Goal: Task Accomplishment & Management: Manage account settings

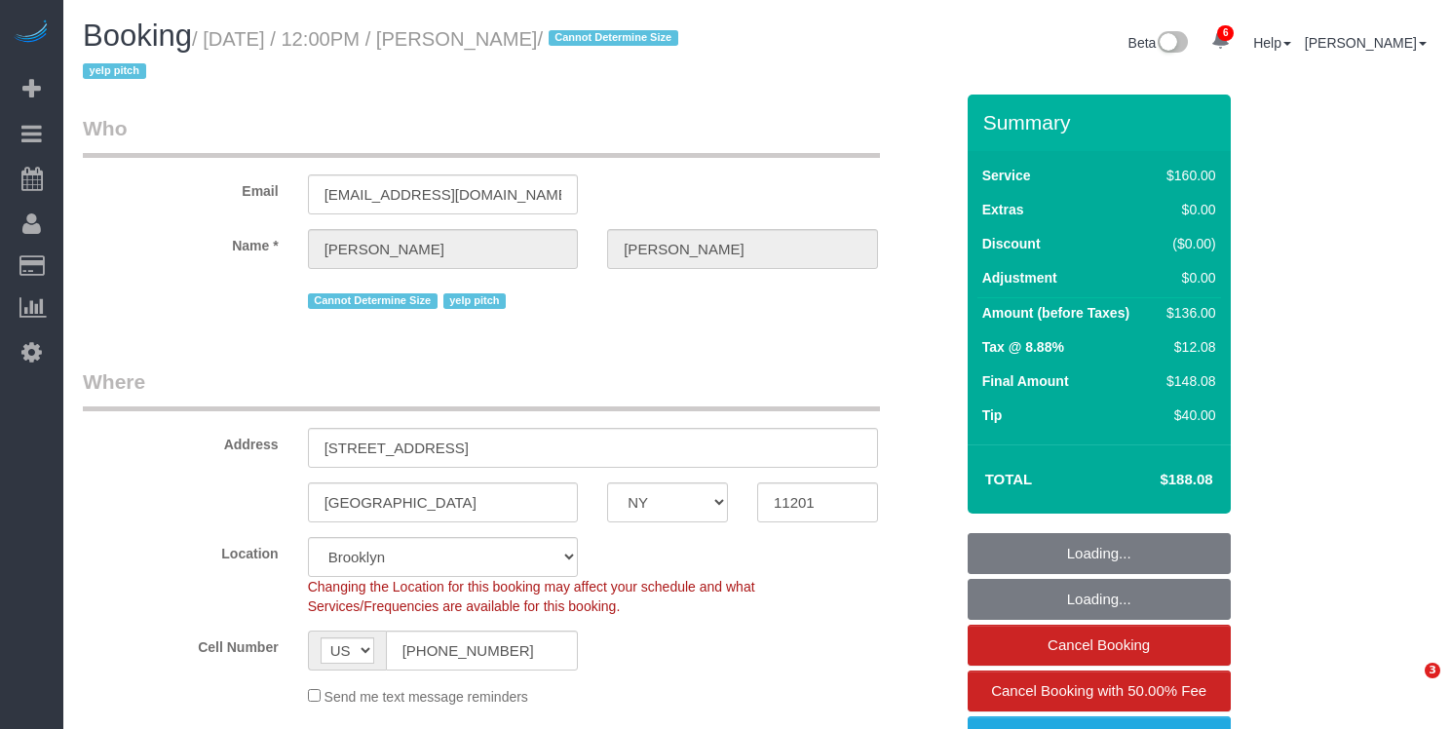
select select "NY"
select select "spot1"
select select "number:89"
select select "number:90"
select select "number:15"
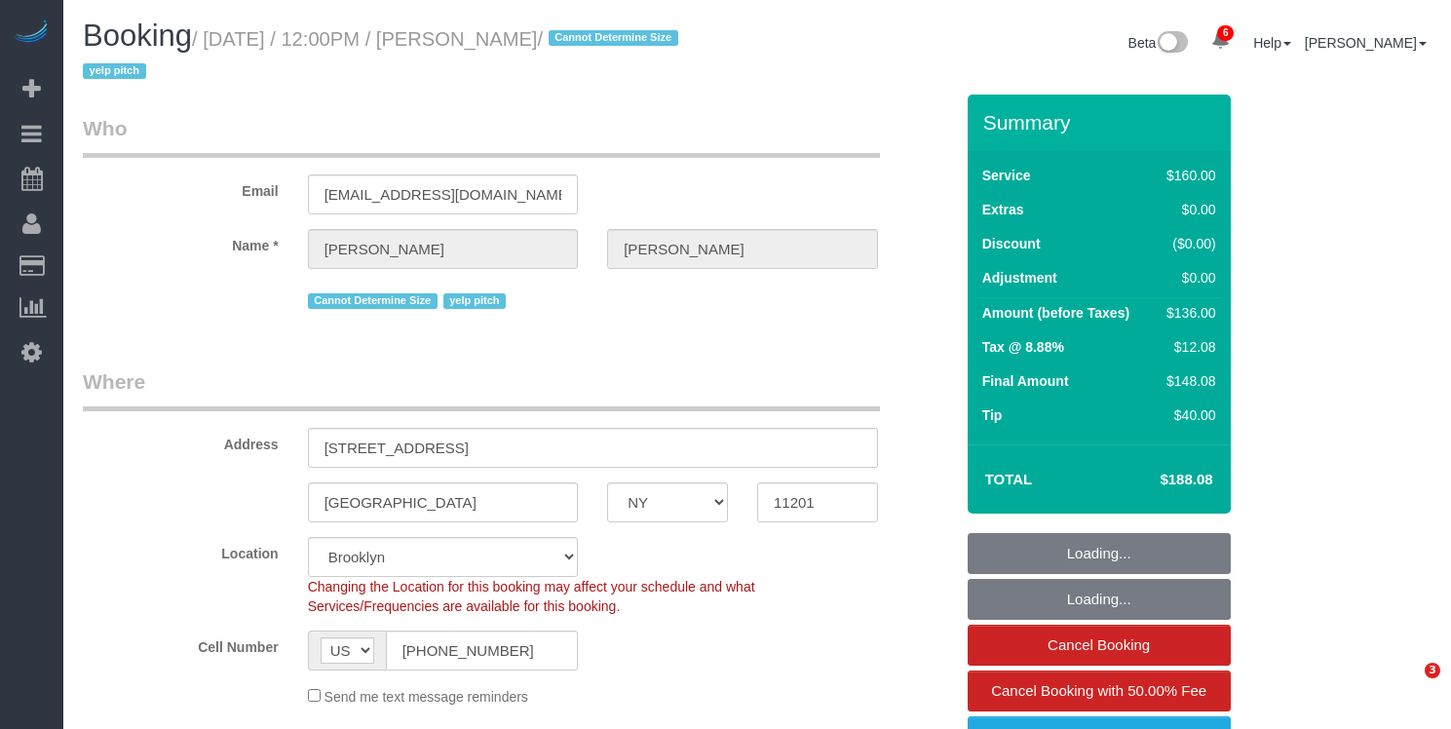
select select "number:6"
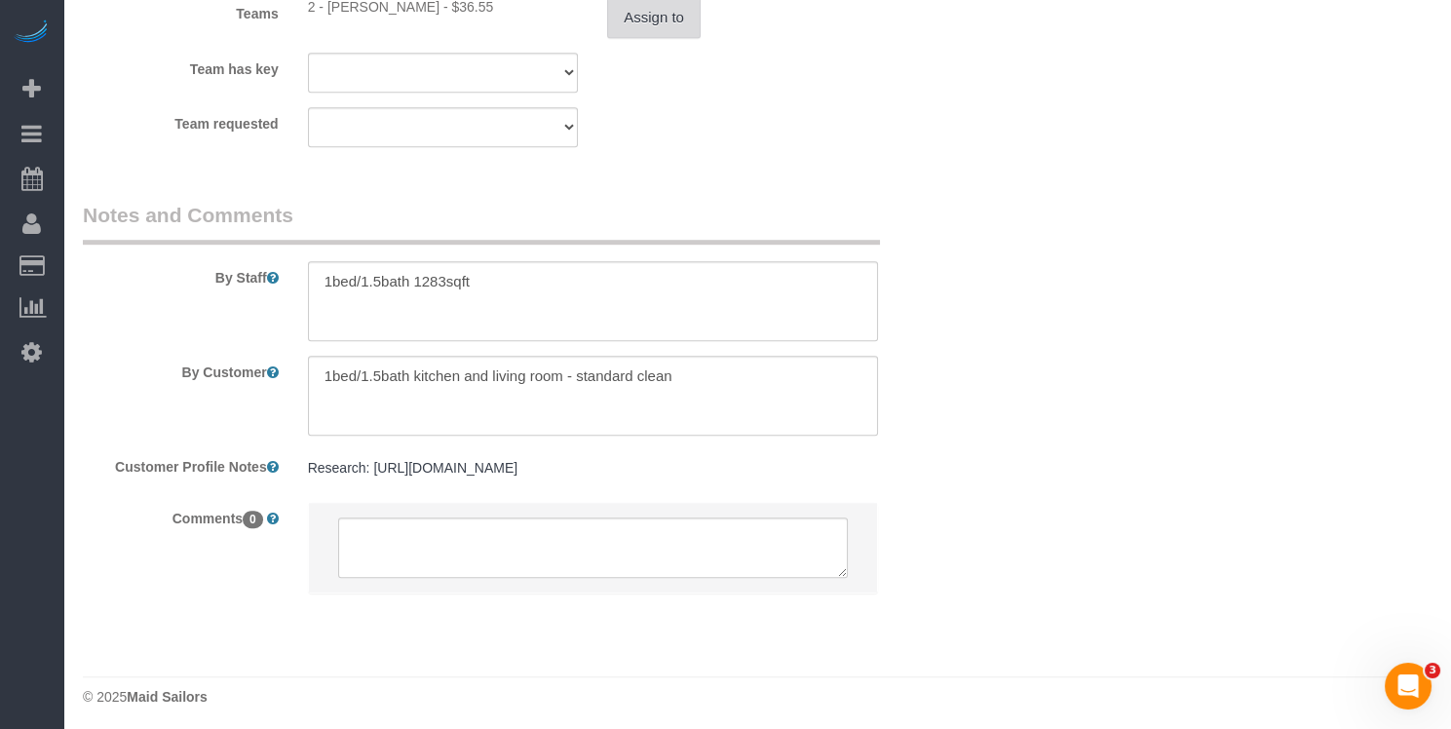
click at [677, 18] on button "Assign to" at bounding box center [654, 17] width 94 height 41
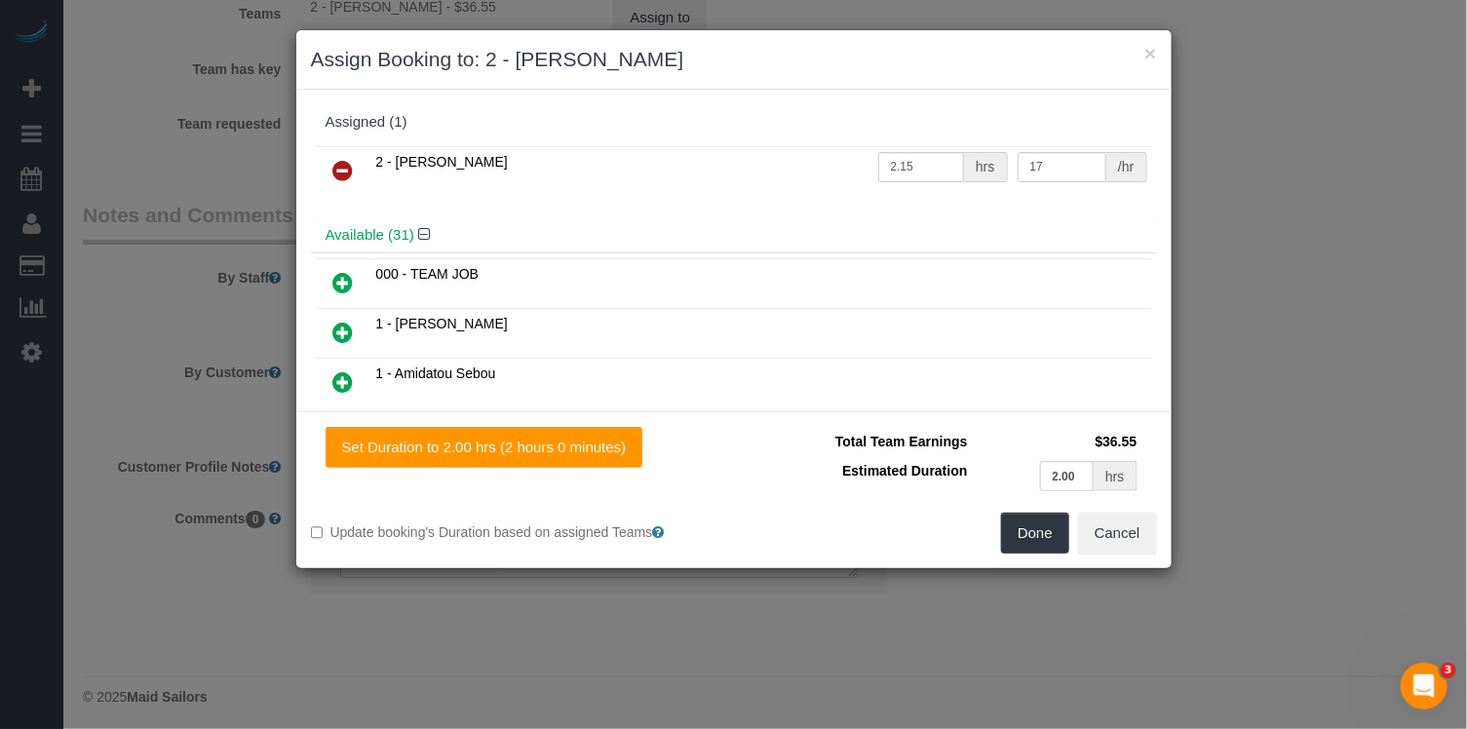
drag, startPoint x: 349, startPoint y: 170, endPoint x: 468, endPoint y: 188, distance: 120.3
click at [349, 169] on icon at bounding box center [343, 170] width 20 height 23
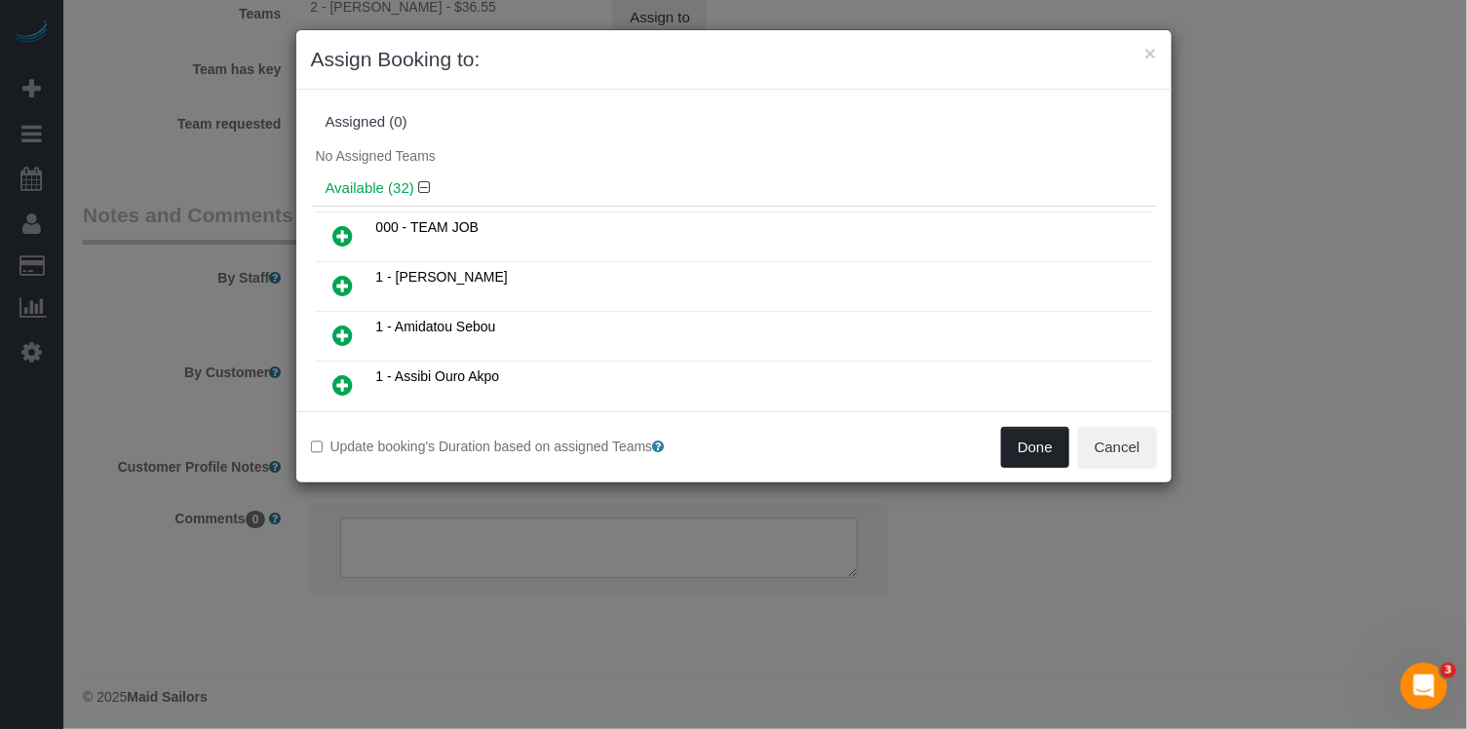
click at [1040, 450] on button "Done" at bounding box center [1035, 447] width 68 height 41
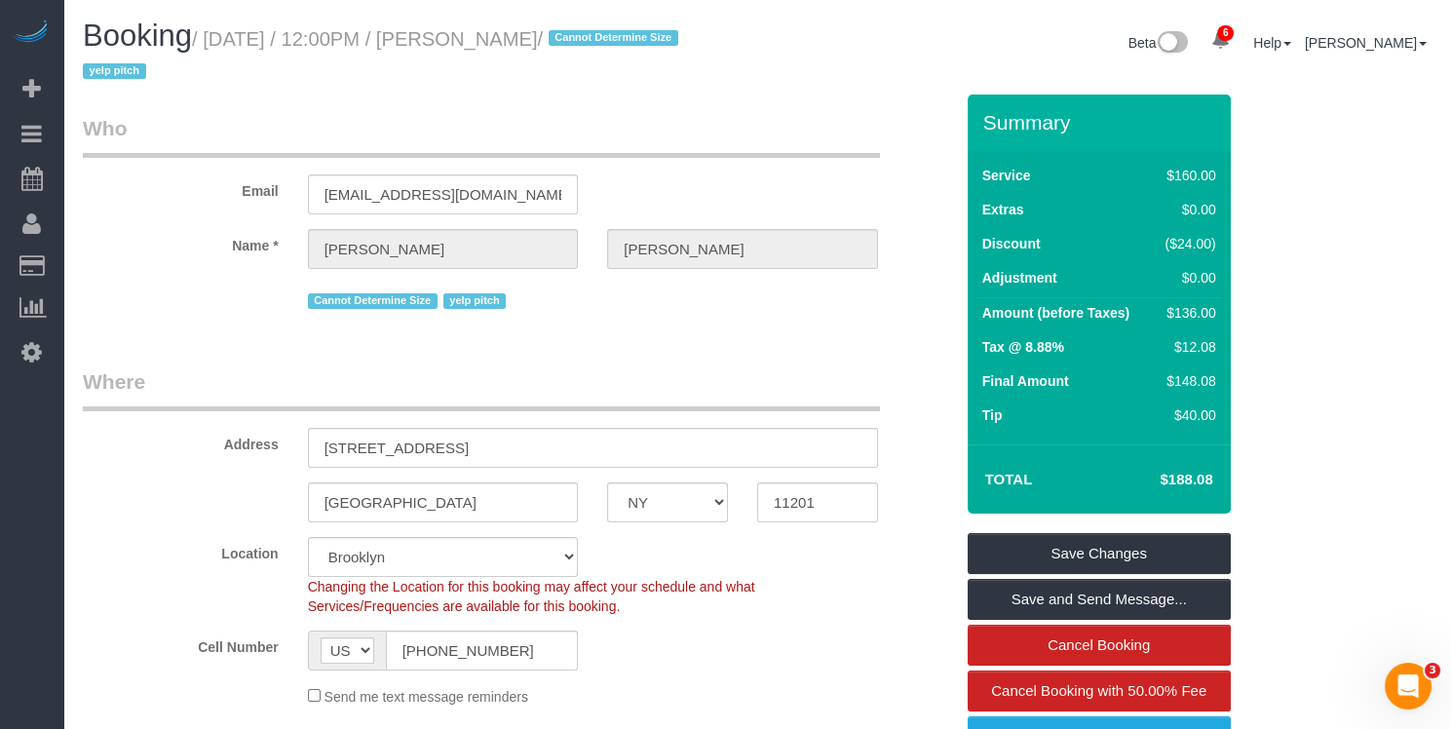
click at [1085, 527] on div "Summary Service $160.00 Extras $0.00 Discount ($24.00) Adjustment $0.00 Amount …" at bounding box center [1099, 518] width 263 height 846
click at [1082, 541] on link "Save Changes" at bounding box center [1099, 553] width 263 height 41
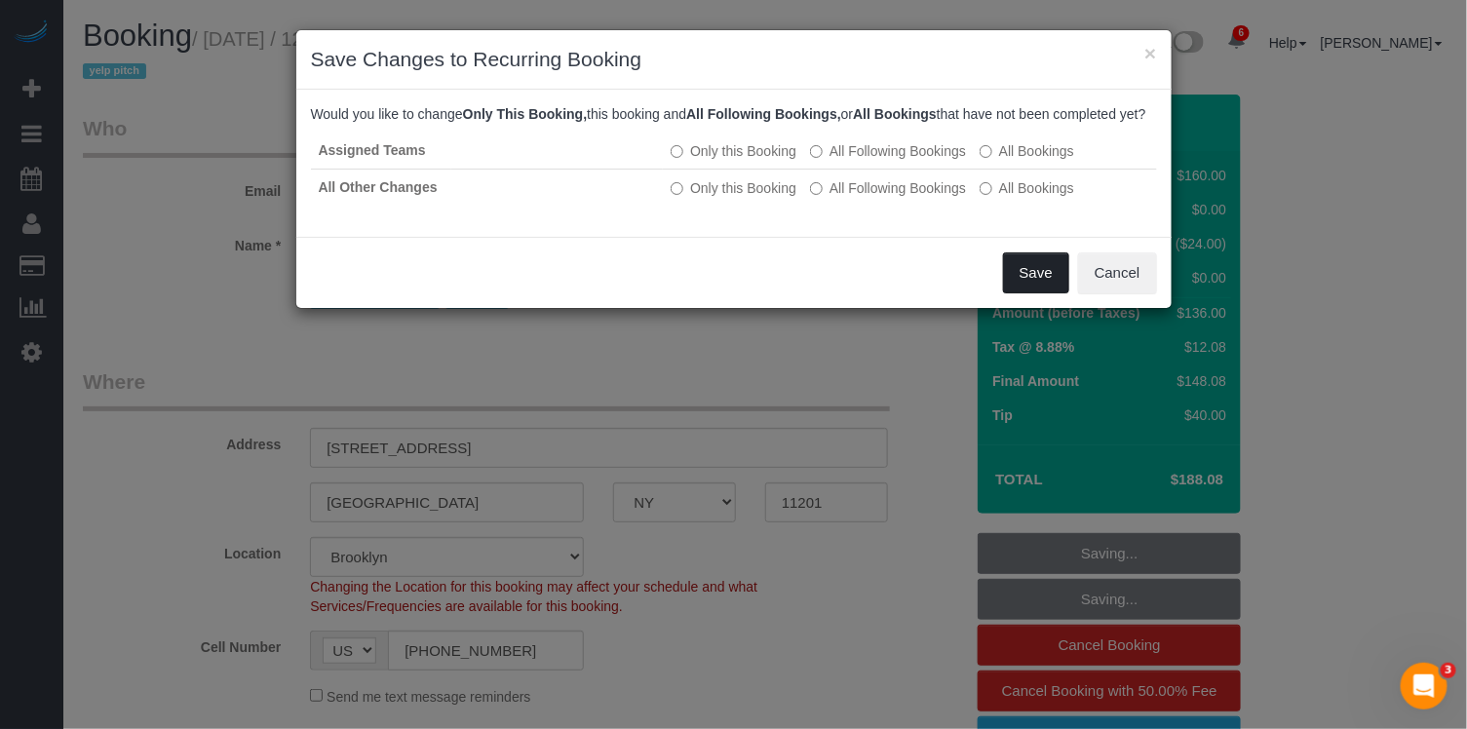
click at [1057, 289] on button "Save" at bounding box center [1036, 272] width 66 height 41
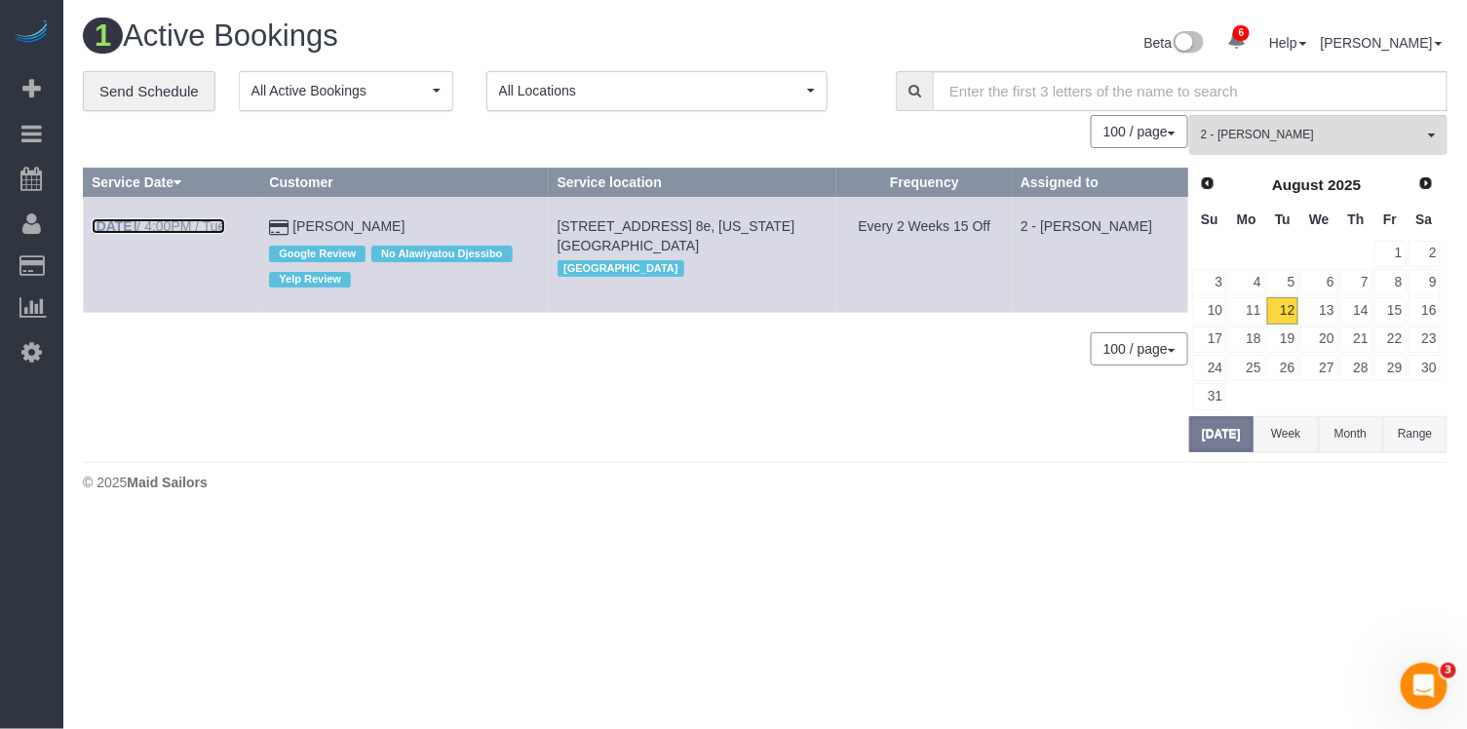
click at [164, 224] on link "Aug 12th / 4:00PM / Tue" at bounding box center [159, 226] width 134 height 16
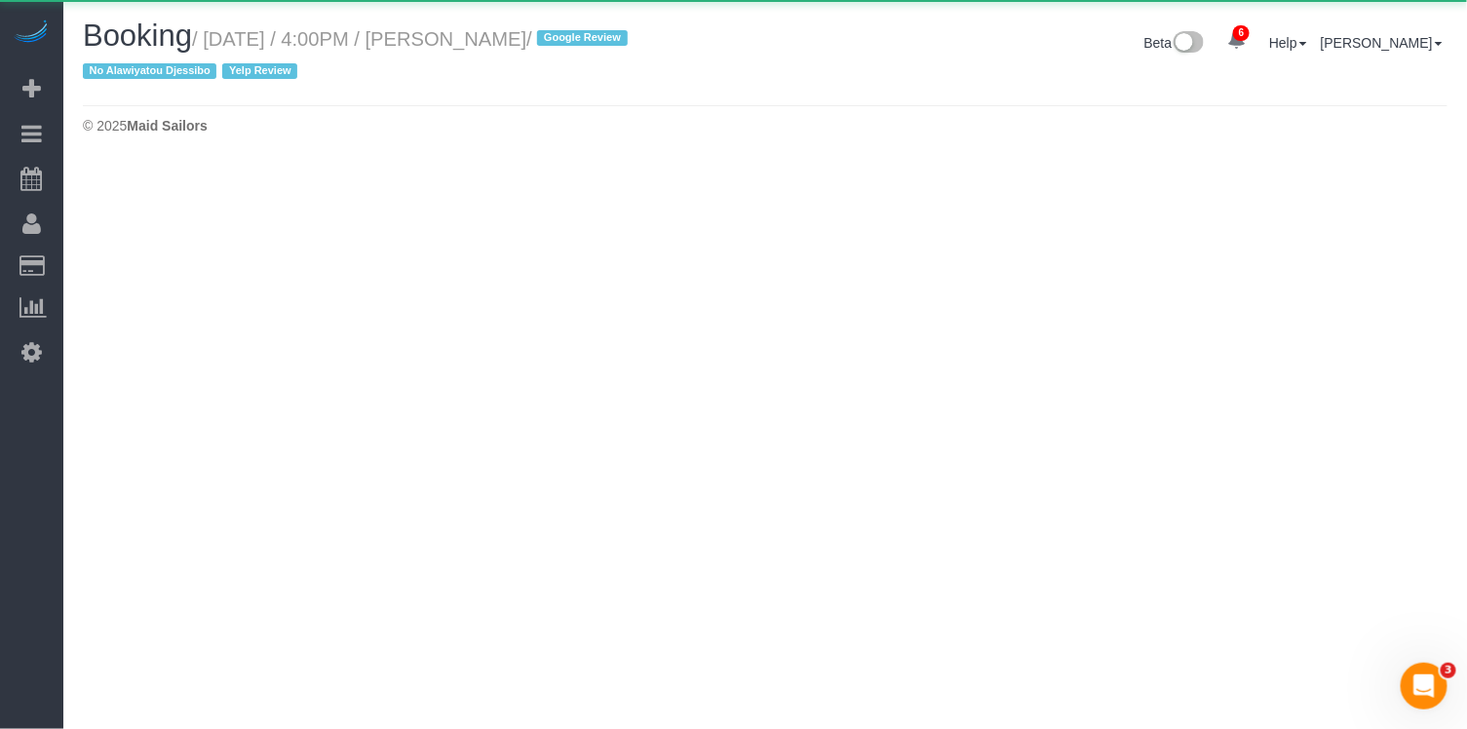
select select "NY"
select select "number:89"
select select "number:90"
select select "number:15"
select select "number:5"
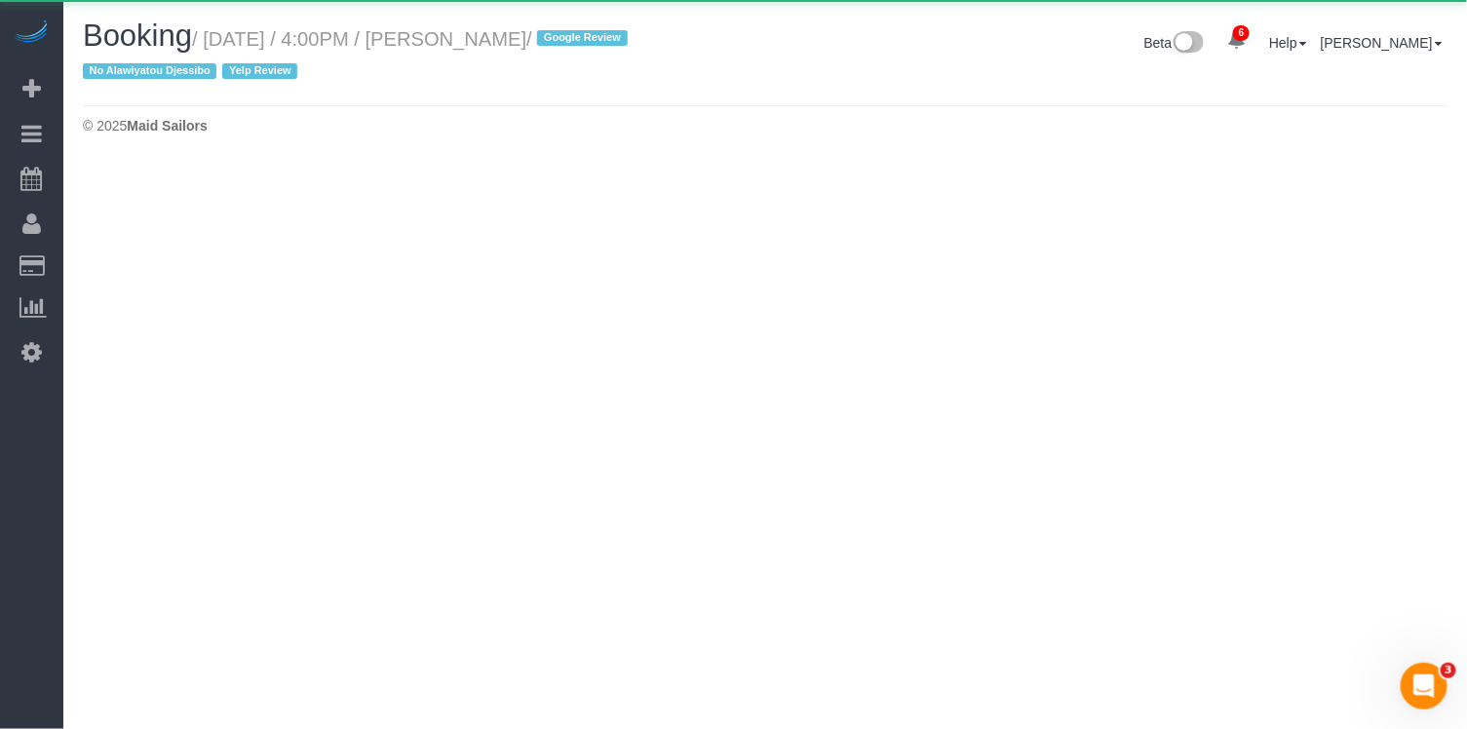
select select "number:21"
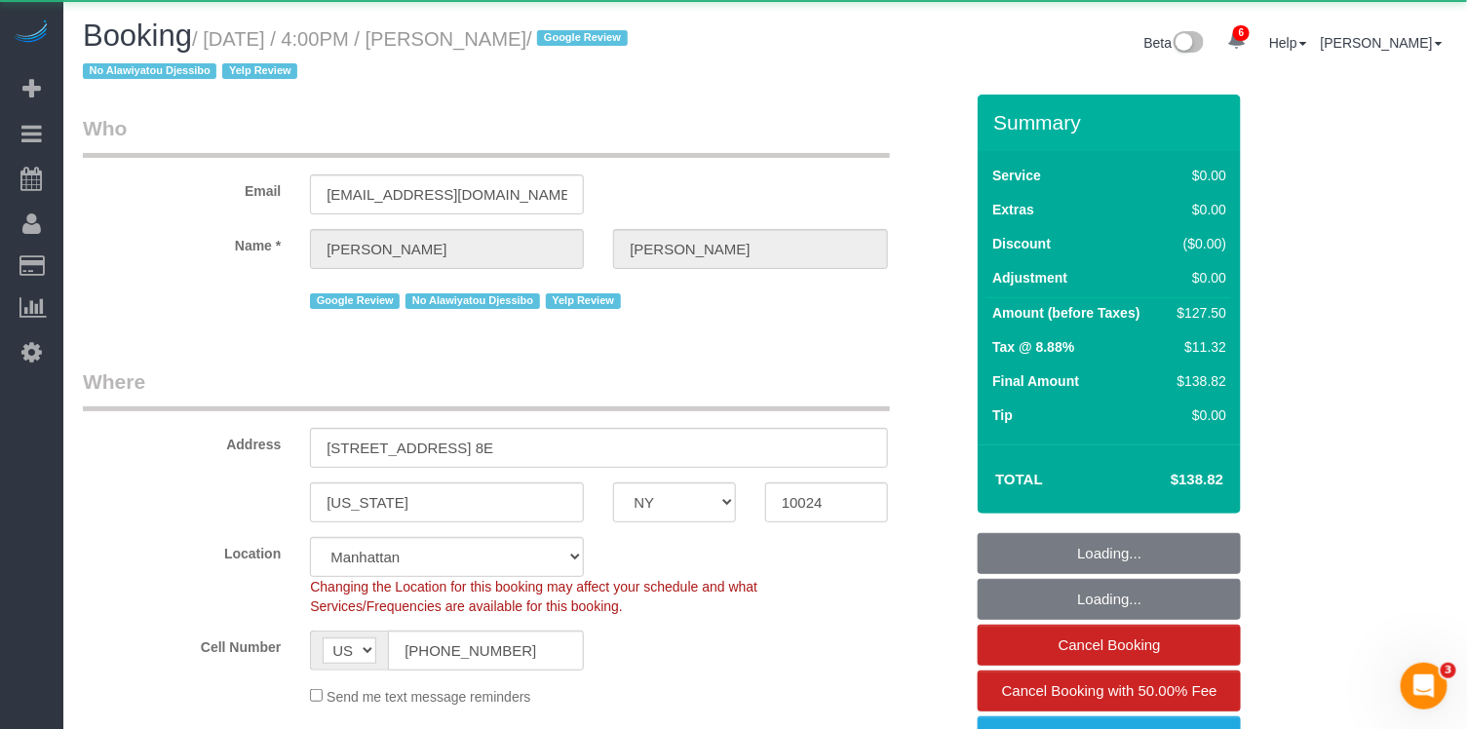
select select "1"
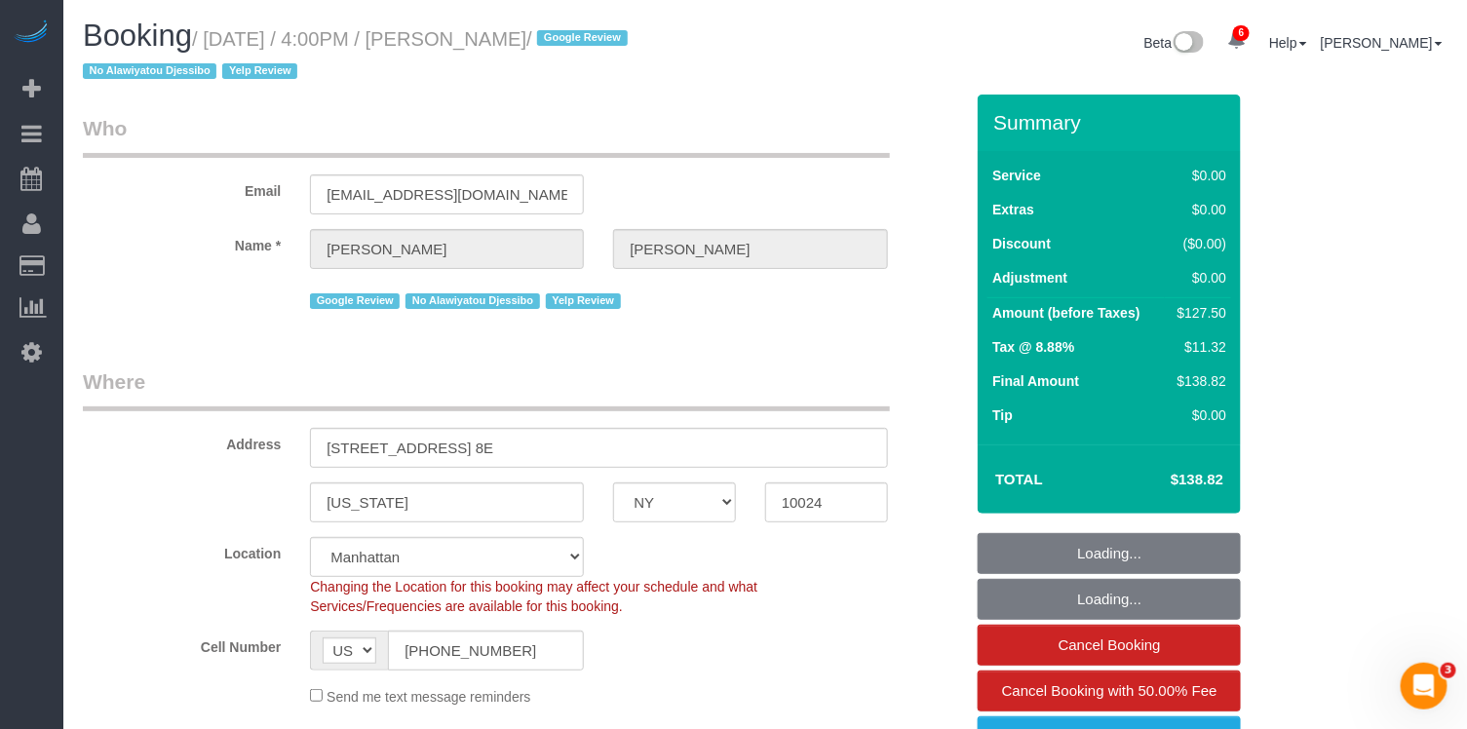
select select "object:6980"
select select "spot49"
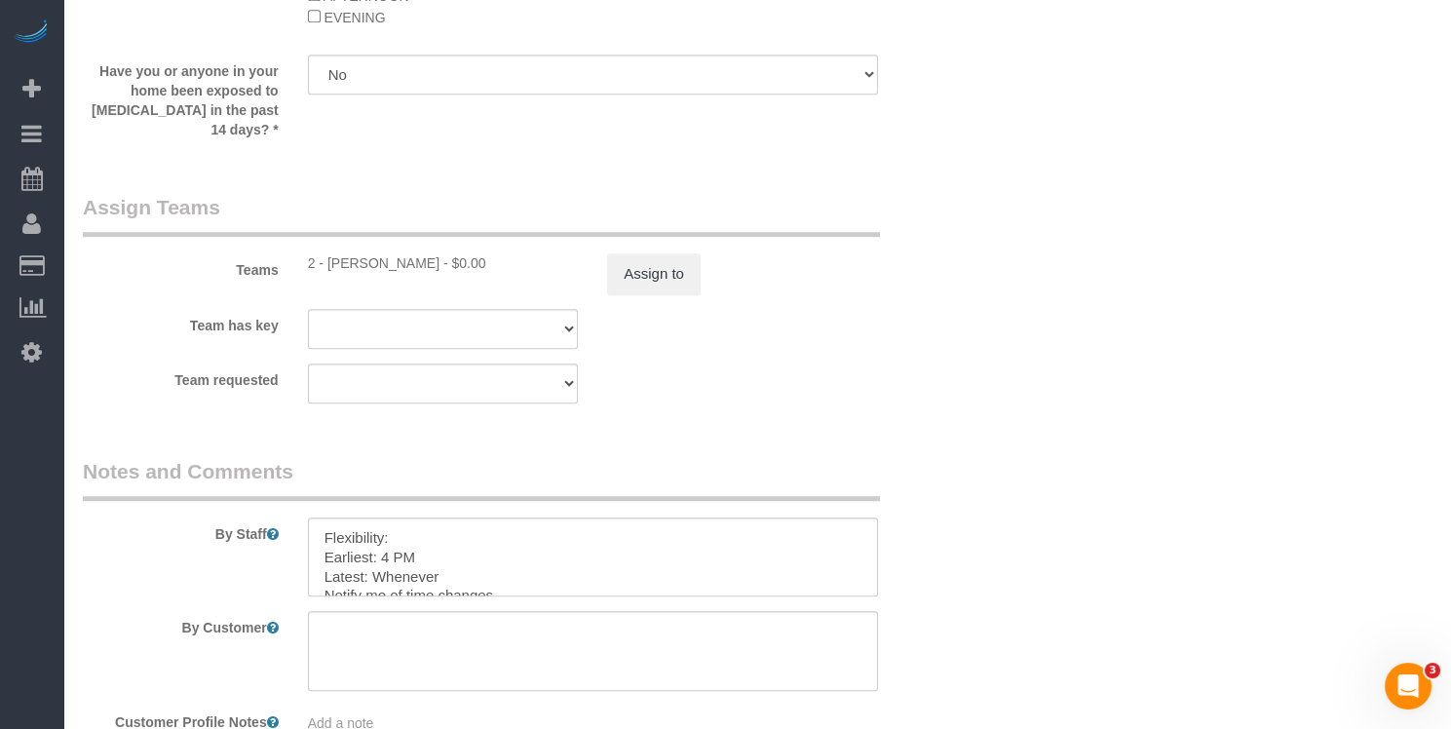
scroll to position [2861, 0]
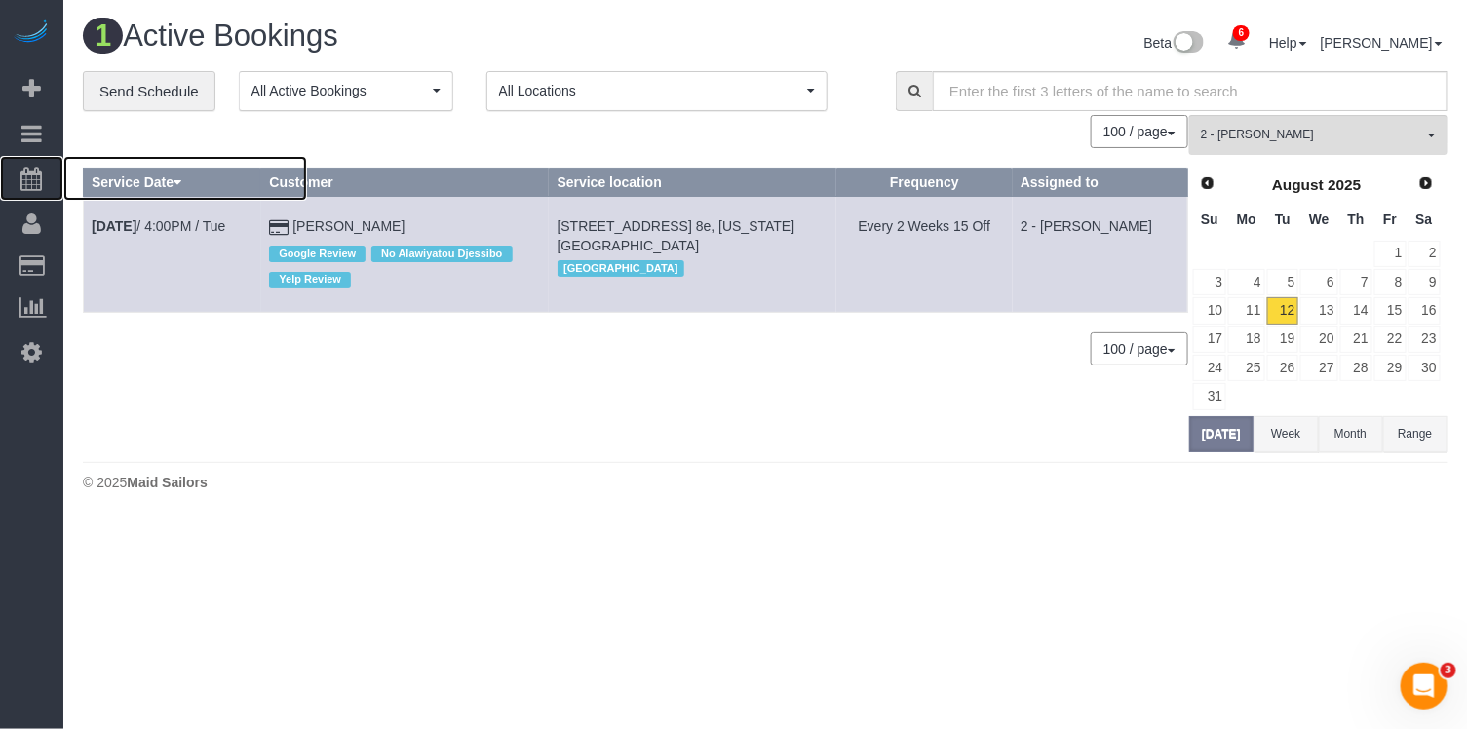
drag, startPoint x: 114, startPoint y: 188, endPoint x: 216, endPoint y: 134, distance: 116.0
click at [116, 187] on span "Scheduler" at bounding box center [185, 178] width 244 height 45
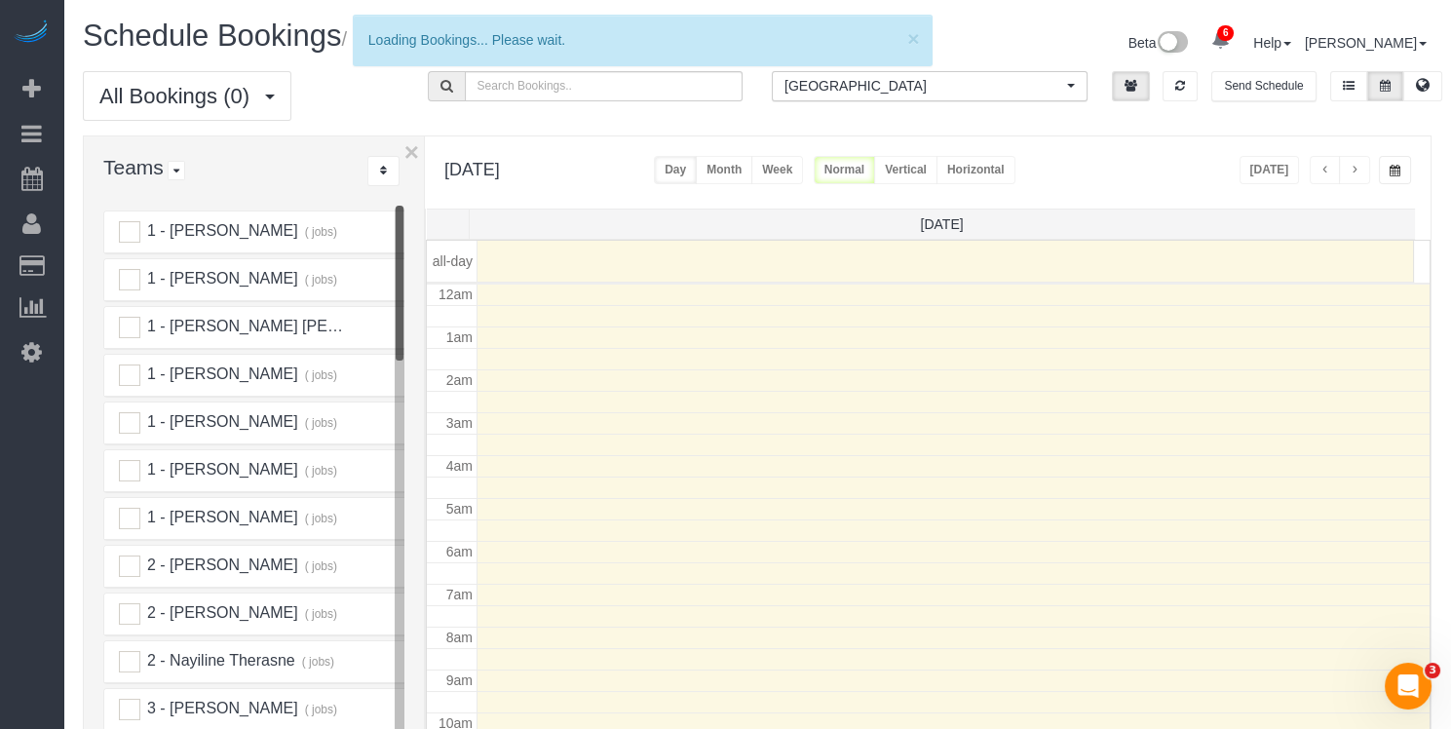
scroll to position [253, 0]
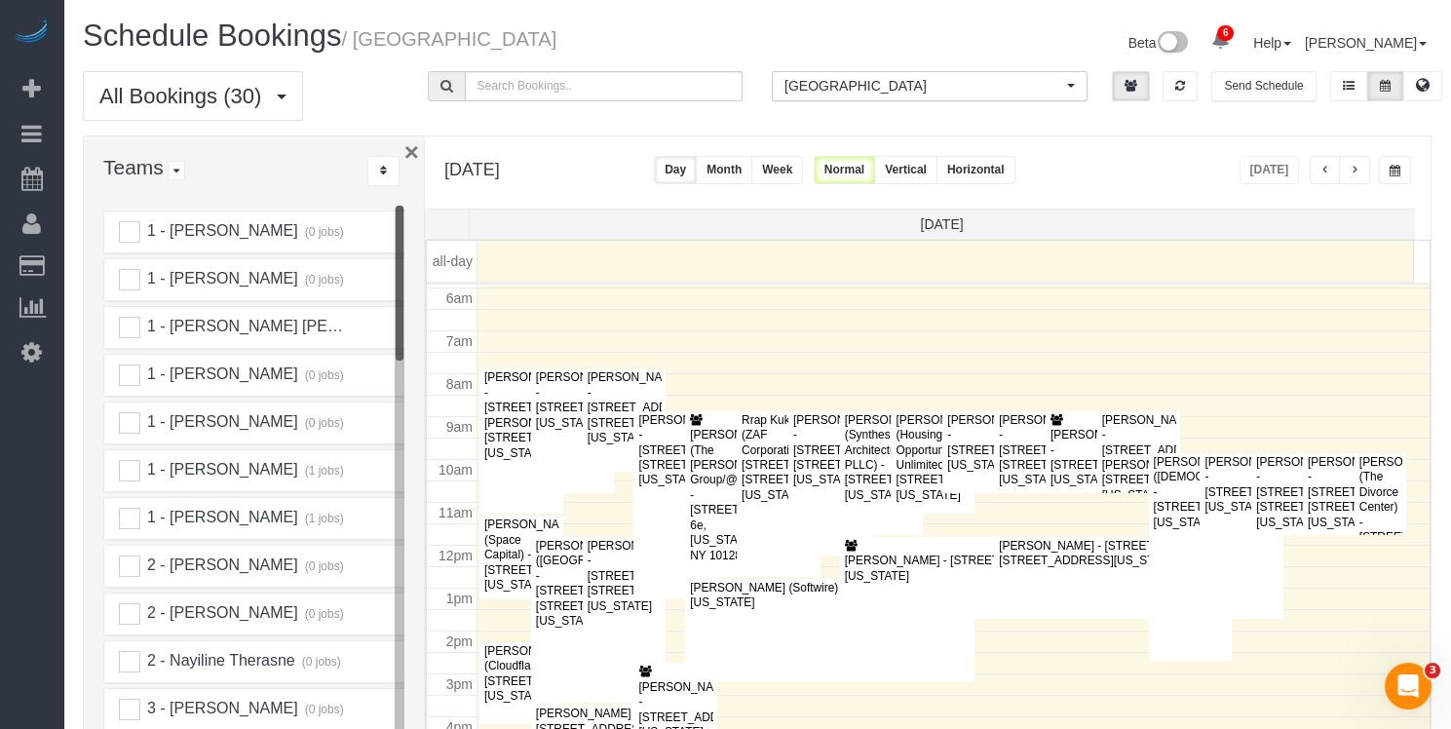
click at [408, 148] on button "×" at bounding box center [411, 151] width 15 height 25
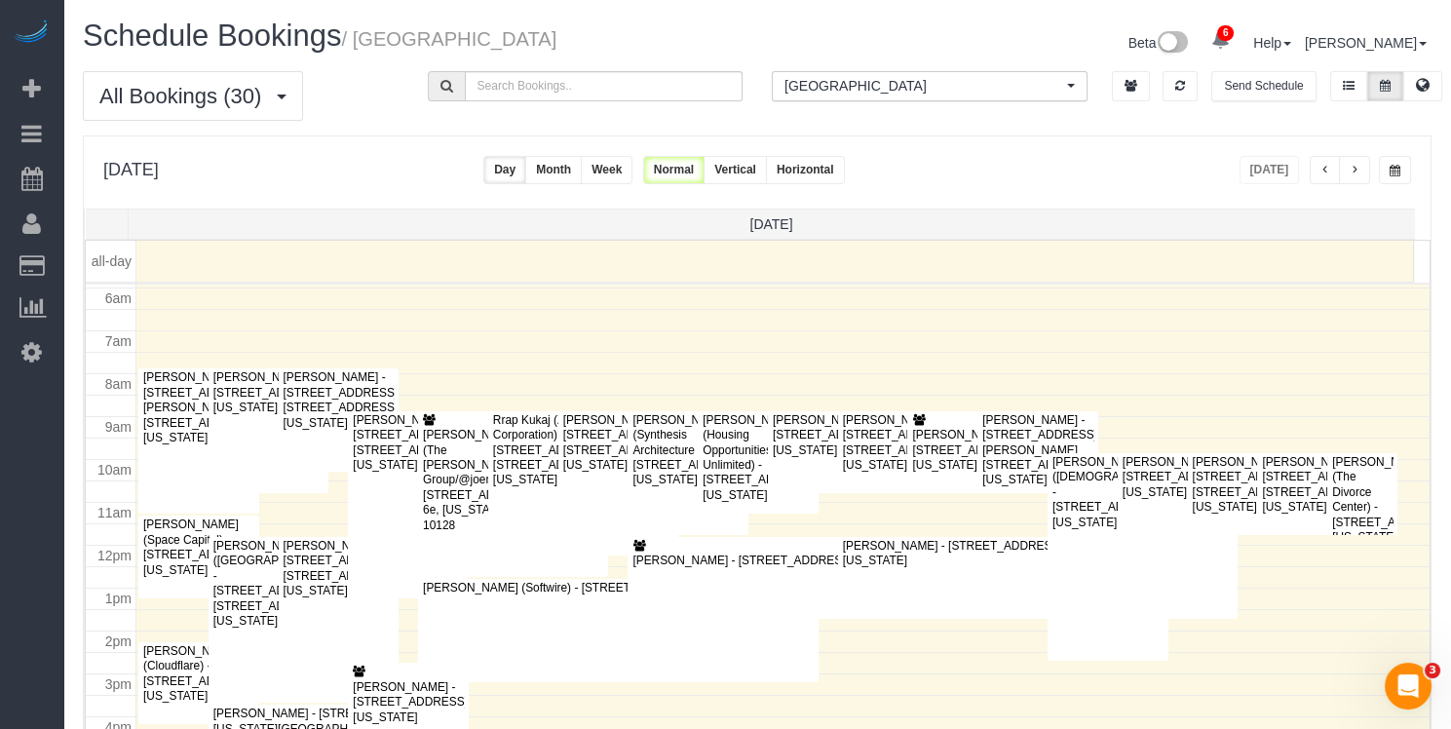
click at [845, 166] on button "Horizontal" at bounding box center [805, 170] width 79 height 28
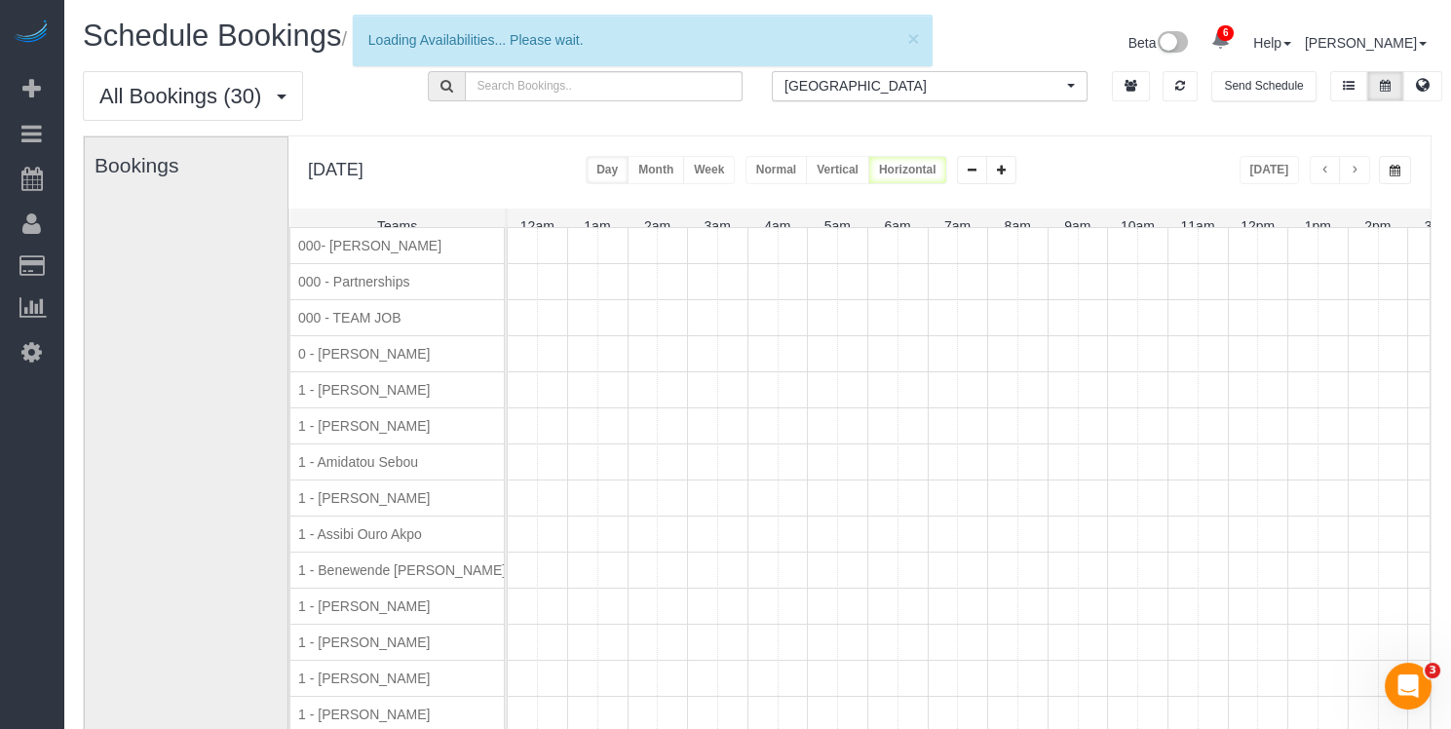
click at [862, 84] on span "[GEOGRAPHIC_DATA]" at bounding box center [924, 85] width 278 height 19
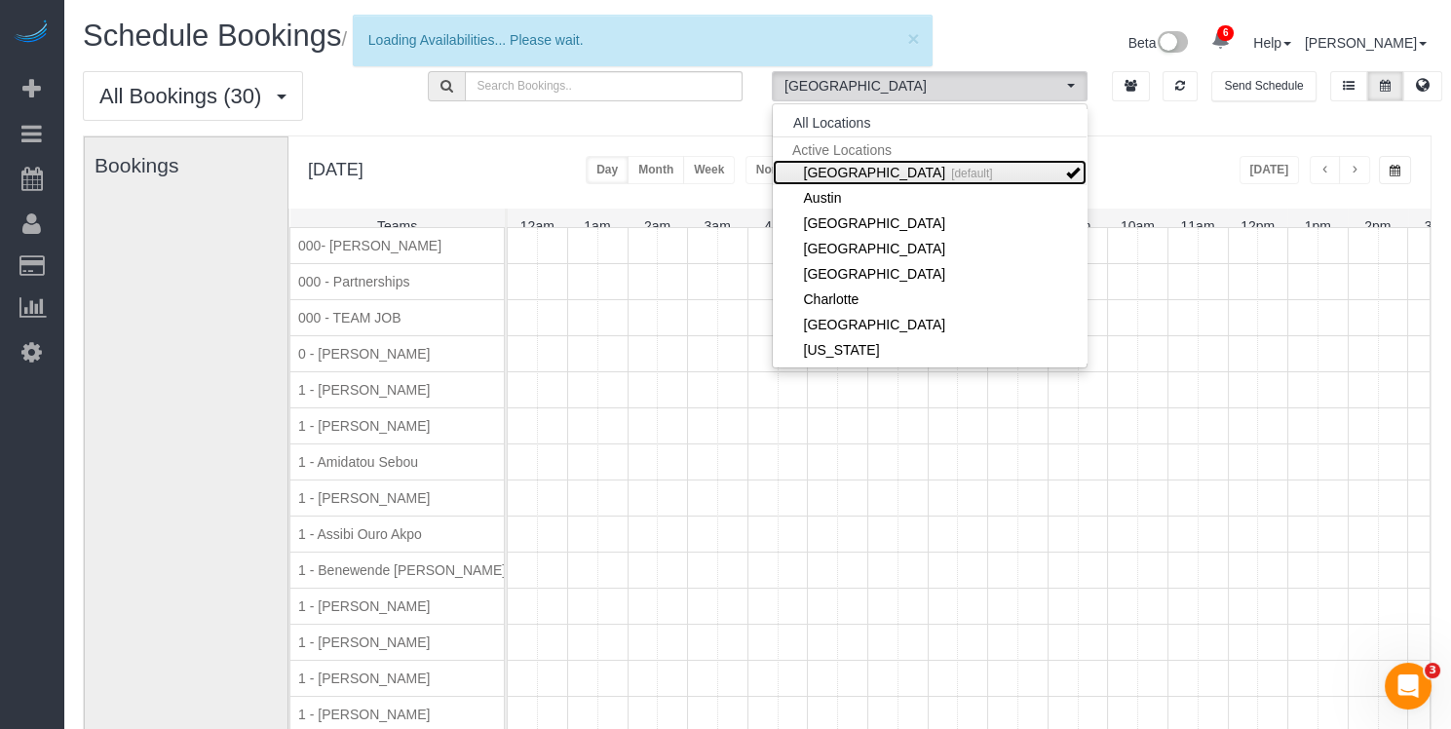
scroll to position [0, 311]
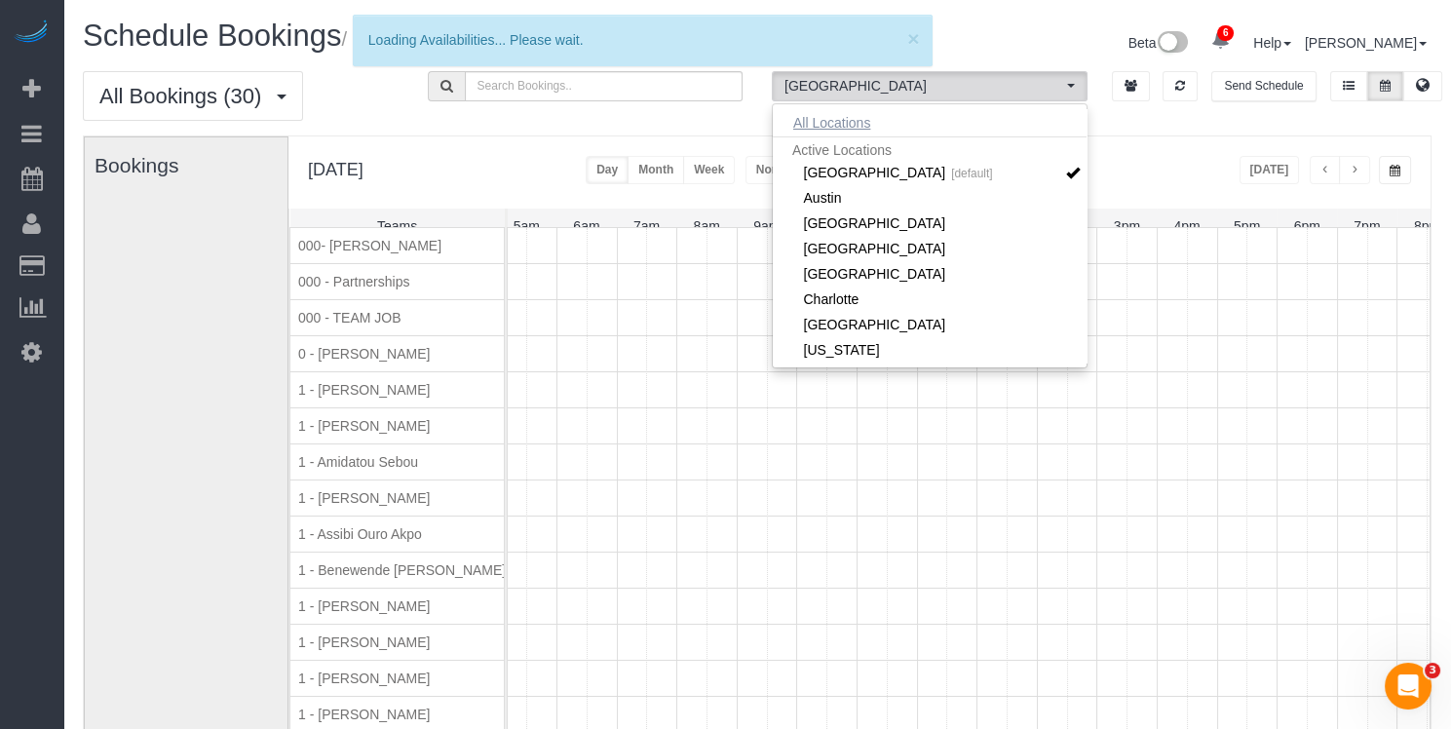
click at [863, 118] on button "All Locations" at bounding box center [832, 122] width 118 height 27
click at [1224, 173] on div "Tuesday, Aug 12, 2025 Today Day Month Week Normal Vertical Horizontal" at bounding box center [859, 172] width 1142 height 72
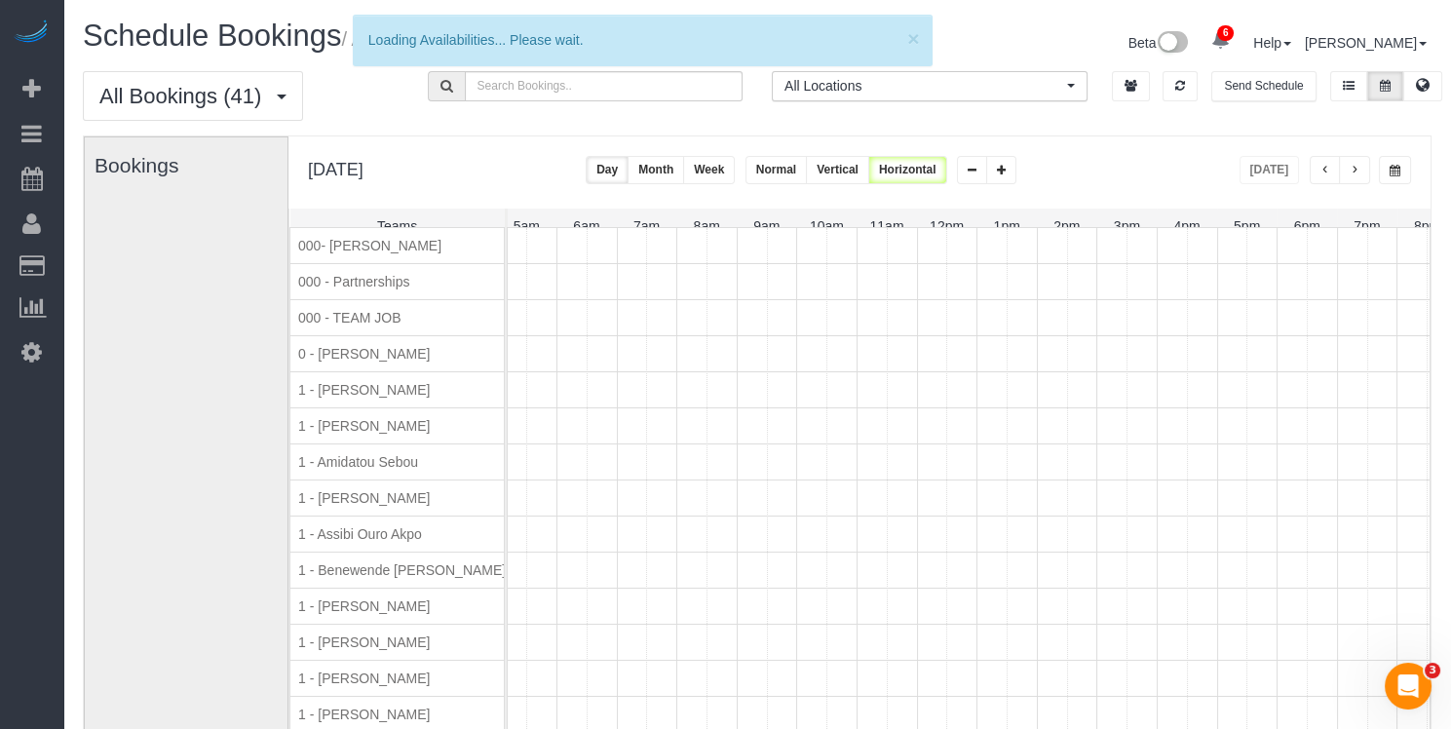
click at [1360, 168] on span "button" at bounding box center [1355, 171] width 10 height 12
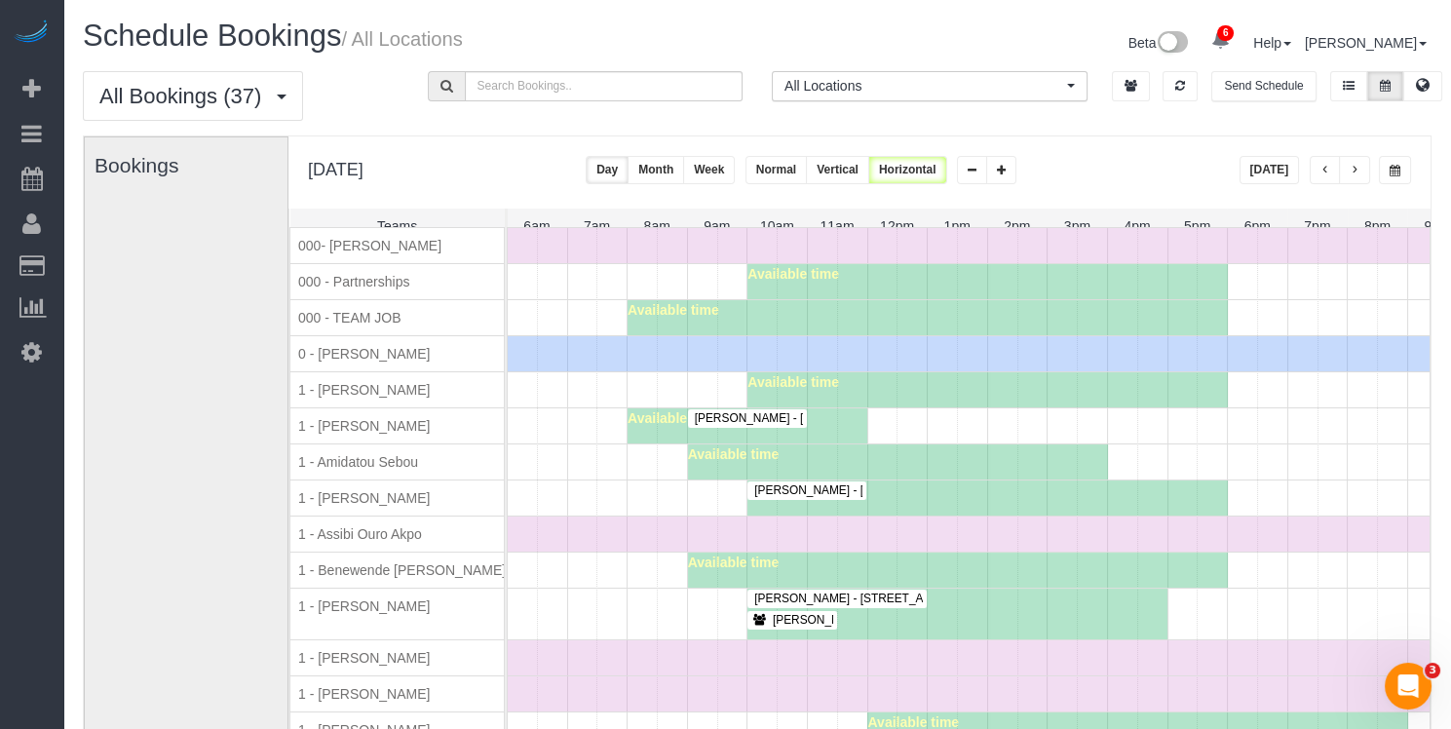
click at [1273, 173] on button "[DATE]" at bounding box center [1270, 170] width 60 height 28
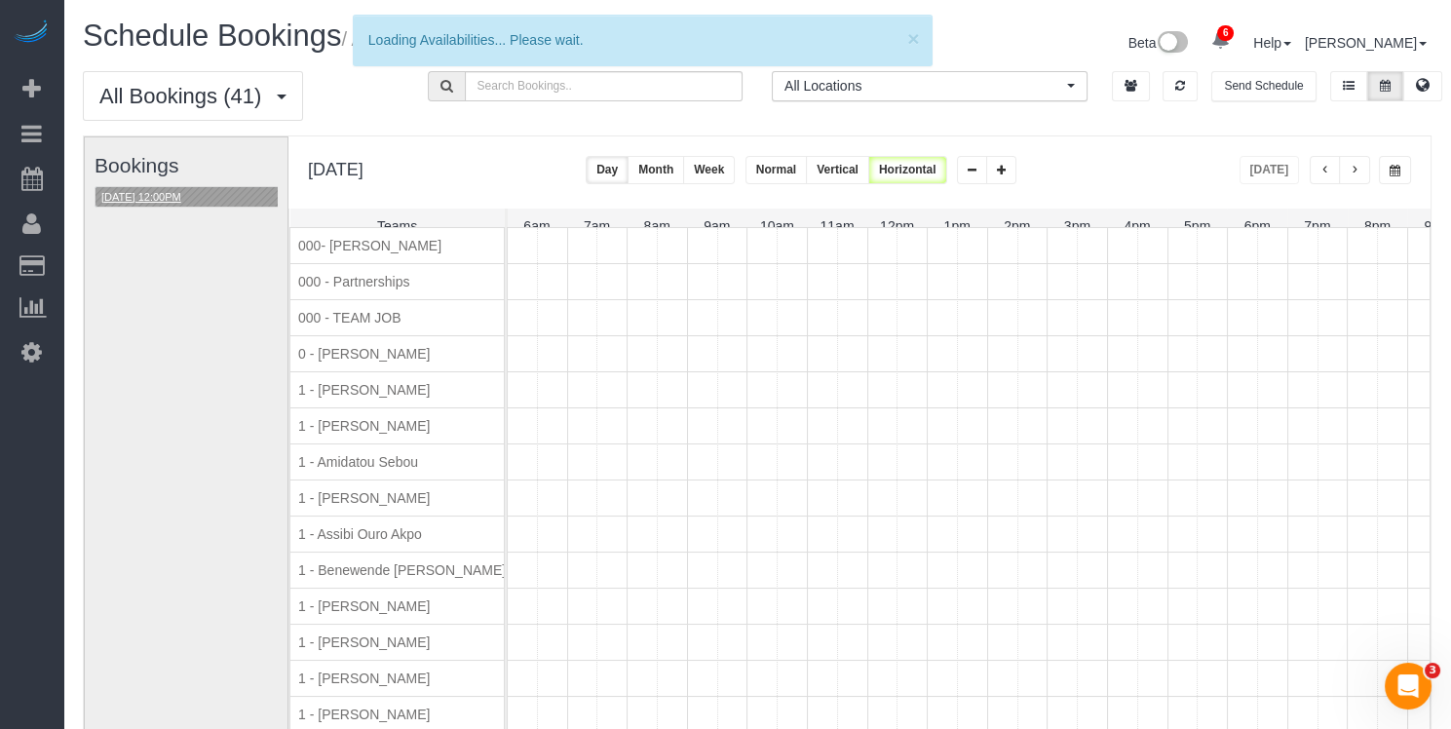
click at [124, 199] on button "08/12/2025 12:00PM" at bounding box center [142, 197] width 92 height 20
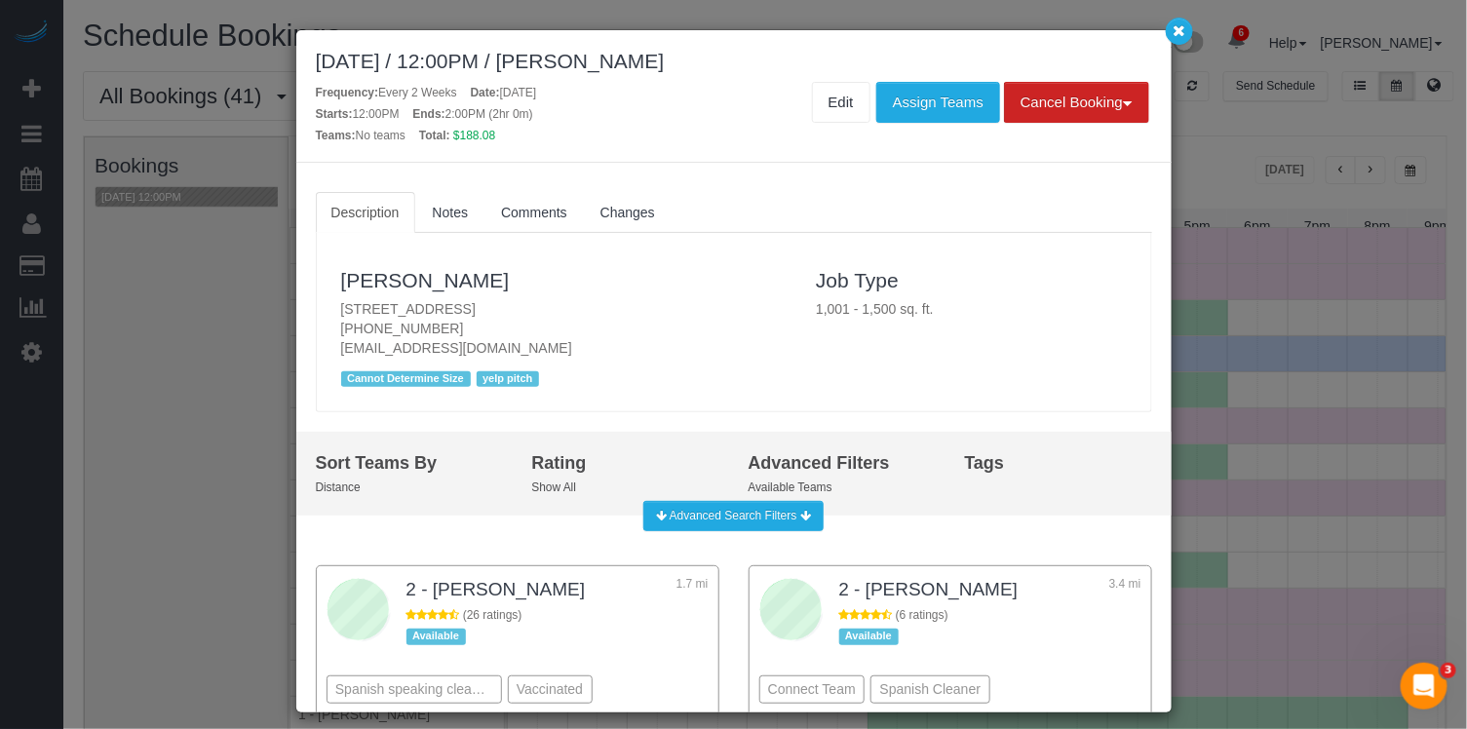
drag, startPoint x: 410, startPoint y: 294, endPoint x: 331, endPoint y: 298, distance: 79.0
click at [331, 298] on div "Alanna Reiner 1 Main Street, Apt.10f, Brooklyn, NY 11201 (201) 572-4775 alannar…" at bounding box center [564, 322] width 476 height 140
copy p "1 Main Street, Apt.10f, Brooklyn, NY 11201"
click at [841, 111] on link "Edit" at bounding box center [841, 102] width 58 height 41
drag, startPoint x: 1183, startPoint y: 31, endPoint x: 1148, endPoint y: 11, distance: 40.6
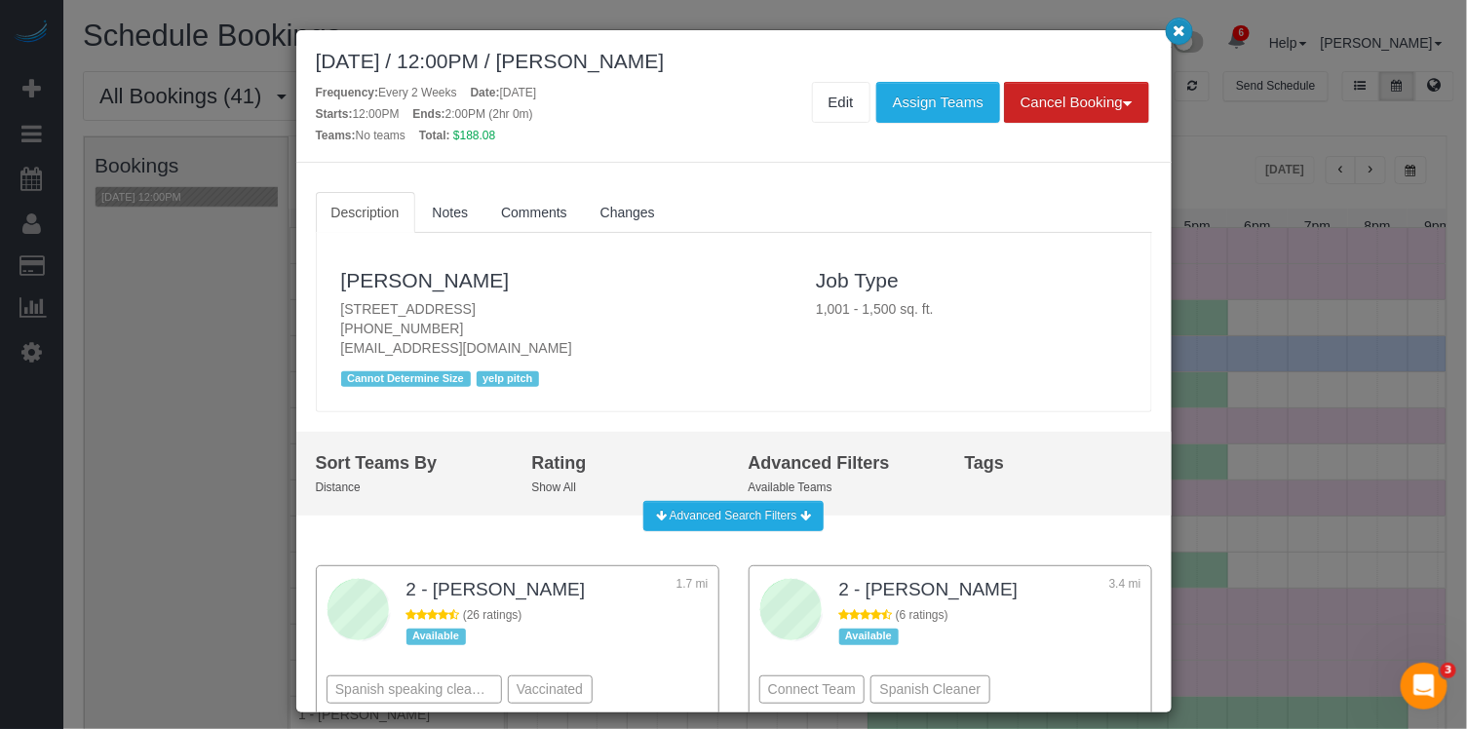
click at [1183, 31] on icon "button" at bounding box center [1178, 30] width 13 height 12
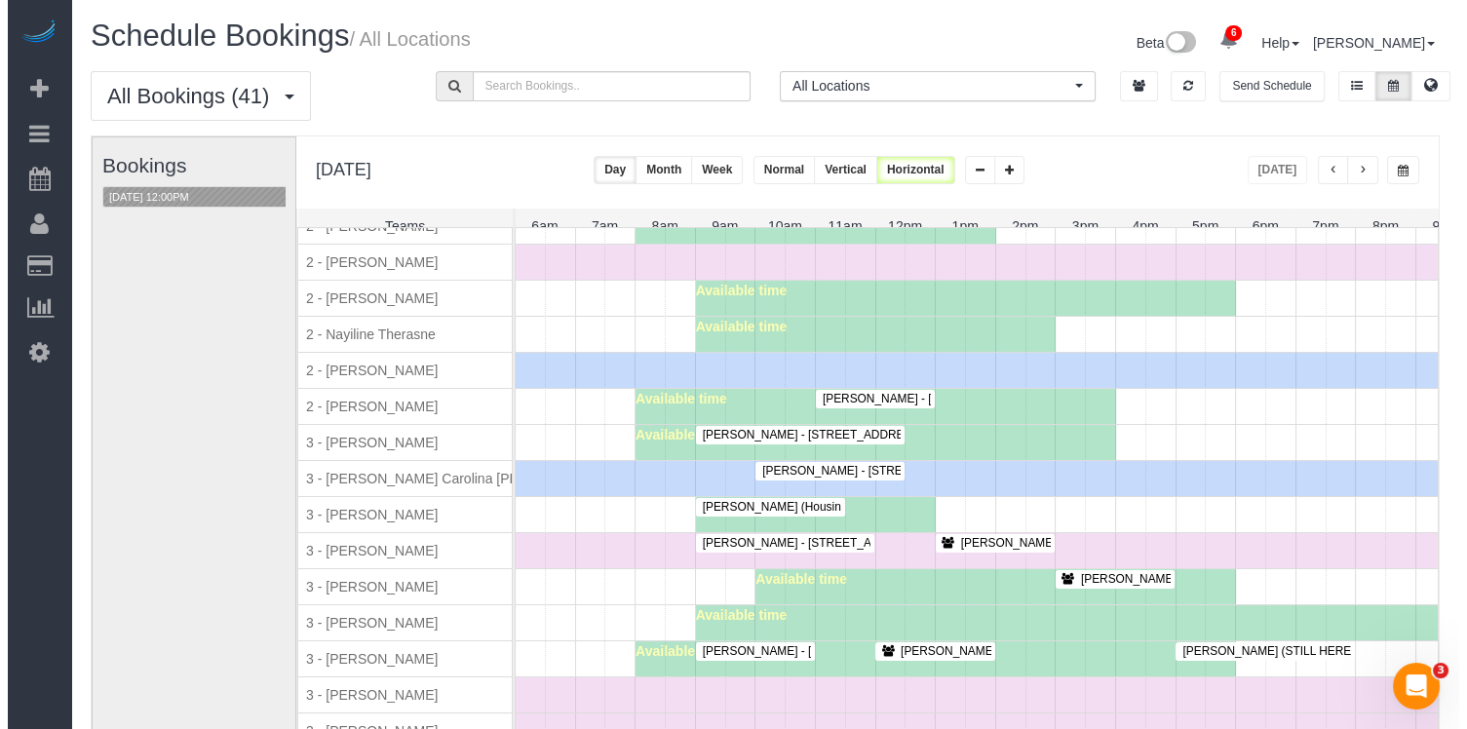
scroll to position [1948, 0]
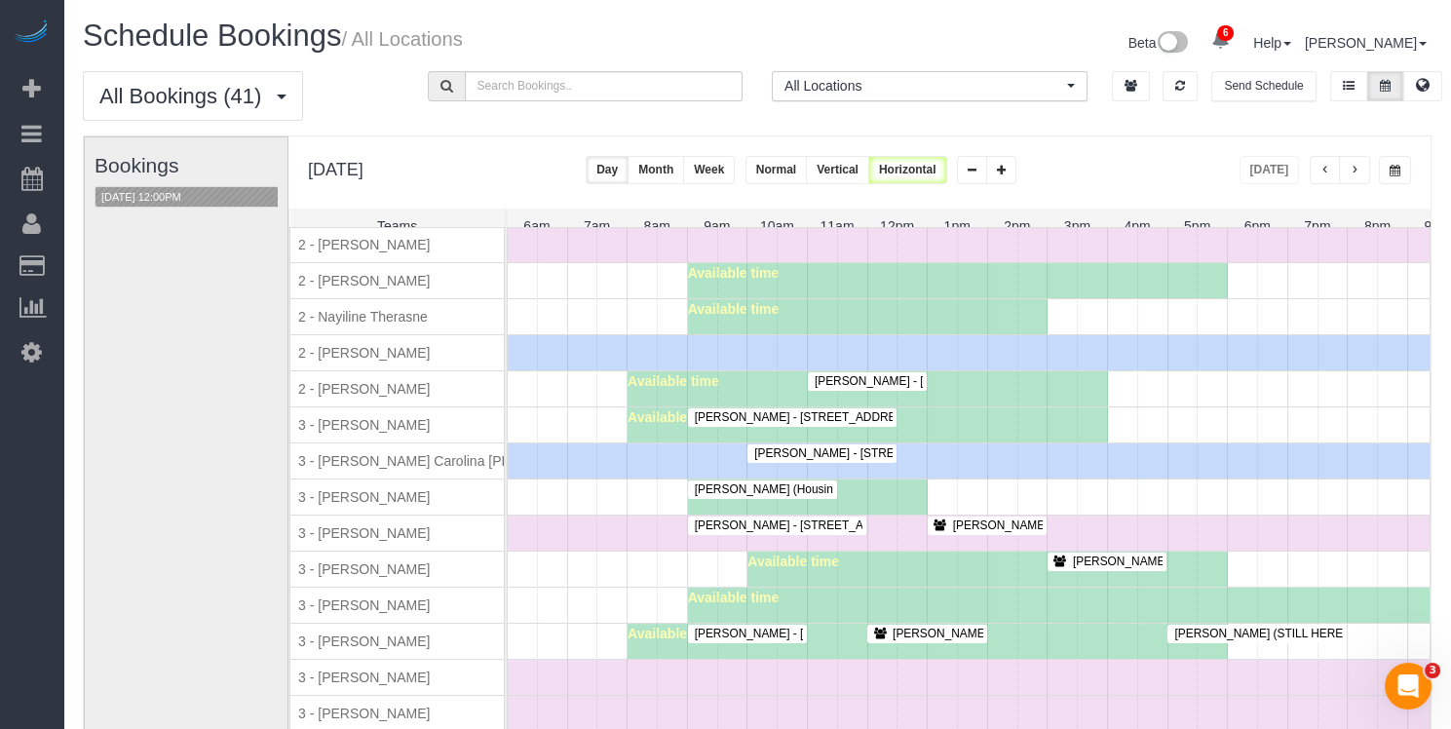
click at [742, 482] on span "Henry Li (Housing Opportunities Unlimited) - 420 West 19th Street, Suite 1e, Ne…" at bounding box center [921, 489] width 473 height 14
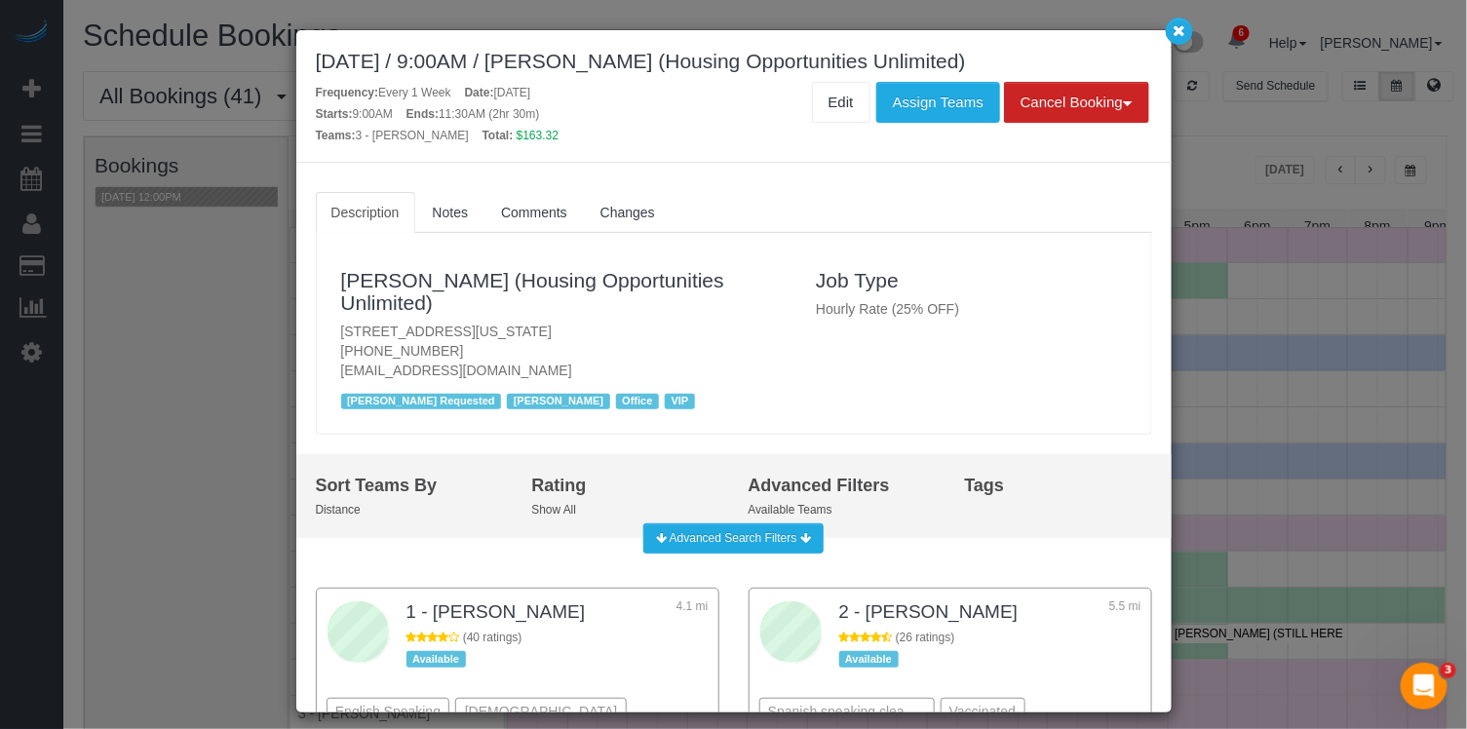
drag, startPoint x: 761, startPoint y: 57, endPoint x: 95, endPoint y: 54, distance: 666.6
click at [95, 54] on div "August 12, 2025 / 9:00AM / Henry Li (Housing Opportunities Unlimited) Frequency…" at bounding box center [733, 364] width 1467 height 729
copy div "August 12, 2025 / 9:00AM / Henry Li (Housing Opportunities Unlimited)"
click at [866, 107] on link "Edit" at bounding box center [841, 102] width 58 height 41
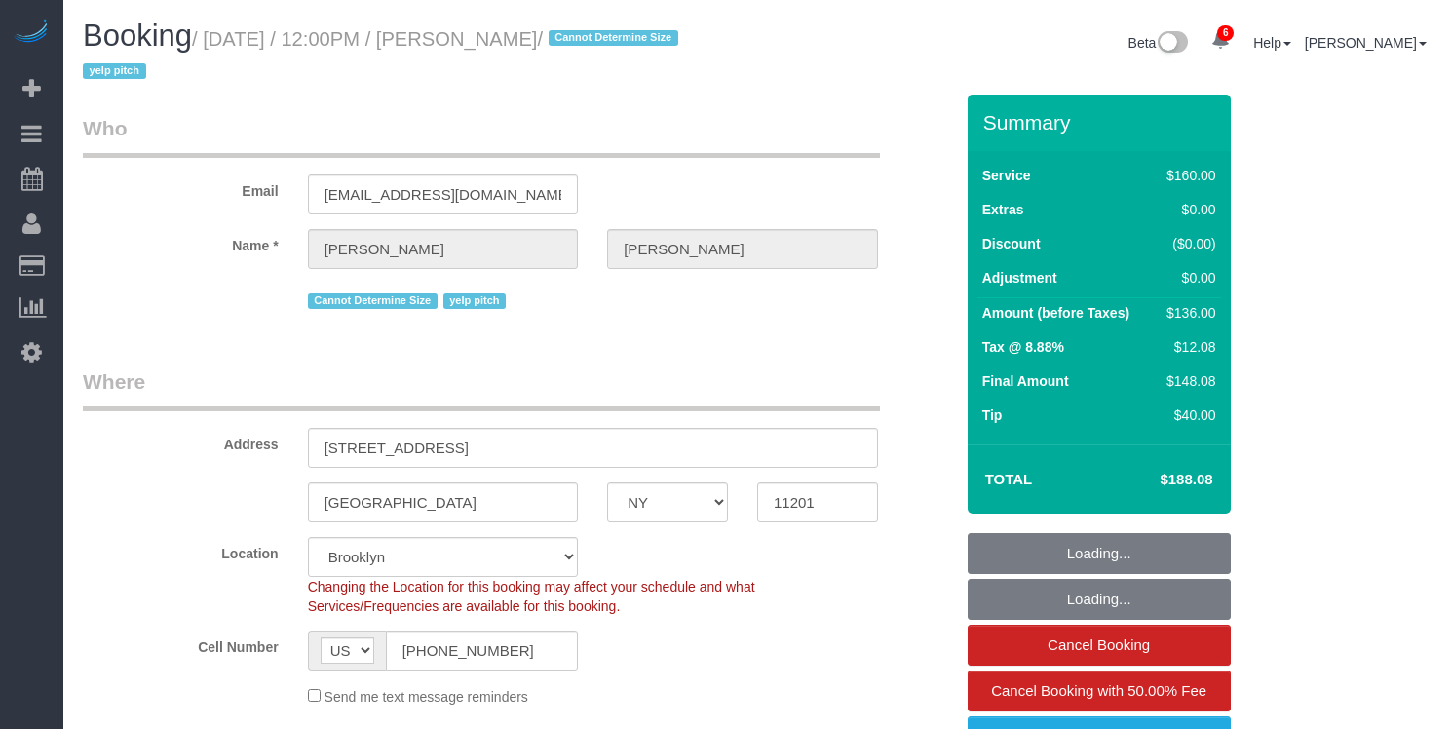
select select "NY"
select select "spot1"
select select "number:89"
select select "number:90"
select select "number:15"
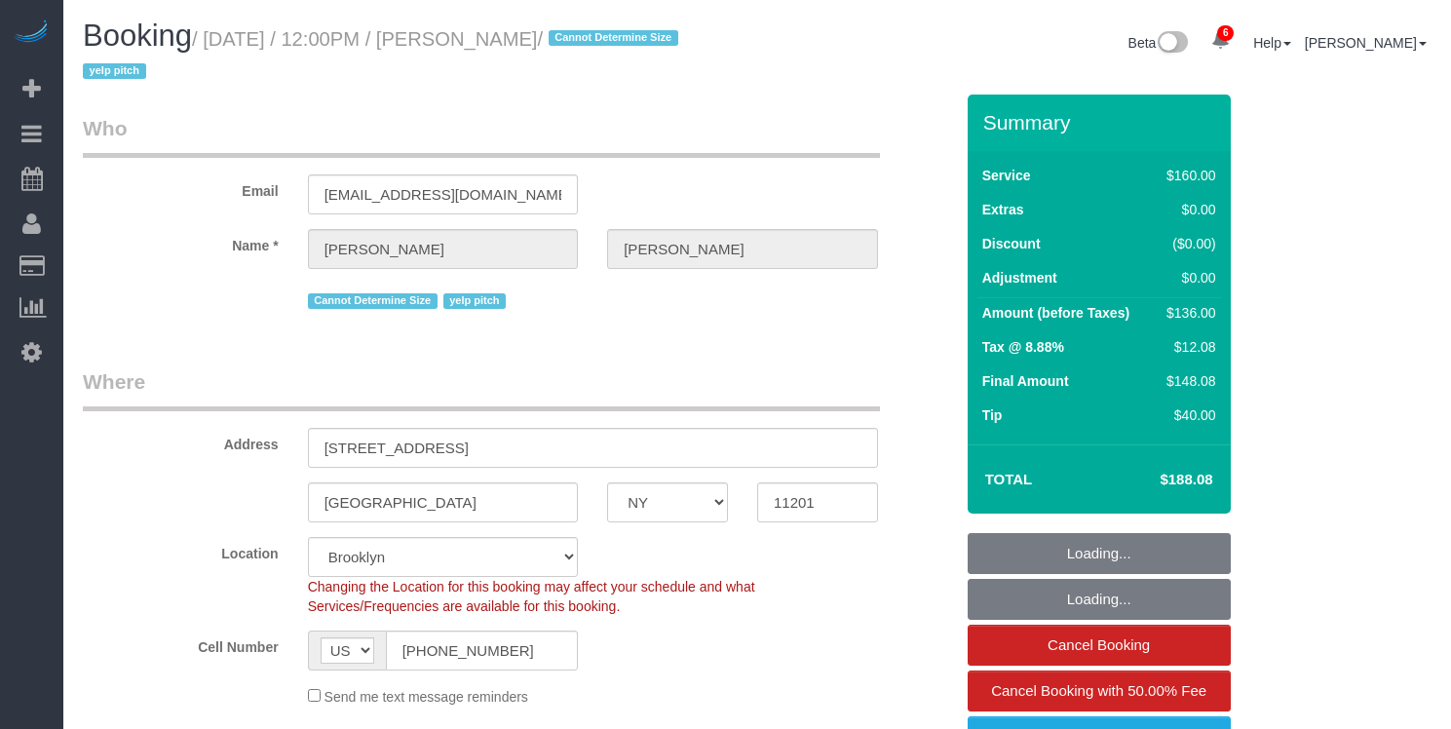
select select "number:6"
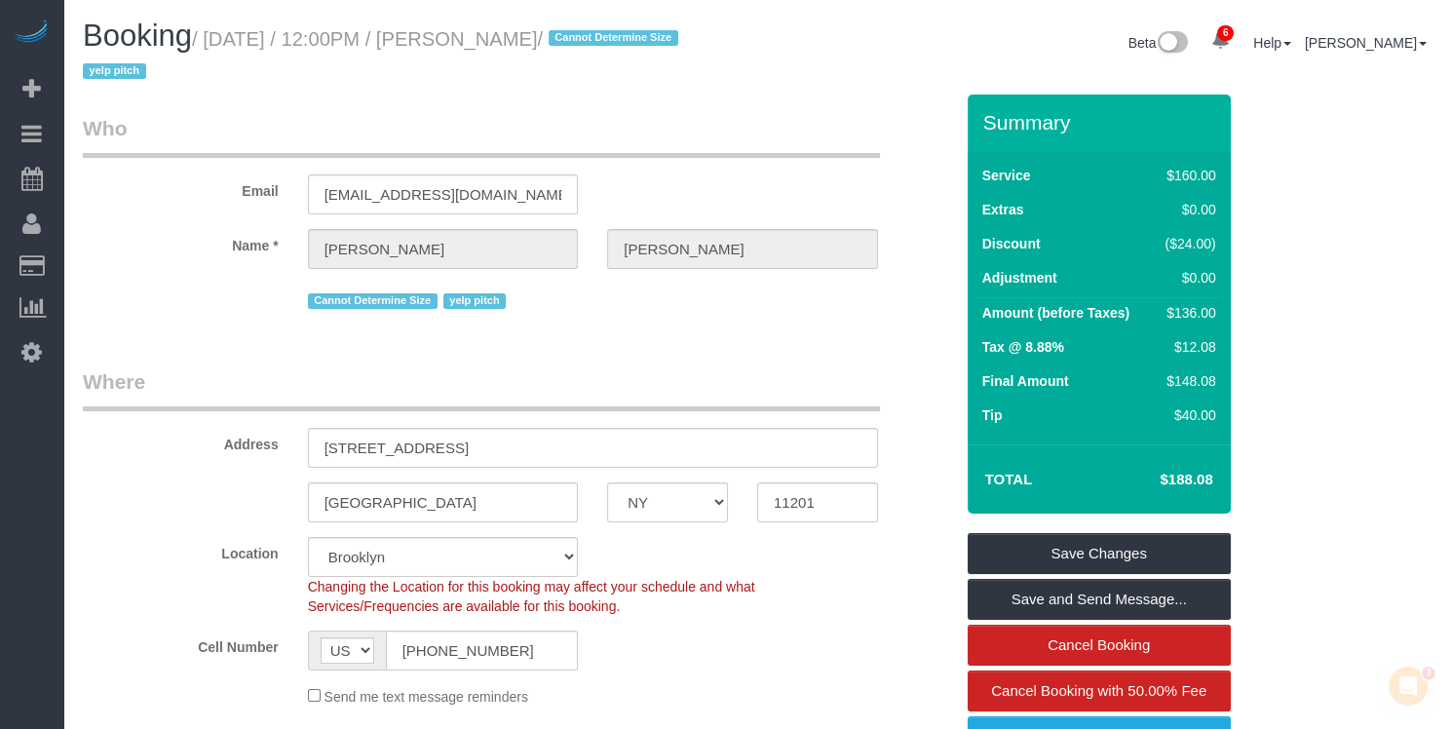
drag, startPoint x: 601, startPoint y: 38, endPoint x: 218, endPoint y: 37, distance: 383.0
click at [218, 37] on small "/ August 12, 2025 / 12:00PM / Alanna Reiner / Cannot Determine Size yelp pitch" at bounding box center [383, 55] width 601 height 55
copy small "August 12, 2025 / 12:00PM / Alanna Reiner"
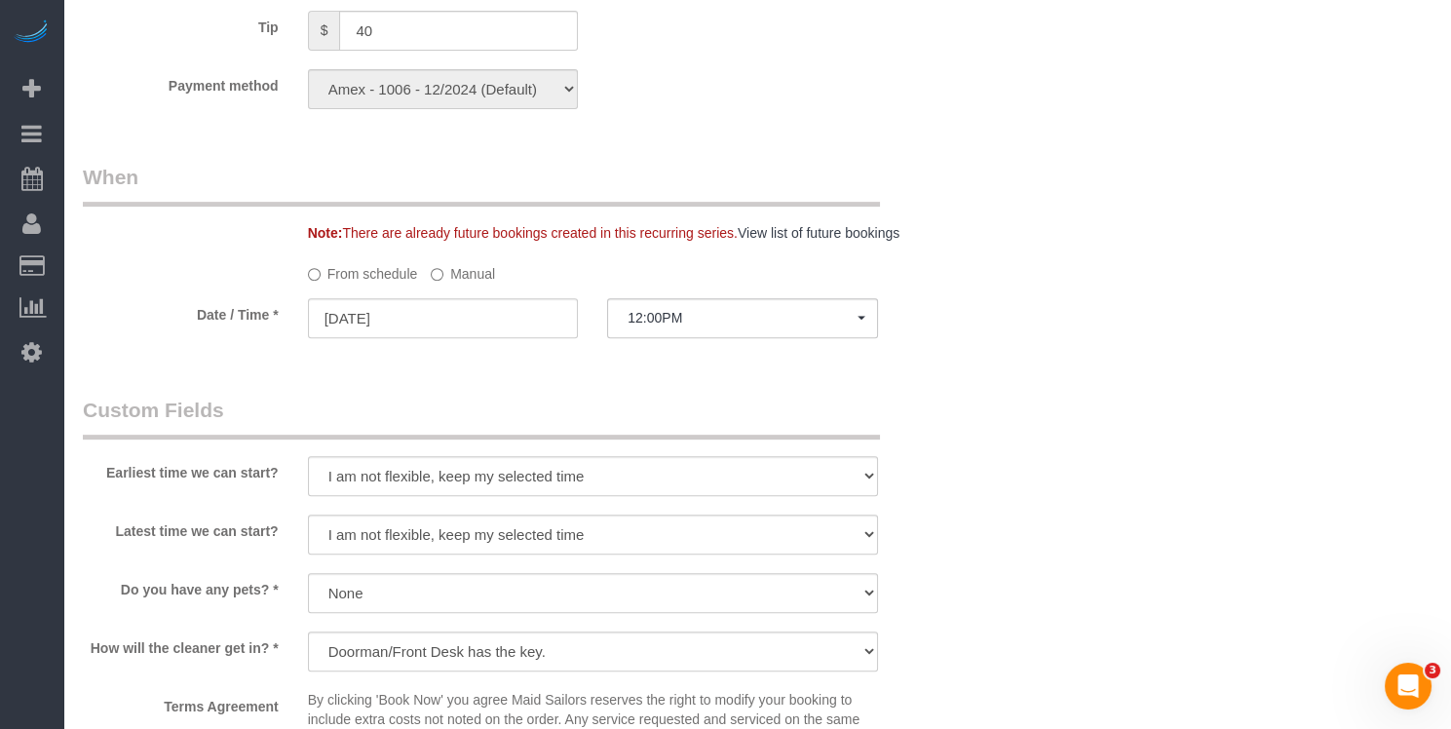
scroll to position [1014, 0]
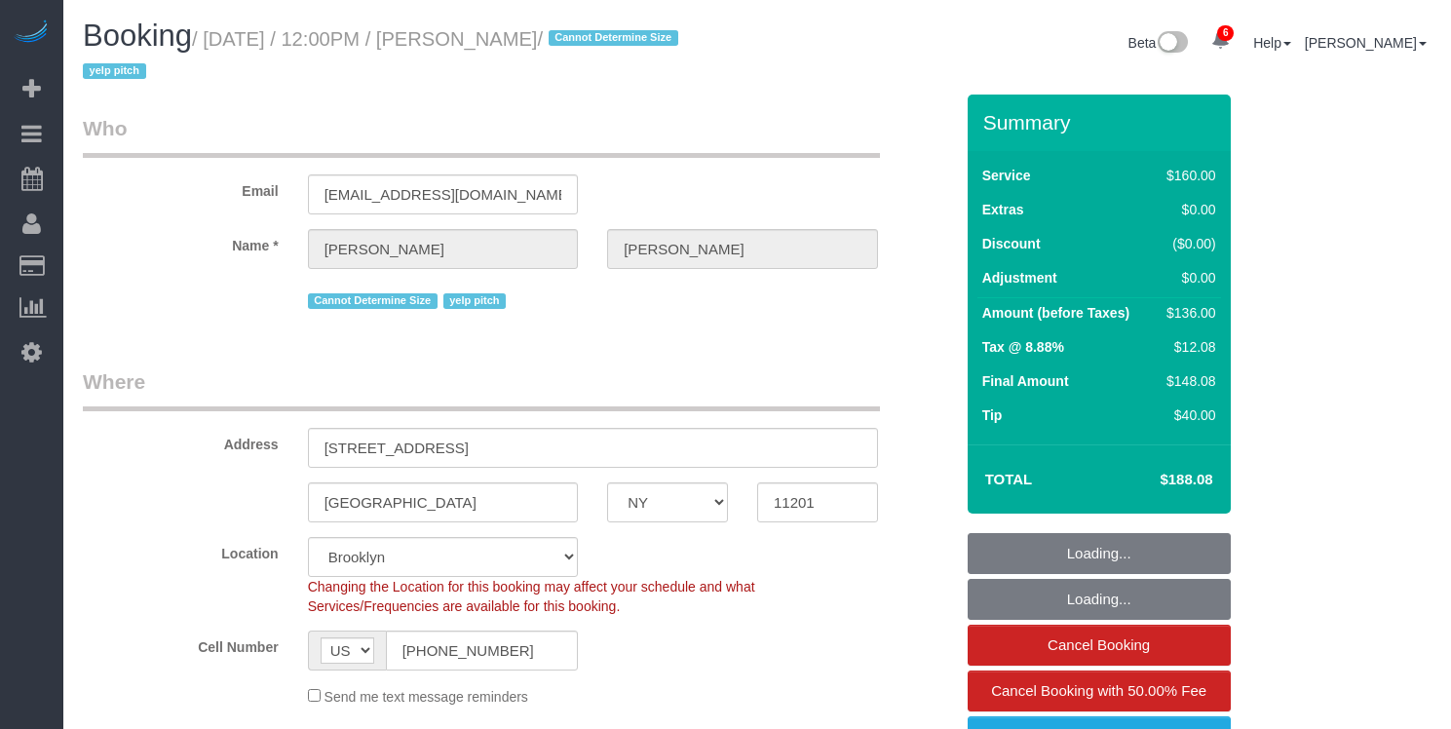
select select "NY"
select select "spot1"
select select "number:89"
select select "number:90"
select select "number:15"
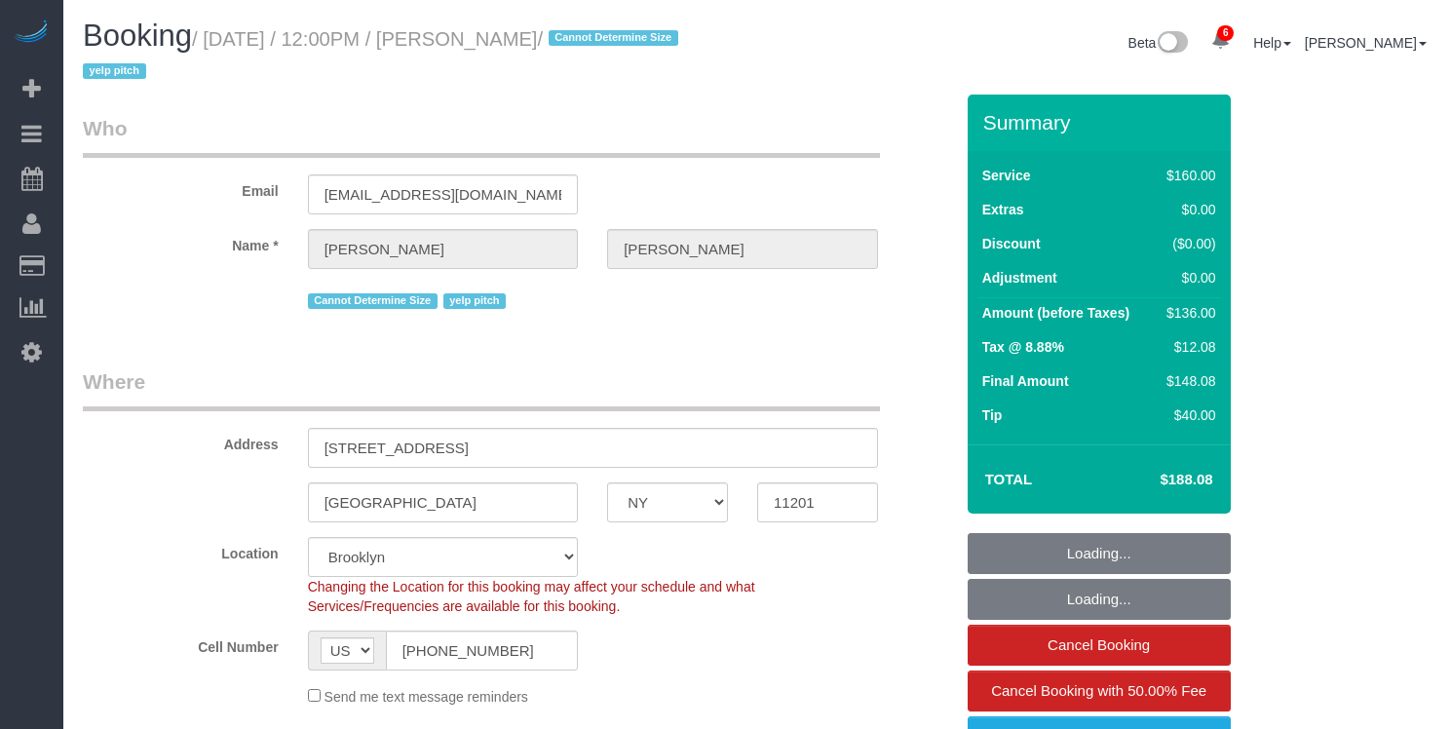
select select "number:6"
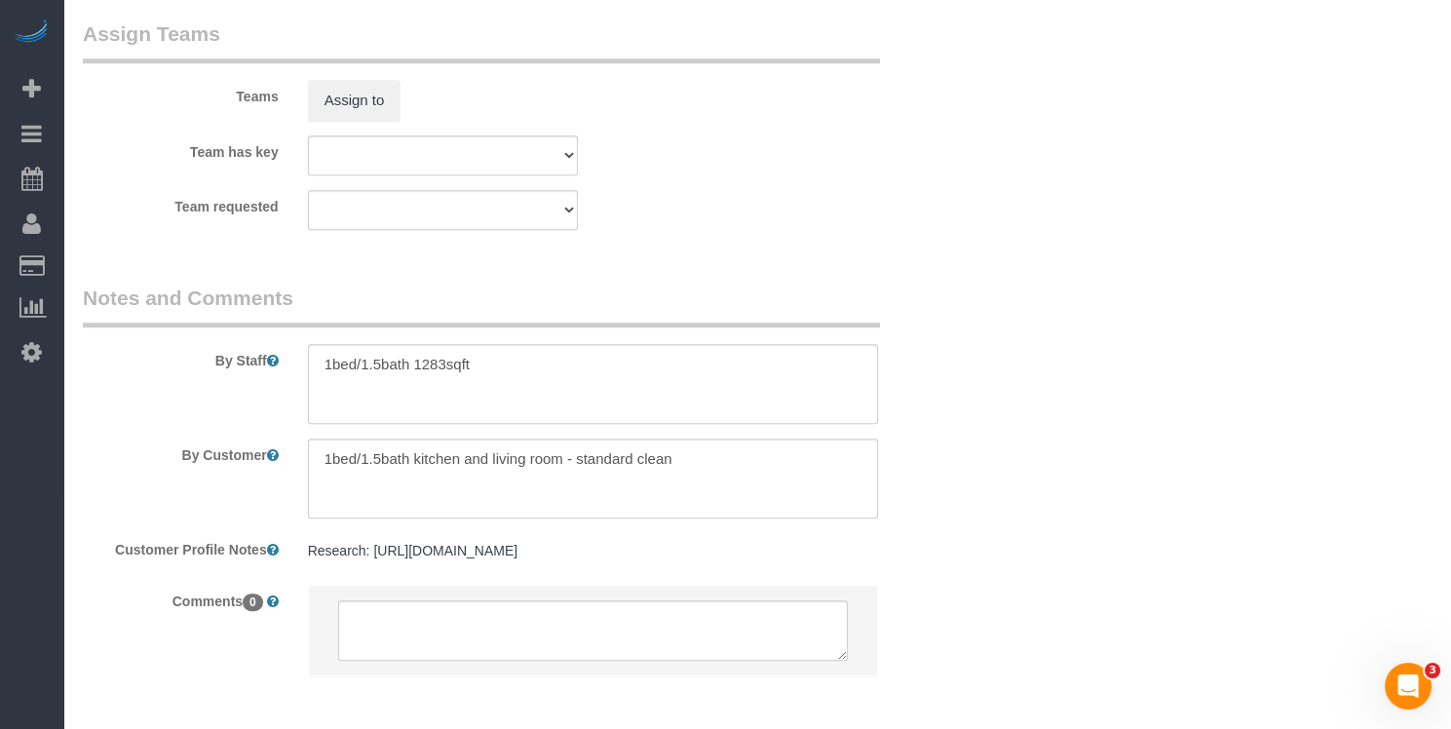
scroll to position [2317, 0]
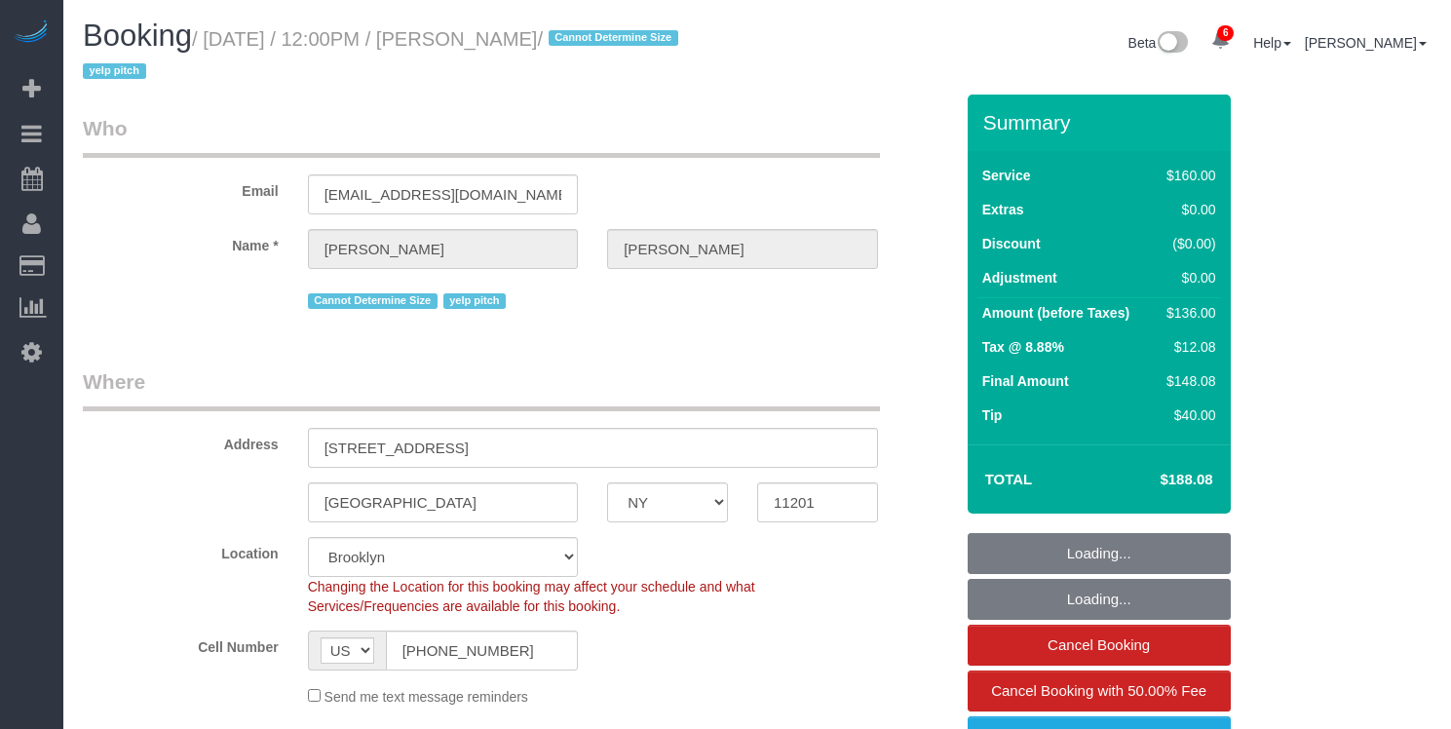
select select "NY"
select select "spot1"
select select "number:89"
select select "number:90"
select select "number:15"
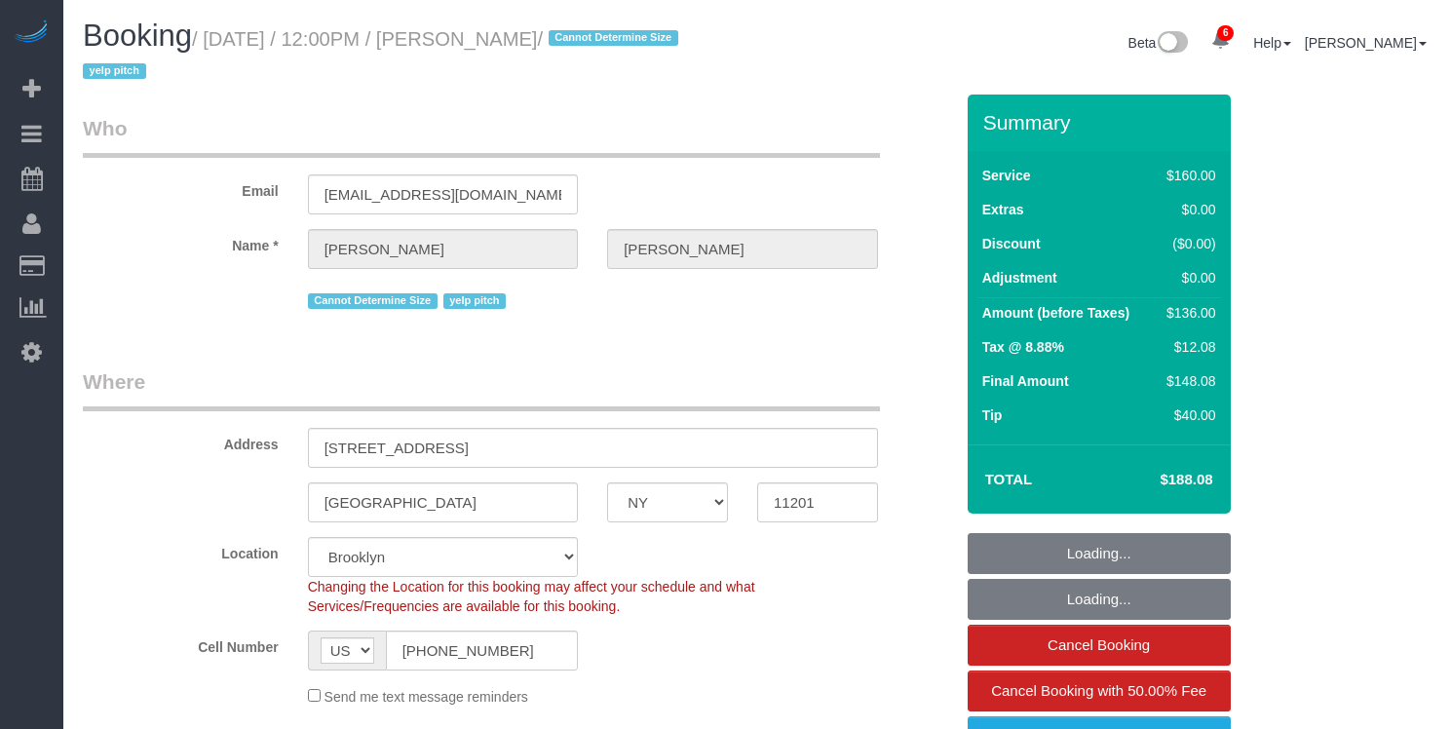
select select "number:6"
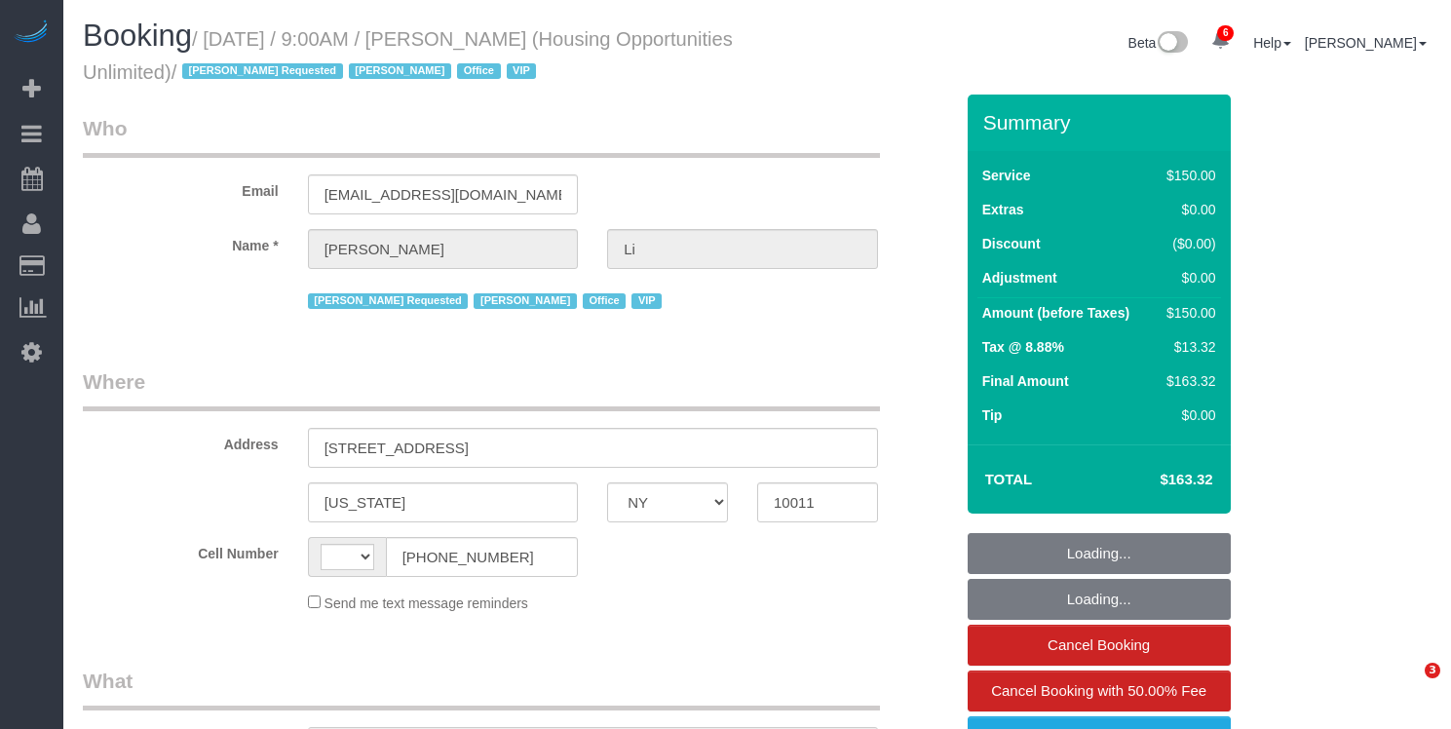
select select "NY"
select select "string:US"
select select "object:679"
select select "150"
select select "number:89"
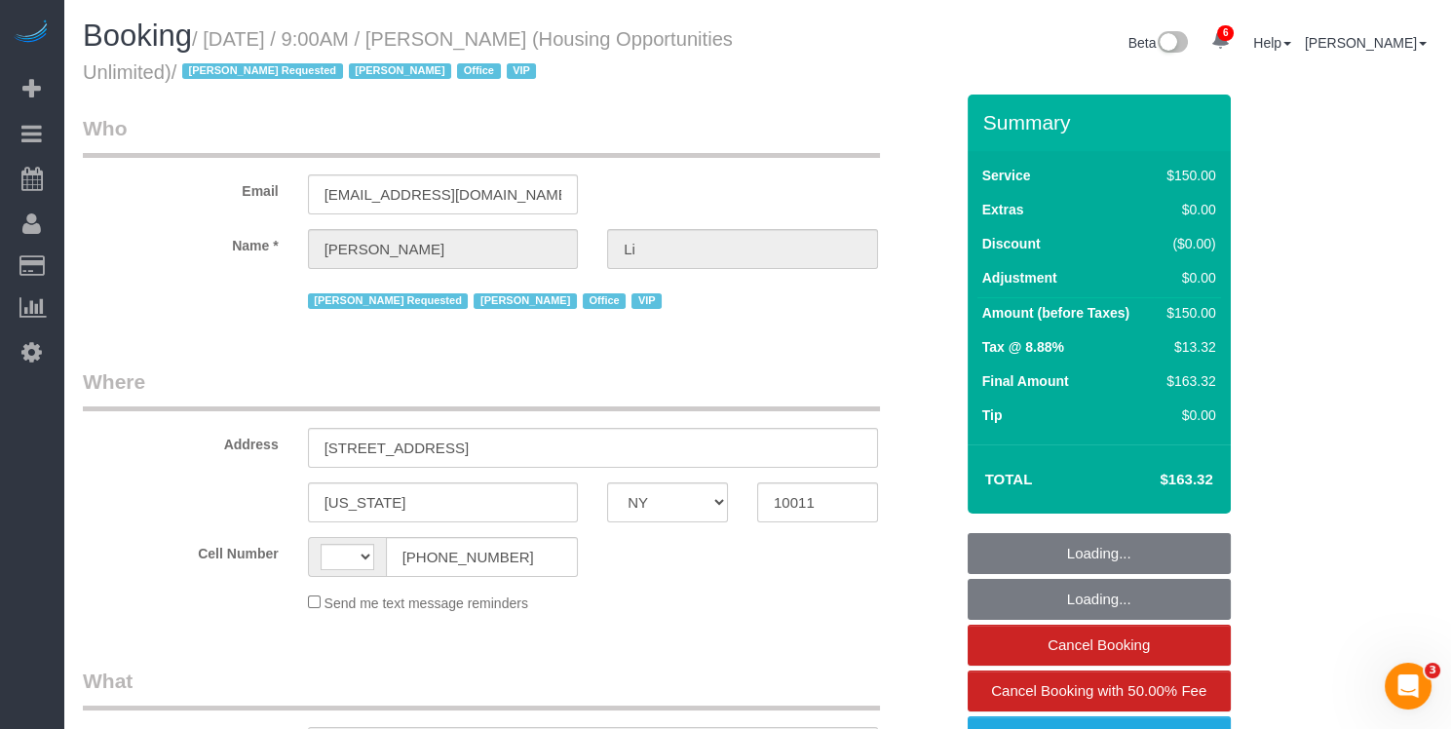
select select "number:90"
select select "number:15"
select select "number:7"
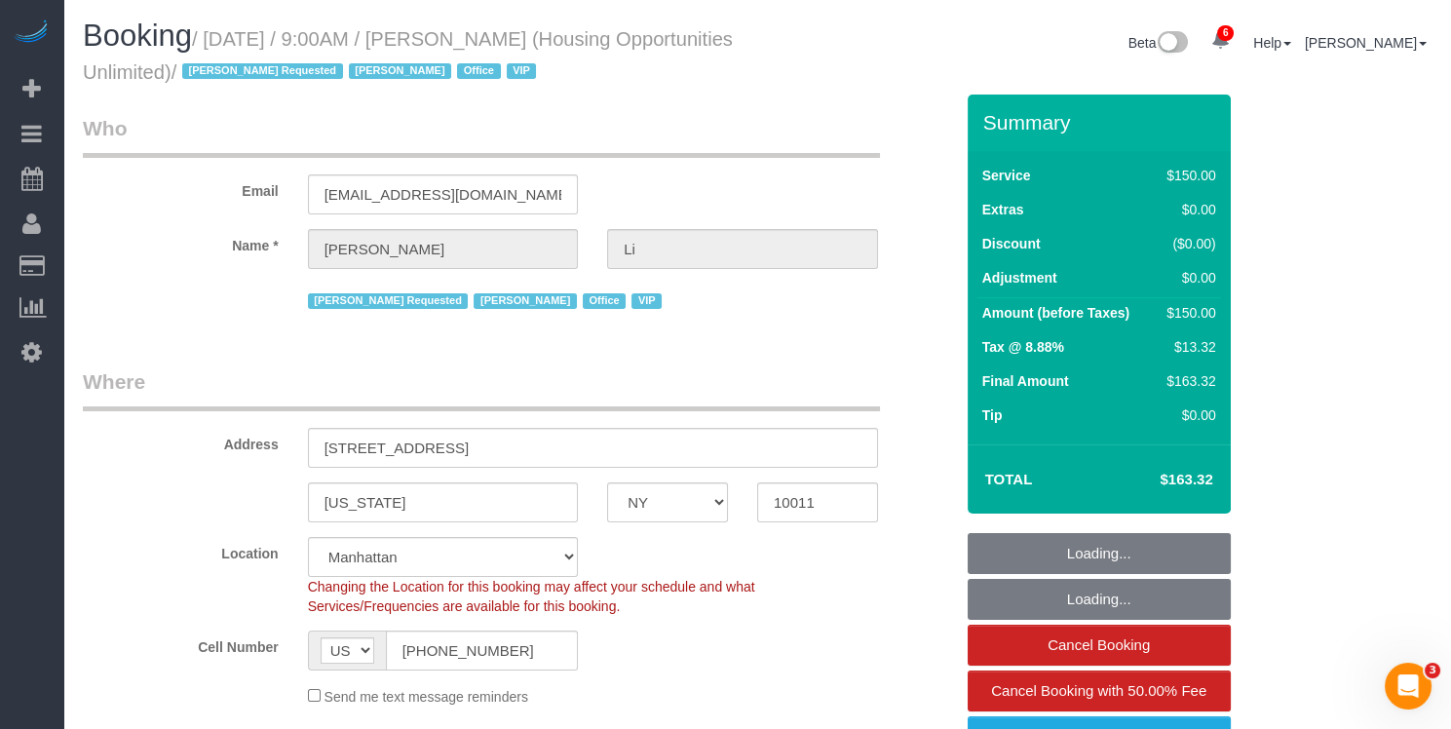
select select "spot1"
select select "object:1405"
select select "54898"
select select "NY"
select select "150"
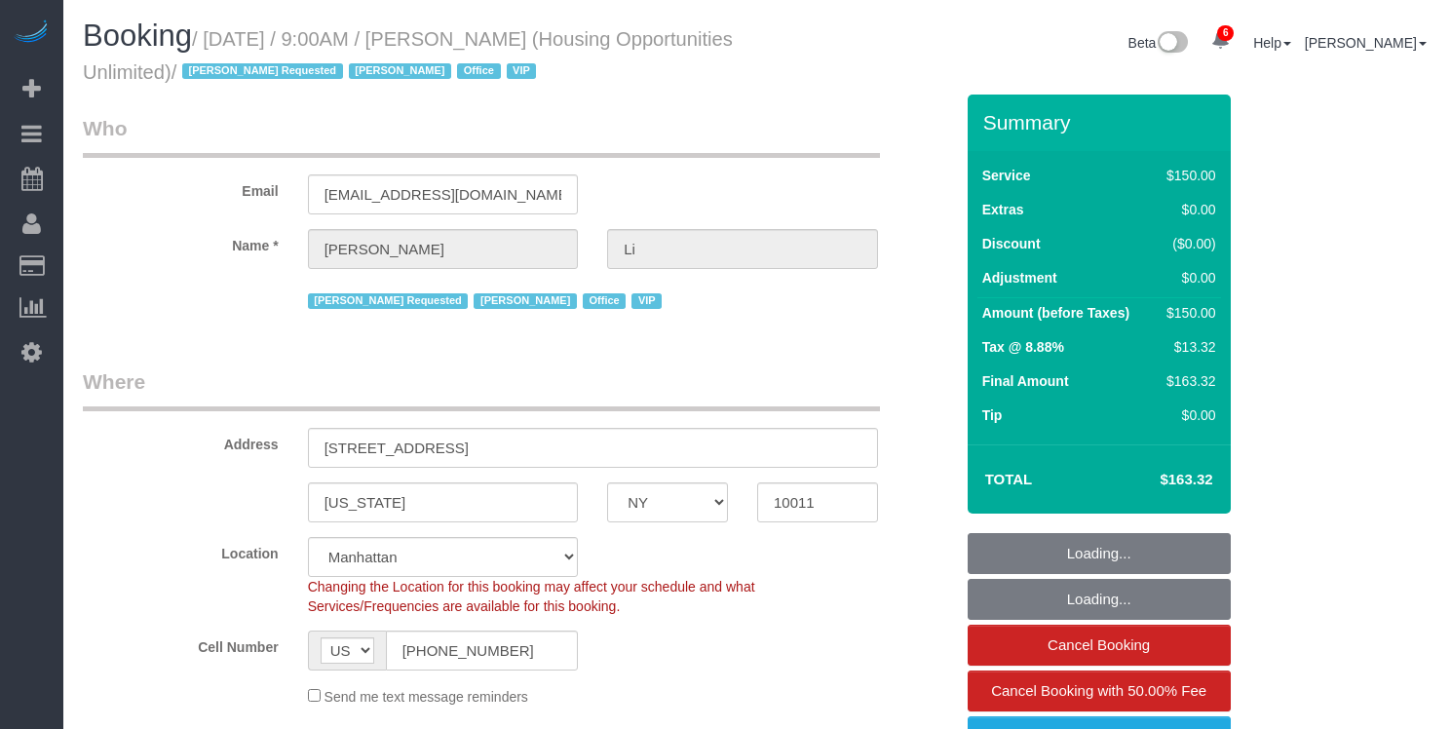
select select "string:paypal"
select select "spot1"
select select "number:89"
select select "number:90"
select select "number:15"
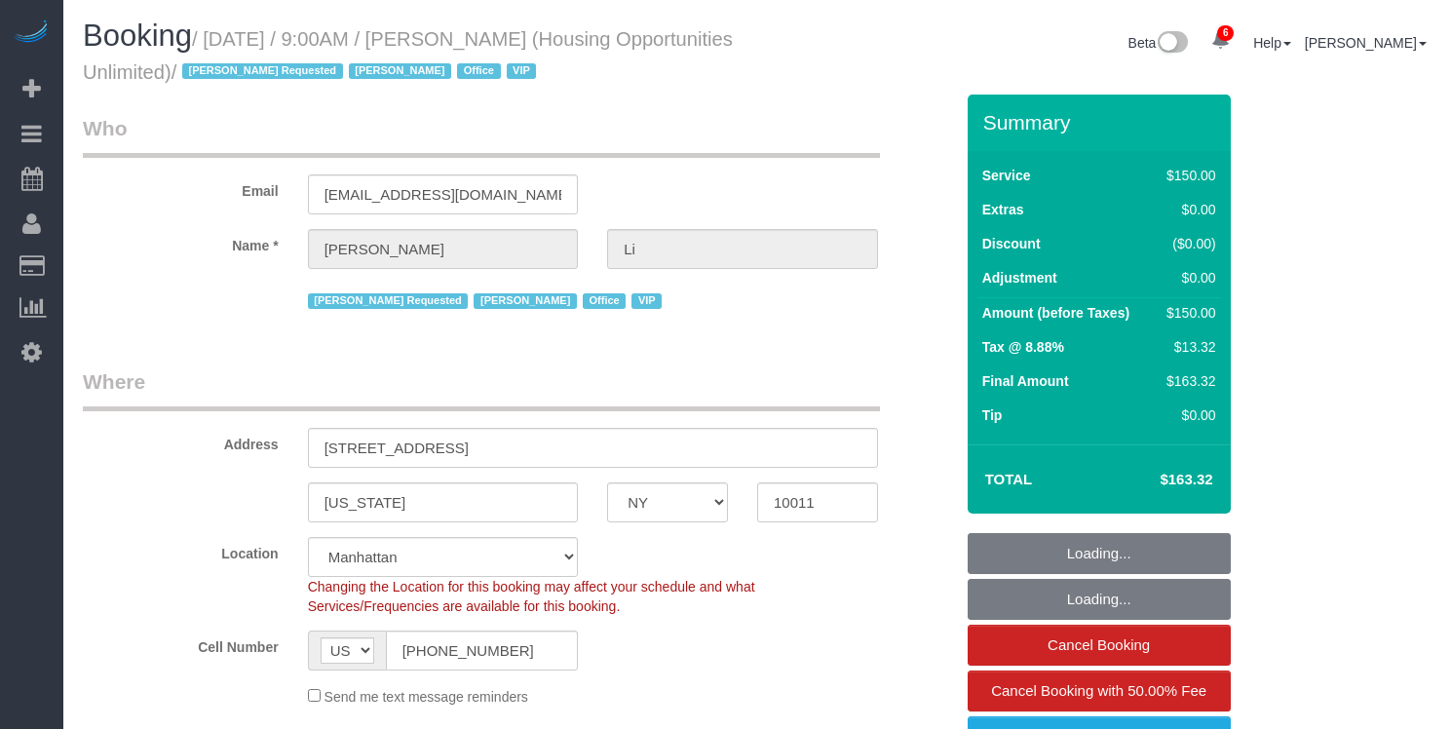
select select "number:7"
select select "54898"
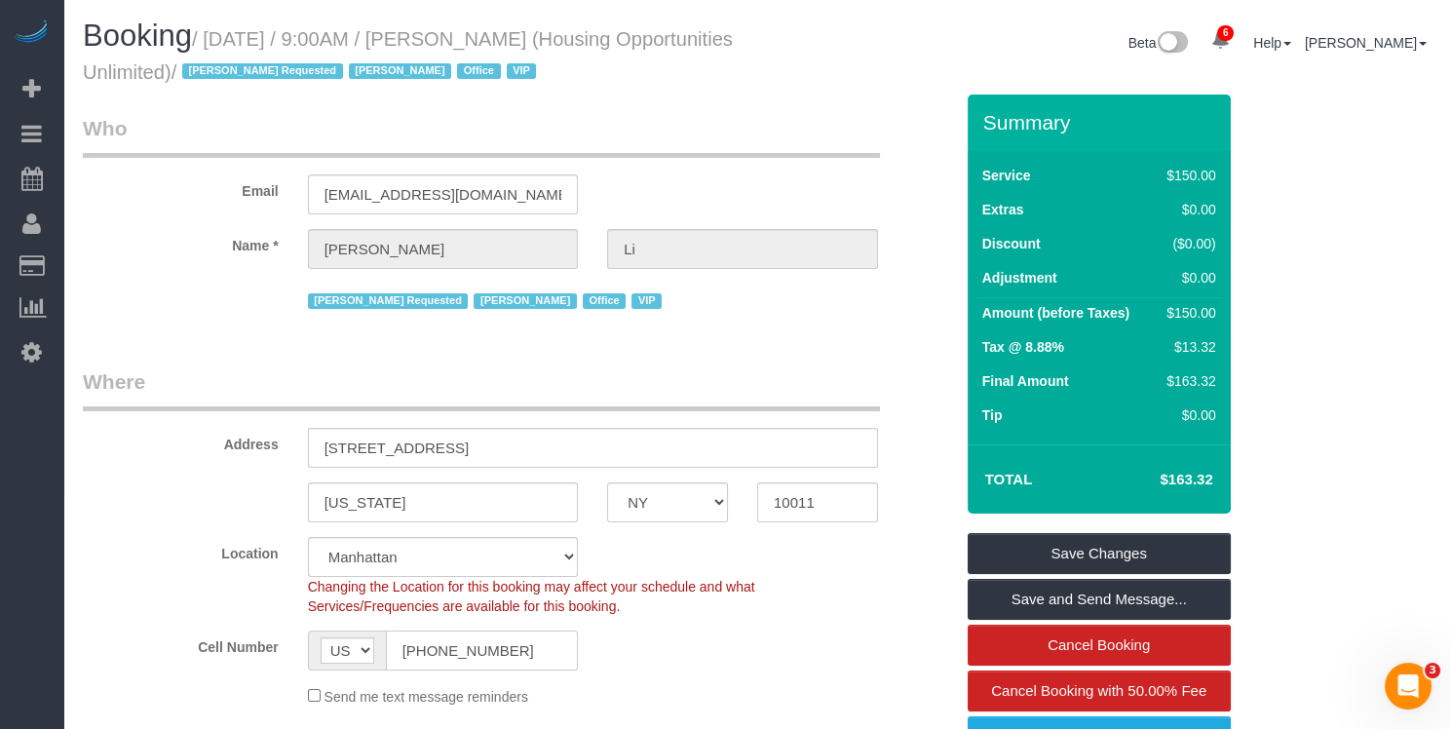
drag, startPoint x: 399, startPoint y: 652, endPoint x: 425, endPoint y: 658, distance: 27.0
click at [392, 651] on input "(718) 775-3712" at bounding box center [482, 651] width 193 height 40
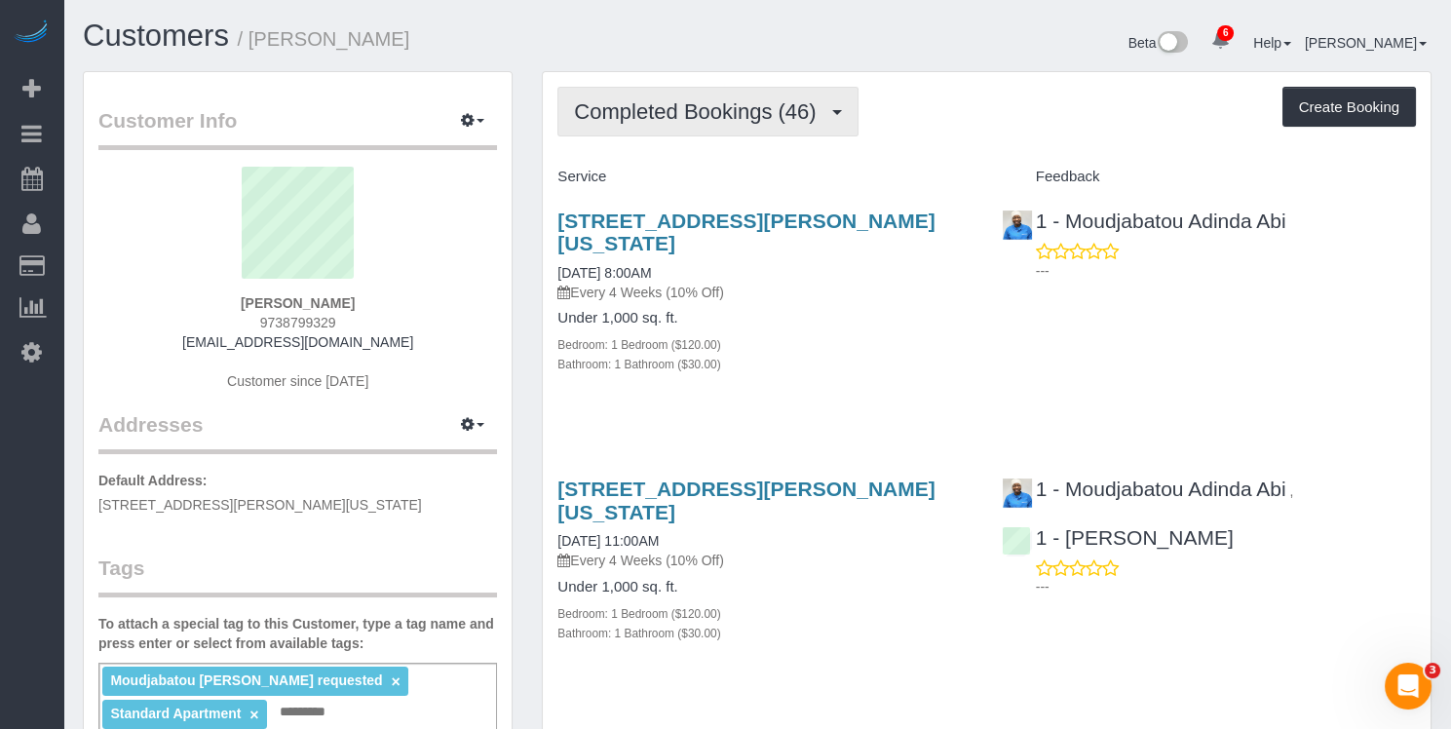
click at [740, 107] on span "Completed Bookings (46)" at bounding box center [699, 111] width 251 height 24
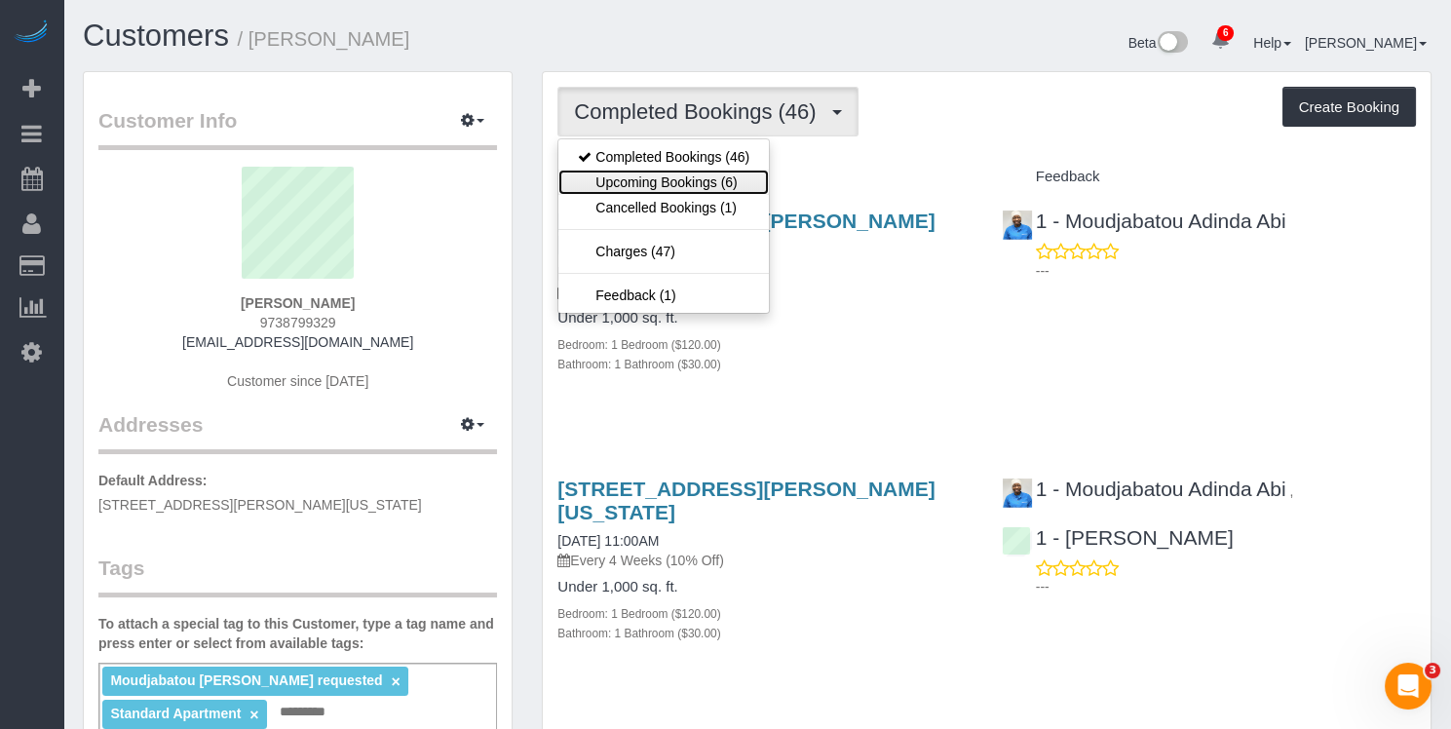
click at [730, 180] on link "Upcoming Bookings (6)" at bounding box center [663, 182] width 211 height 25
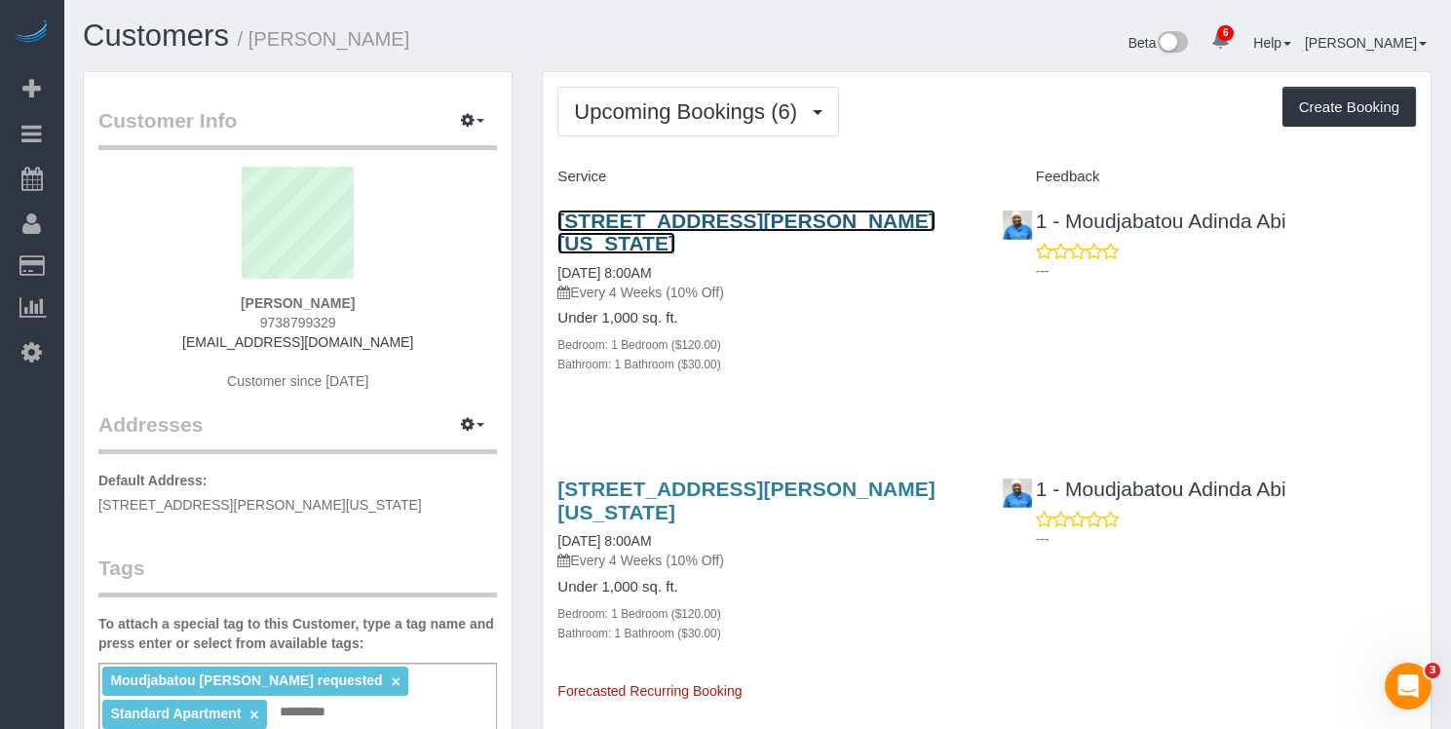
click at [719, 221] on link "40 Harrison Street, Apt.25k, New York, NY 10013" at bounding box center [745, 232] width 377 height 45
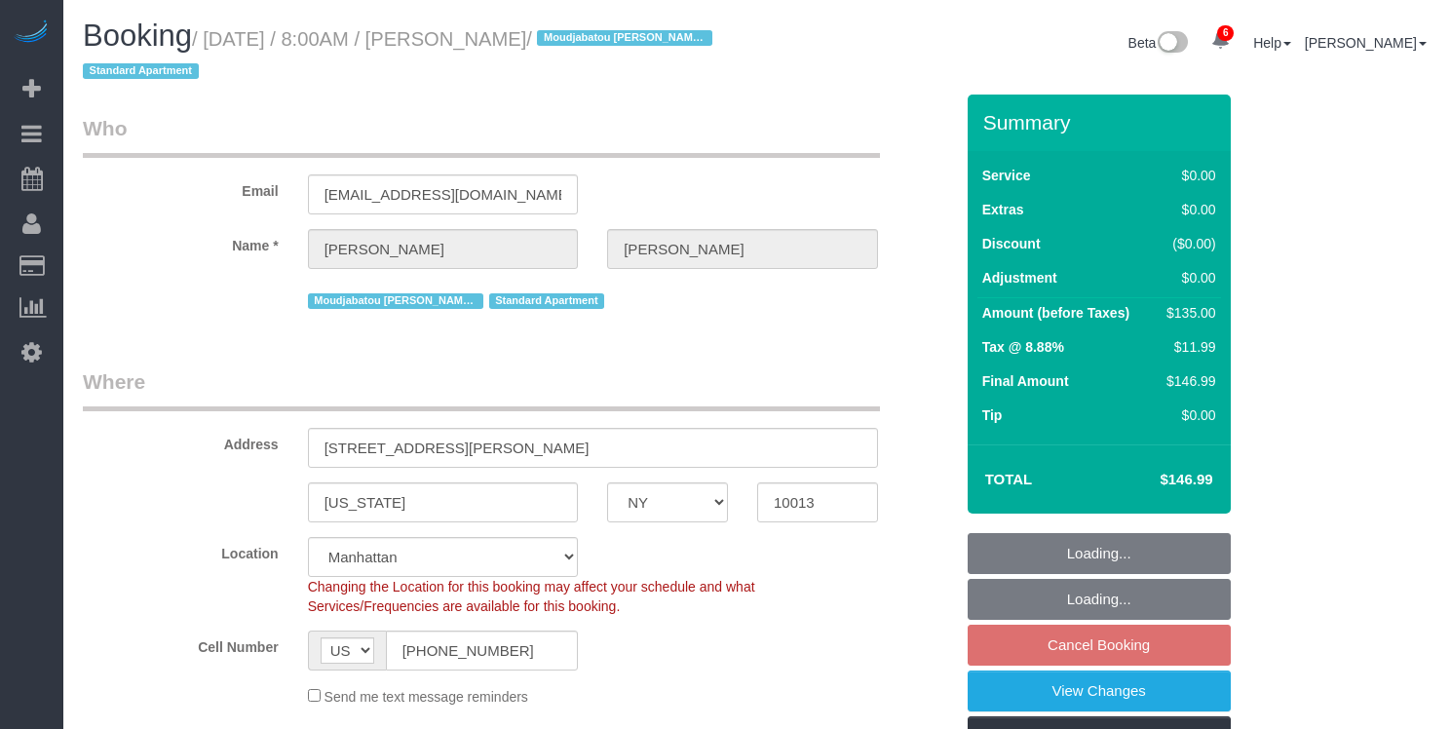
select select "NY"
select select "1"
select select "string:stripe-pm_1PlGdH4VGloSiKo7wmxGmAk6"
select select "spot1"
select select "number:56"
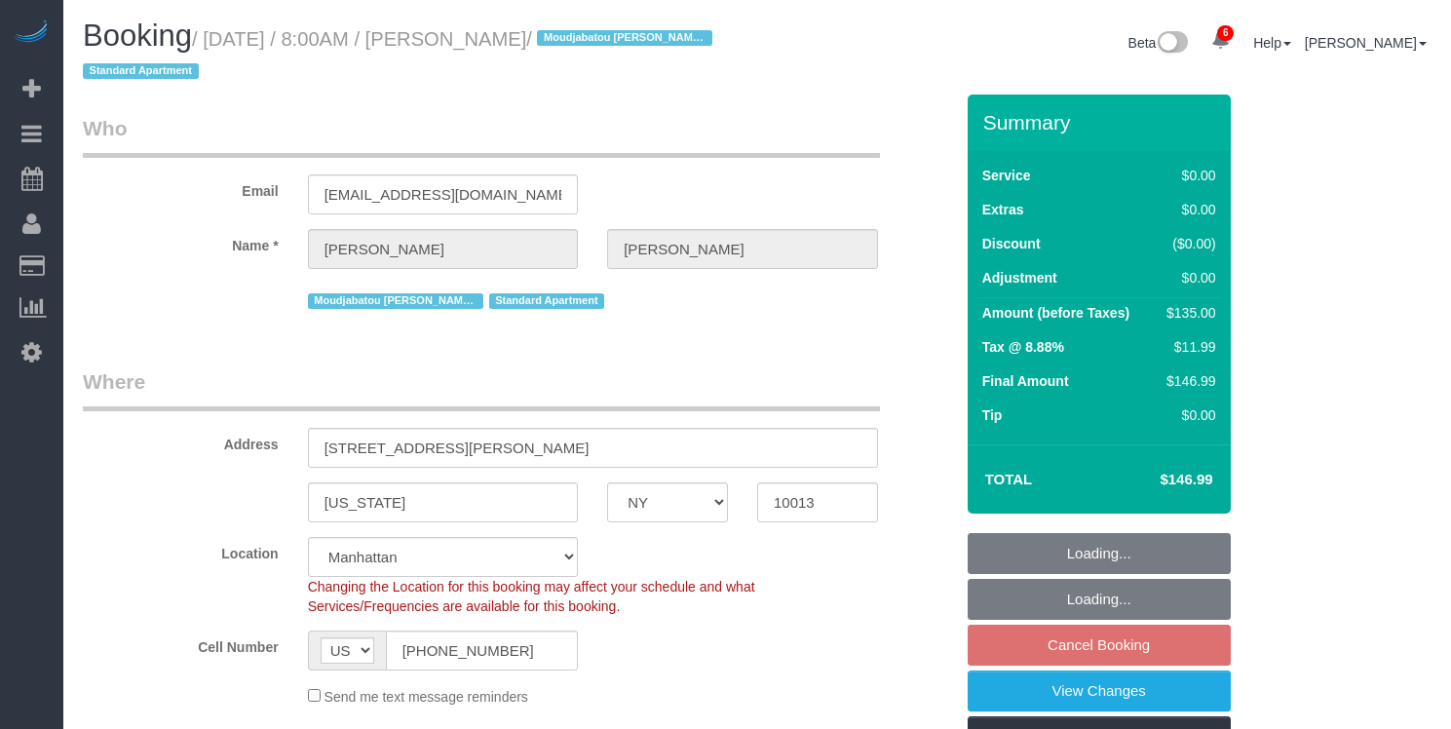
select select "number:75"
select select "number:15"
select select "number:6"
select select "number:21"
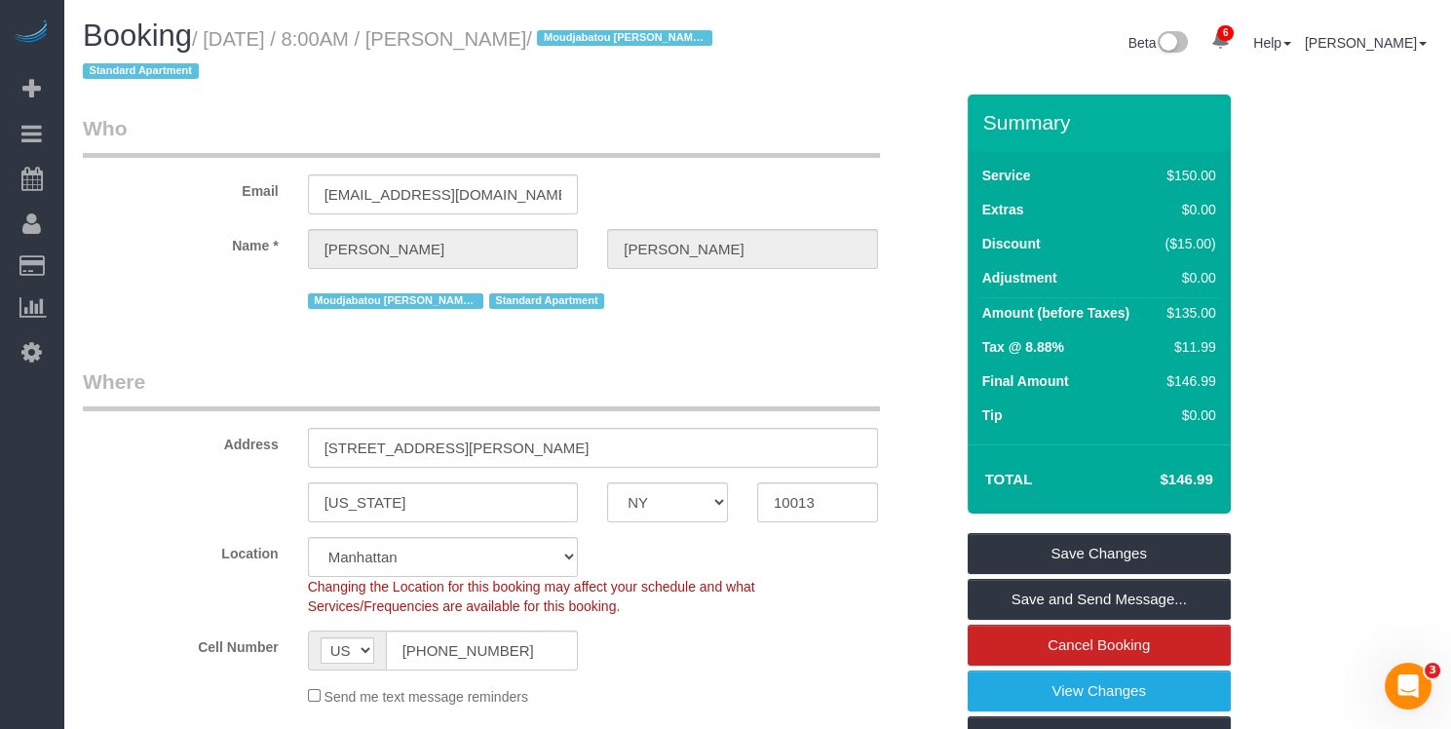
drag, startPoint x: 558, startPoint y: 41, endPoint x: 221, endPoint y: 31, distance: 337.4
click at [219, 33] on small "/ August 15, 2025 / 8:00AM / Kevin Hernandez / Moudjabatou Adinda Abi requested…" at bounding box center [400, 55] width 635 height 55
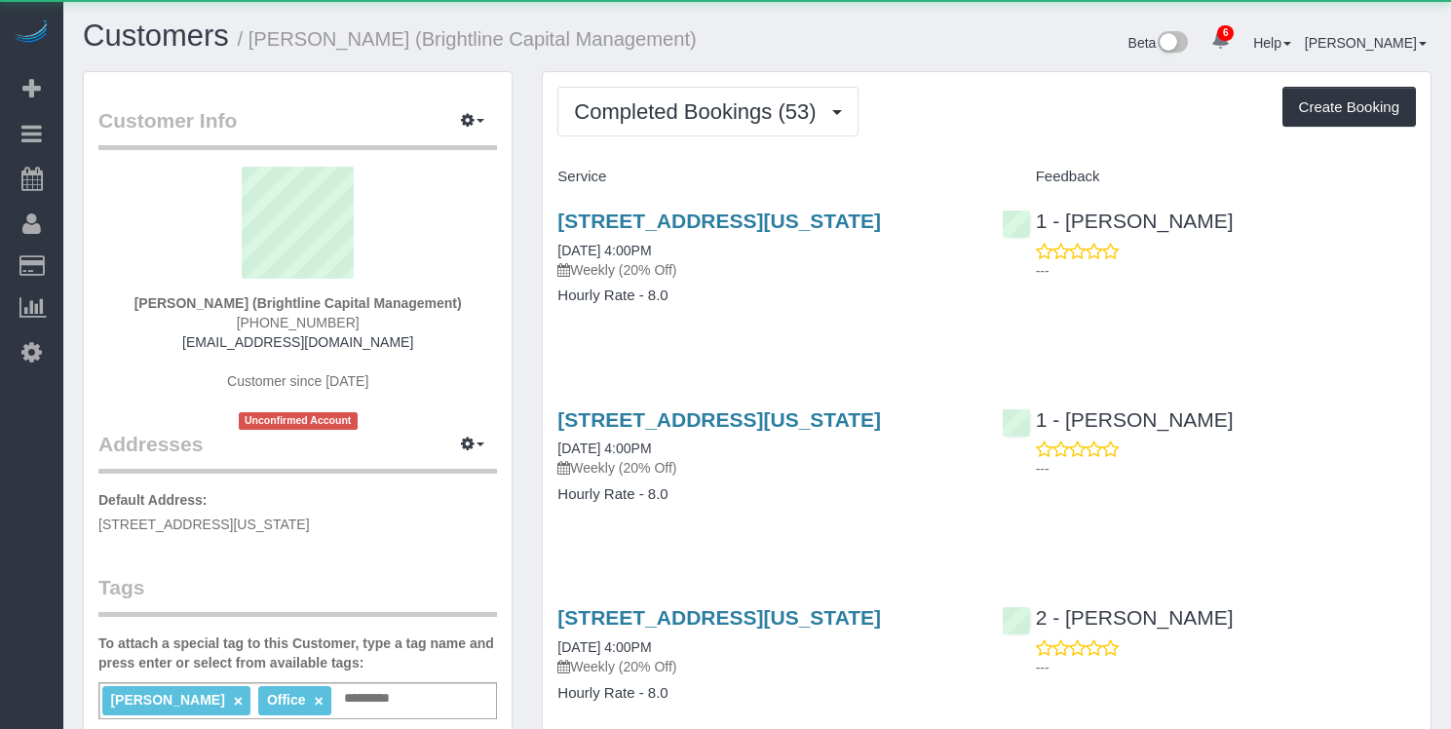
click at [771, 107] on span "Completed Bookings (53)" at bounding box center [699, 111] width 251 height 24
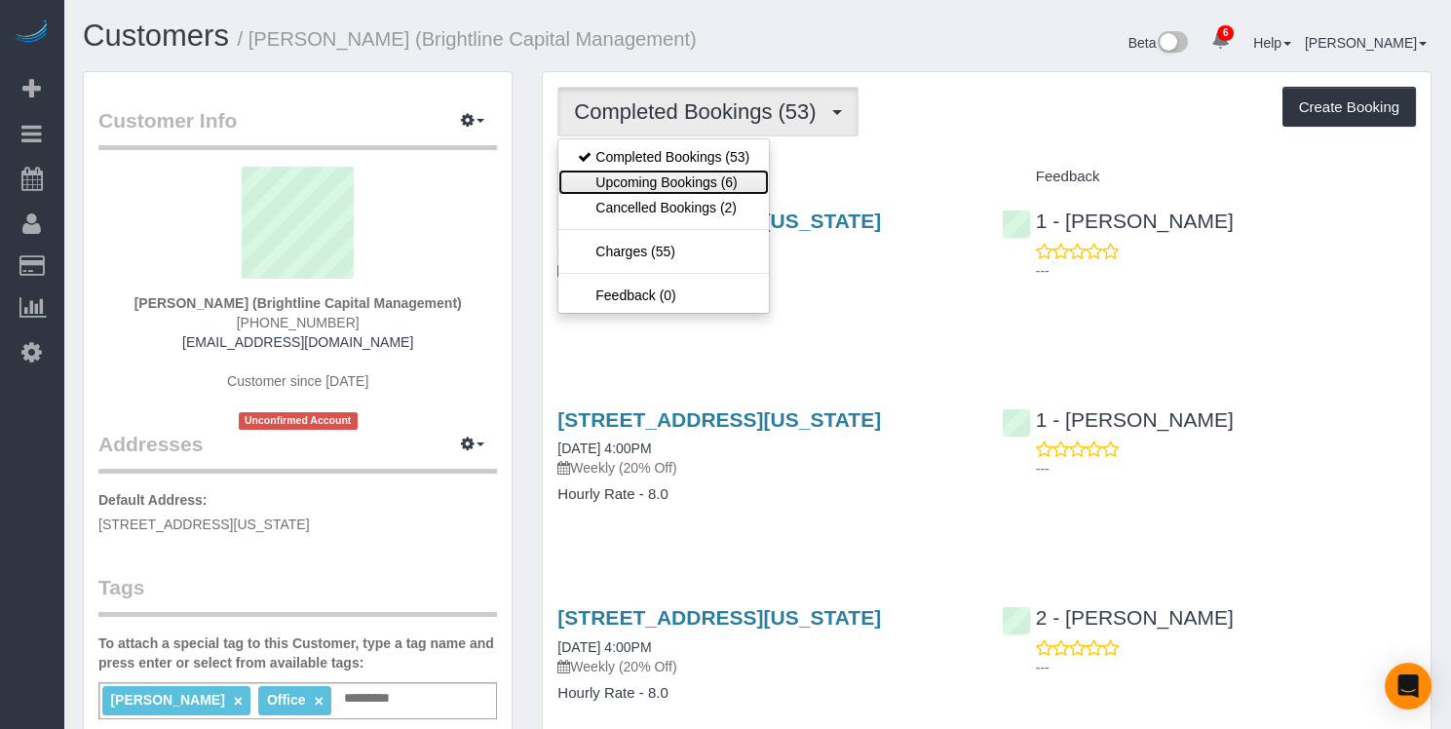
click at [749, 179] on link "Upcoming Bookings (6)" at bounding box center [663, 182] width 211 height 25
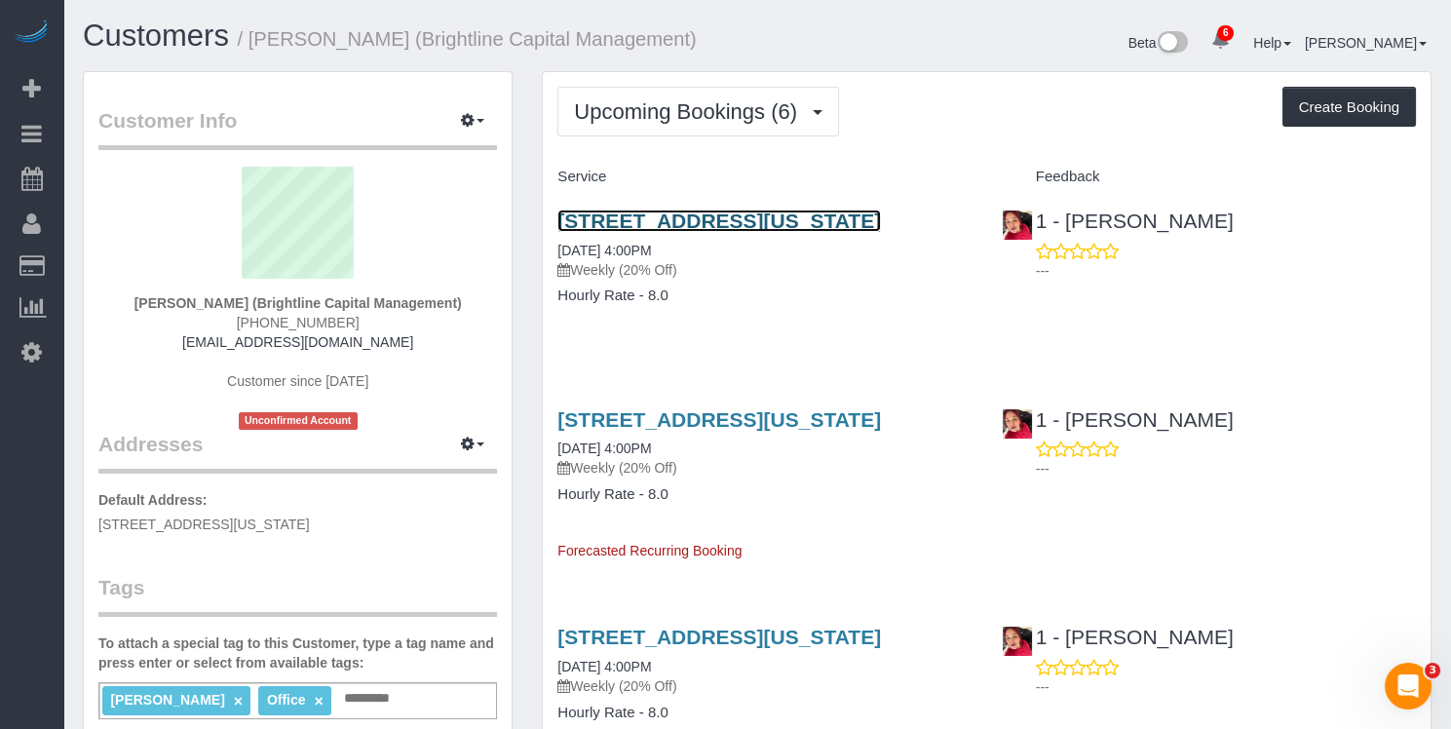
click at [783, 219] on link "[STREET_ADDRESS][US_STATE]" at bounding box center [719, 221] width 324 height 22
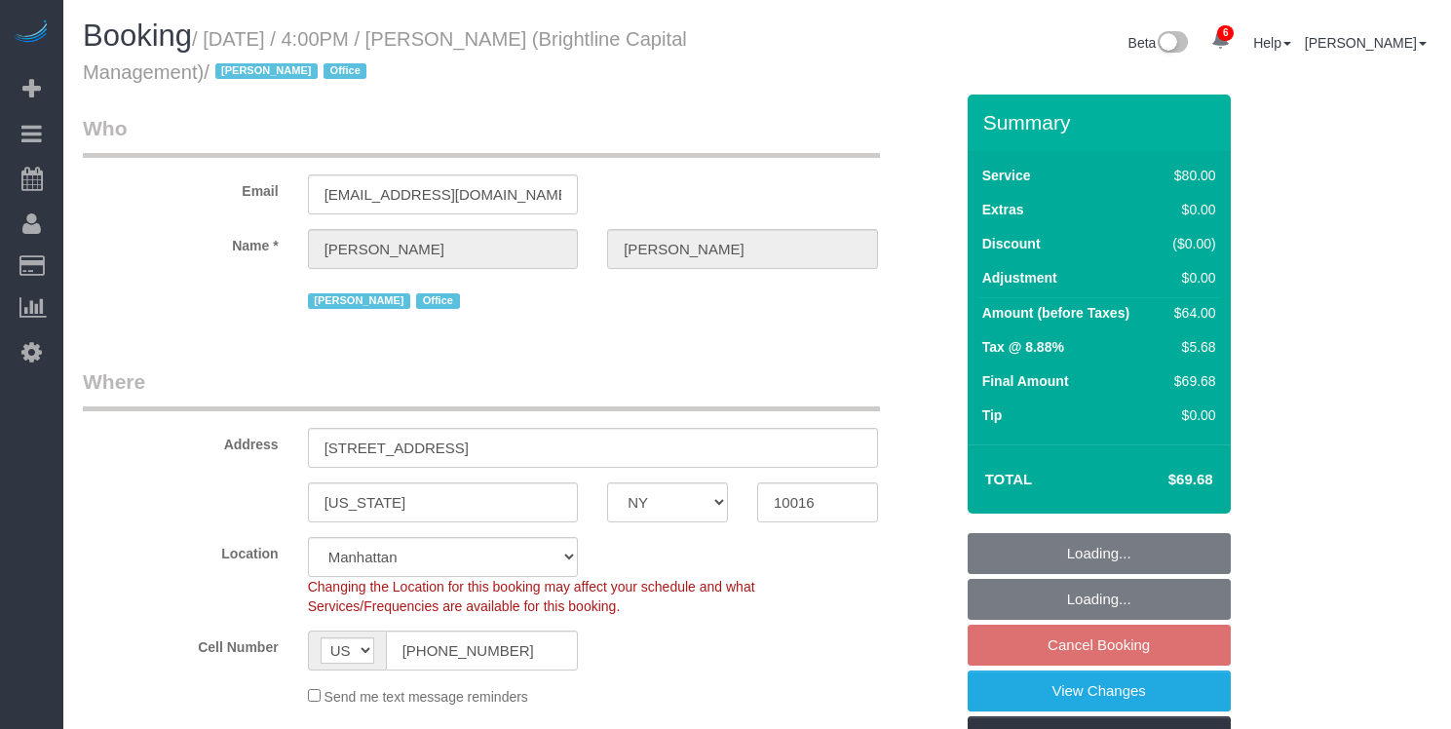
select select "NY"
select select "spot9"
select select "number:89"
select select "number:90"
select select "number:15"
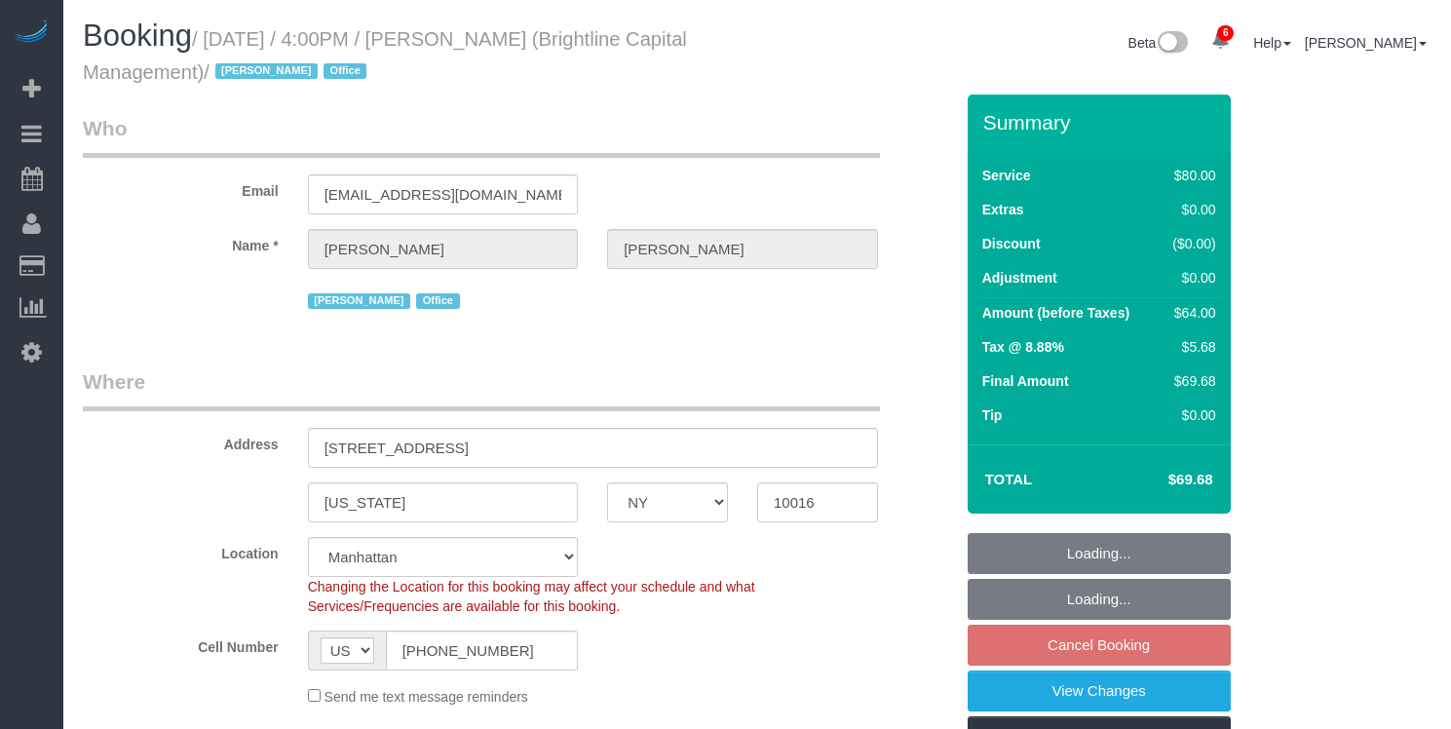
select select "number:7"
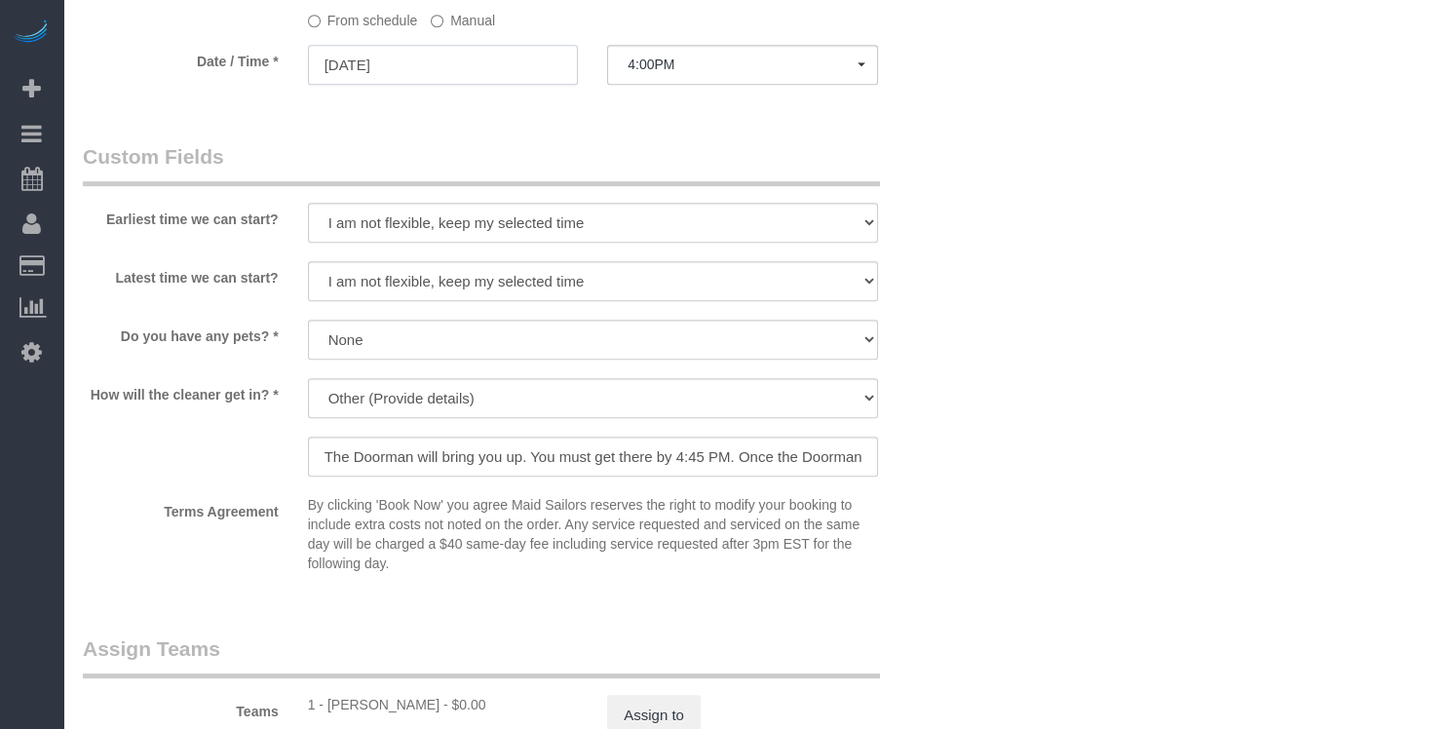
scroll to position [1618, 0]
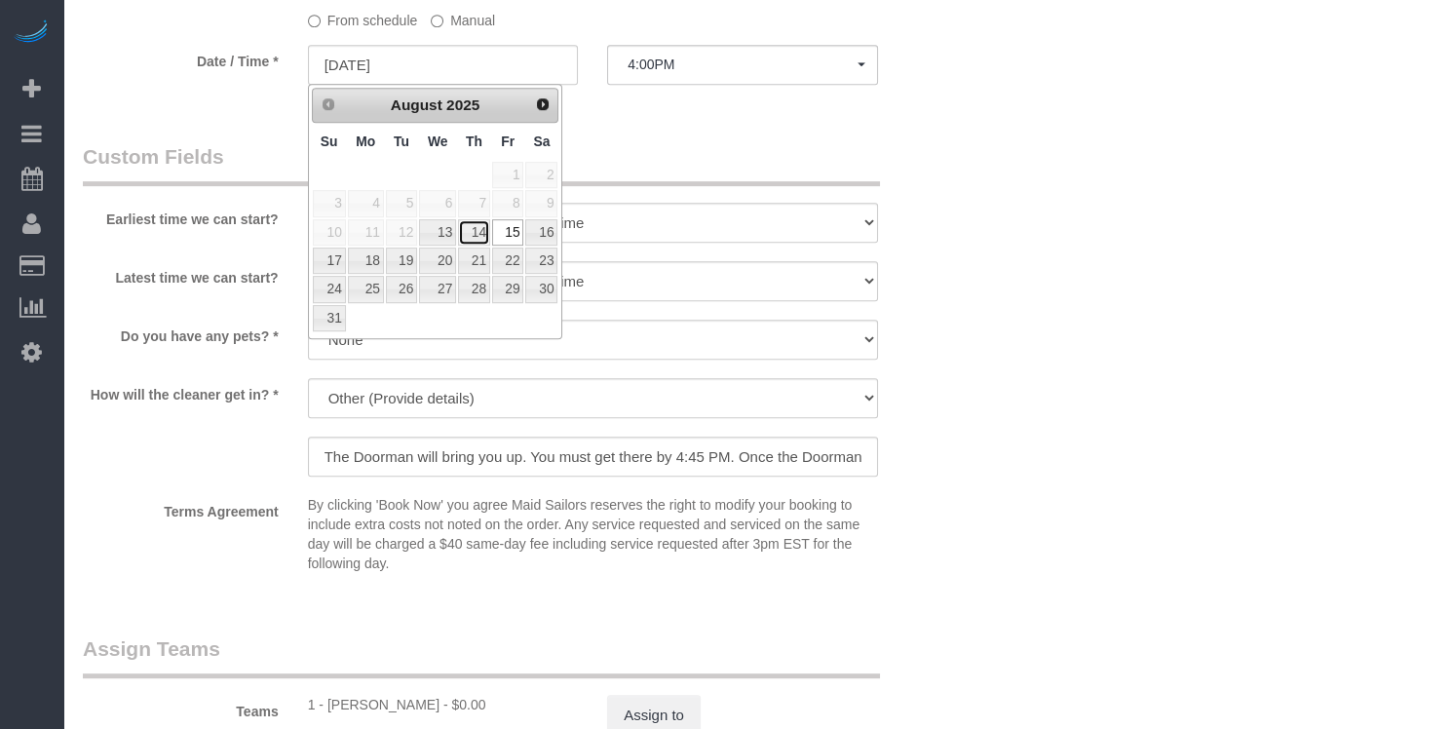
click at [485, 231] on link "14" at bounding box center [474, 232] width 32 height 26
click at [675, 57] on span "--:--" at bounding box center [743, 65] width 230 height 16
type input "08/14/2025"
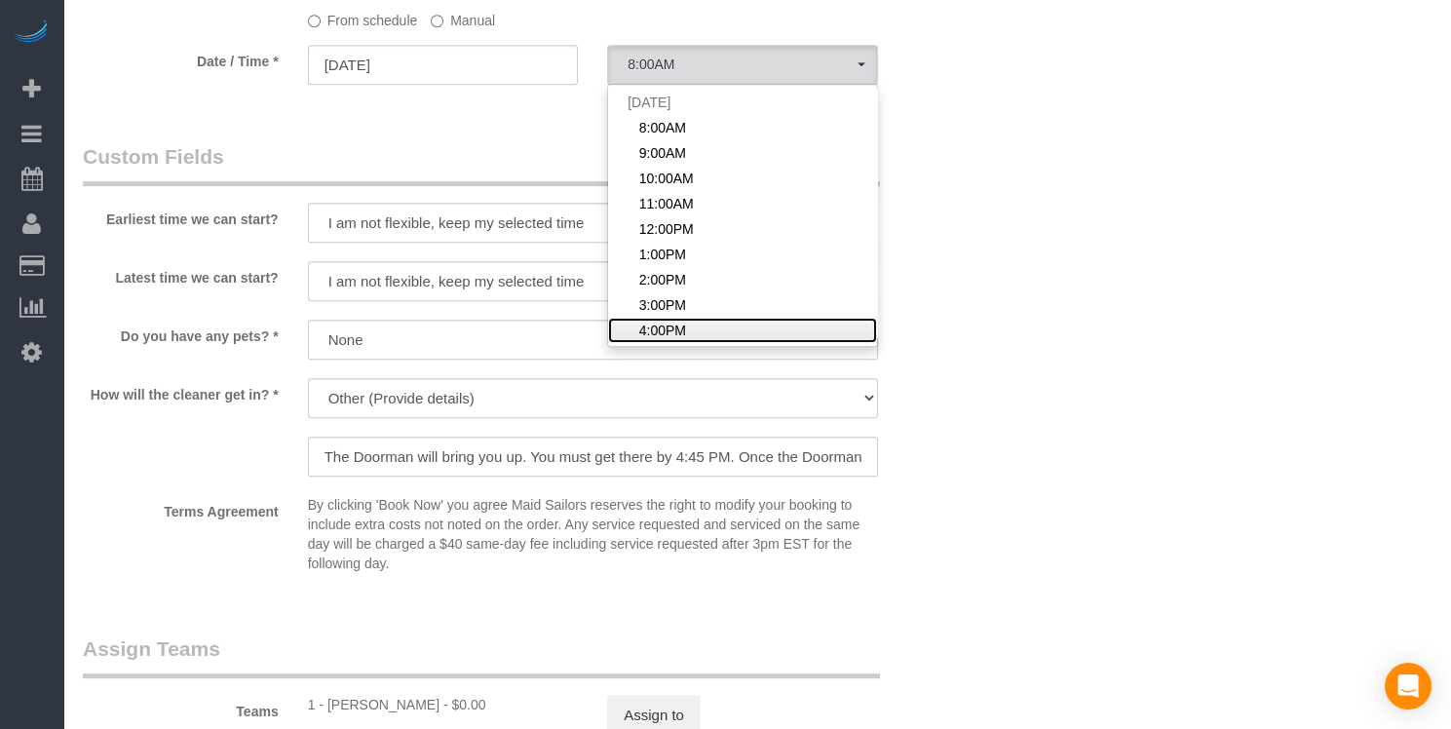
click at [677, 325] on span "4:00PM" at bounding box center [662, 330] width 47 height 19
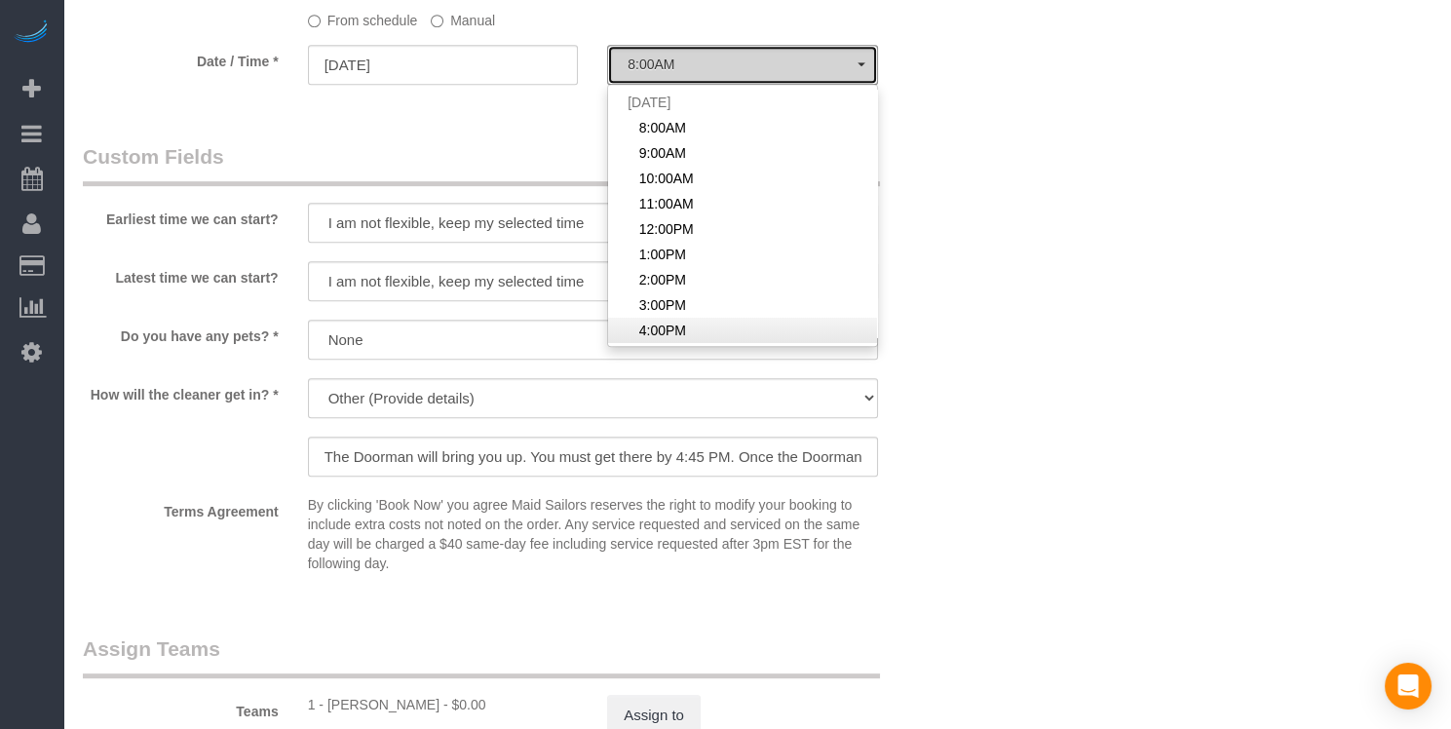
select select "spot66"
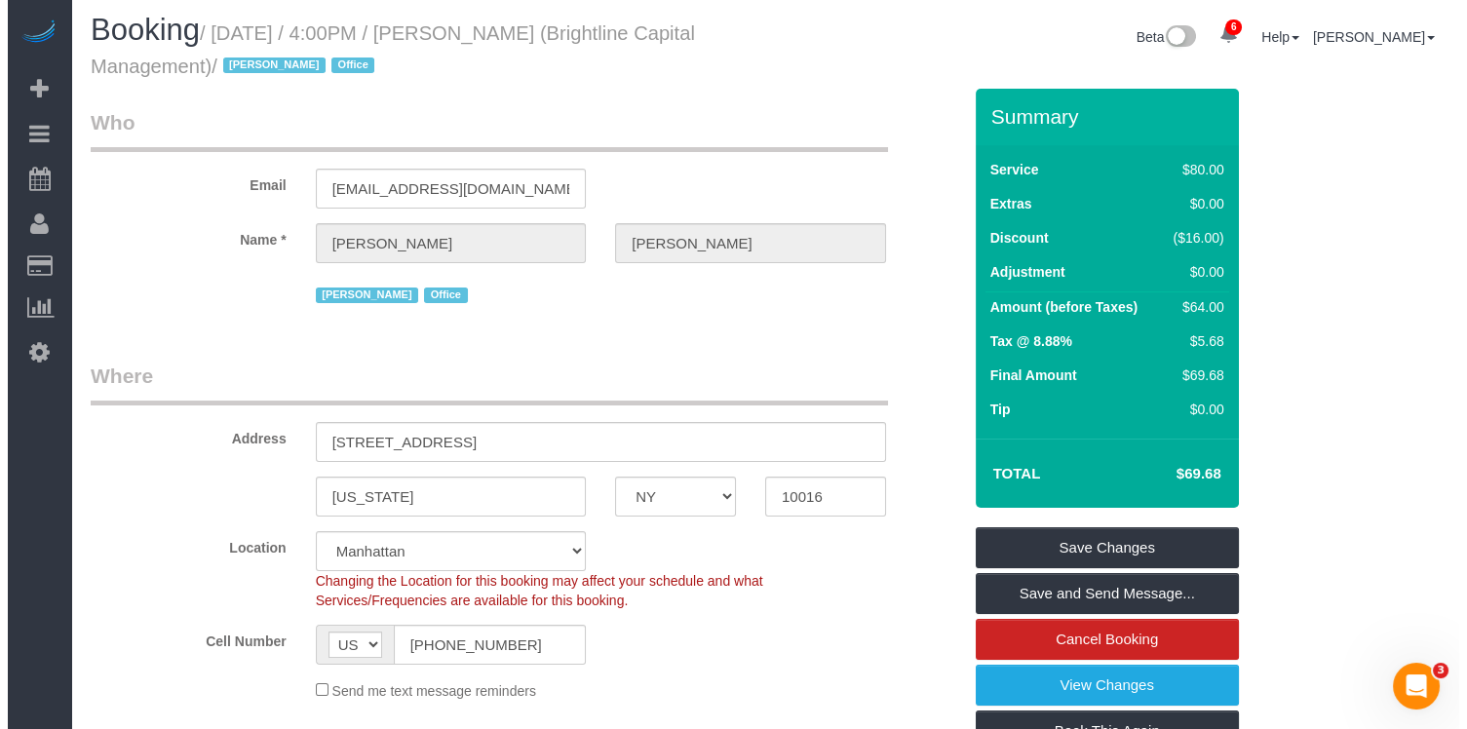
scroll to position [0, 0]
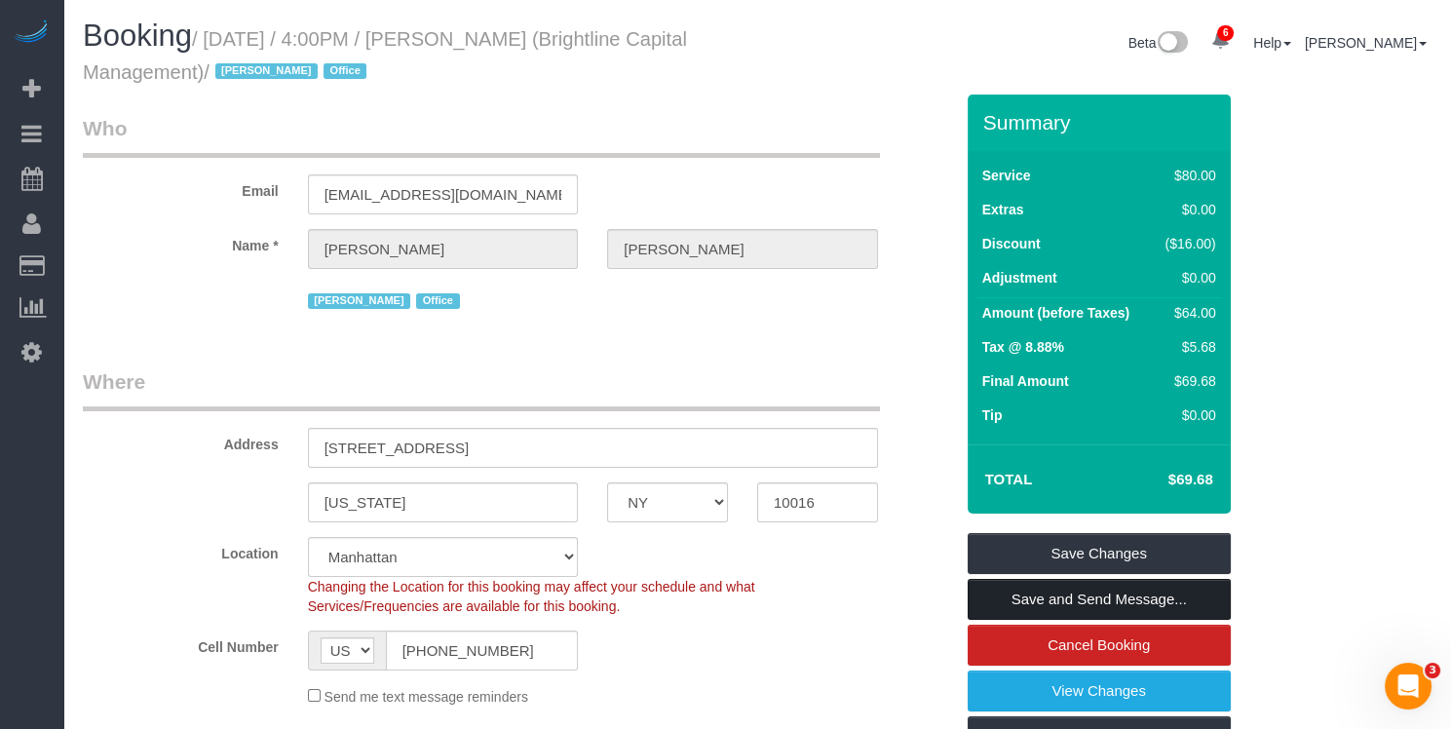
click at [1079, 586] on link "Save and Send Message..." at bounding box center [1099, 599] width 263 height 41
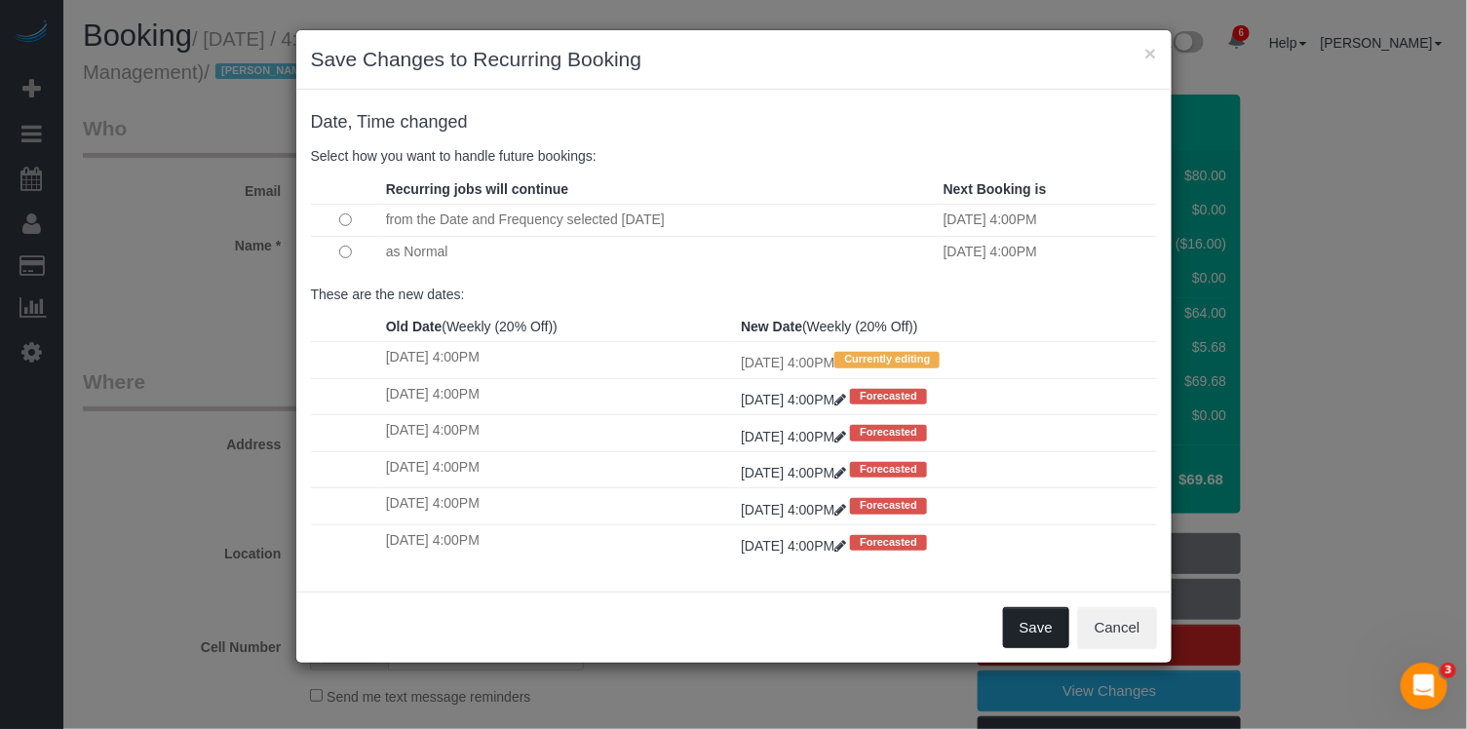
click at [1037, 625] on button "Save" at bounding box center [1036, 627] width 66 height 41
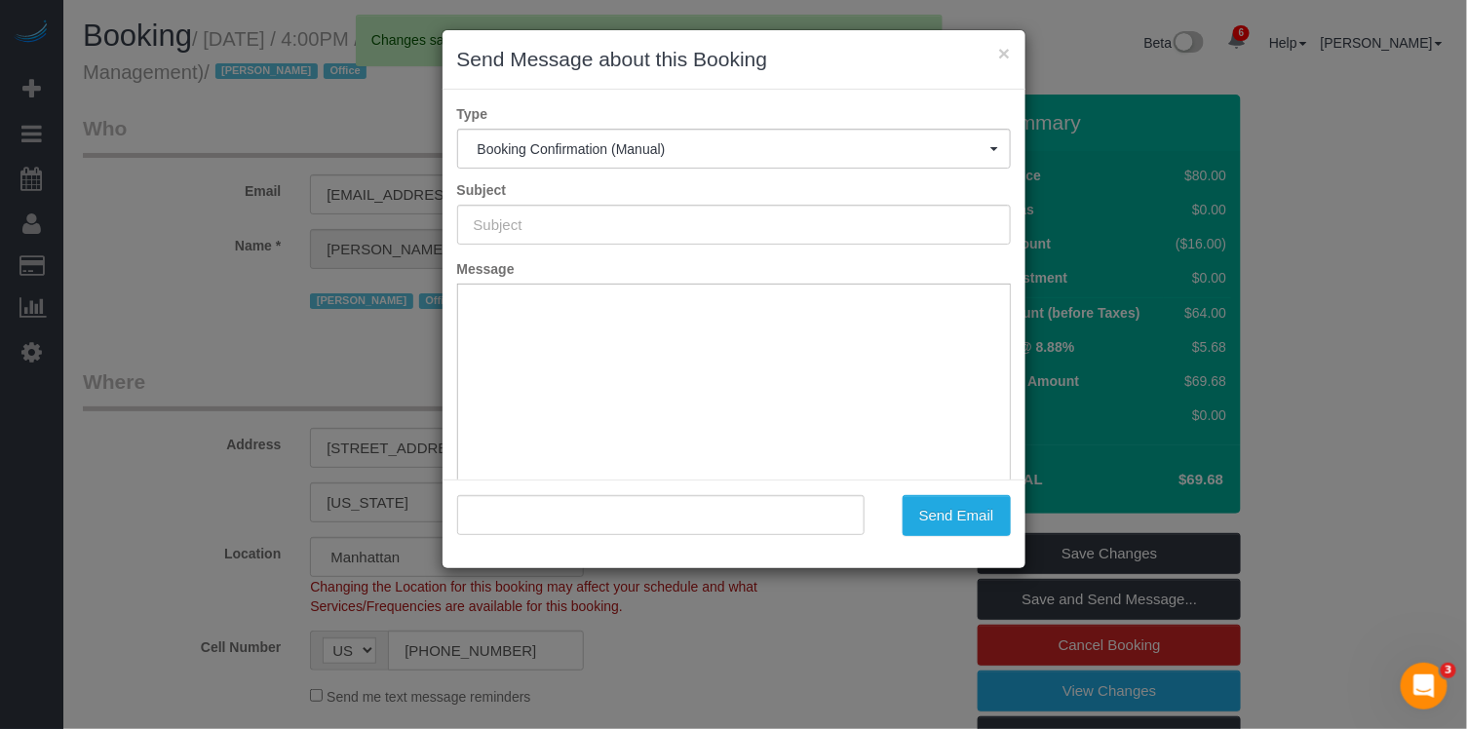
type input "Cleaning Confirmed for 08/14/2025 at 4:00pm"
type input ""Natalie Steiner" <nsteiner@brightlinecap.com>"
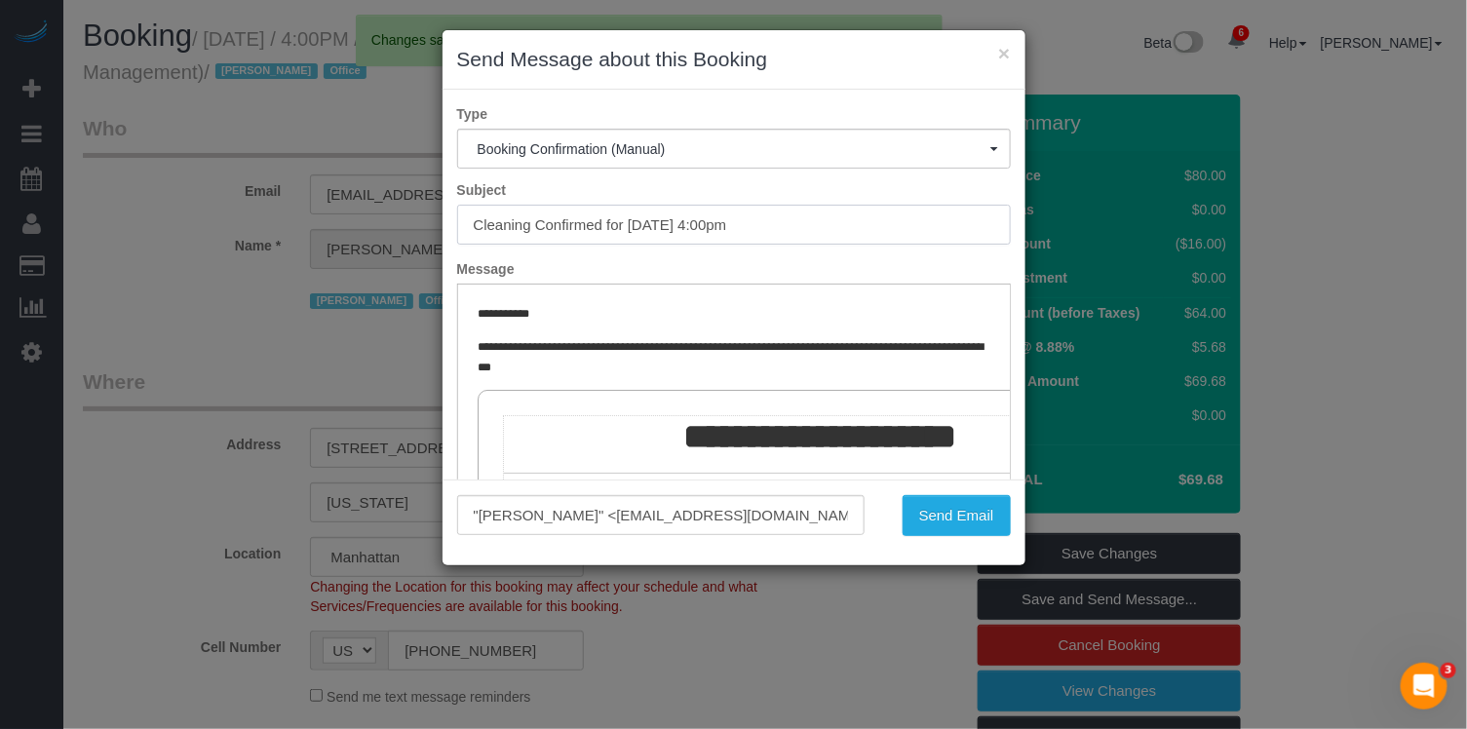
drag, startPoint x: 805, startPoint y: 226, endPoint x: 391, endPoint y: 214, distance: 414.4
click at [385, 215] on div "× Send Message about this Booking Type Booking Confirmation (Manual) Booking Co…" at bounding box center [733, 364] width 1467 height 729
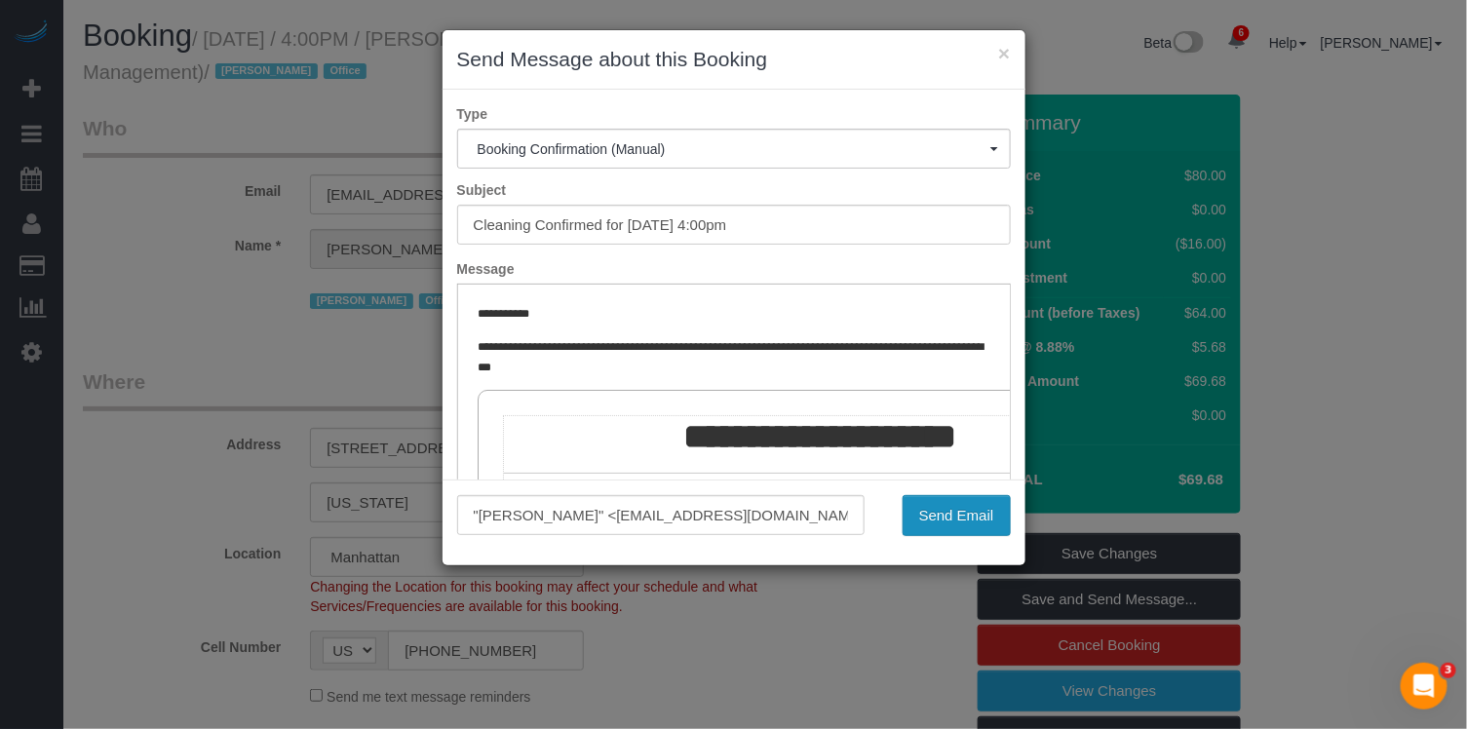
click at [936, 509] on button "Send Email" at bounding box center [956, 515] width 108 height 41
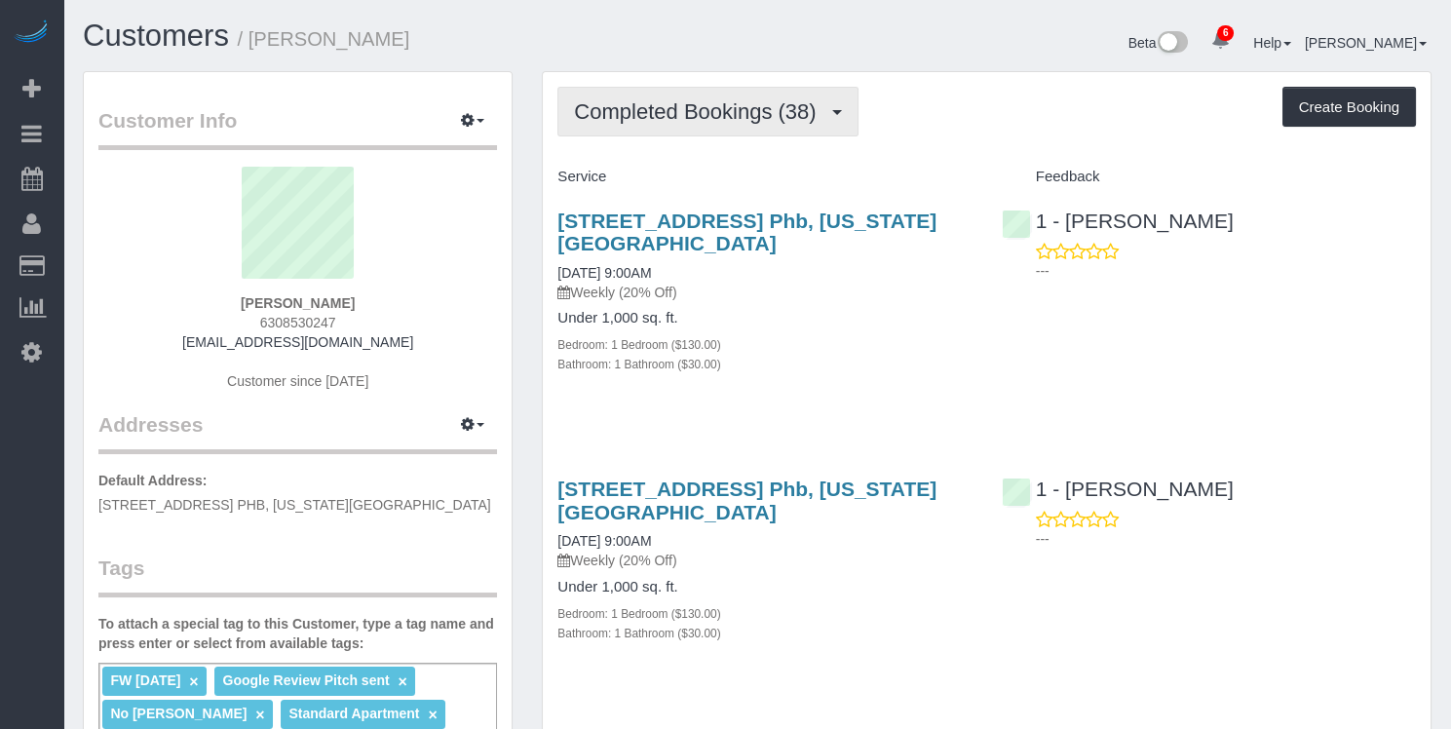
click at [733, 105] on span "Completed Bookings (38)" at bounding box center [699, 111] width 251 height 24
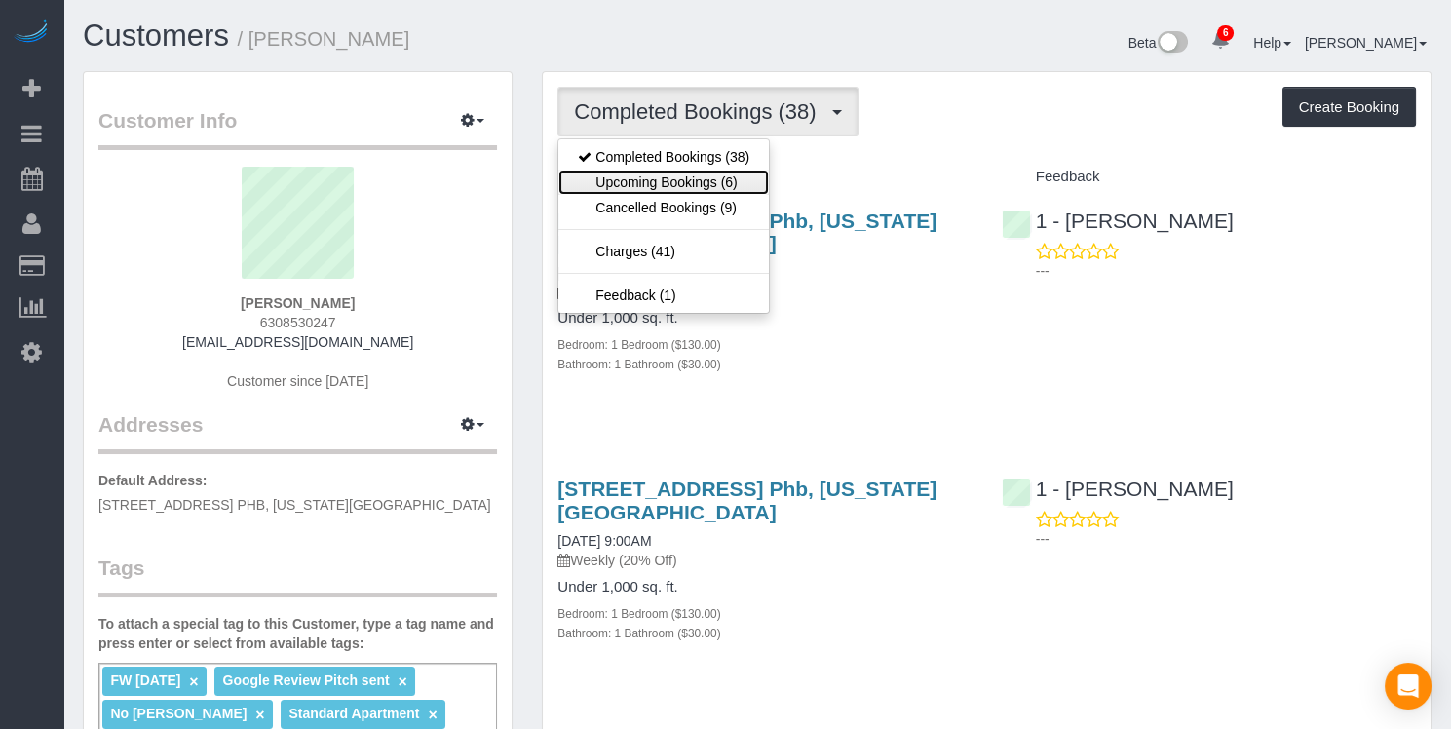
click at [695, 179] on link "Upcoming Bookings (6)" at bounding box center [663, 182] width 211 height 25
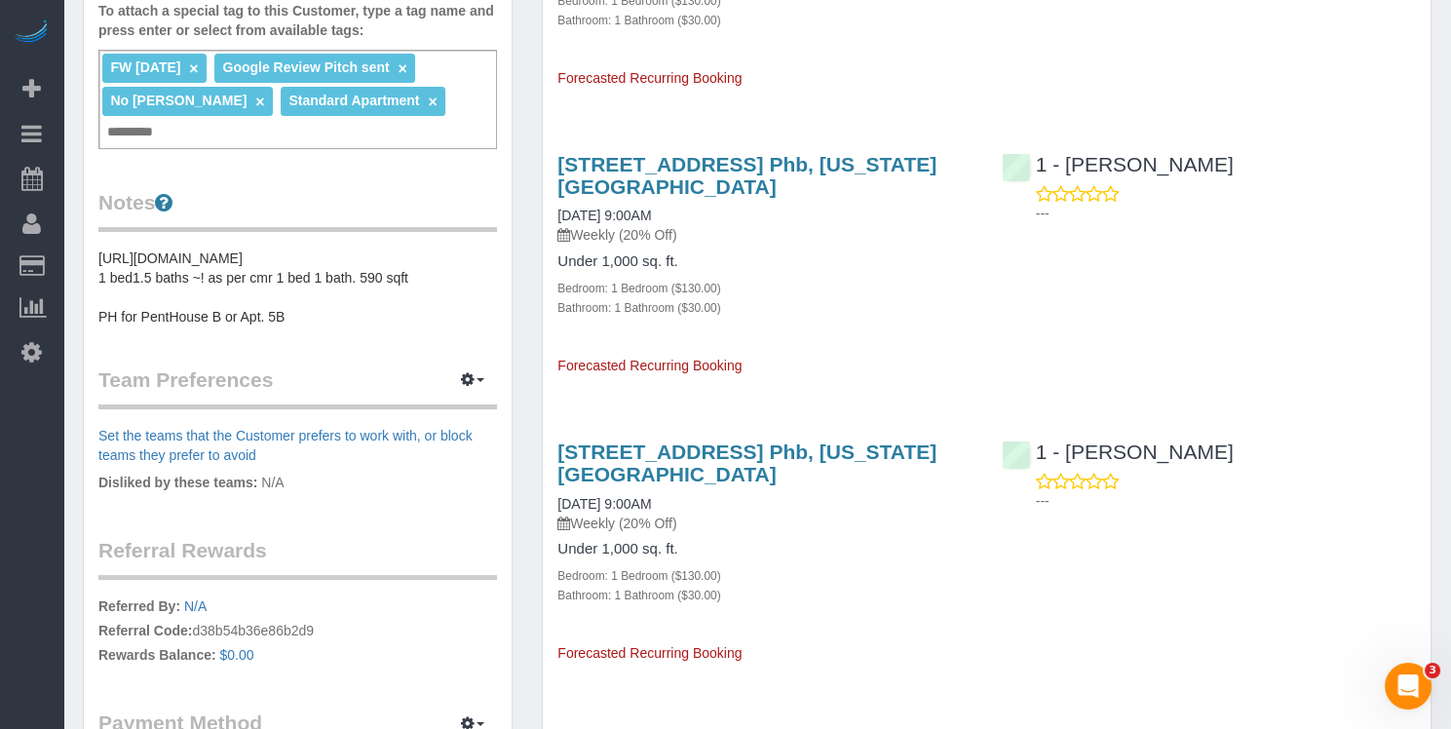
scroll to position [652, 0]
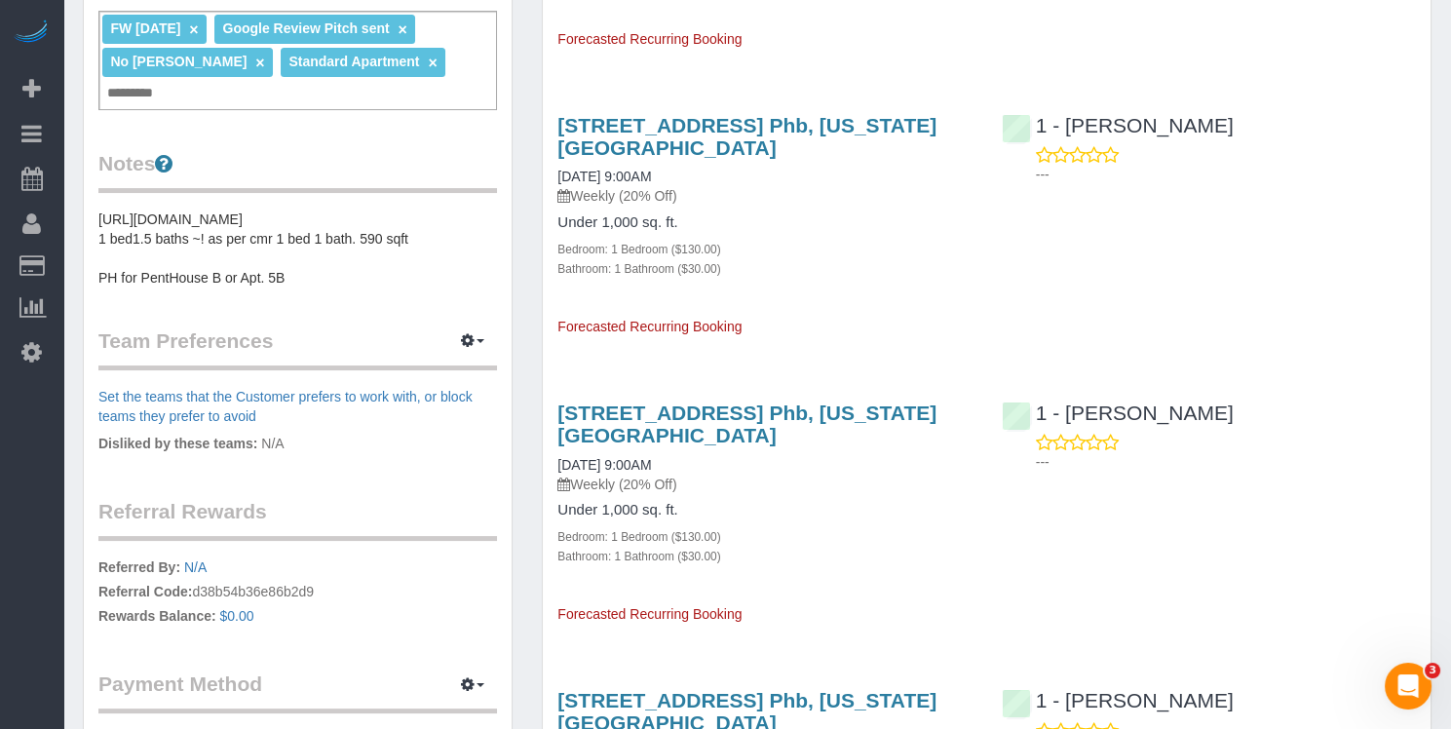
drag, startPoint x: 703, startPoint y: 462, endPoint x: 546, endPoint y: 455, distance: 157.1
click at [542, 455] on div "Upcoming Bookings (6) Completed Bookings (38) Upcoming Bookings (6) Cancelled B…" at bounding box center [987, 341] width 890 height 1845
copy link "09/05/2025 9:00AM"
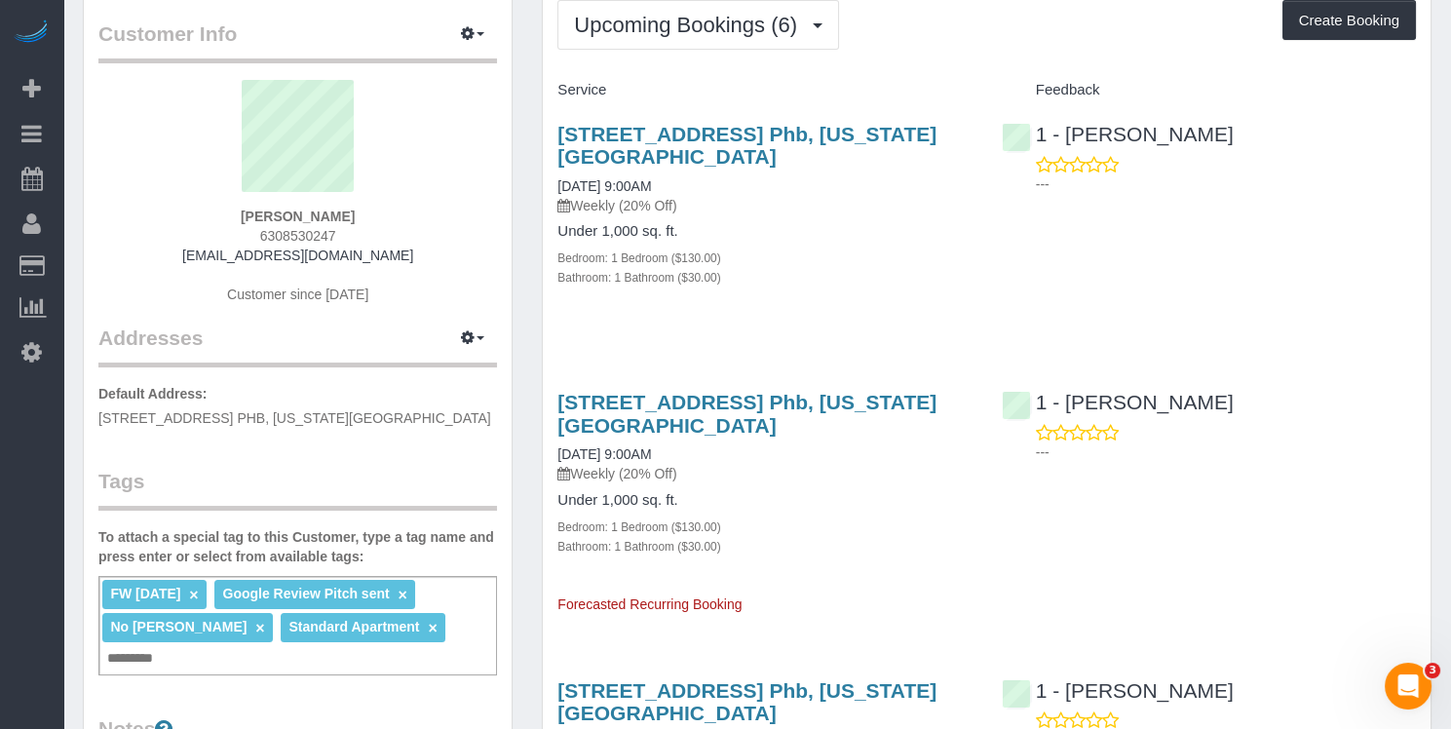
scroll to position [0, 0]
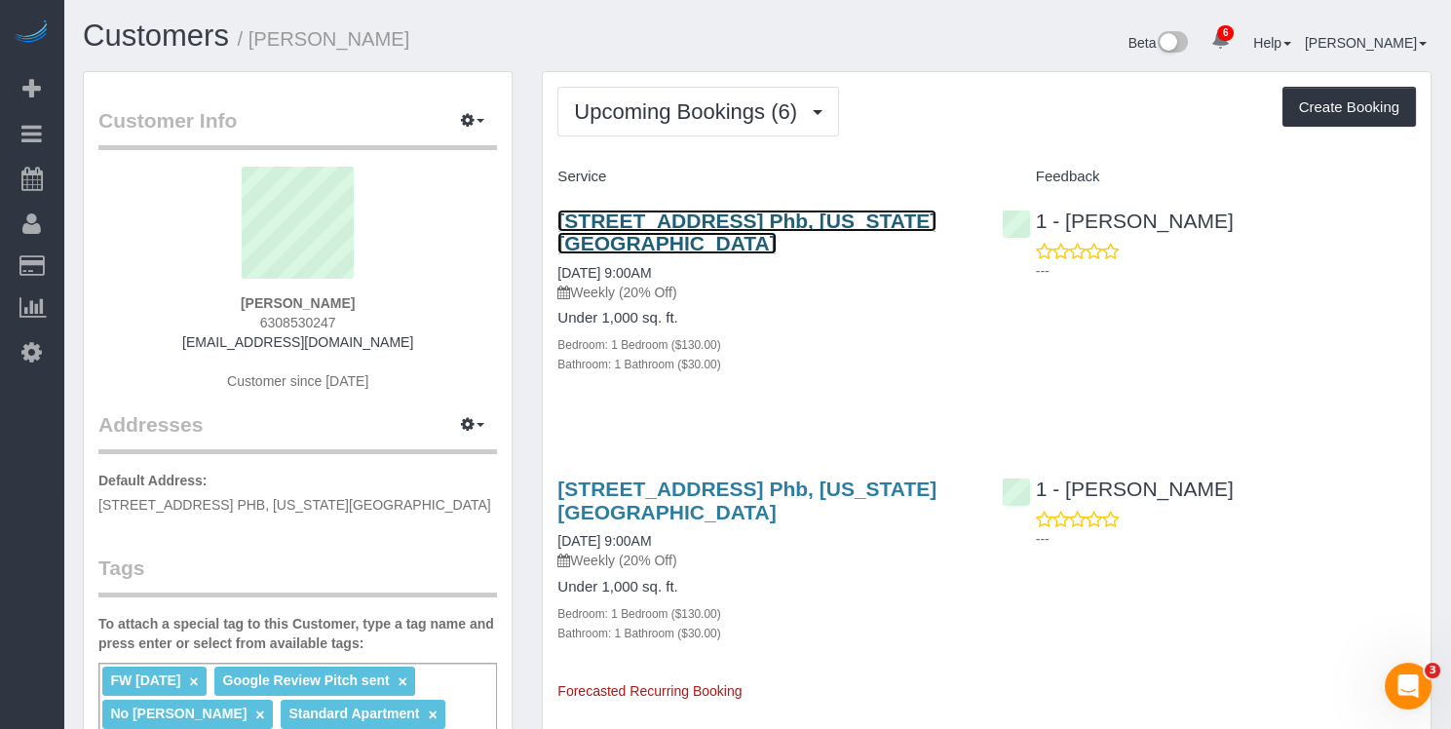
click at [675, 224] on link "410 West 25th Street, Apt. Phb, New York, NY 10001" at bounding box center [746, 232] width 379 height 45
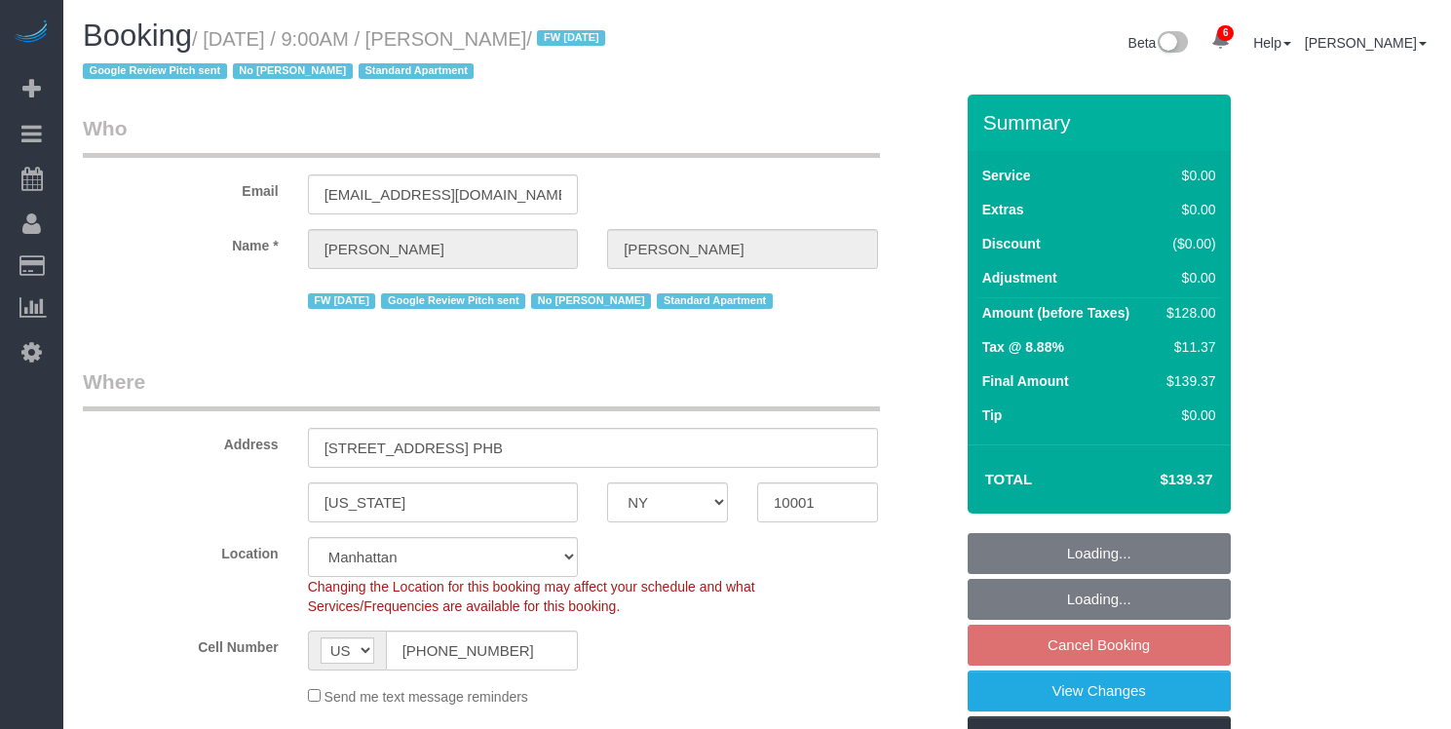
select select "NY"
select select "1"
select select "spot2"
select select "number:89"
select select "number:90"
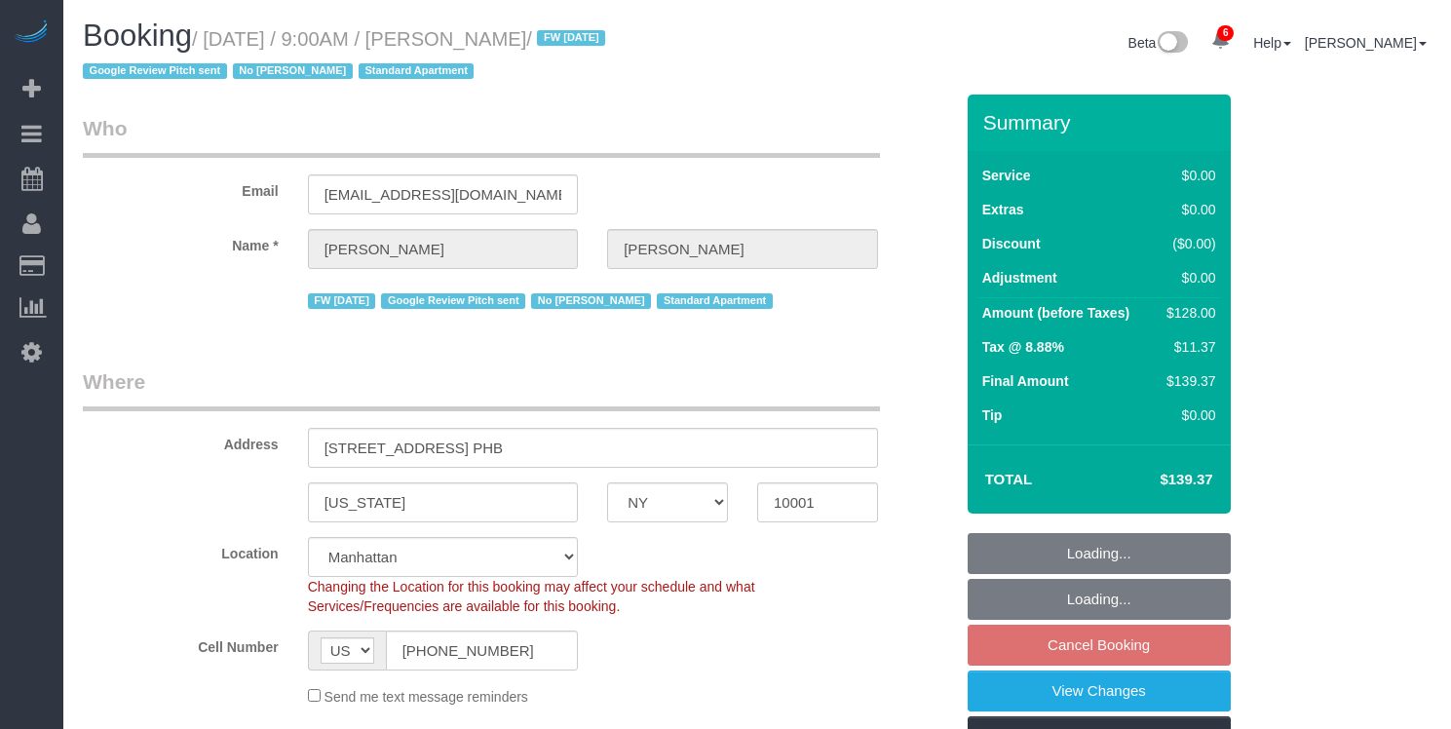
select select "number:15"
select select "number:5"
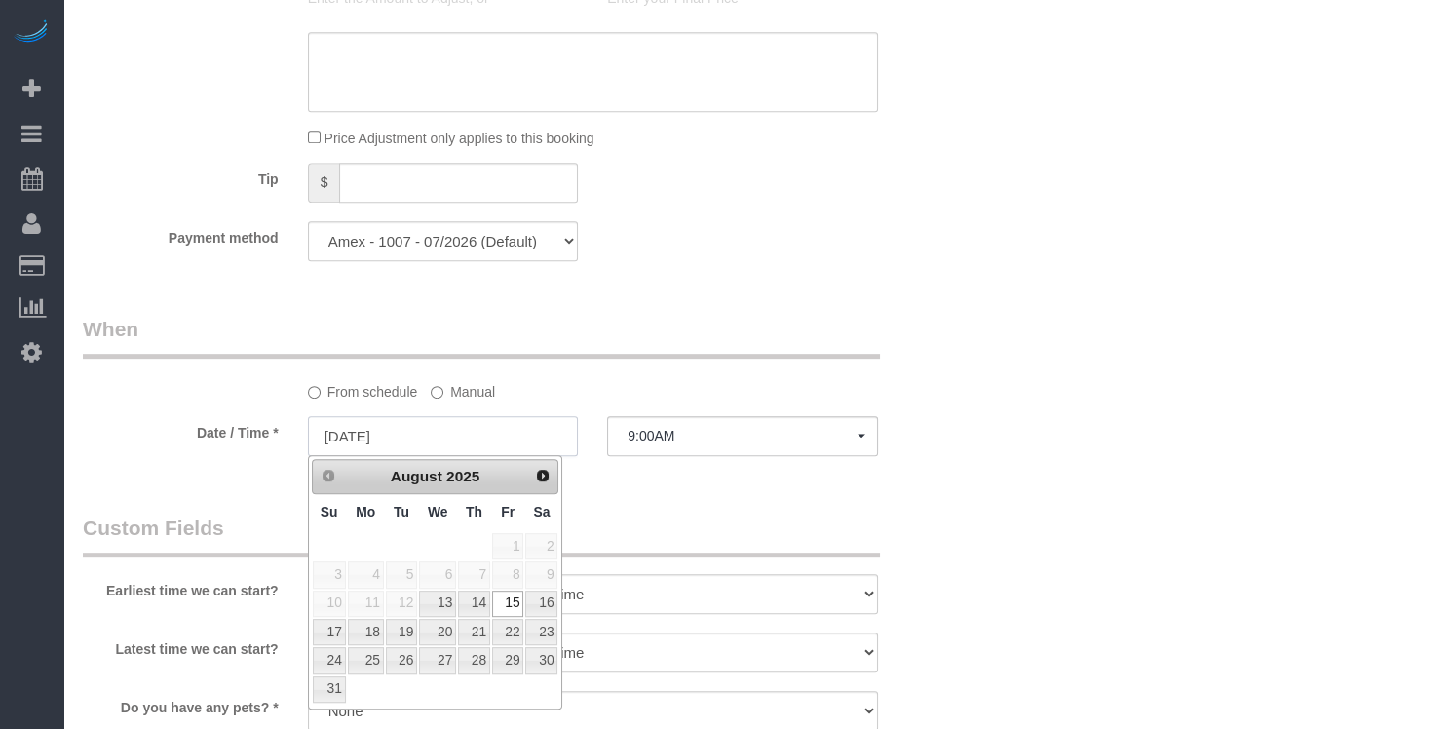
click at [523, 439] on input "[DATE]" at bounding box center [443, 436] width 271 height 40
click at [551, 475] on span "Next" at bounding box center [544, 475] width 16 height 16
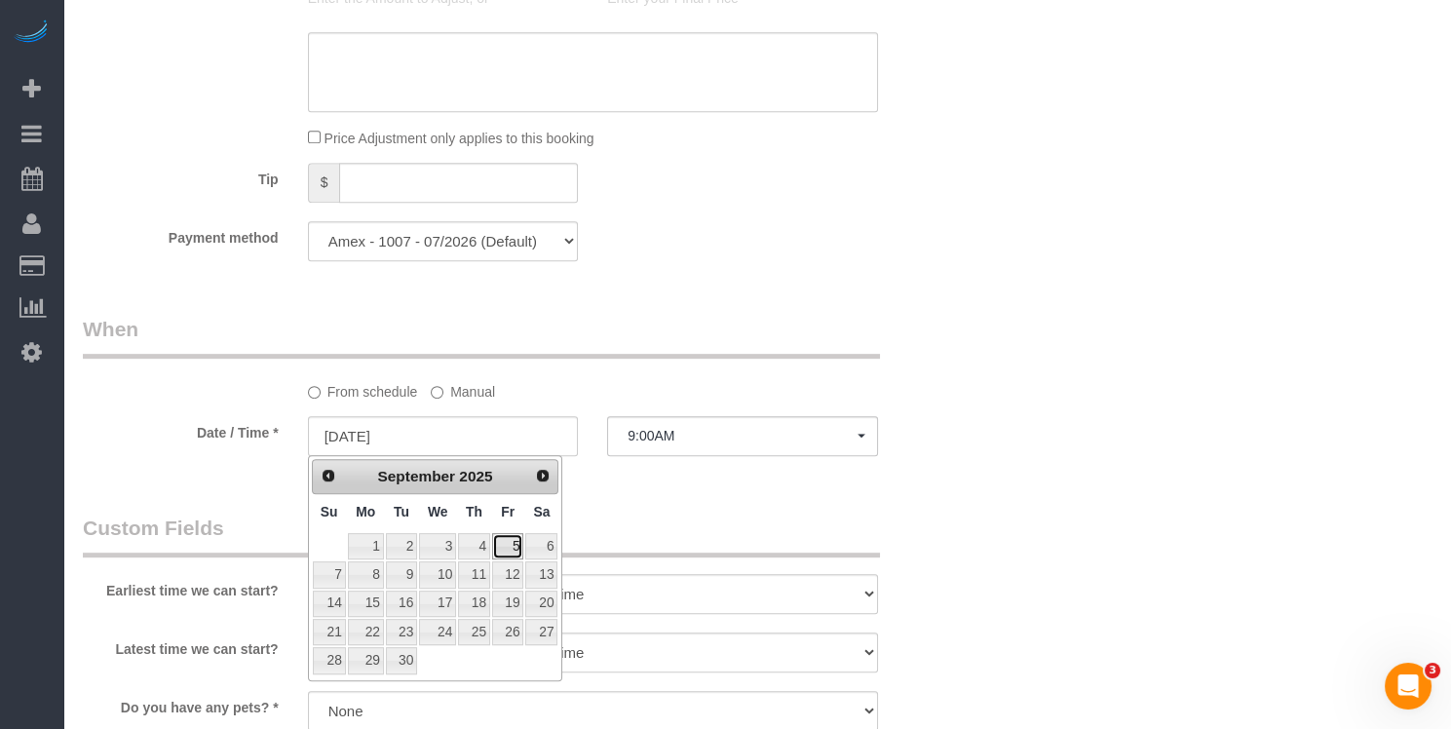
click at [517, 545] on link "5" at bounding box center [507, 546] width 31 height 26
type input "[DATE]"
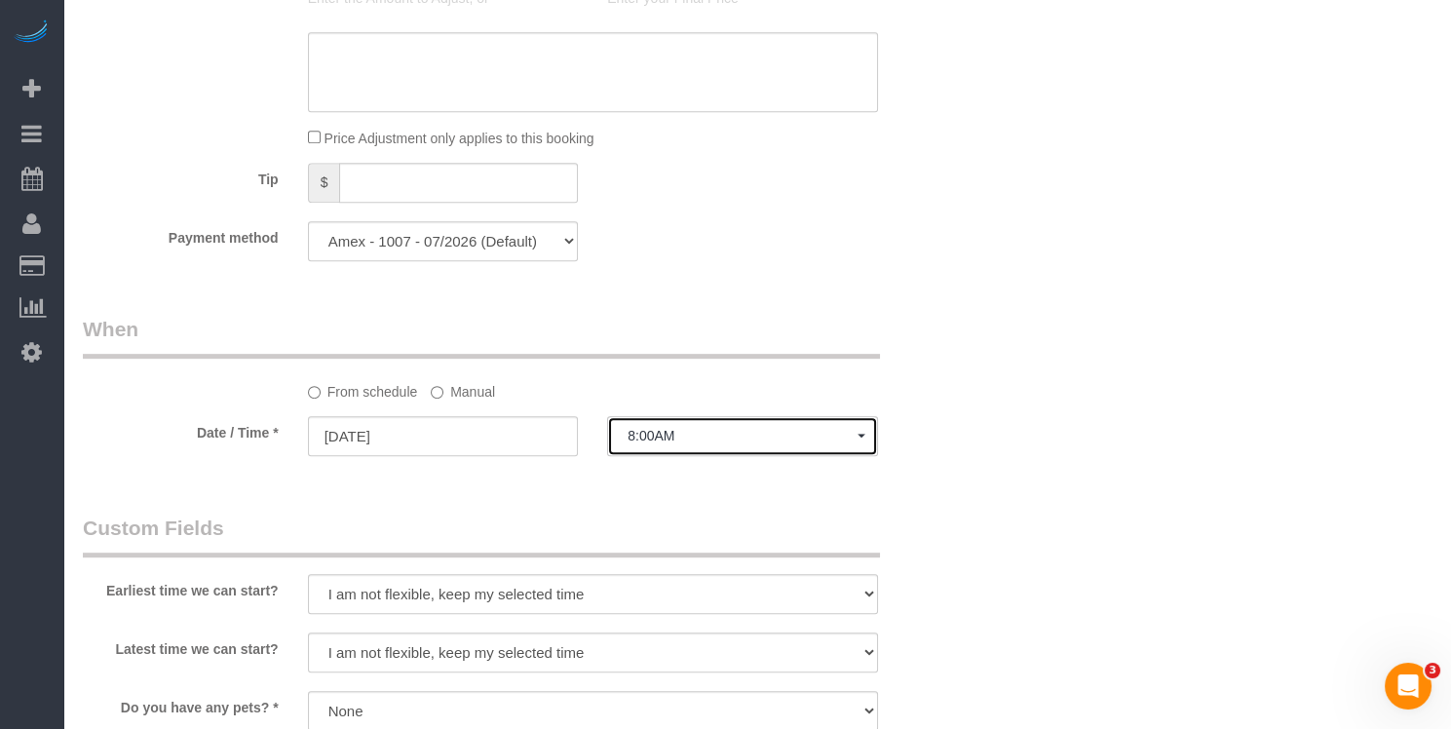
click at [669, 444] on button "8:00AM" at bounding box center [742, 436] width 271 height 40
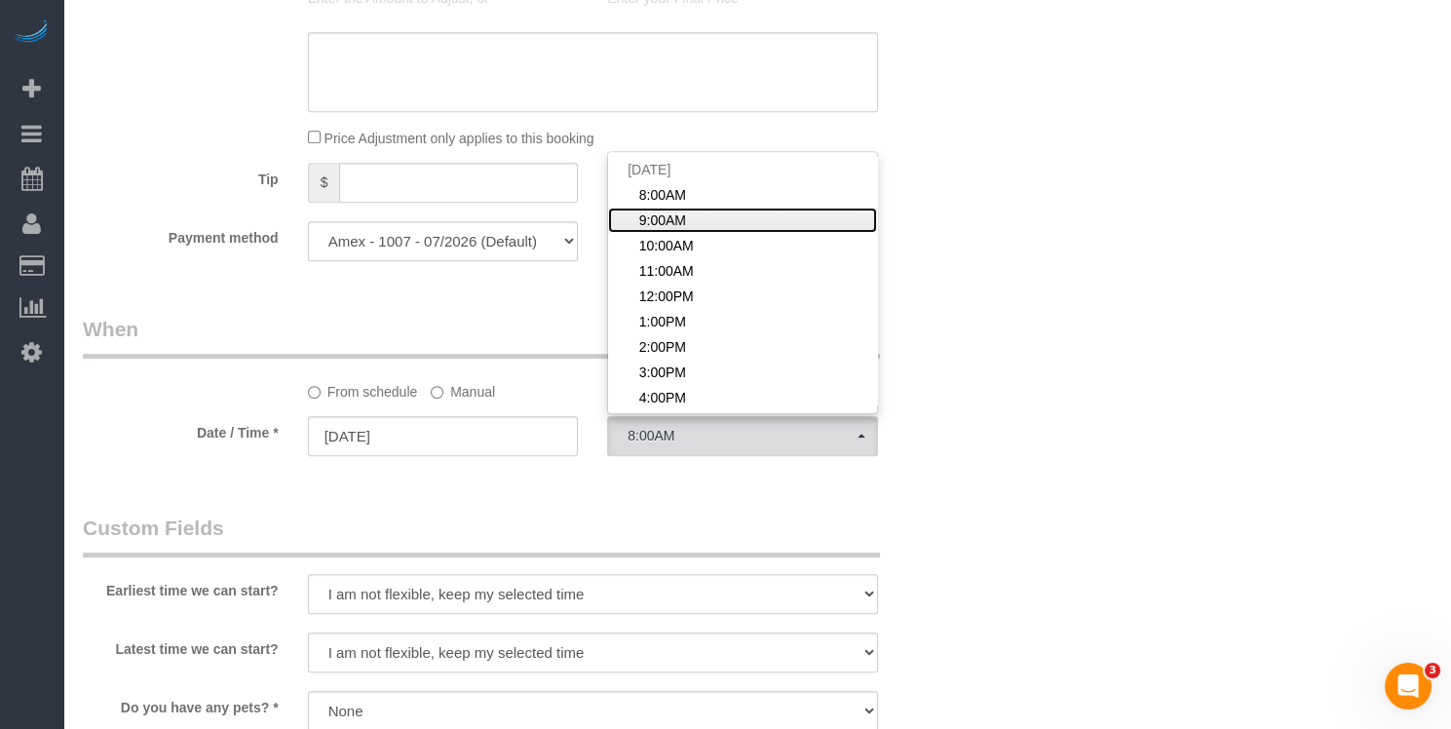
click at [707, 214] on link "9:00AM" at bounding box center [742, 220] width 269 height 25
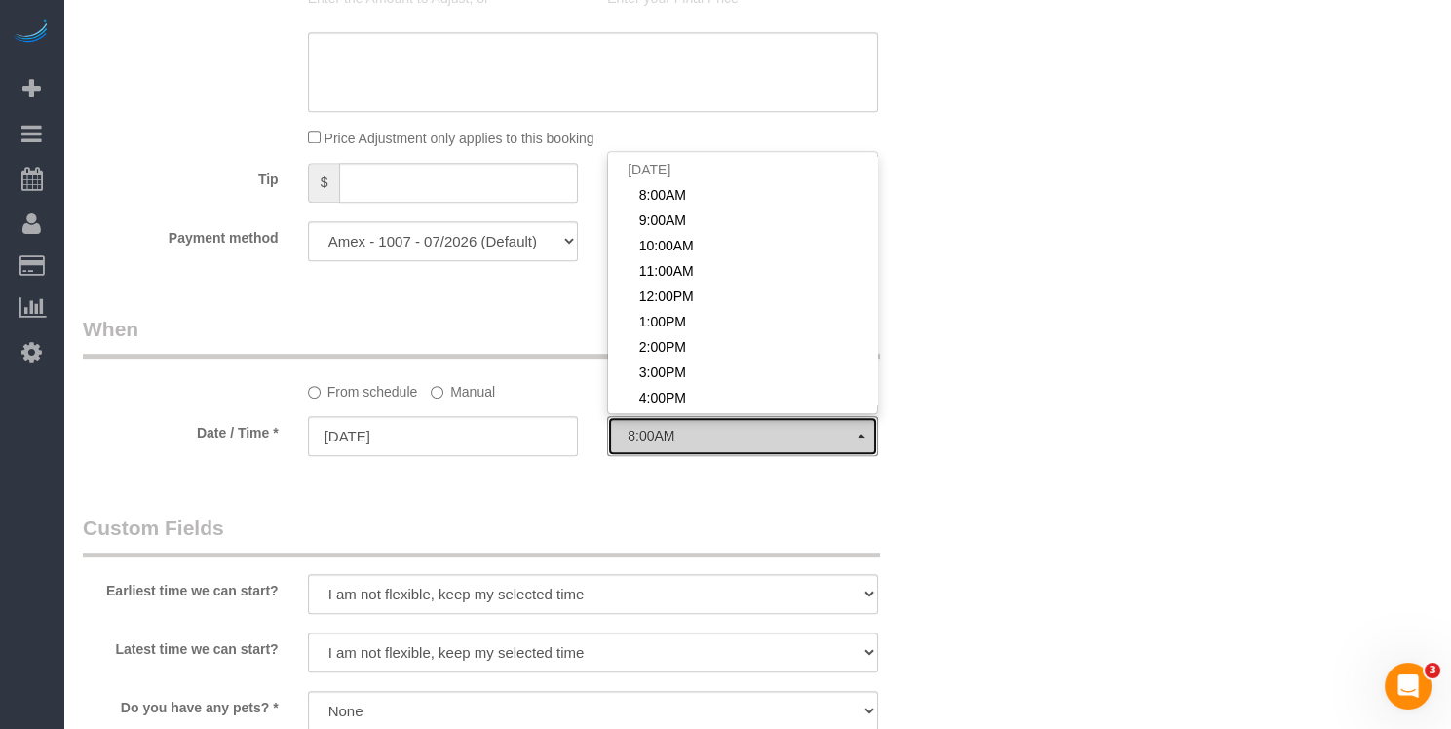
select select "spot59"
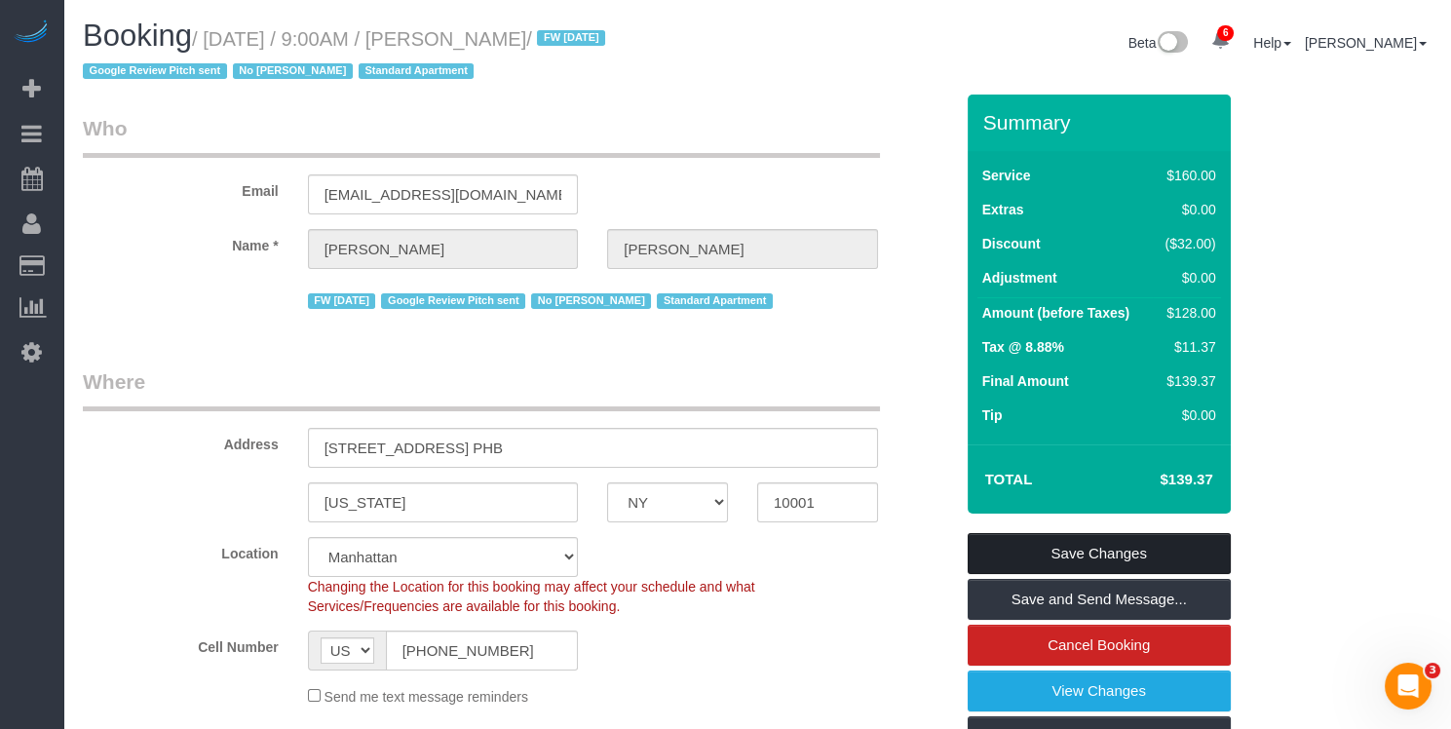
click at [981, 548] on link "Save Changes" at bounding box center [1099, 553] width 263 height 41
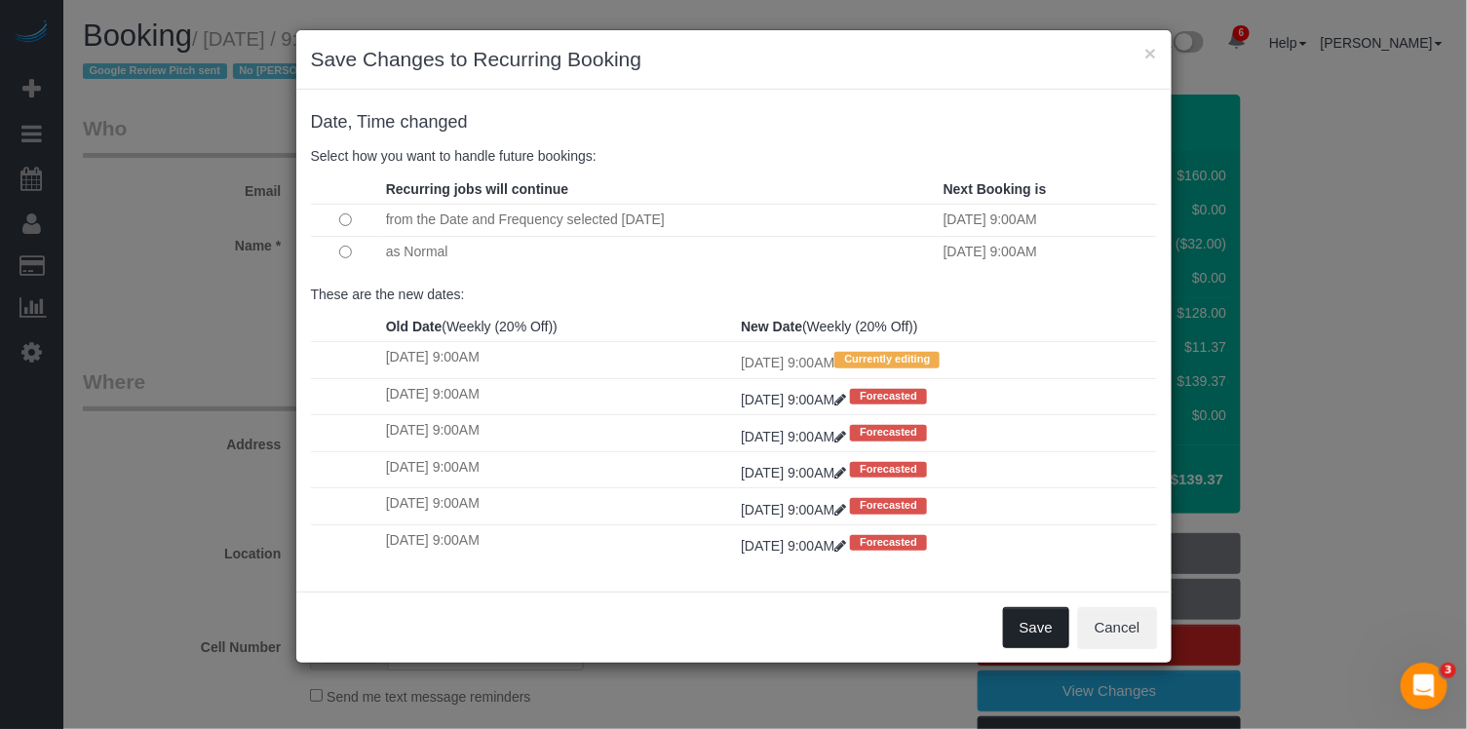
click at [1025, 617] on button "Save" at bounding box center [1036, 627] width 66 height 41
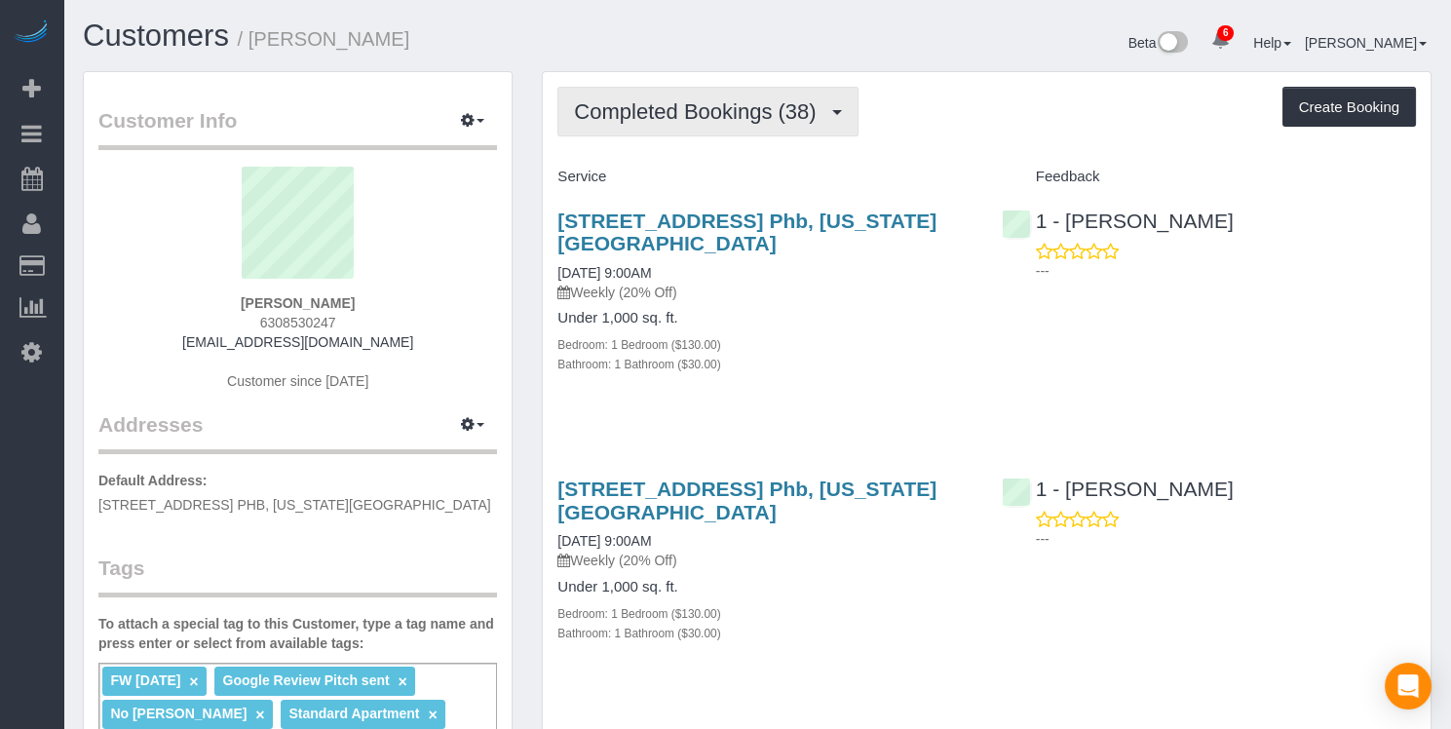
click at [717, 130] on button "Completed Bookings (38)" at bounding box center [707, 112] width 300 height 50
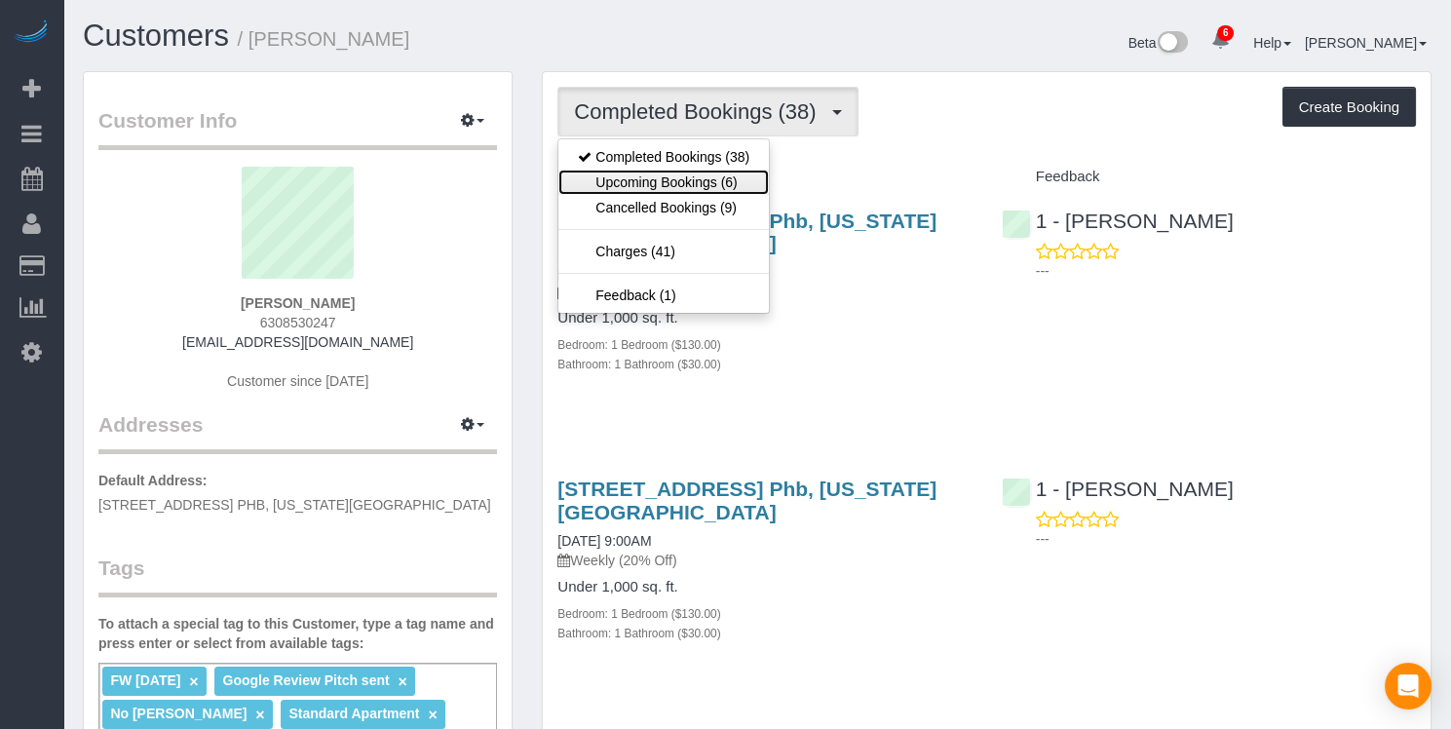
click at [694, 180] on link "Upcoming Bookings (6)" at bounding box center [663, 182] width 211 height 25
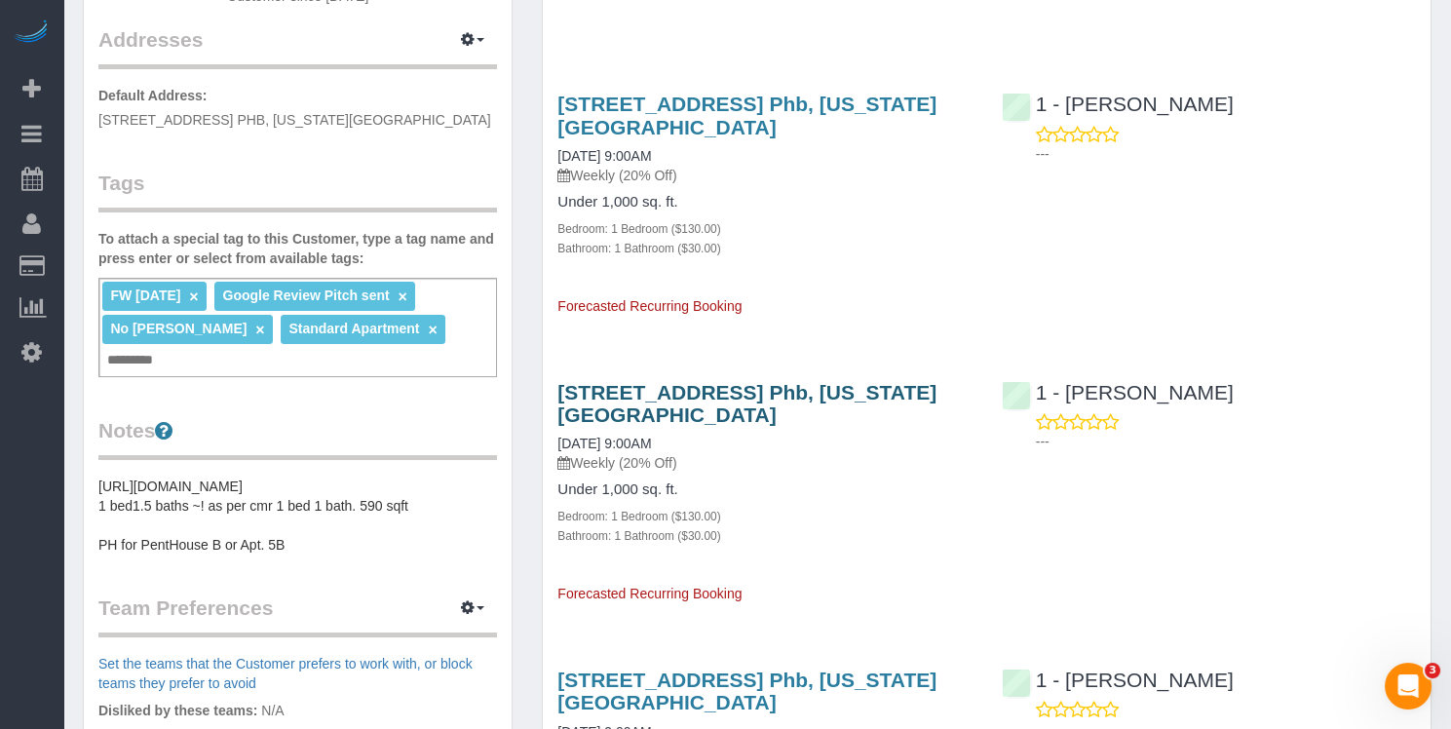
scroll to position [680, 0]
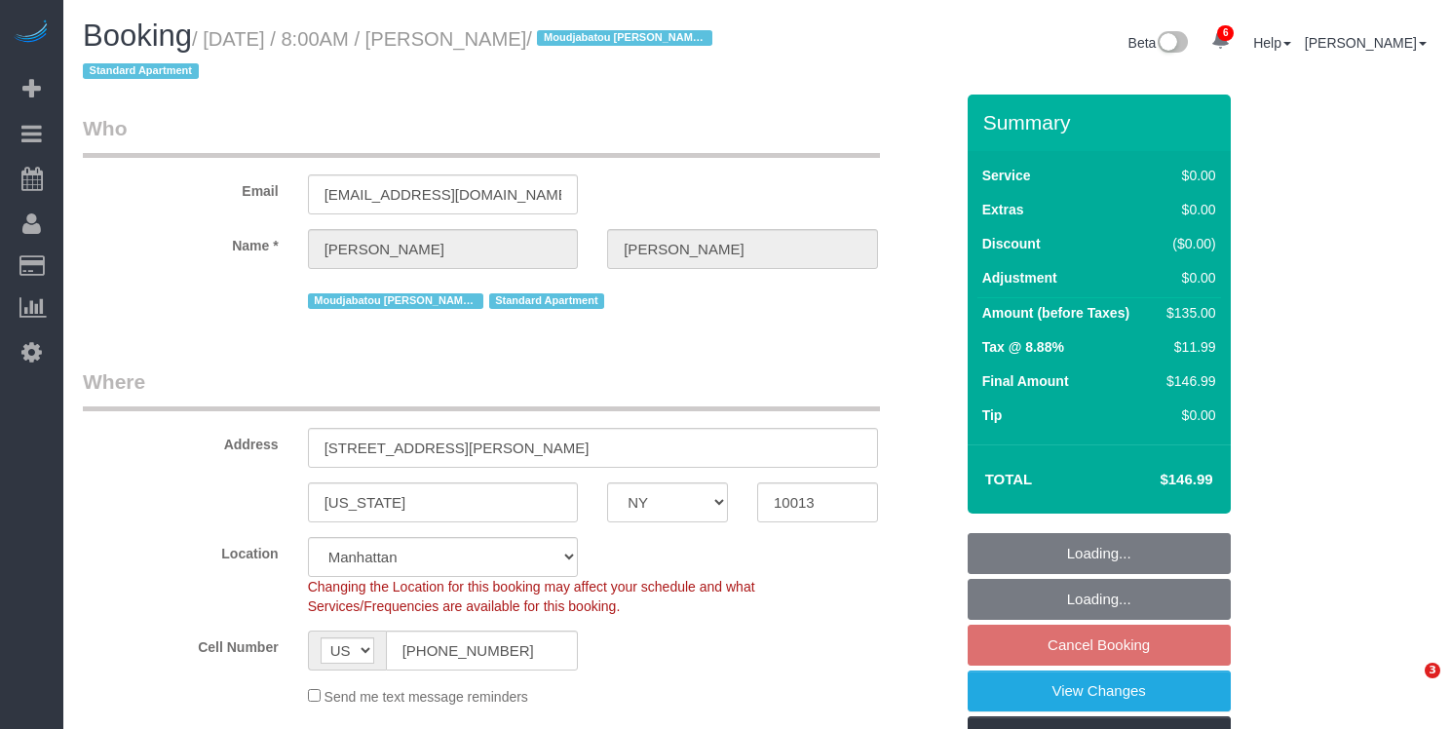
select select "NY"
select select "1"
select select "string:stripe-pm_1PlGdH4VGloSiKo7wmxGmAk6"
select select "spot1"
select select "number:56"
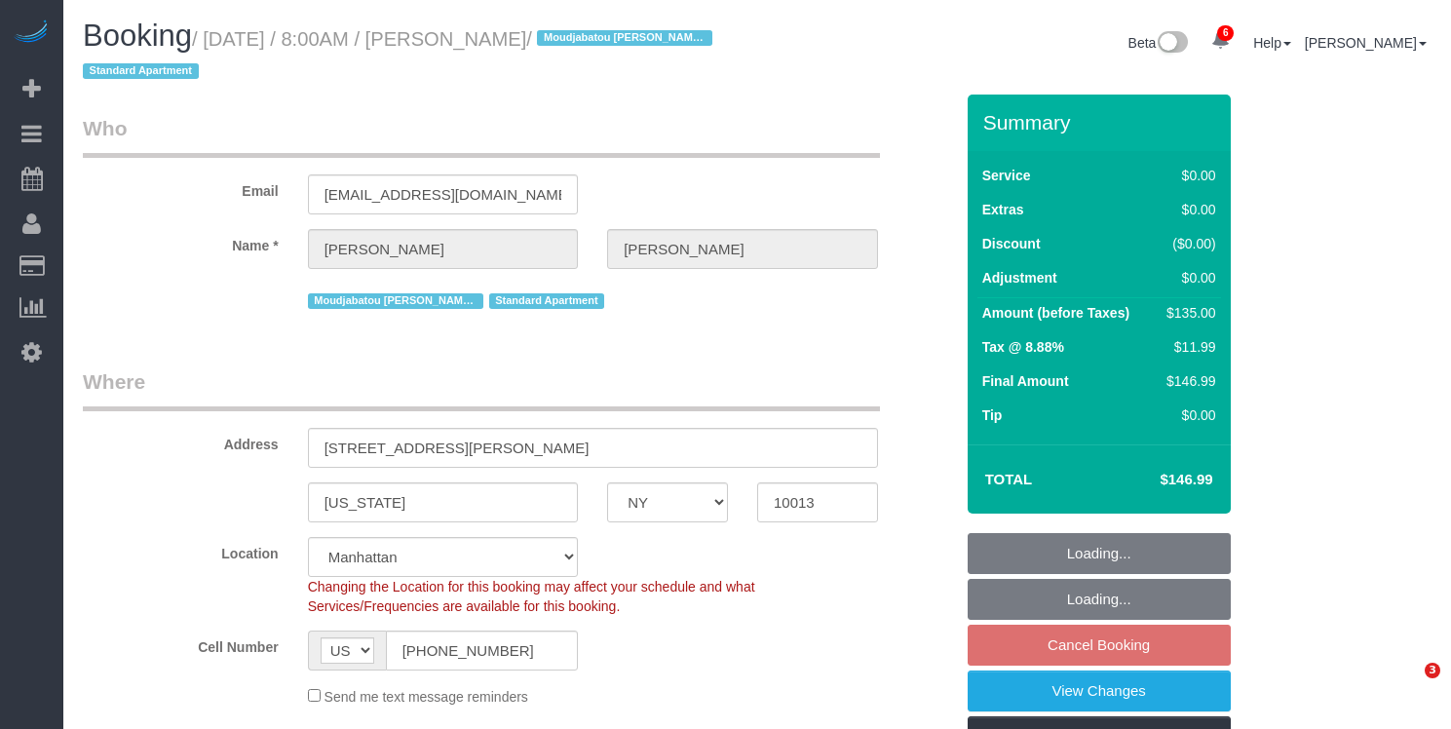
select select "number:75"
select select "number:15"
select select "number:6"
select select "number:21"
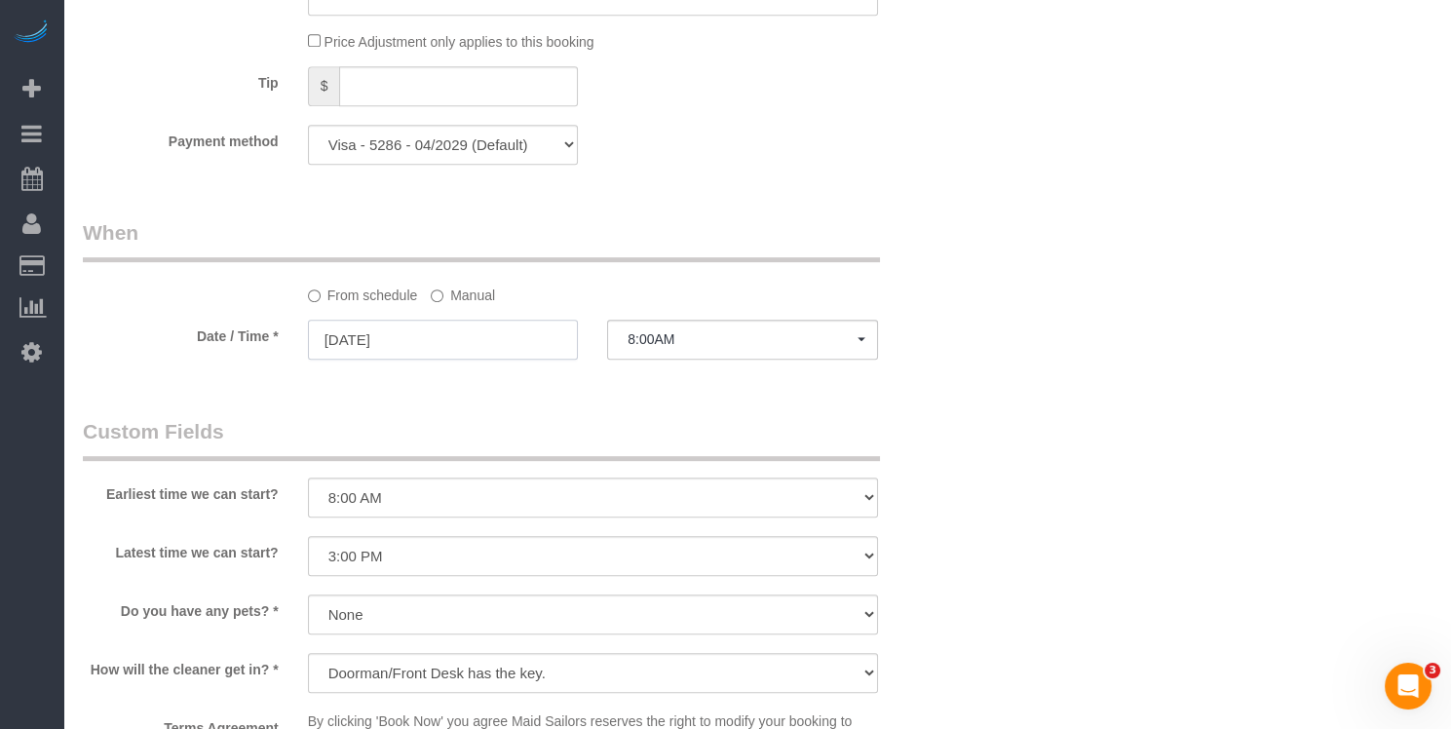
click at [404, 333] on input "08/15/2025" at bounding box center [443, 340] width 271 height 40
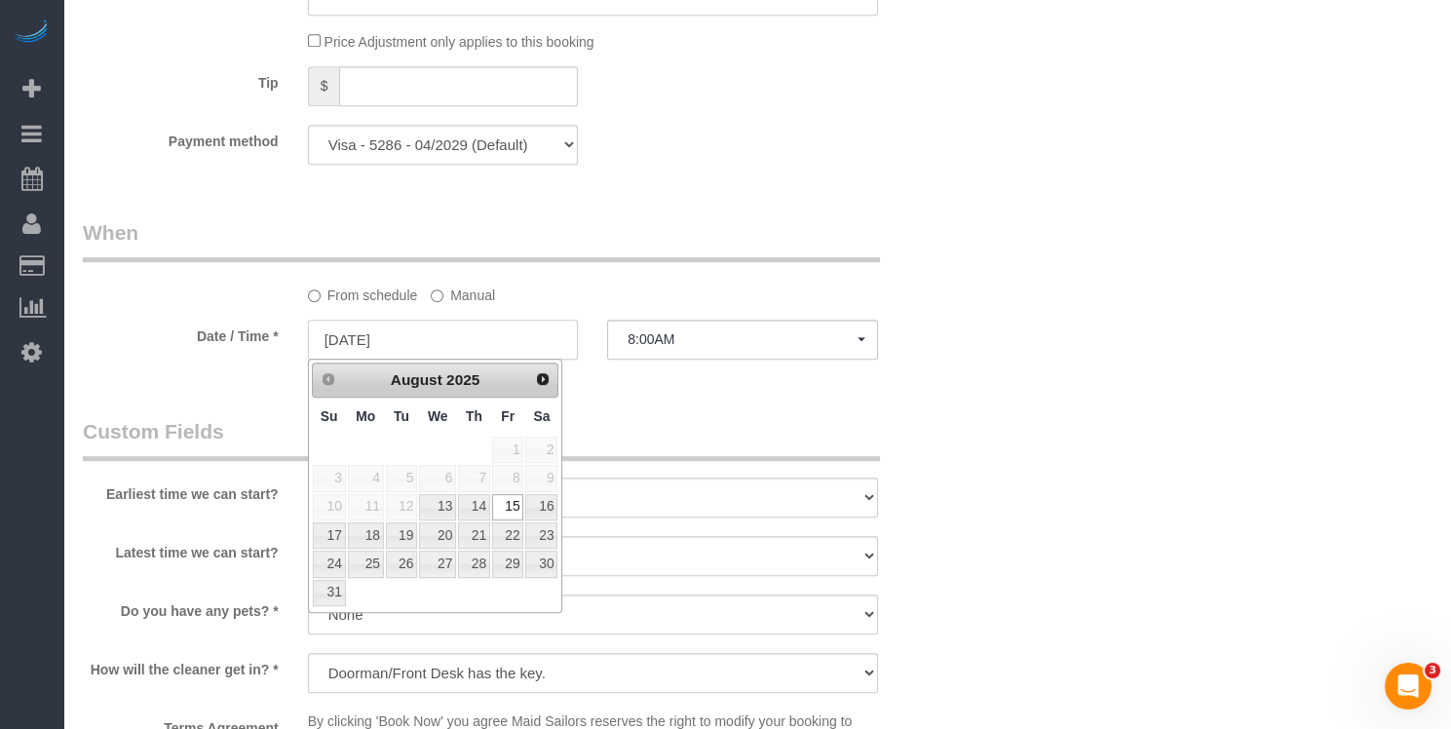
click at [366, 340] on input "08/15/2025" at bounding box center [443, 340] width 271 height 40
click at [509, 529] on link "22" at bounding box center [507, 535] width 31 height 26
type input "08/22/2025"
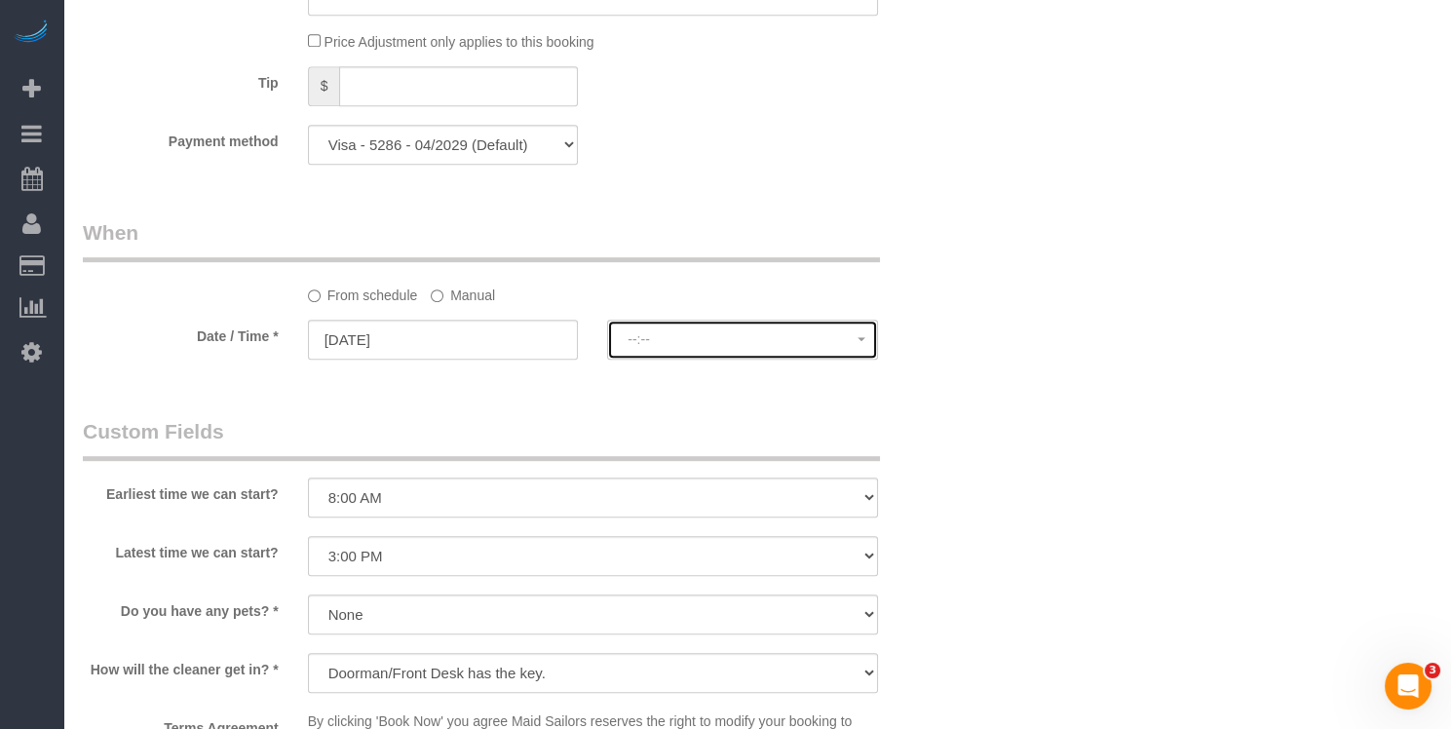
click at [768, 323] on button "--:--" at bounding box center [742, 340] width 271 height 40
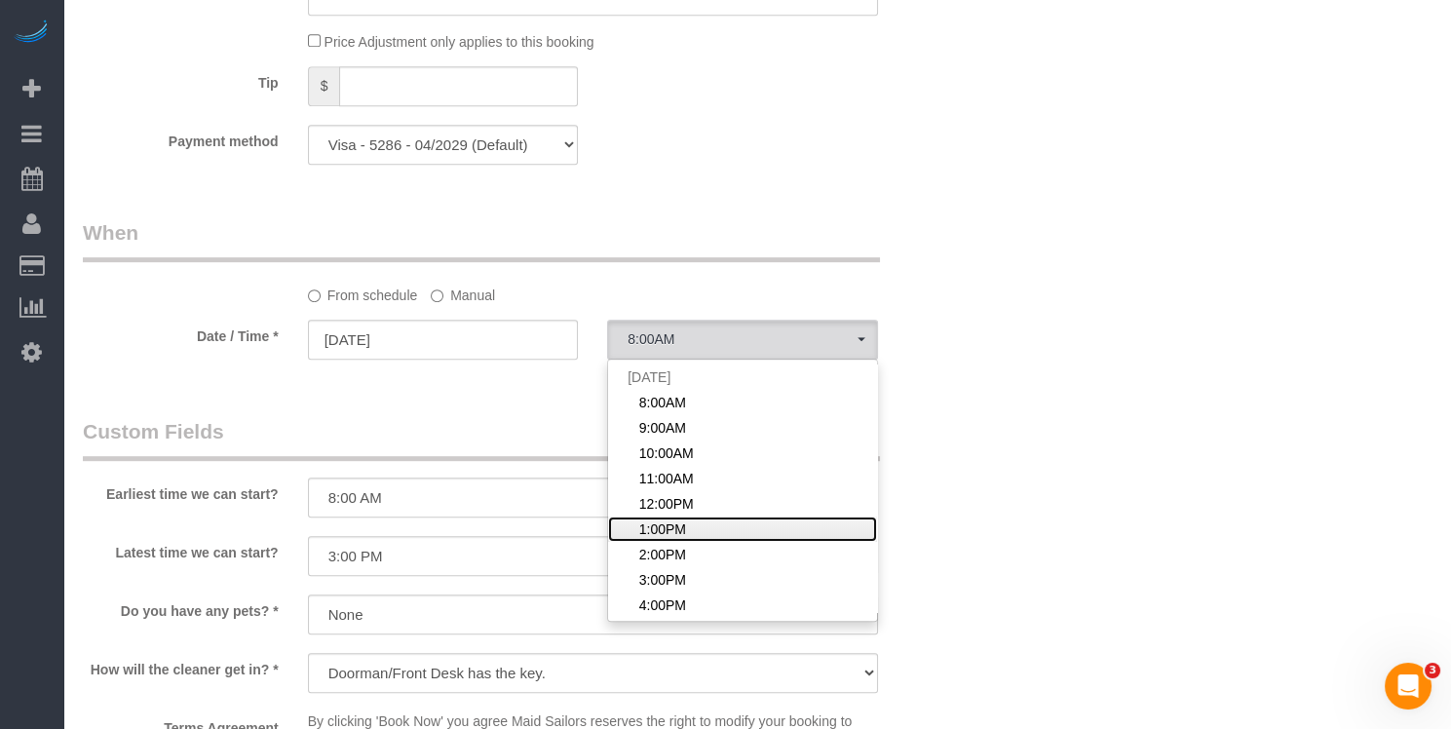
click at [656, 524] on span "1:00PM" at bounding box center [662, 528] width 47 height 19
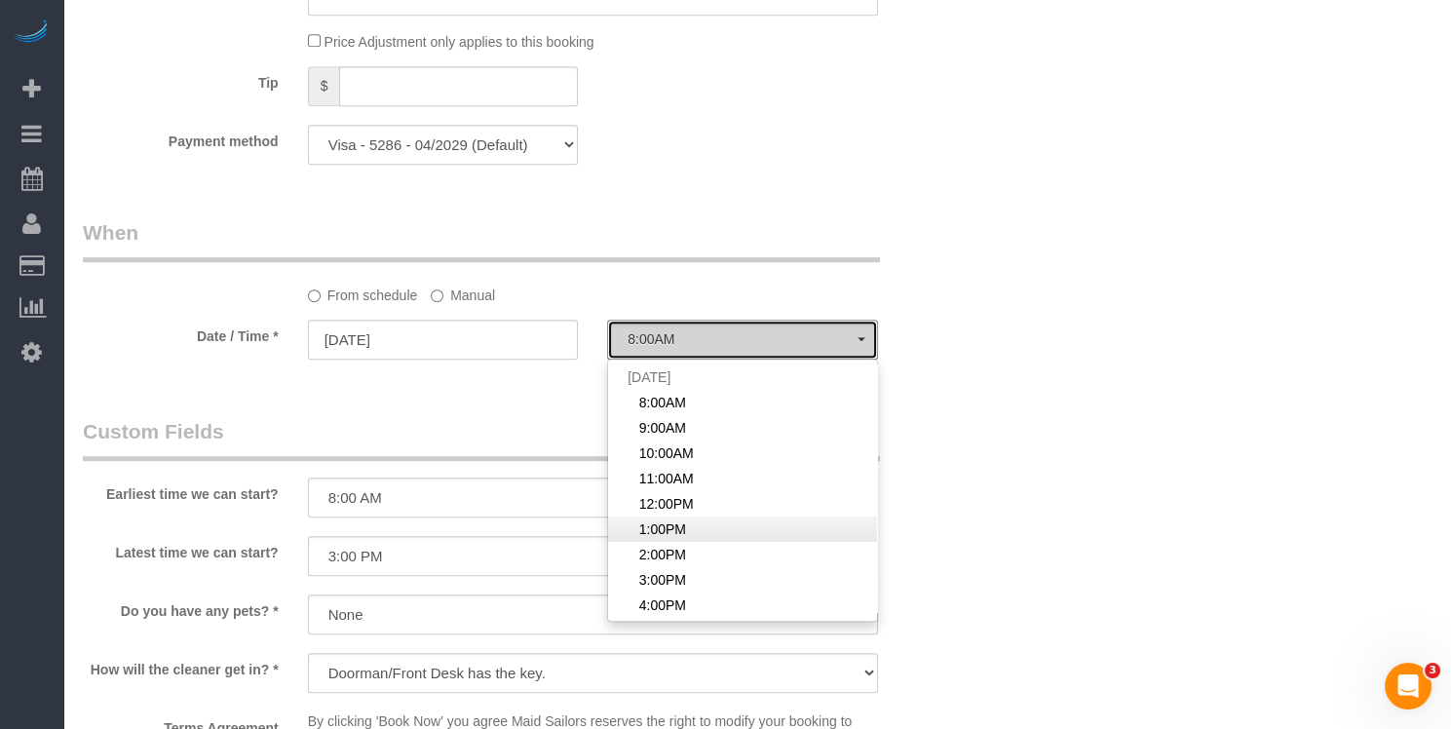
select select "spot61"
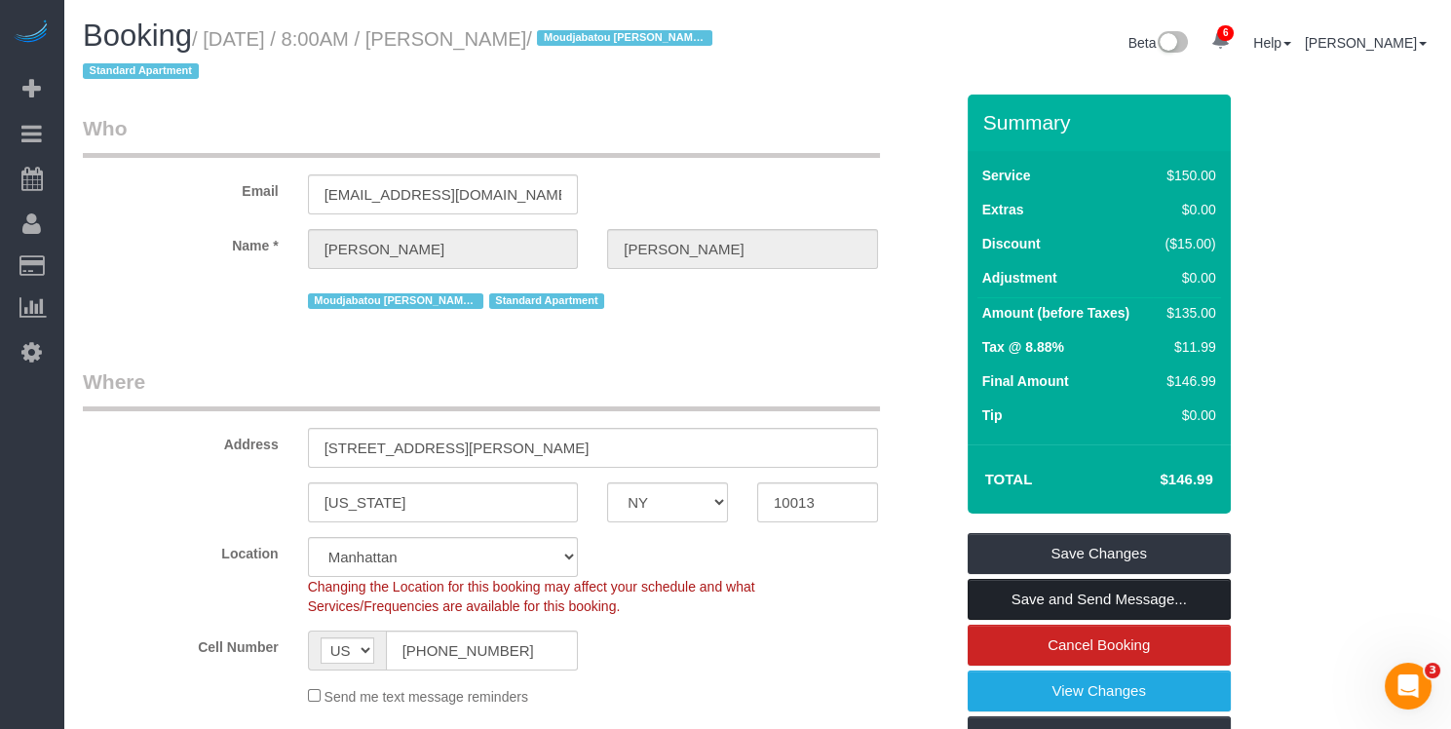
click at [1052, 597] on link "Save and Send Message..." at bounding box center [1099, 599] width 263 height 41
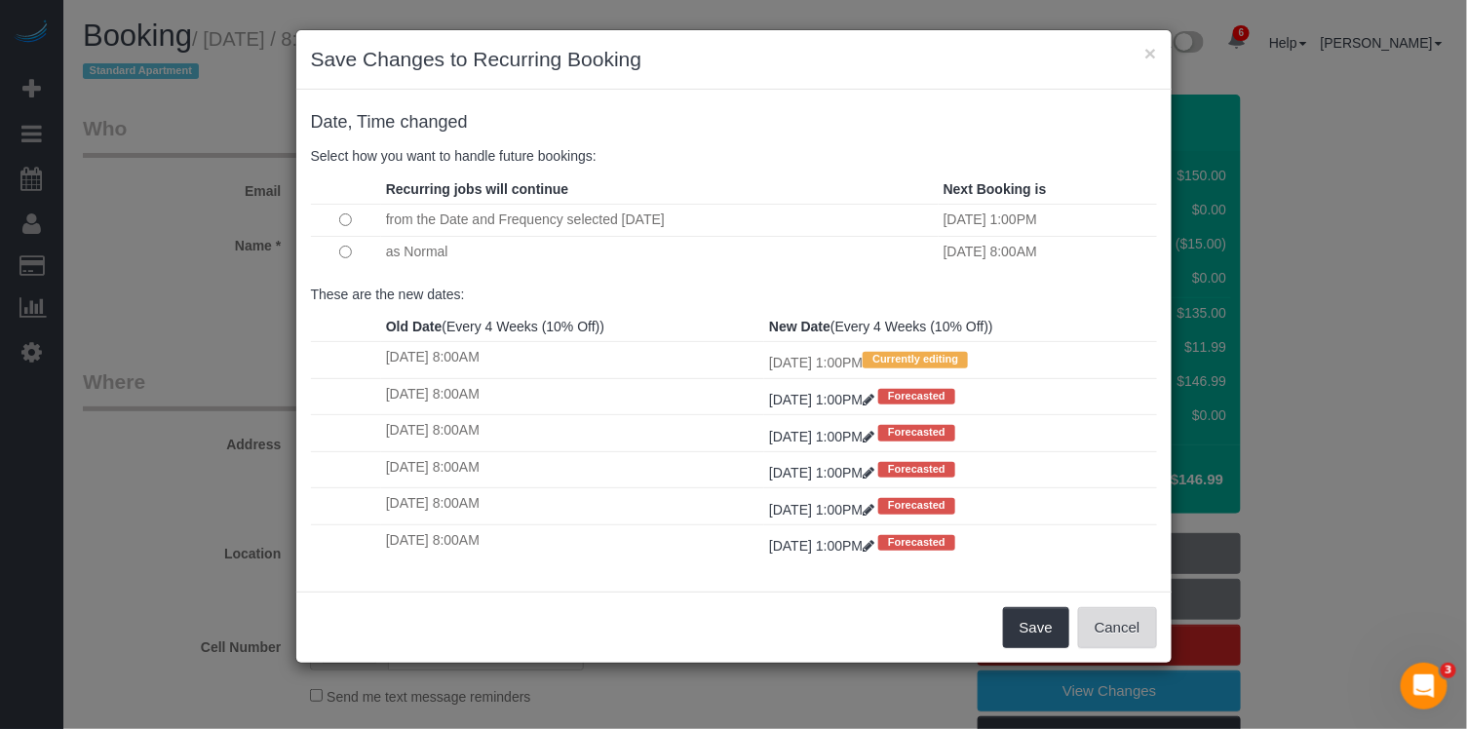
click at [1113, 631] on button "Cancel" at bounding box center [1117, 627] width 79 height 41
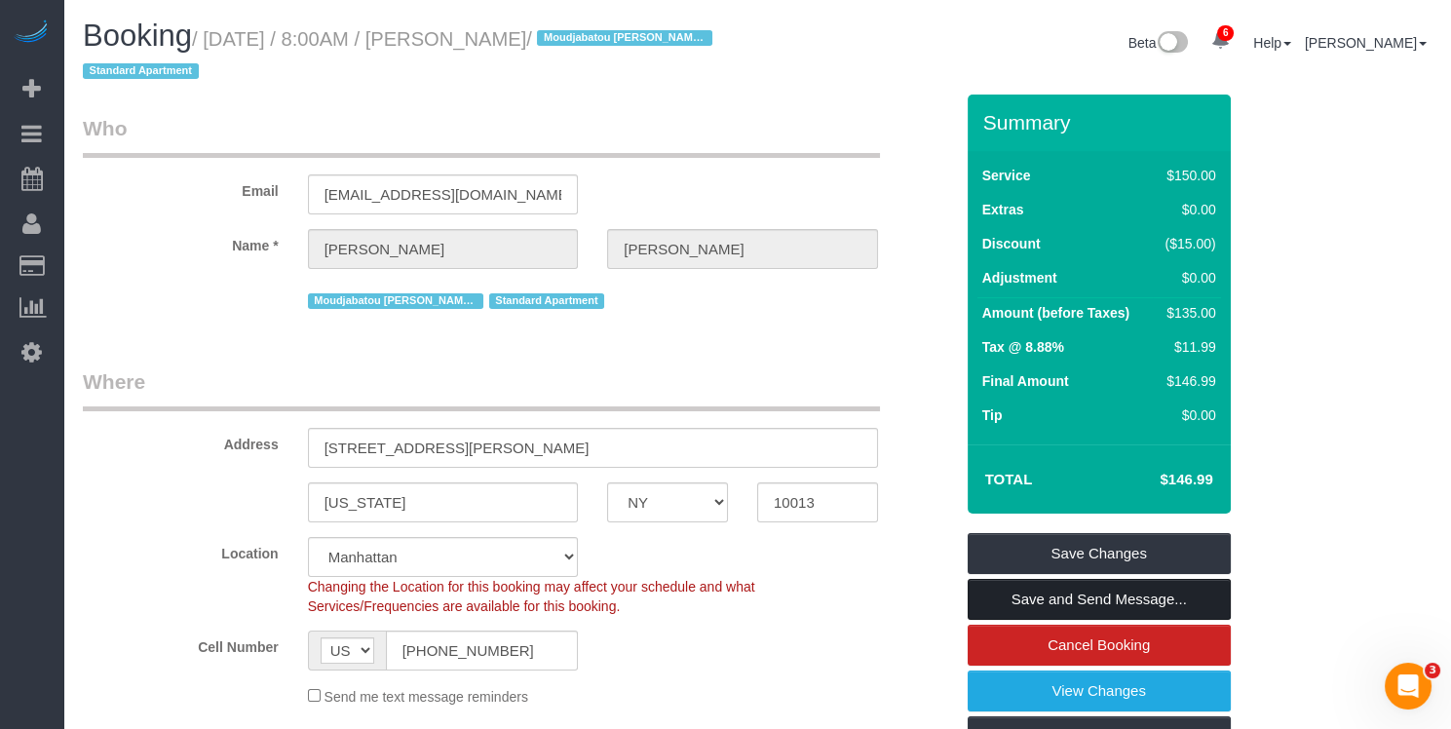
click at [1077, 586] on link "Save and Send Message..." at bounding box center [1099, 599] width 263 height 41
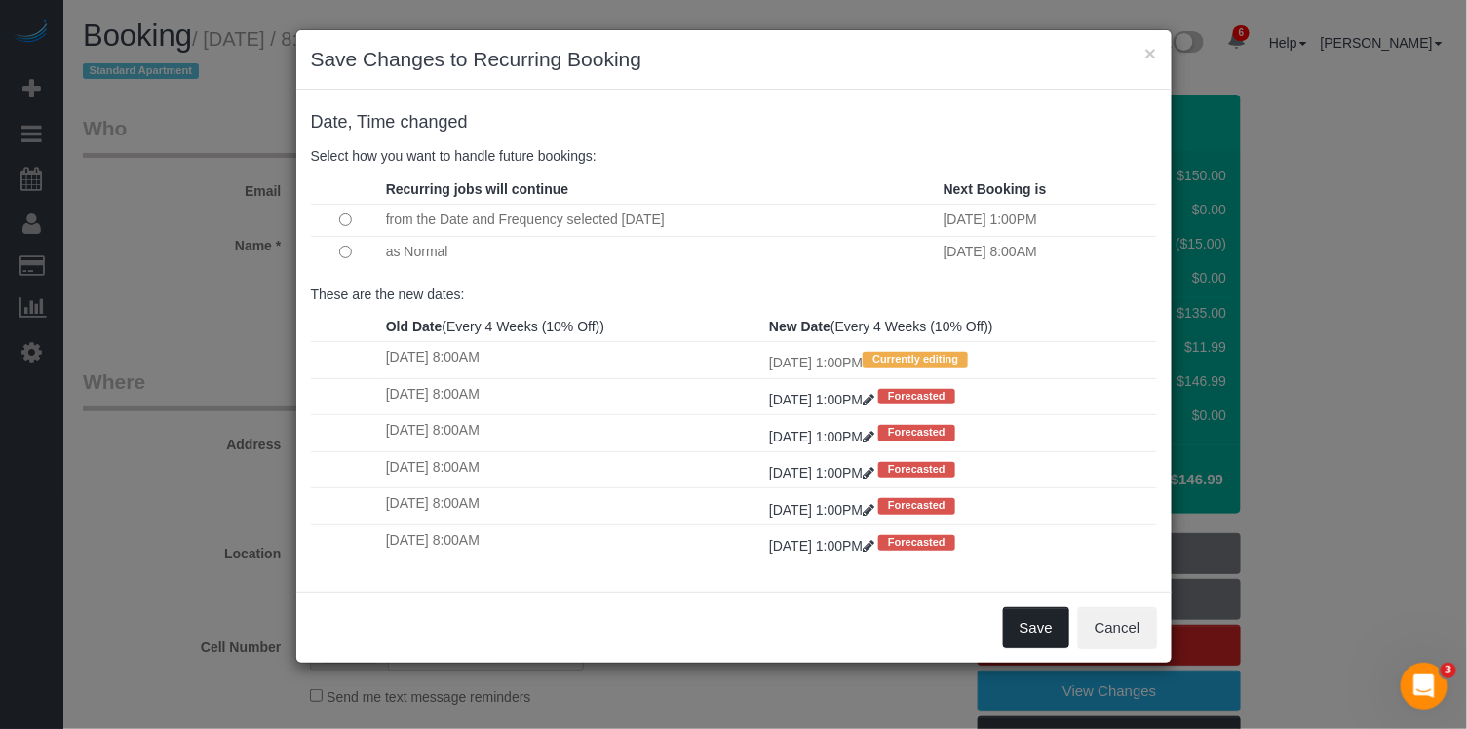
click at [1035, 618] on button "Save" at bounding box center [1036, 627] width 66 height 41
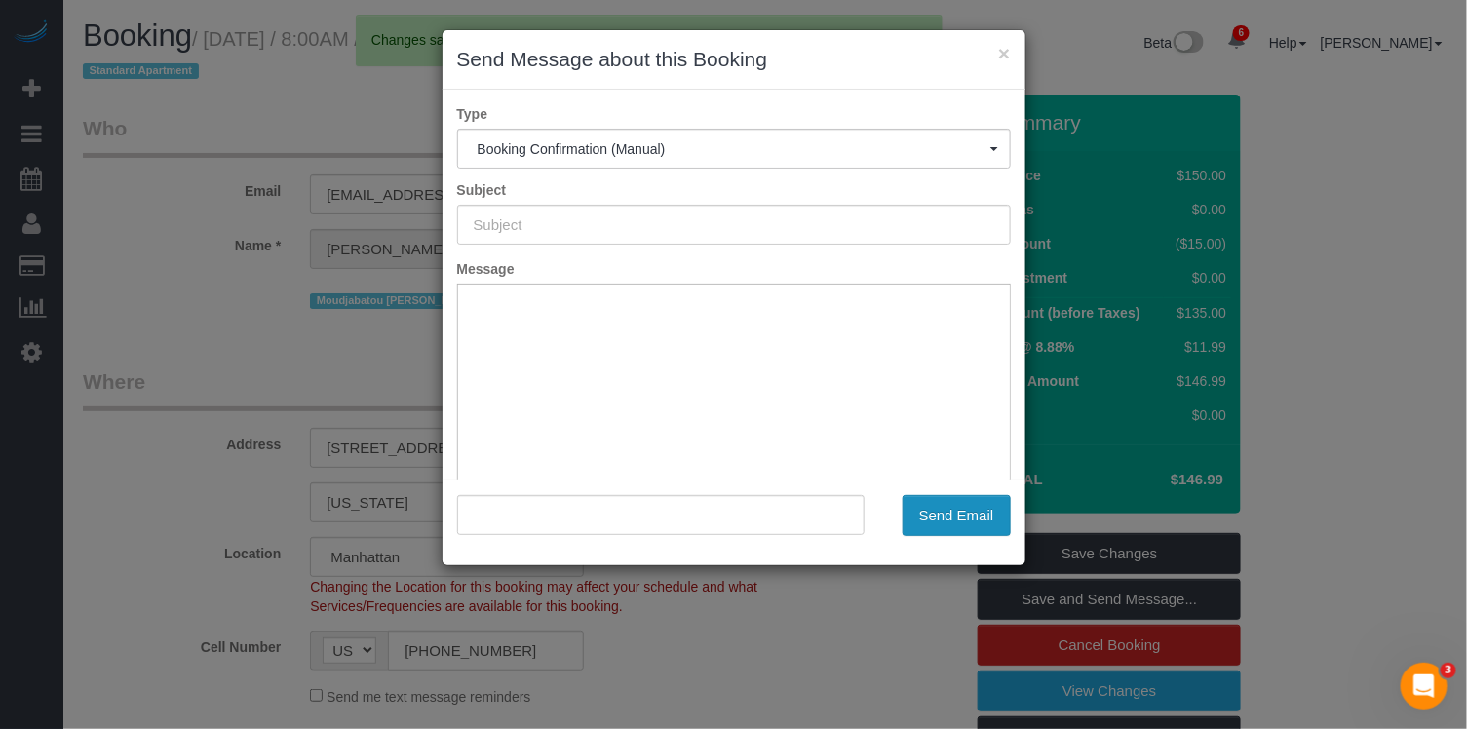
type input "Cleaning Confirmed for 08/22/2025 at 1:00pm"
type input ""Kevin Hernandez" <kevhernandez18@gmail.com>"
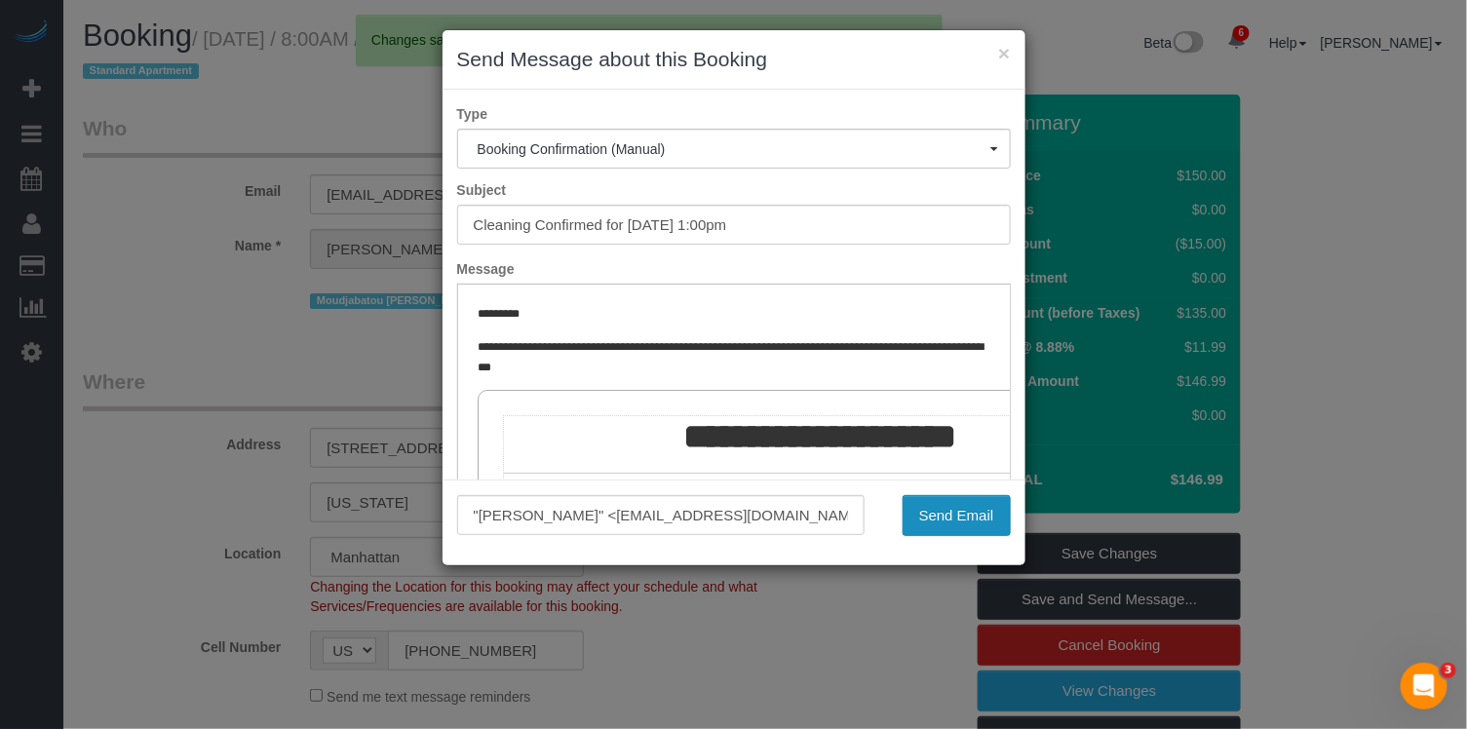
click at [935, 511] on button "Send Email" at bounding box center [956, 515] width 108 height 41
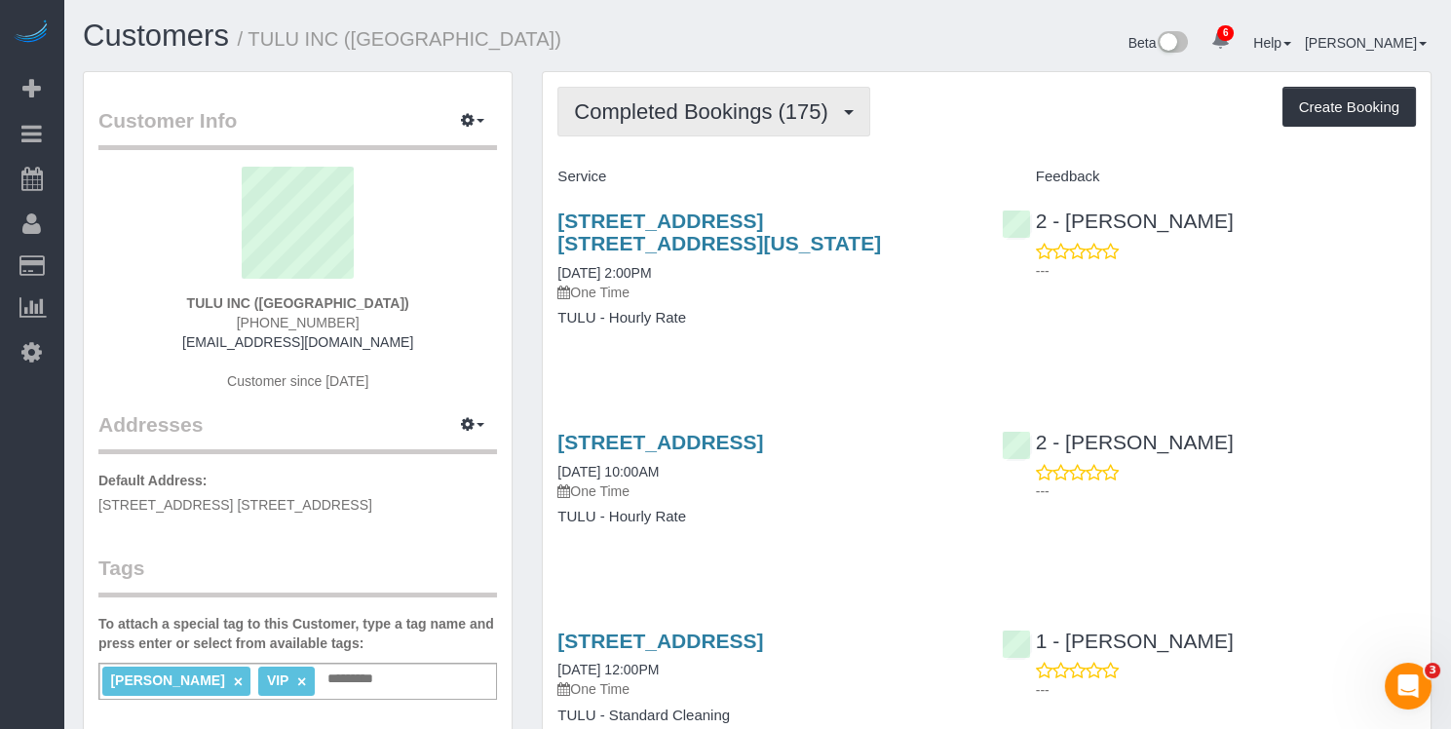
click at [681, 107] on span "Completed Bookings (175)" at bounding box center [705, 111] width 263 height 24
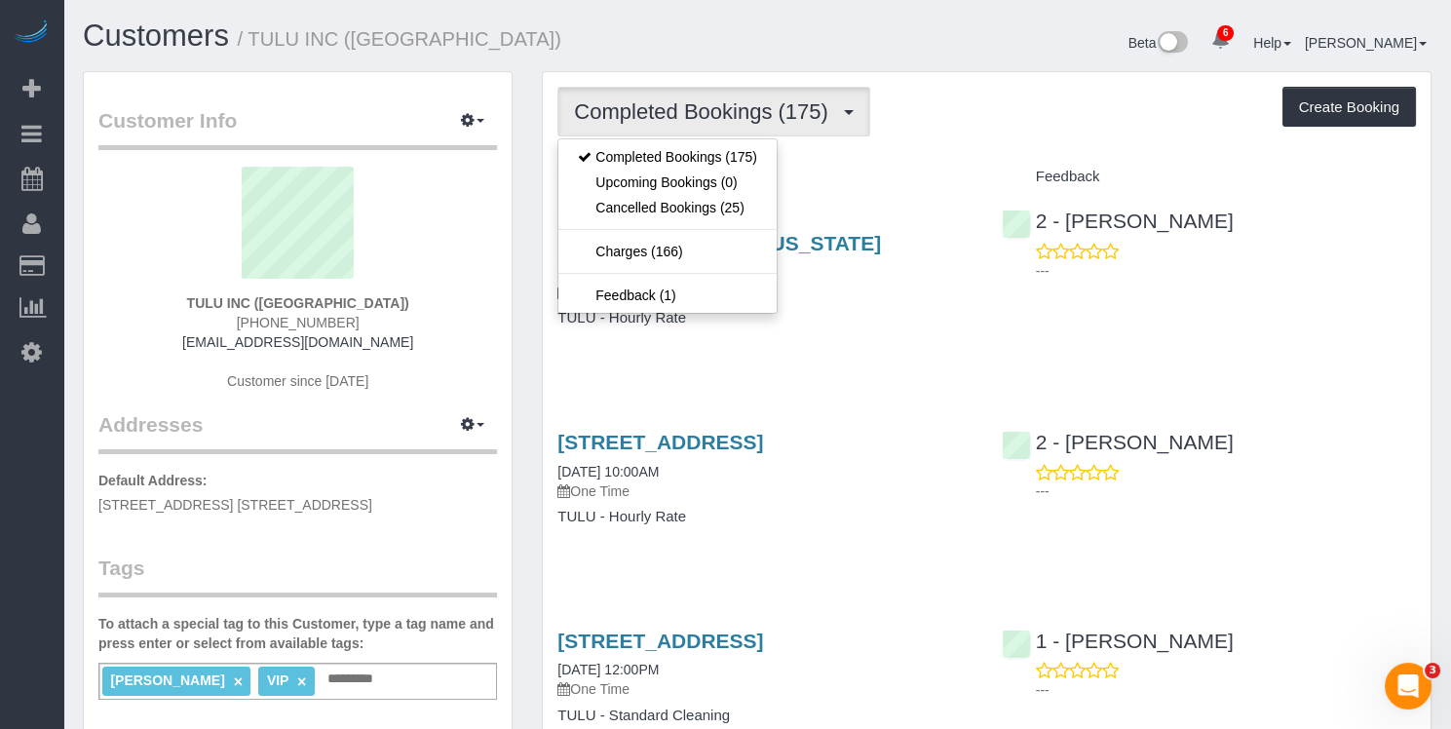
click at [960, 310] on h4 "TULU - Hourly Rate" at bounding box center [764, 318] width 414 height 17
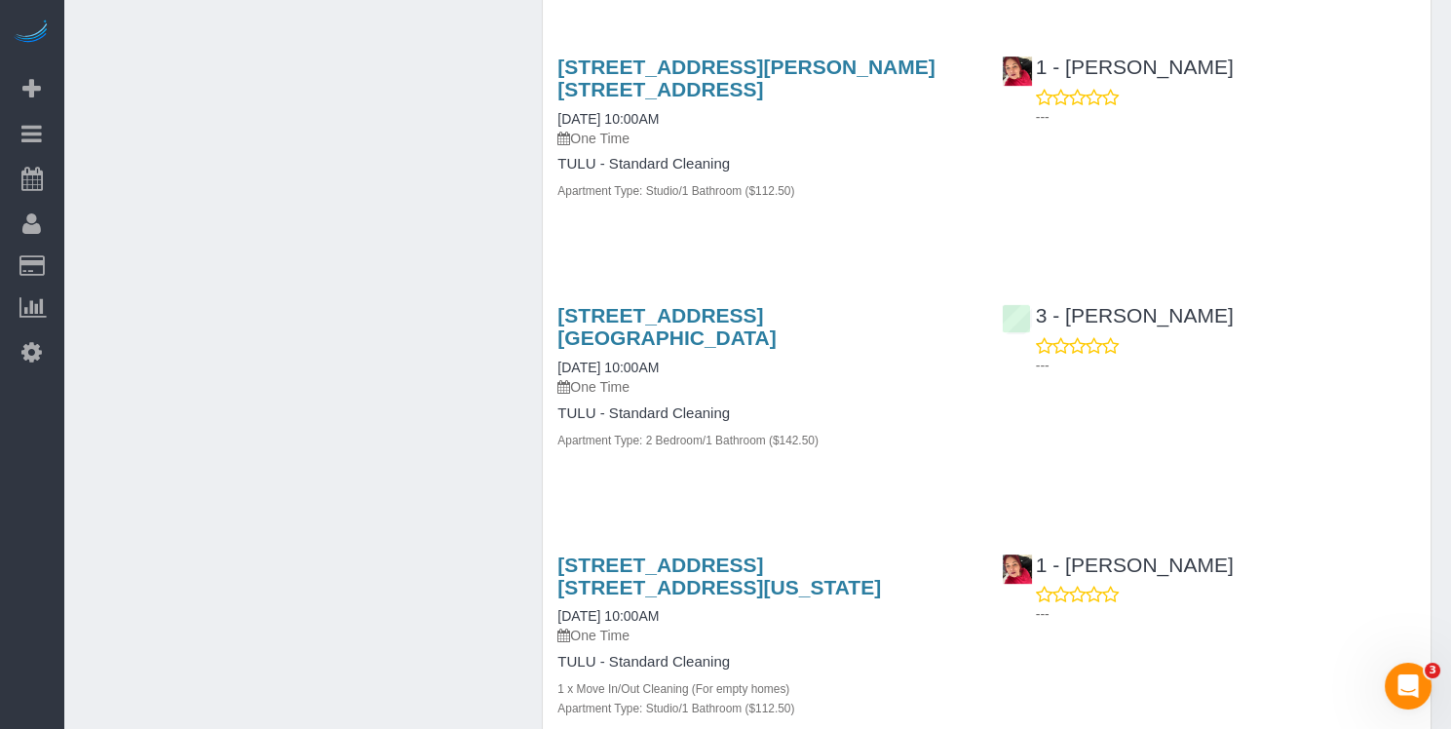
scroll to position [1579, 0]
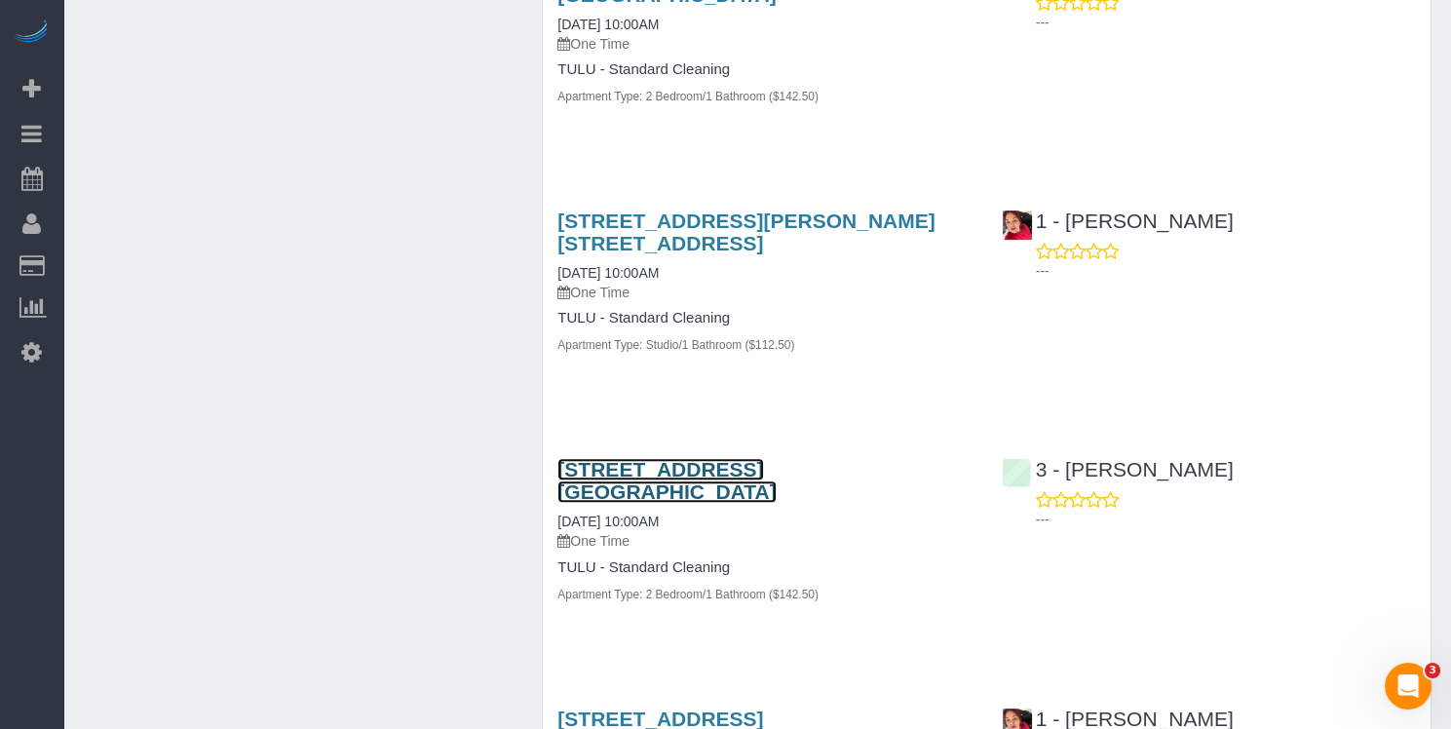
click at [776, 503] on link "[STREET_ADDRESS] [GEOGRAPHIC_DATA]" at bounding box center [666, 480] width 218 height 45
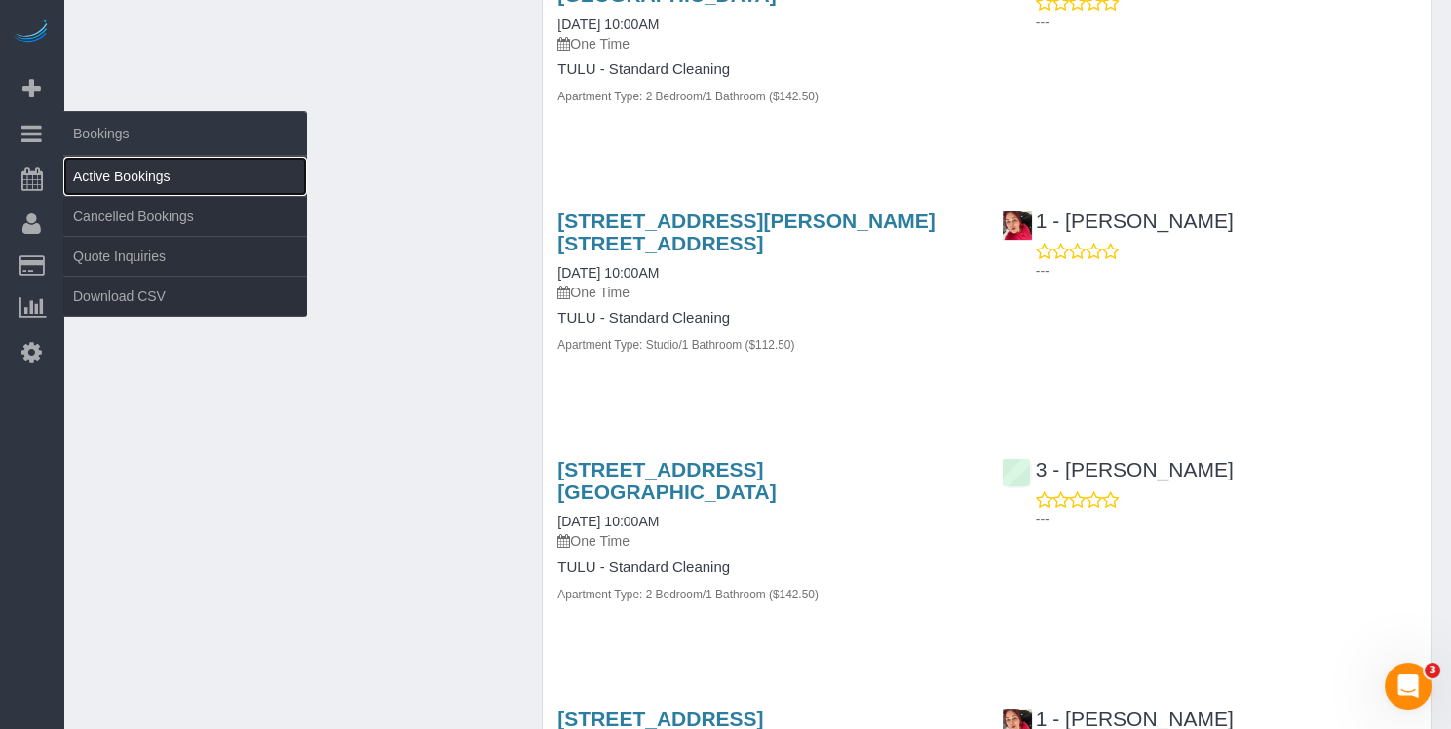
click at [86, 170] on link "Active Bookings" at bounding box center [185, 176] width 244 height 39
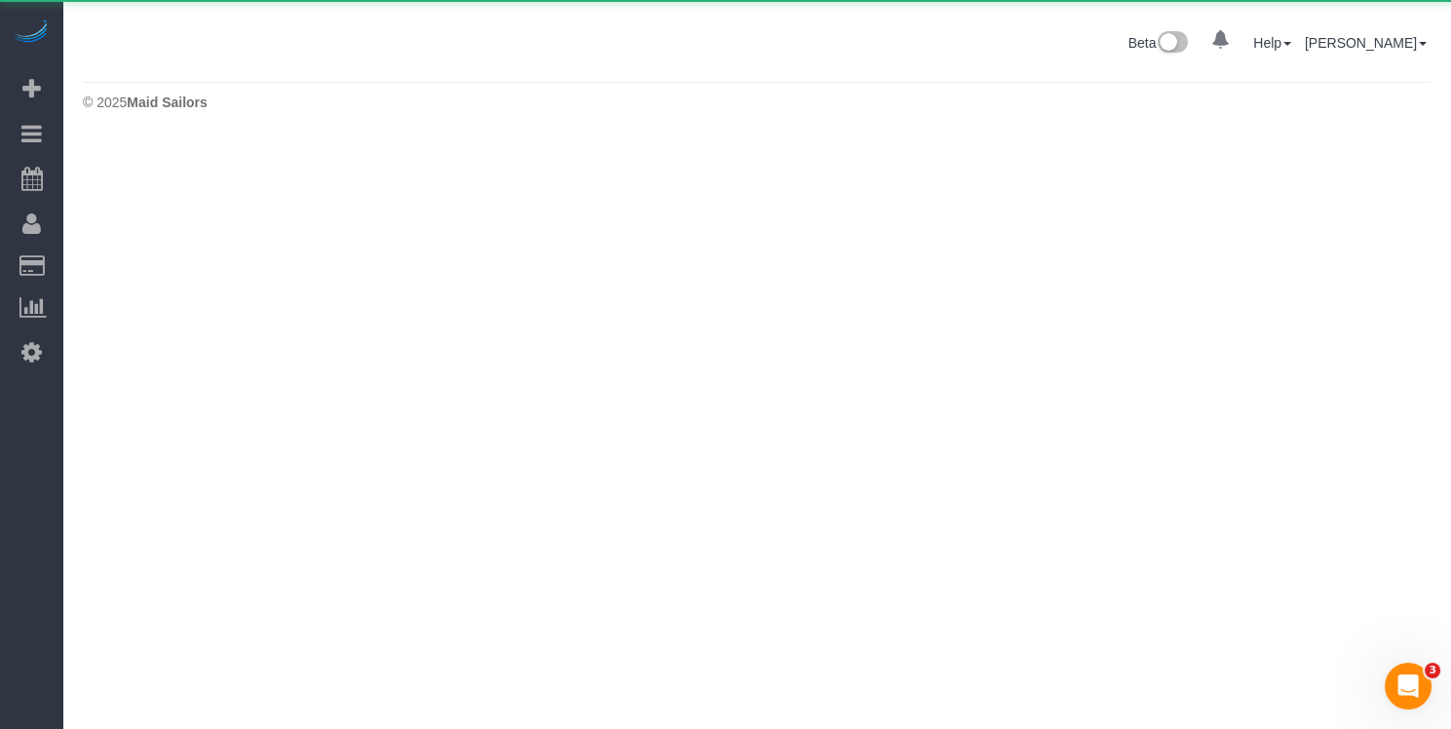
scroll to position [0, 0]
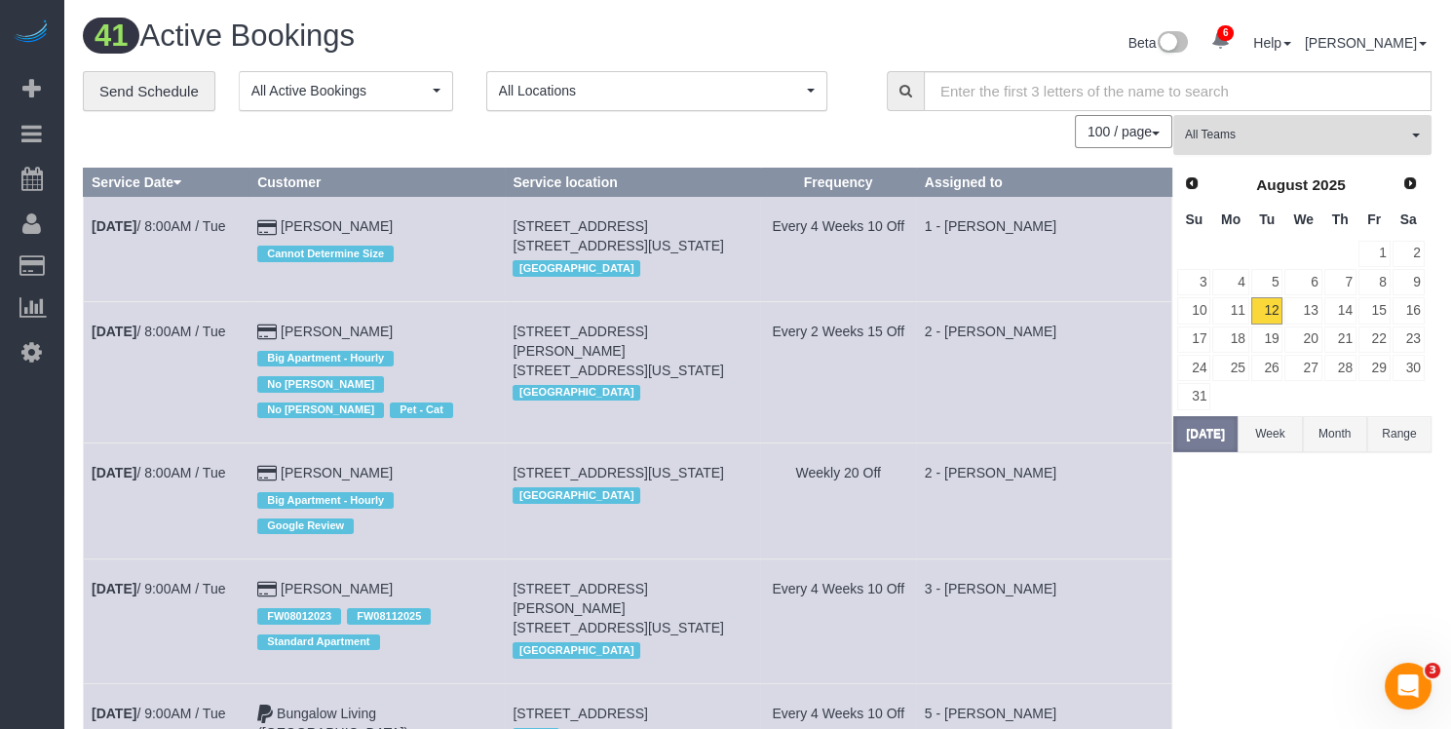
click at [1341, 130] on span "All Teams" at bounding box center [1296, 135] width 222 height 17
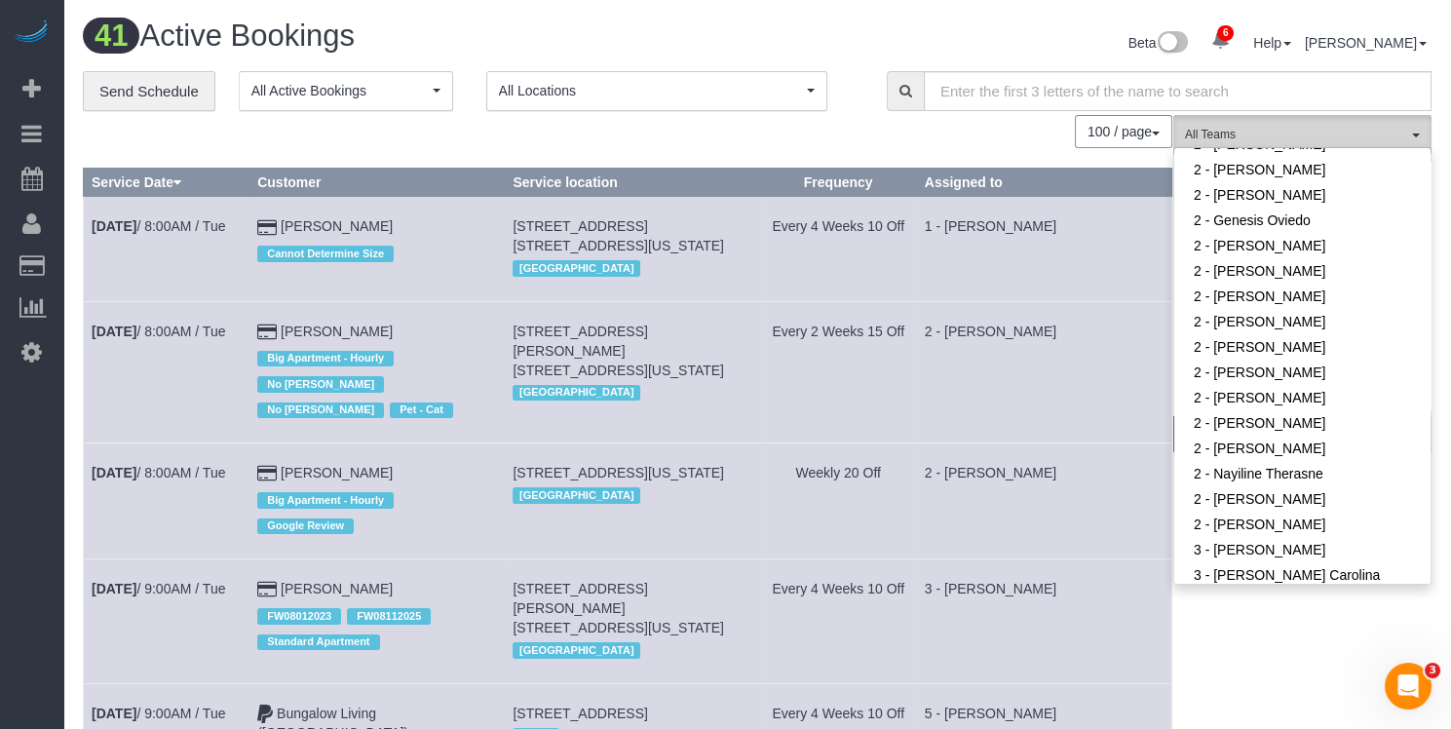
scroll to position [1234, 0]
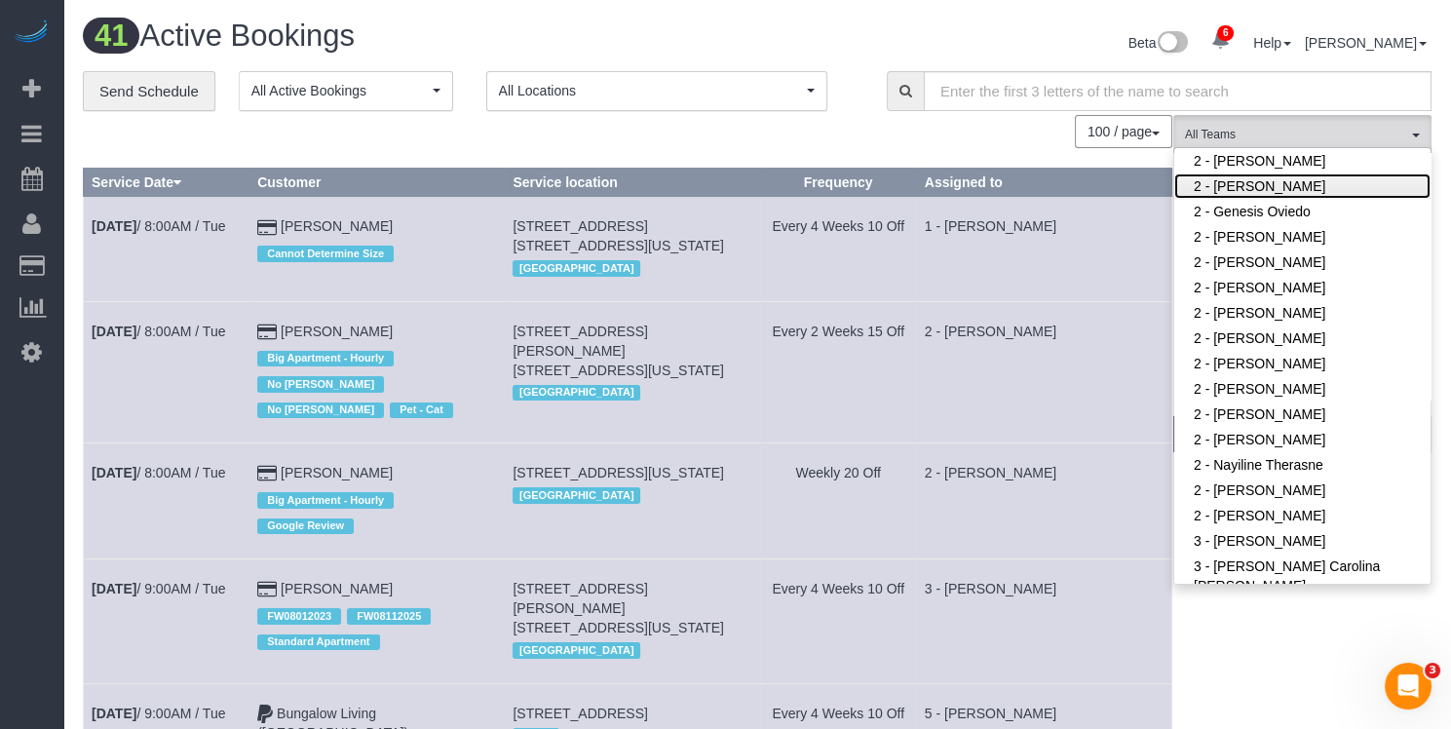
click at [1275, 183] on link "2 - [PERSON_NAME]" at bounding box center [1302, 185] width 256 height 25
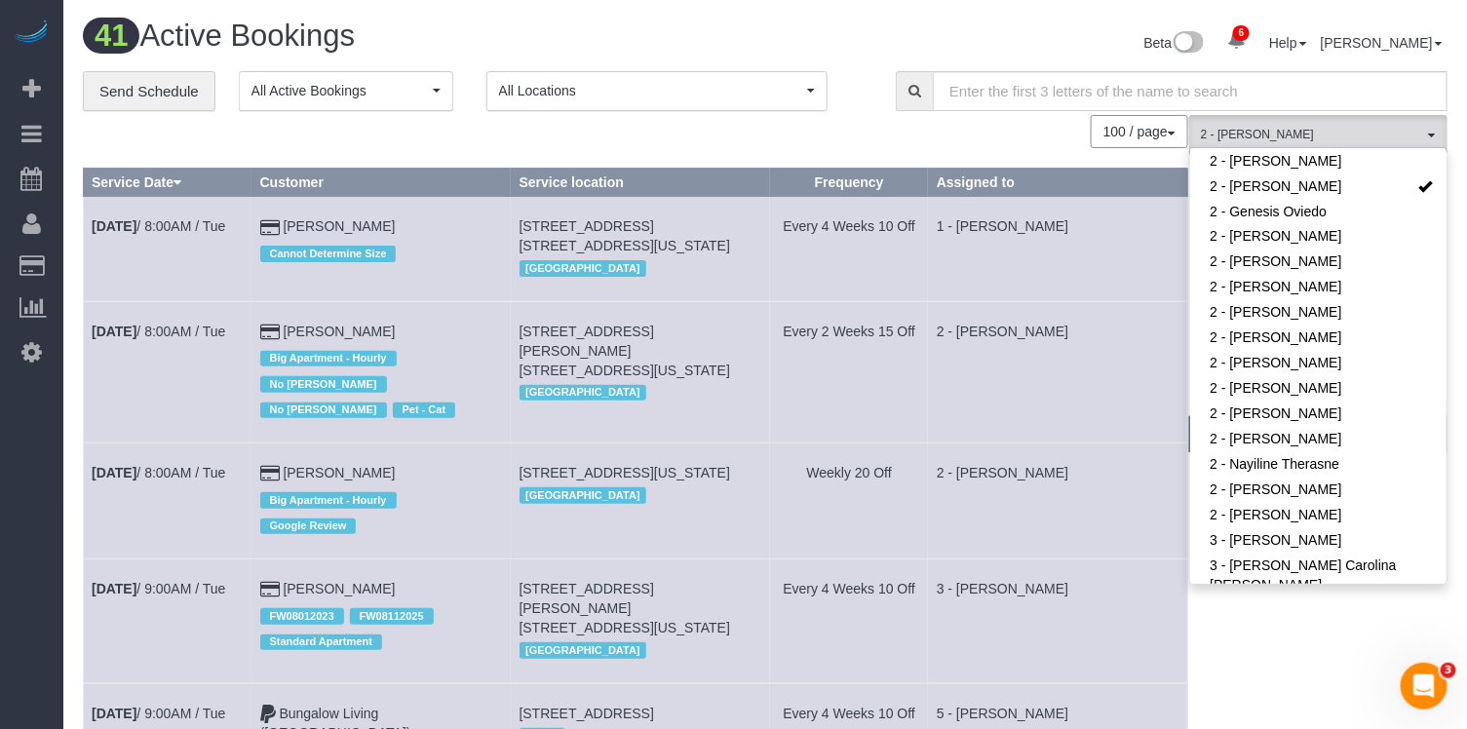
click at [0, 0] on h1 "0 Bookings found." at bounding box center [0, 0] width 0 height 0
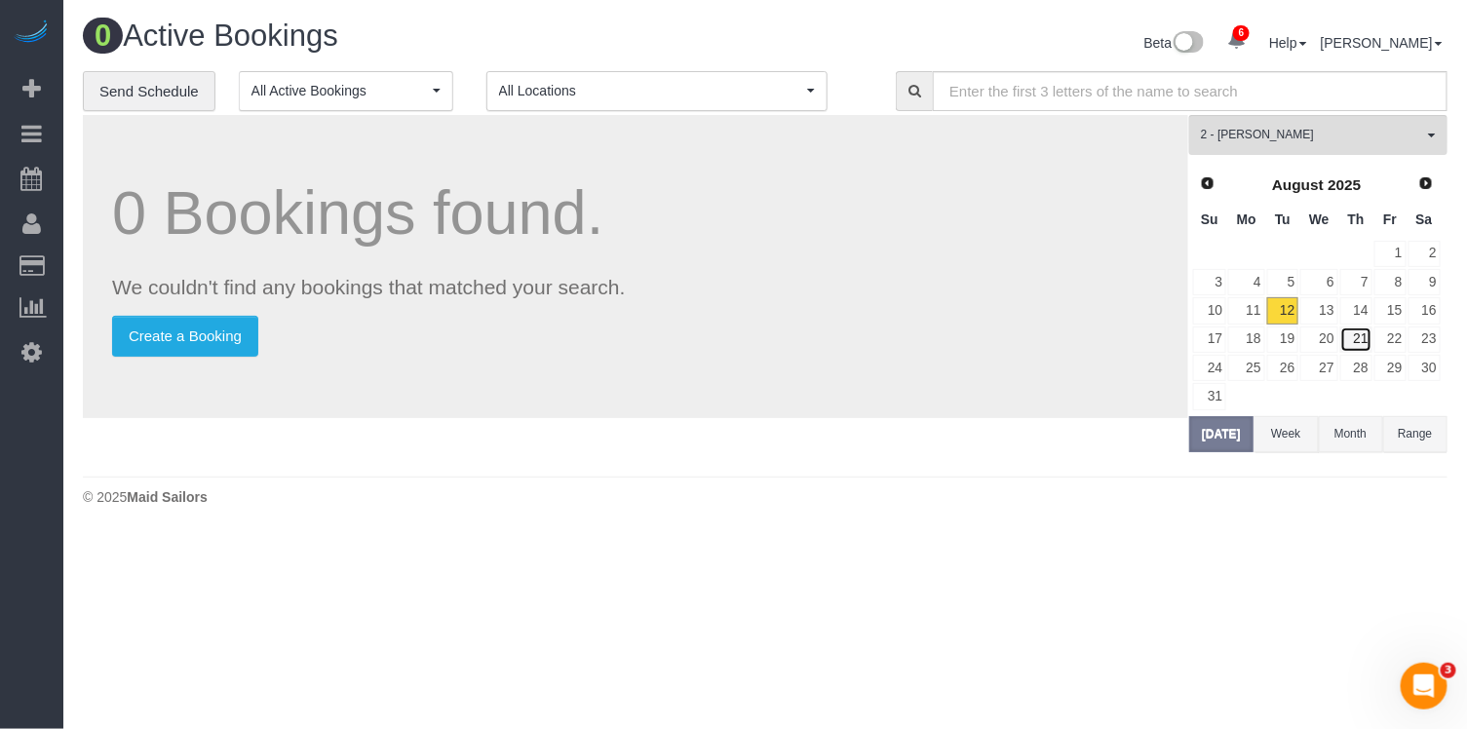
click at [1363, 334] on link "21" at bounding box center [1356, 339] width 32 height 26
click at [1328, 304] on link "13" at bounding box center [1318, 310] width 37 height 26
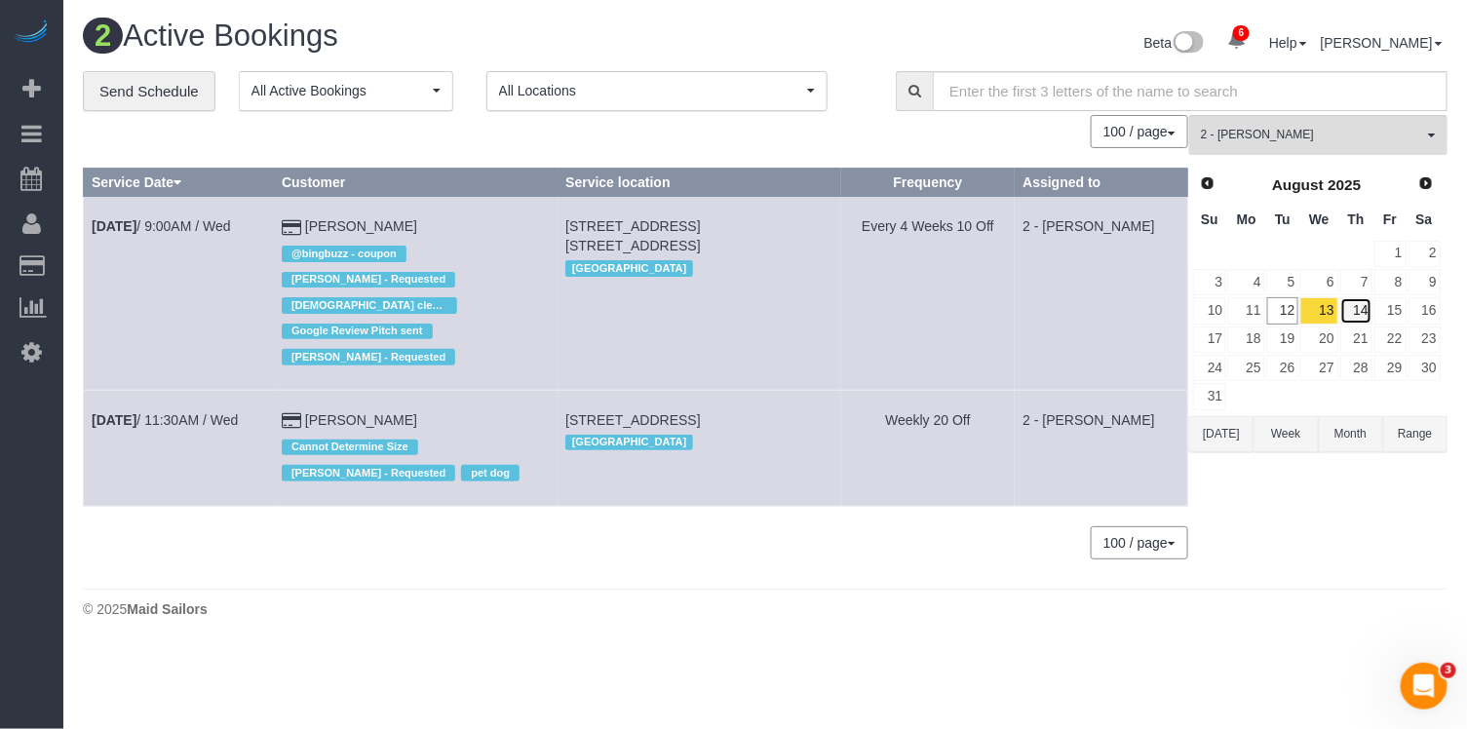
click at [1358, 308] on link "14" at bounding box center [1356, 310] width 32 height 26
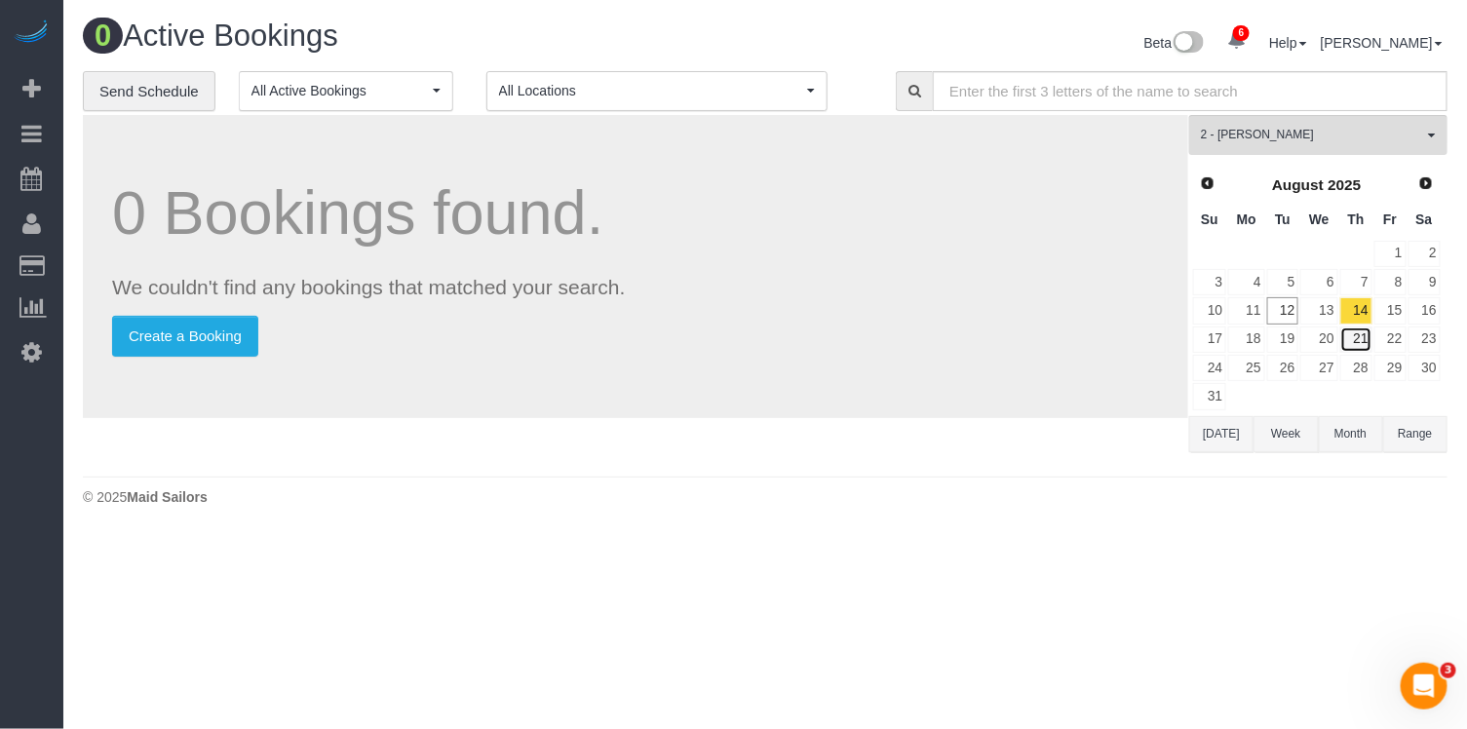
click at [1361, 335] on link "21" at bounding box center [1356, 339] width 32 height 26
drag, startPoint x: 1318, startPoint y: 142, endPoint x: 1318, endPoint y: 154, distance: 11.7
click at [1318, 141] on button "2 - Eveling Mercado All Teams" at bounding box center [1318, 135] width 258 height 40
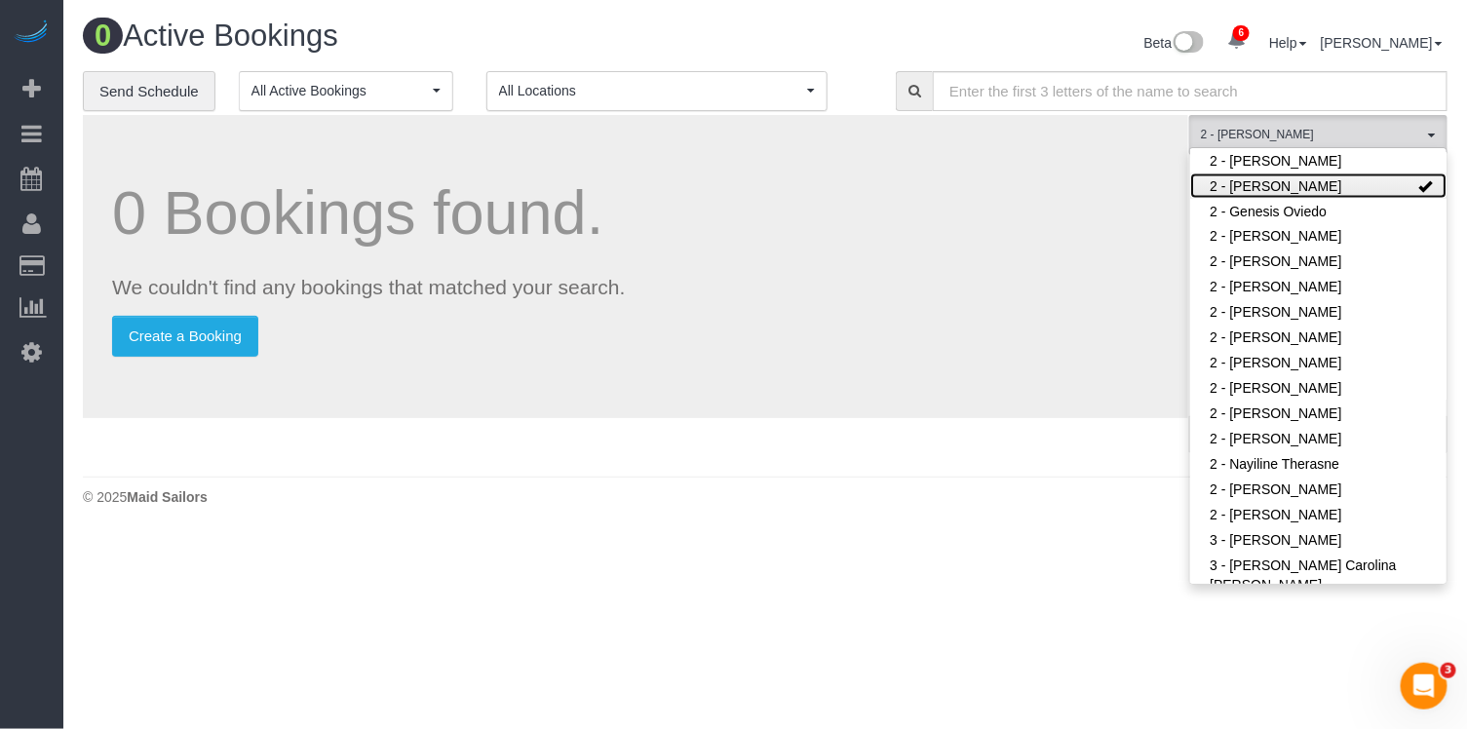
click at [1298, 181] on link "2 - [PERSON_NAME]" at bounding box center [1318, 185] width 256 height 25
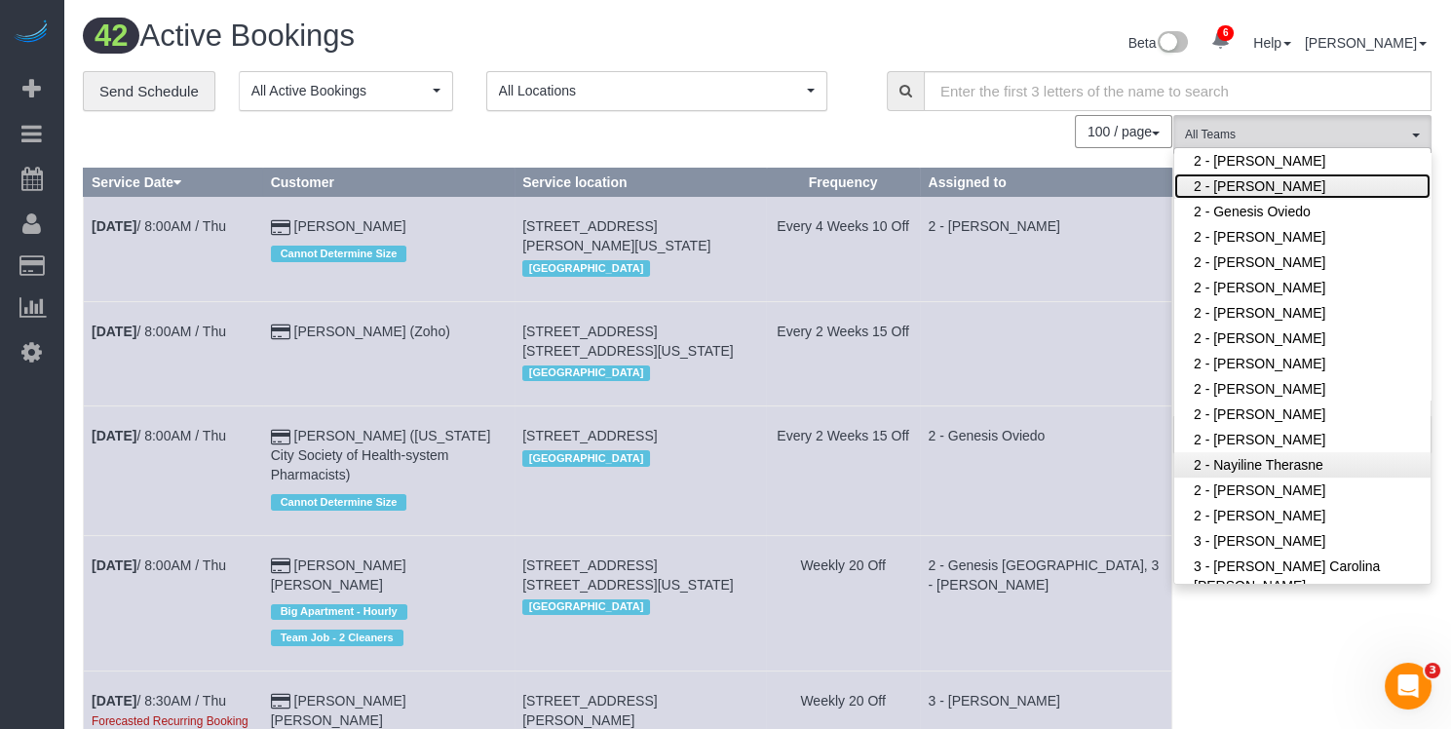
scroll to position [1579, 0]
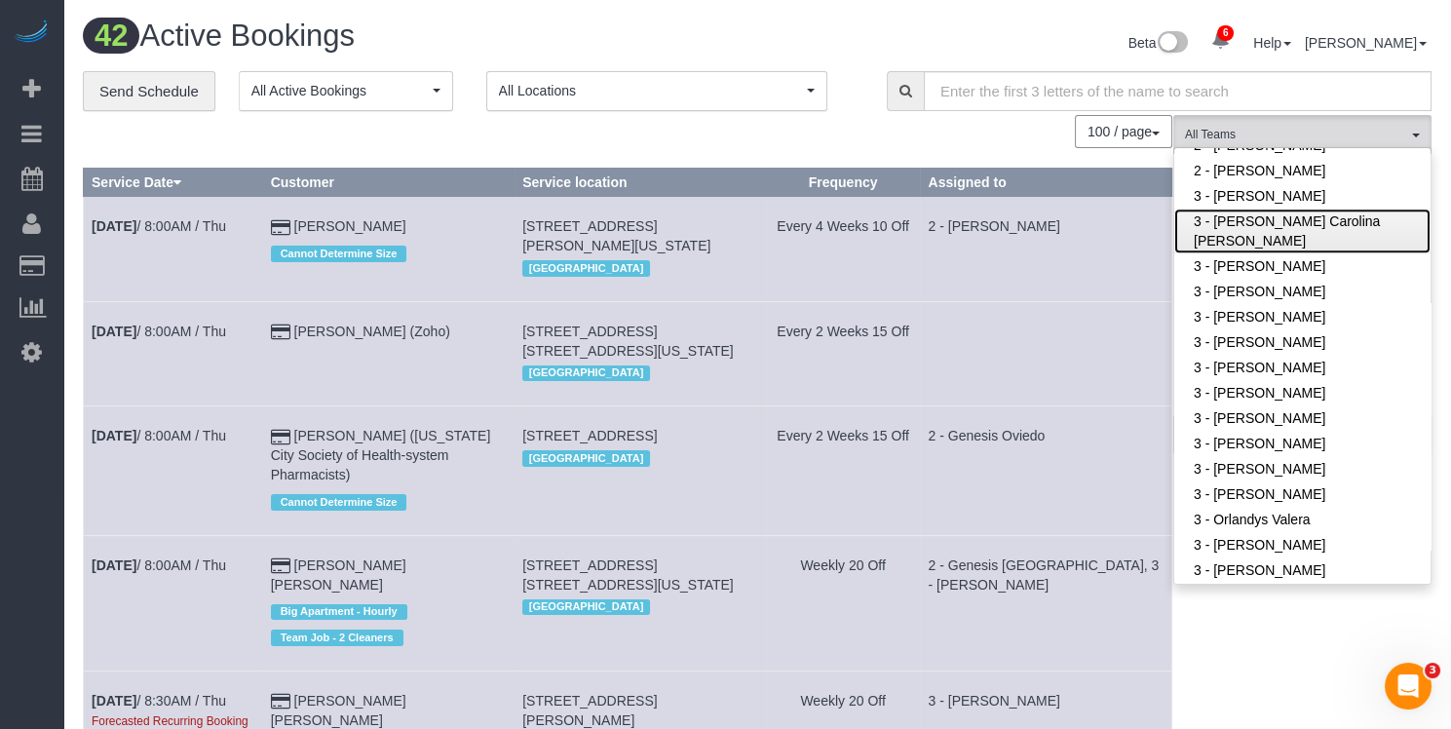
click at [1284, 223] on link "3 - [PERSON_NAME] Carolina [PERSON_NAME]" at bounding box center [1302, 231] width 256 height 45
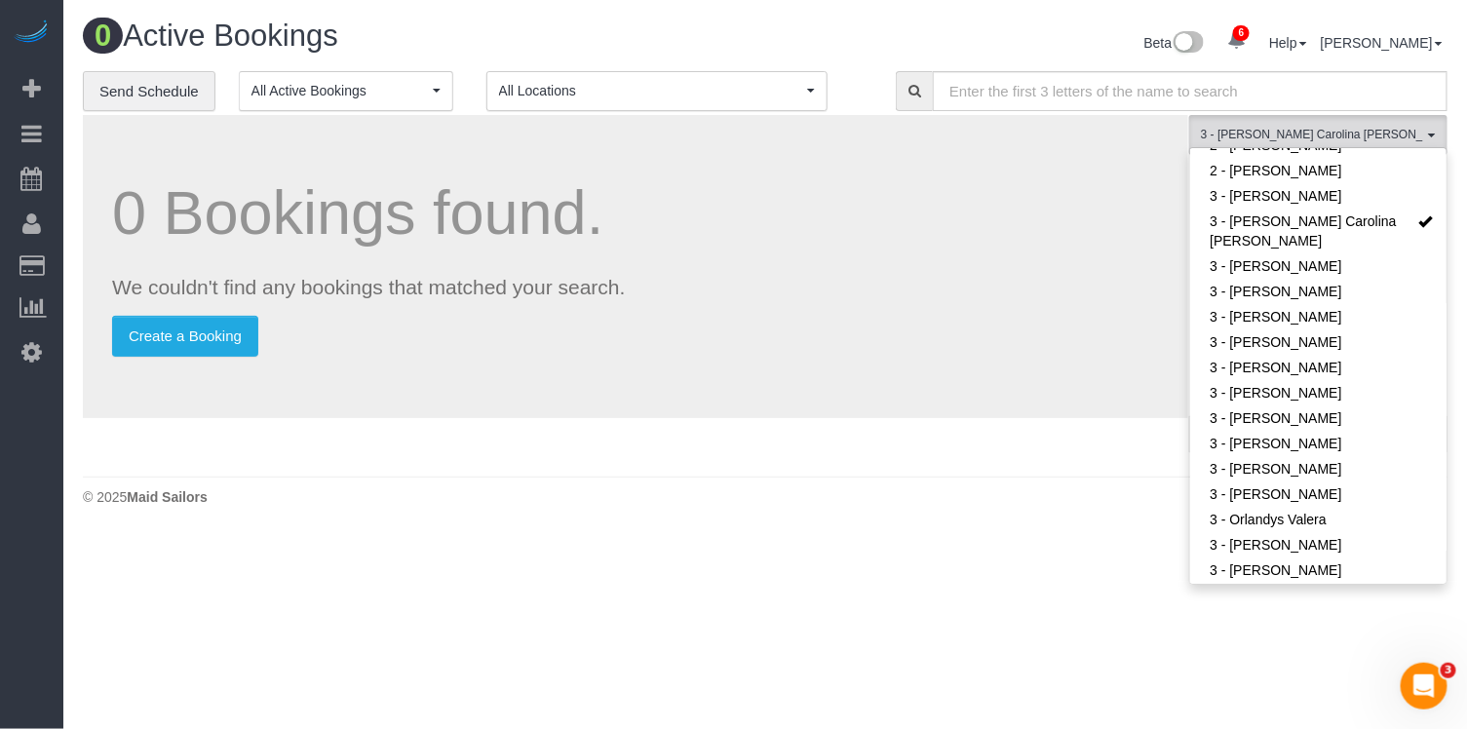
click at [960, 307] on div "0 Bookings found. We couldn't find any bookings that matched your search. Creat…" at bounding box center [635, 266] width 1105 height 303
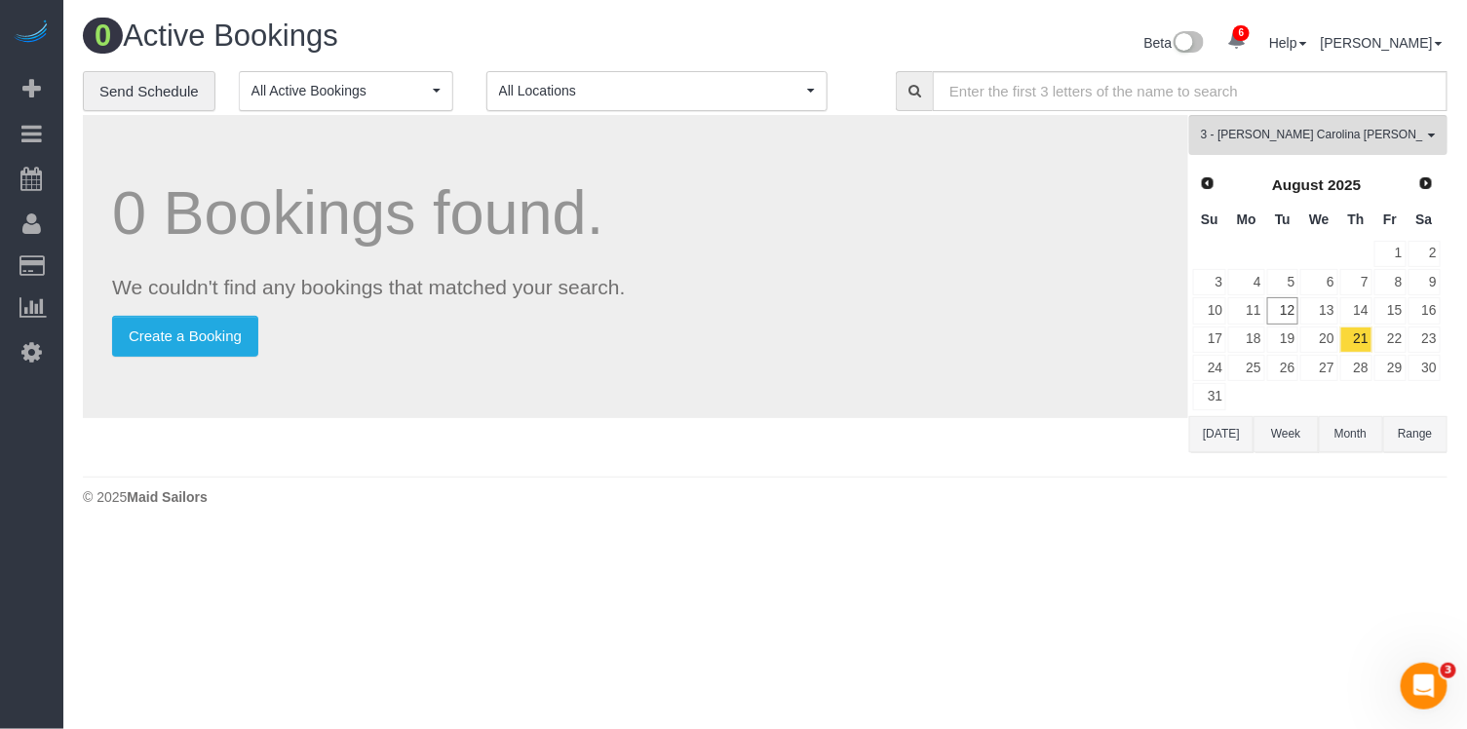
click at [1221, 424] on button "[DATE]" at bounding box center [1221, 434] width 64 height 36
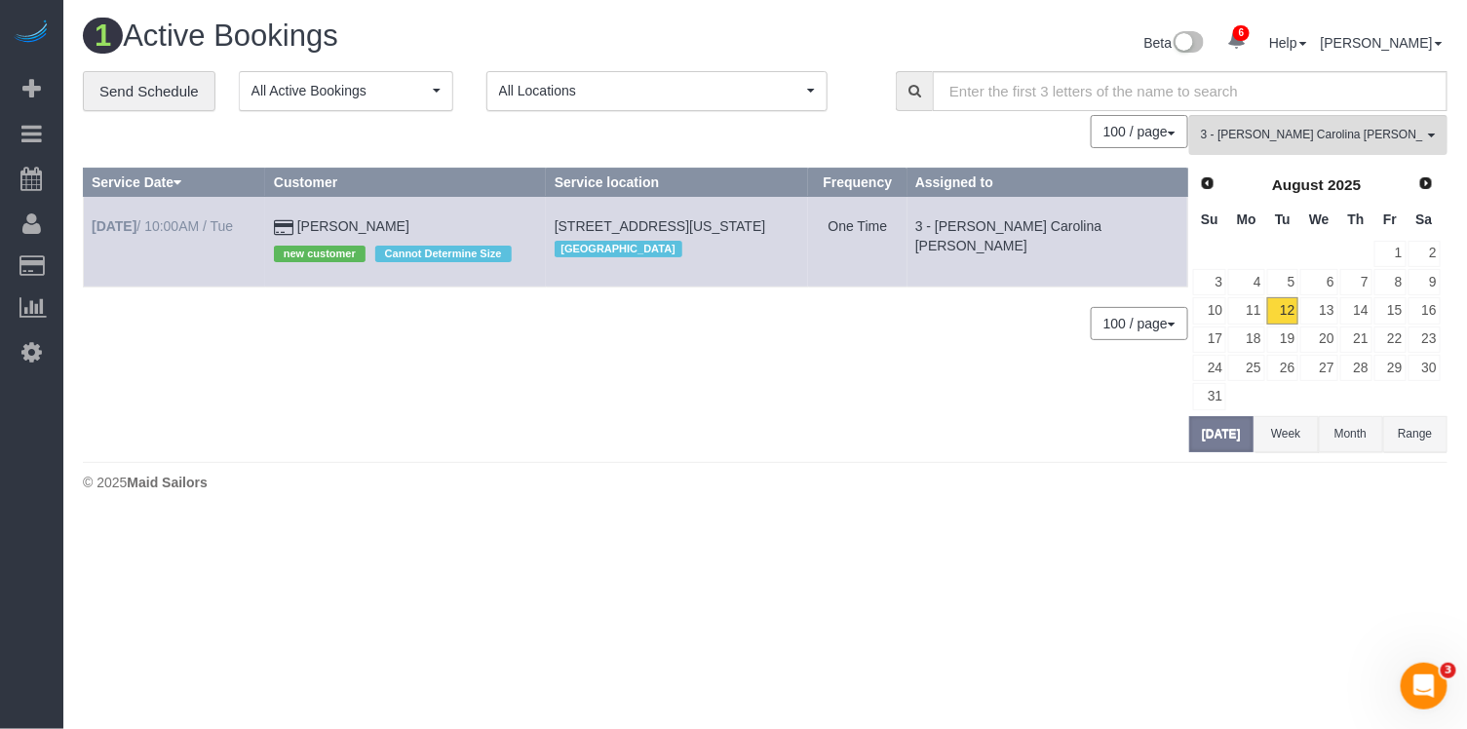
drag, startPoint x: 152, startPoint y: 245, endPoint x: 94, endPoint y: 224, distance: 62.0
click at [90, 222] on td "Aug 12th / 10:00AM / Tue" at bounding box center [175, 242] width 182 height 90
copy link "Aug 12th / 10:00AM / Tue"
drag, startPoint x: 327, startPoint y: 227, endPoint x: 305, endPoint y: 224, distance: 22.6
click at [303, 226] on td "Paige Williams new customer Cannot Determine Size" at bounding box center [405, 242] width 281 height 90
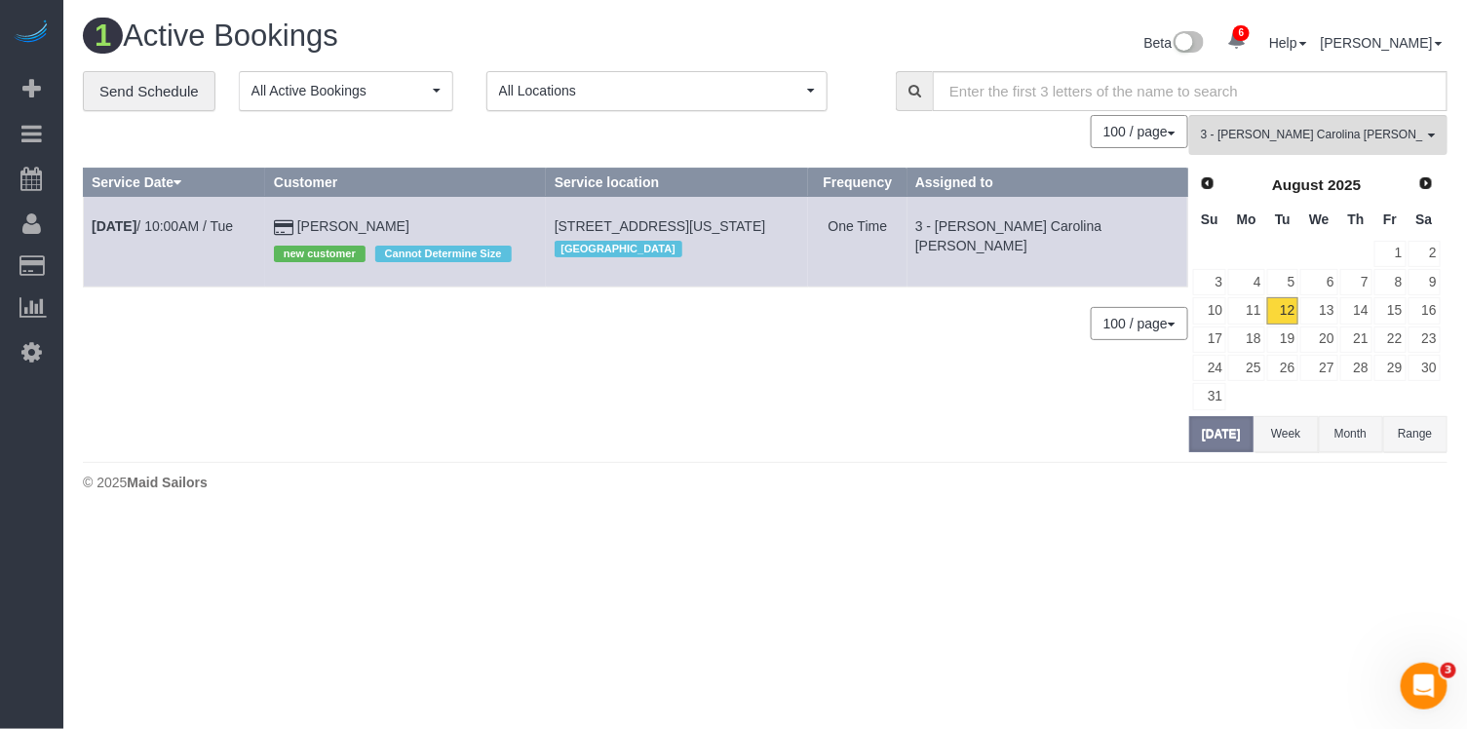
copy td "Paige Williams"
click at [1313, 128] on span "3 - [PERSON_NAME] Carolina [PERSON_NAME]" at bounding box center [1312, 135] width 222 height 17
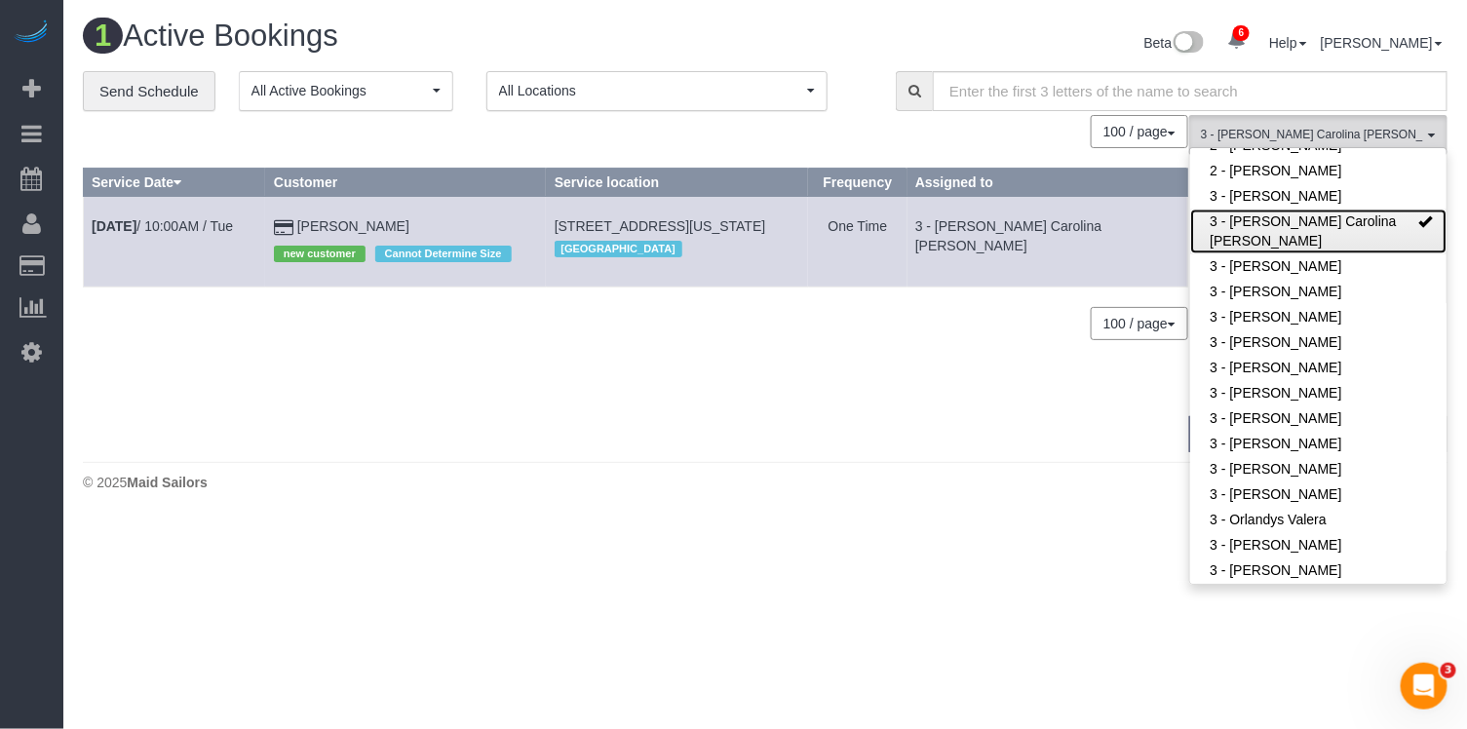
click at [1291, 224] on link "3 - [PERSON_NAME] Carolina [PERSON_NAME]" at bounding box center [1318, 231] width 256 height 45
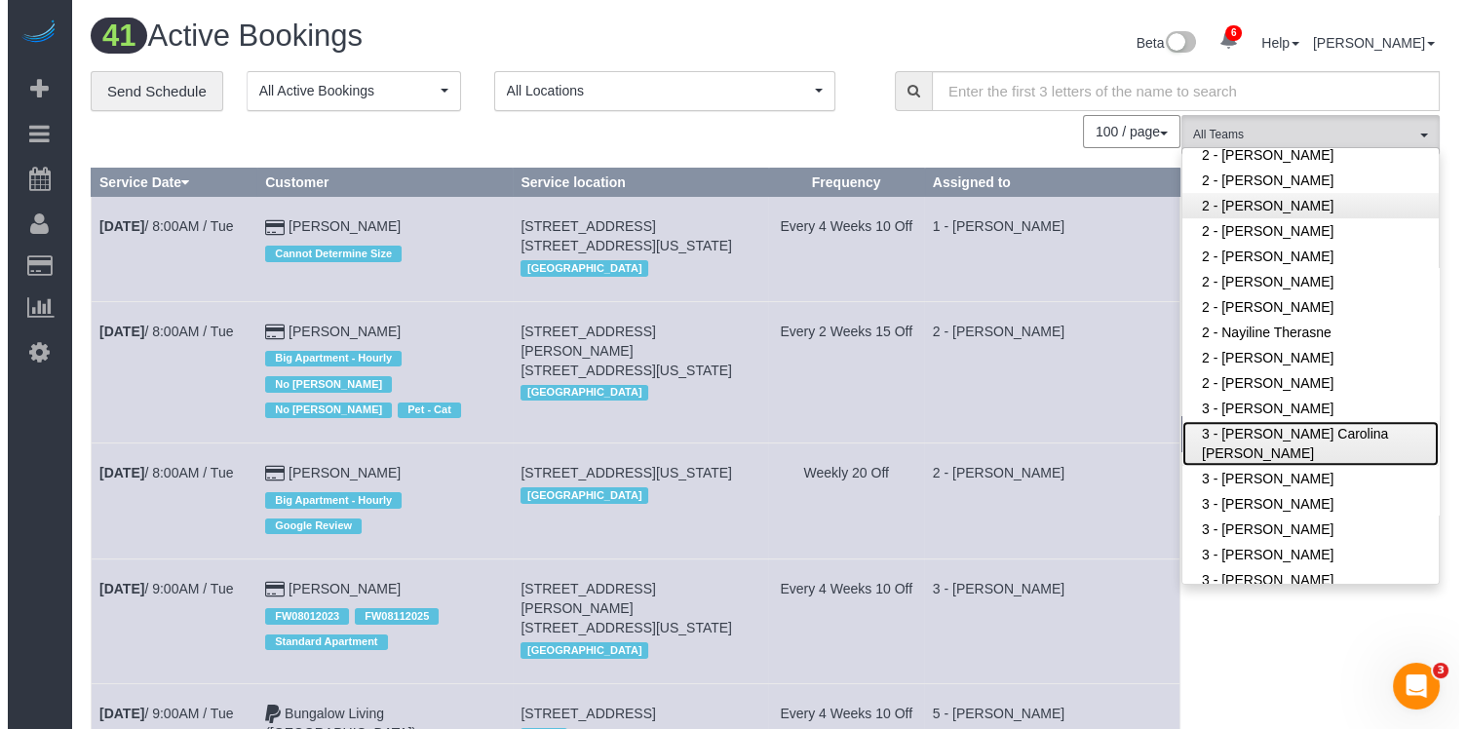
scroll to position [554, 0]
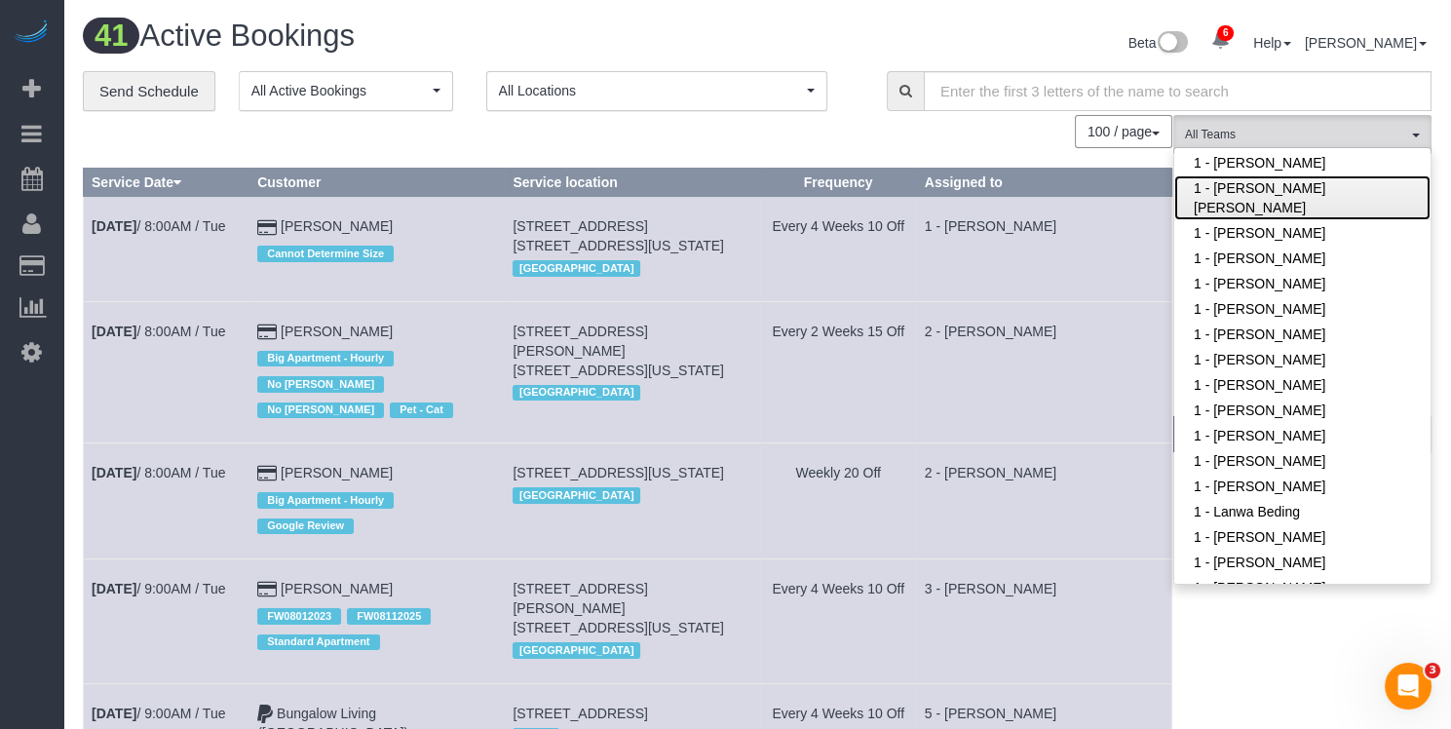
drag, startPoint x: 1266, startPoint y: 205, endPoint x: 1102, endPoint y: 244, distance: 168.3
click at [1266, 205] on link "1 - [PERSON_NAME] [PERSON_NAME]" at bounding box center [1302, 197] width 256 height 45
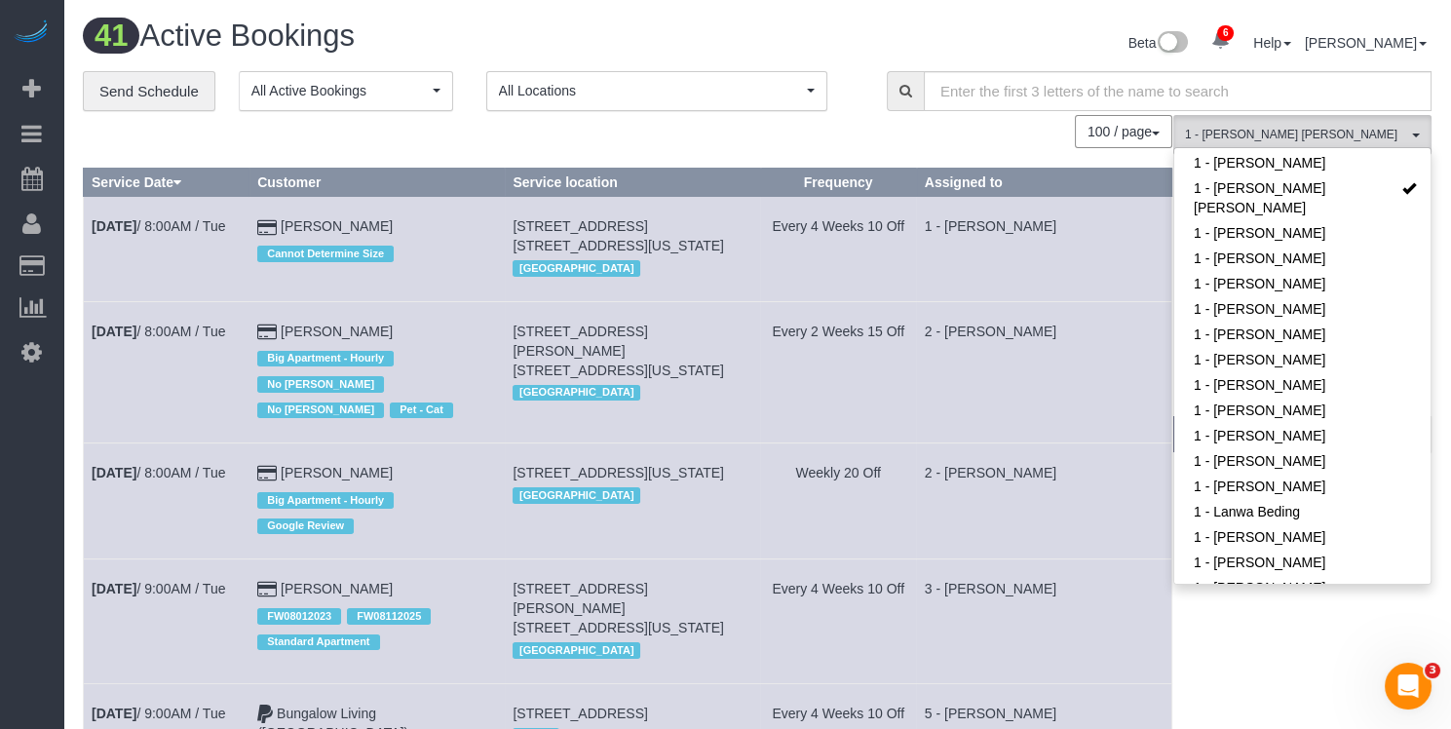
click at [1097, 245] on td "1 - [PERSON_NAME]" at bounding box center [1043, 249] width 255 height 104
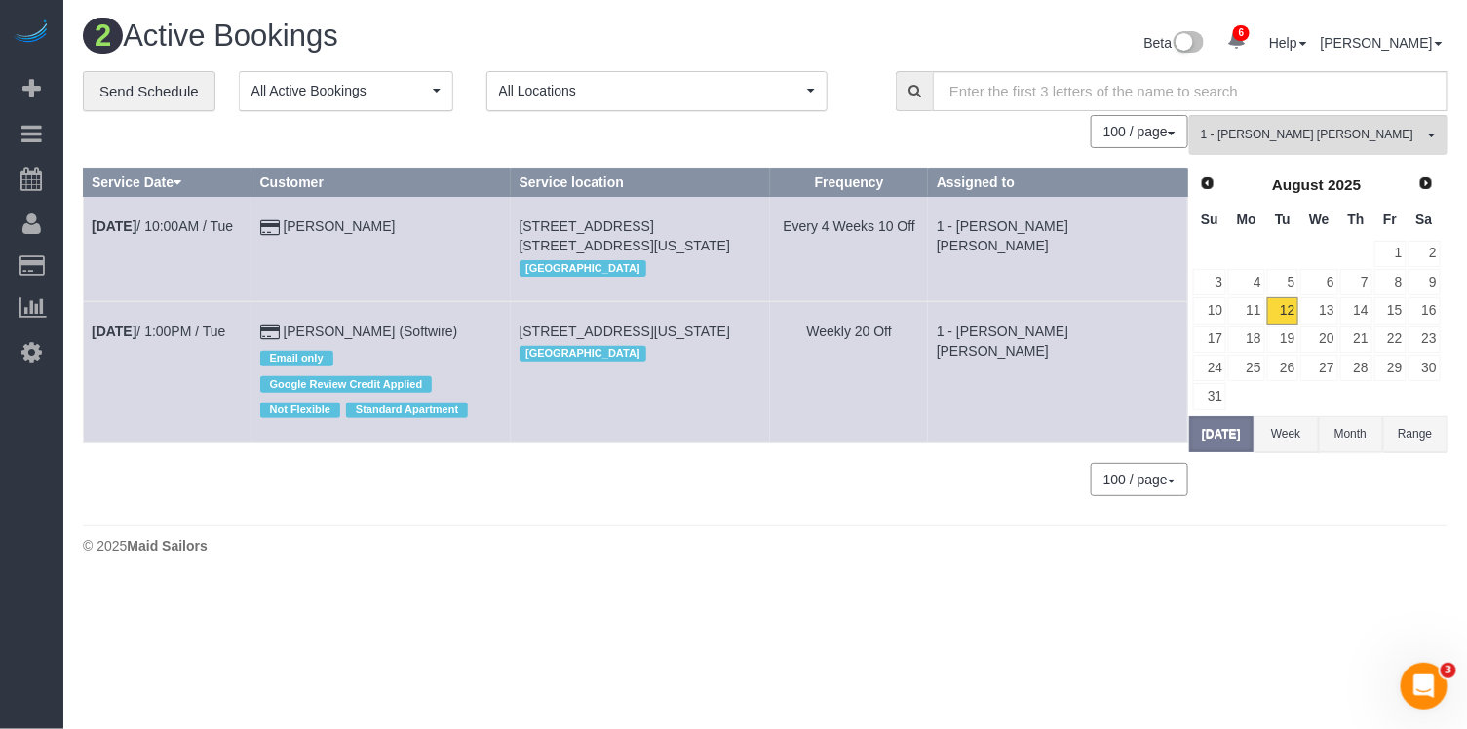
drag, startPoint x: 660, startPoint y: 242, endPoint x: 574, endPoint y: 222, distance: 88.0
click at [574, 222] on td "175 West 90th Street, Apt. 14b, New York, NY 10024 Manhattan" at bounding box center [640, 249] width 259 height 104
copy span "175 West 90th Street, Apt. 14b, New York, NY 10024"
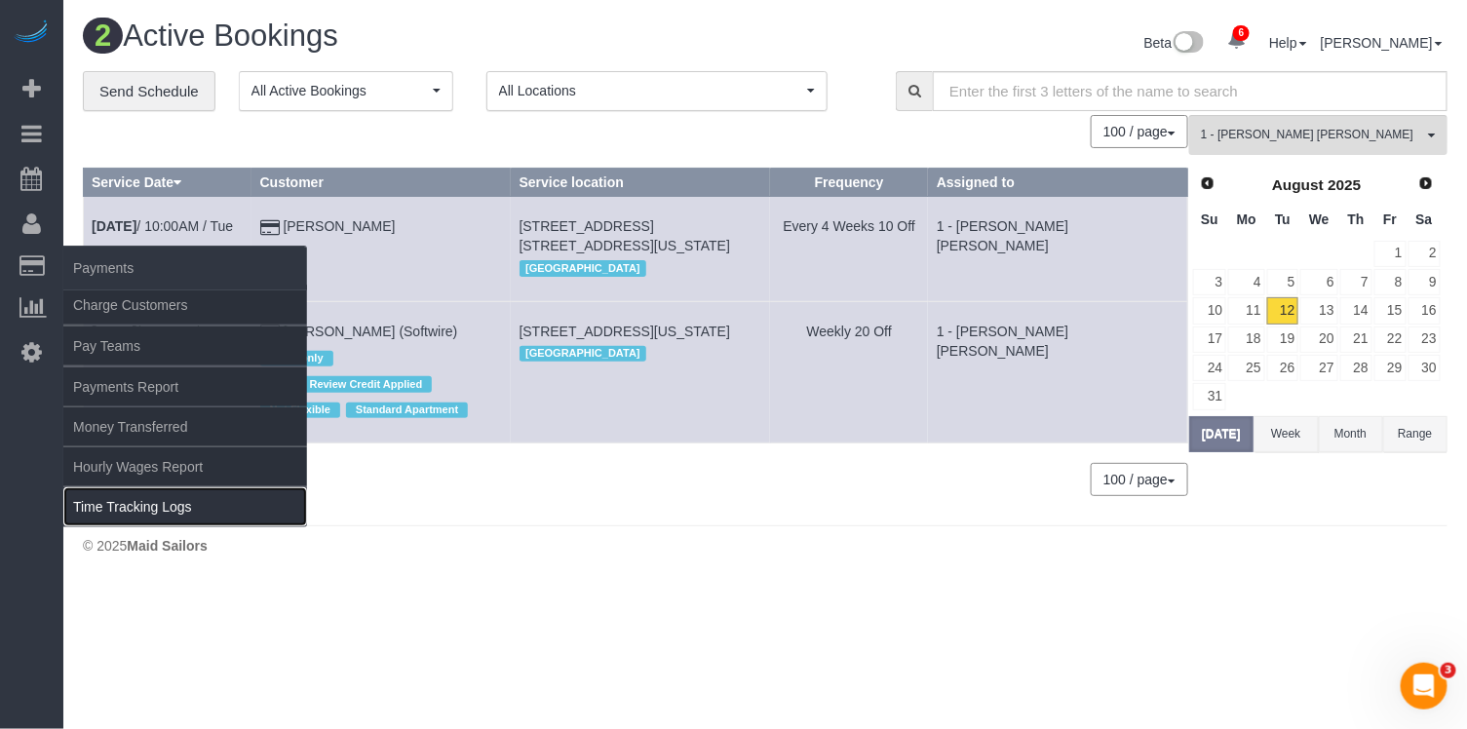
click at [141, 506] on link "Time Tracking Logs" at bounding box center [185, 506] width 244 height 39
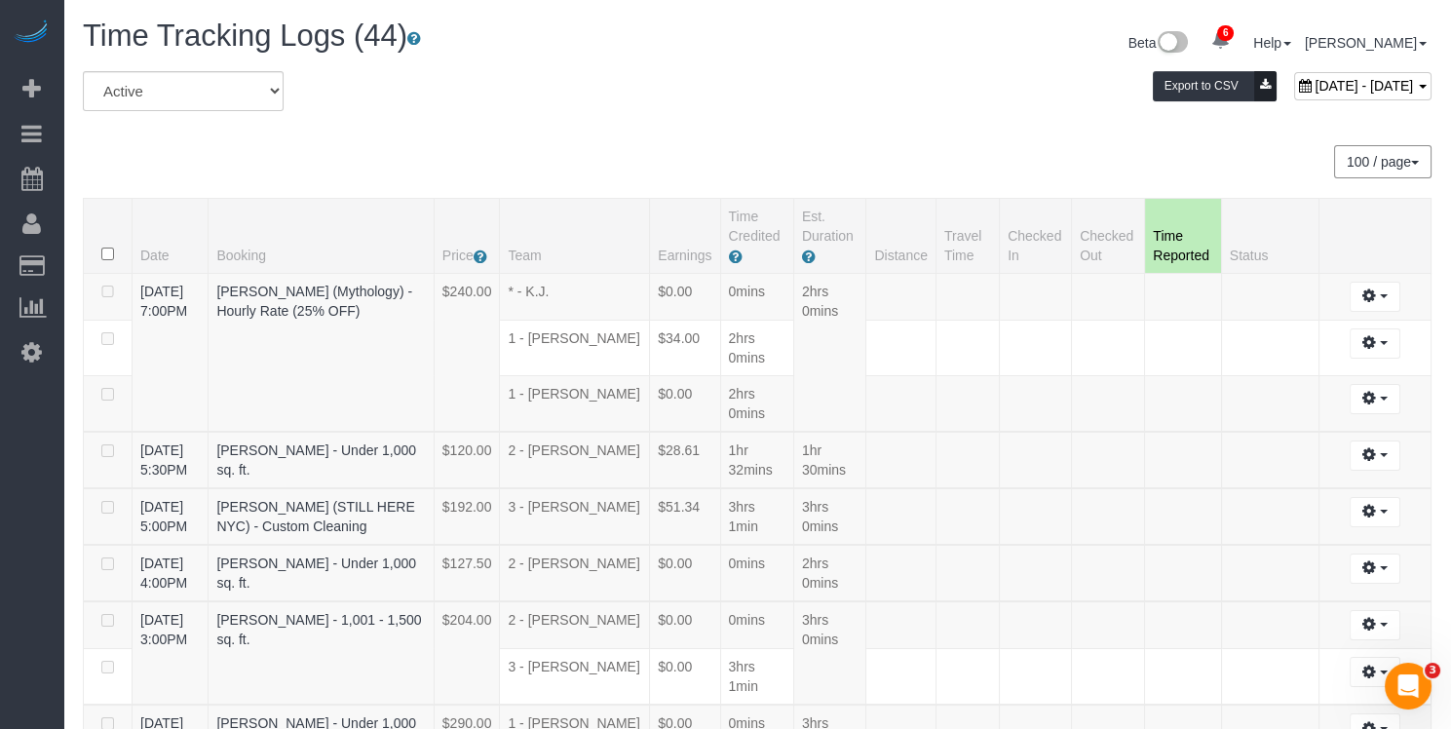
click at [1315, 88] on span "[DATE] - [DATE]" at bounding box center [1364, 86] width 98 height 16
type input "**********"
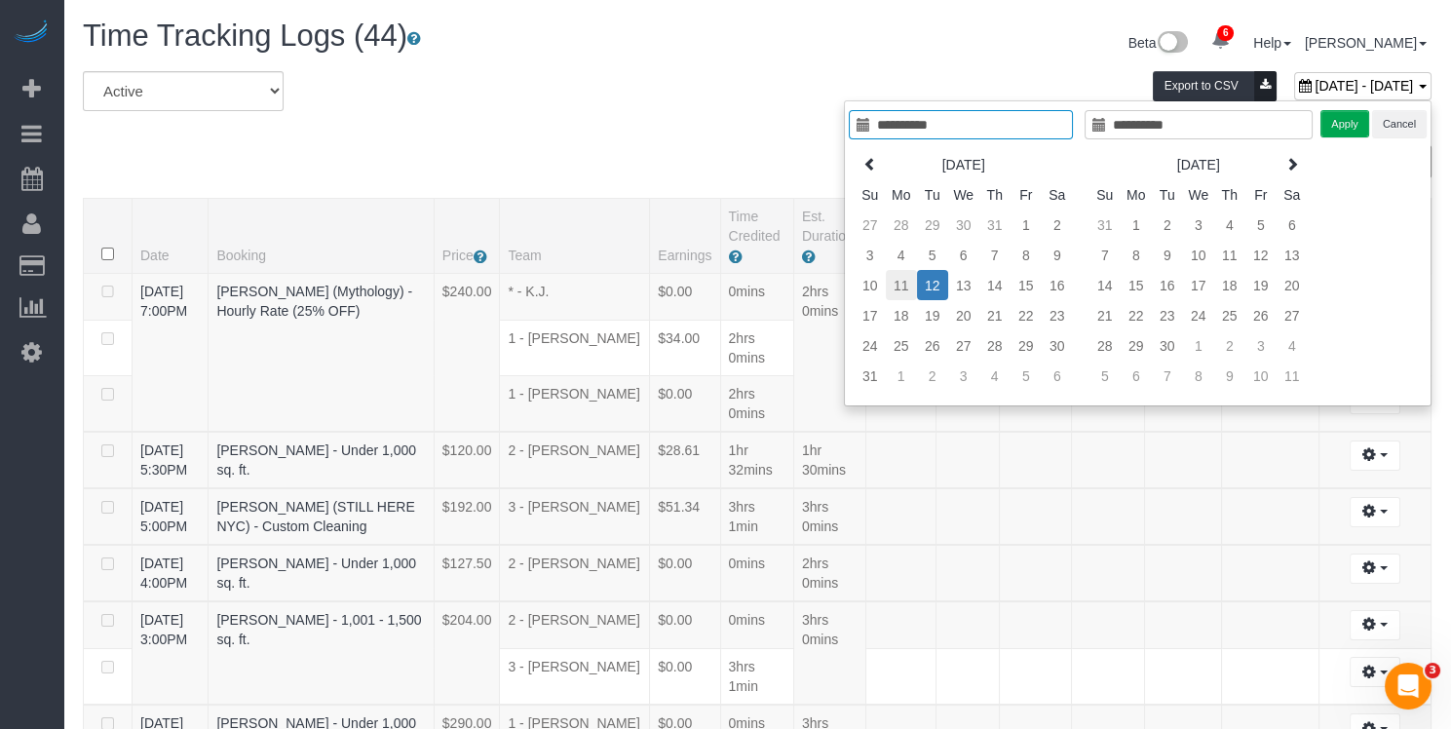
type input "**********"
click at [908, 286] on td "11" at bounding box center [901, 285] width 31 height 30
type input "**********"
click at [1335, 126] on button "Apply" at bounding box center [1345, 124] width 49 height 28
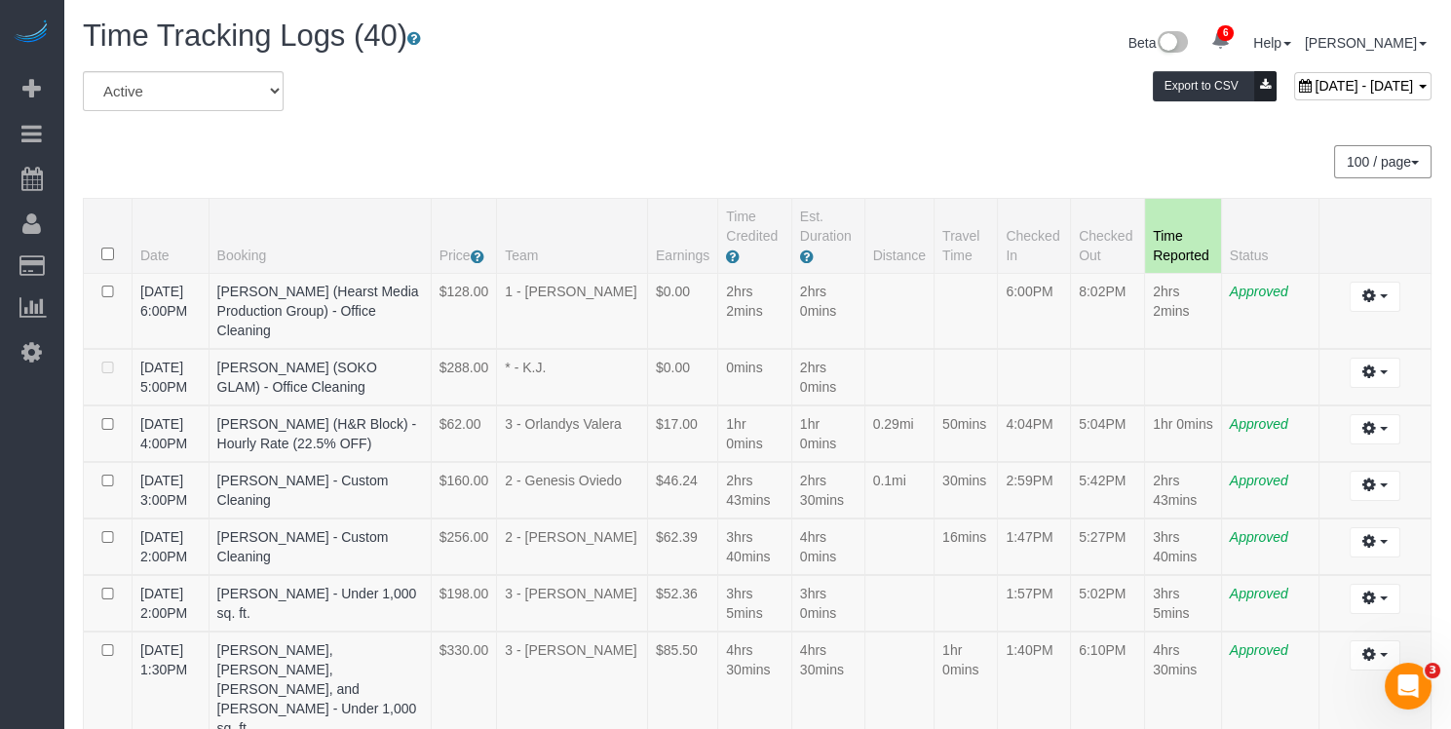
click at [1315, 91] on span "August 11, 2025 - August 11, 2025" at bounding box center [1364, 86] width 98 height 16
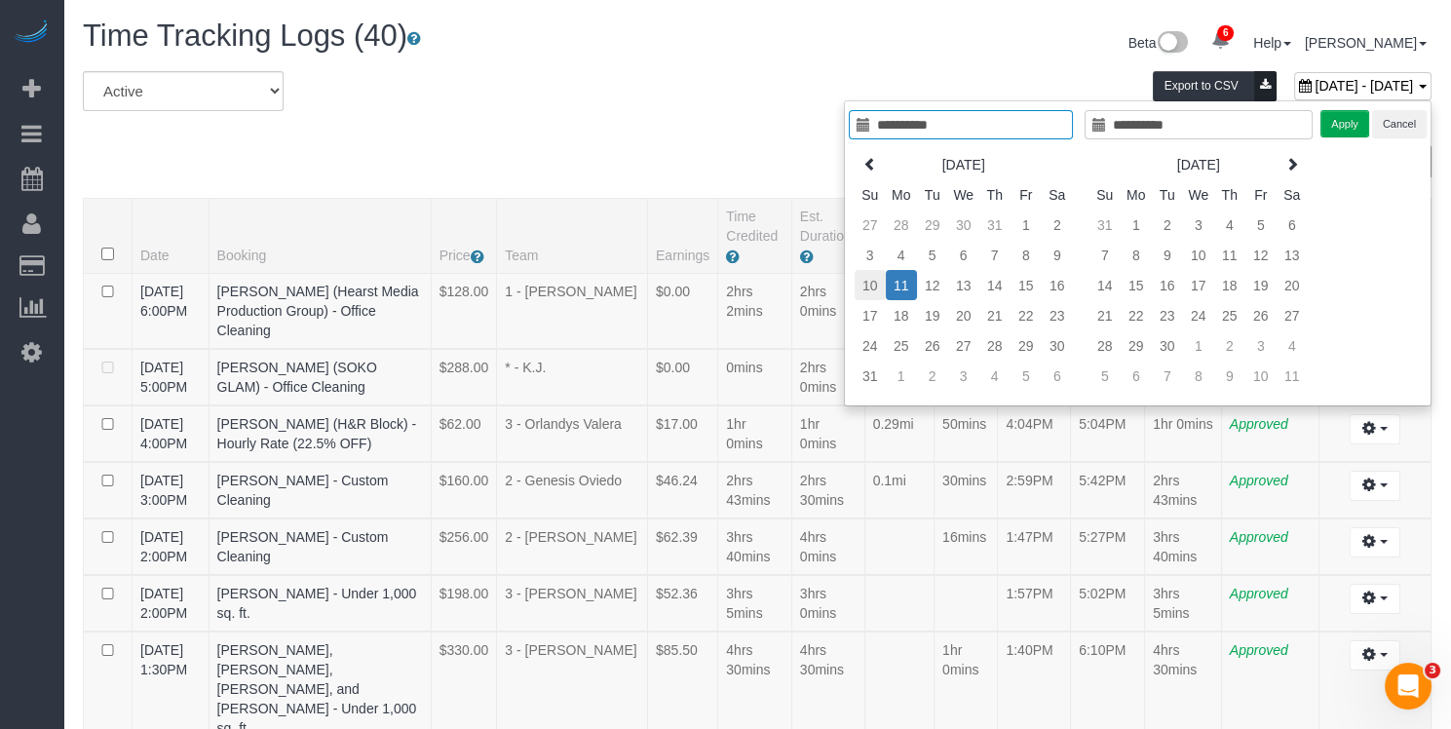
type input "**********"
click at [882, 282] on td "10" at bounding box center [870, 285] width 31 height 30
type input "**********"
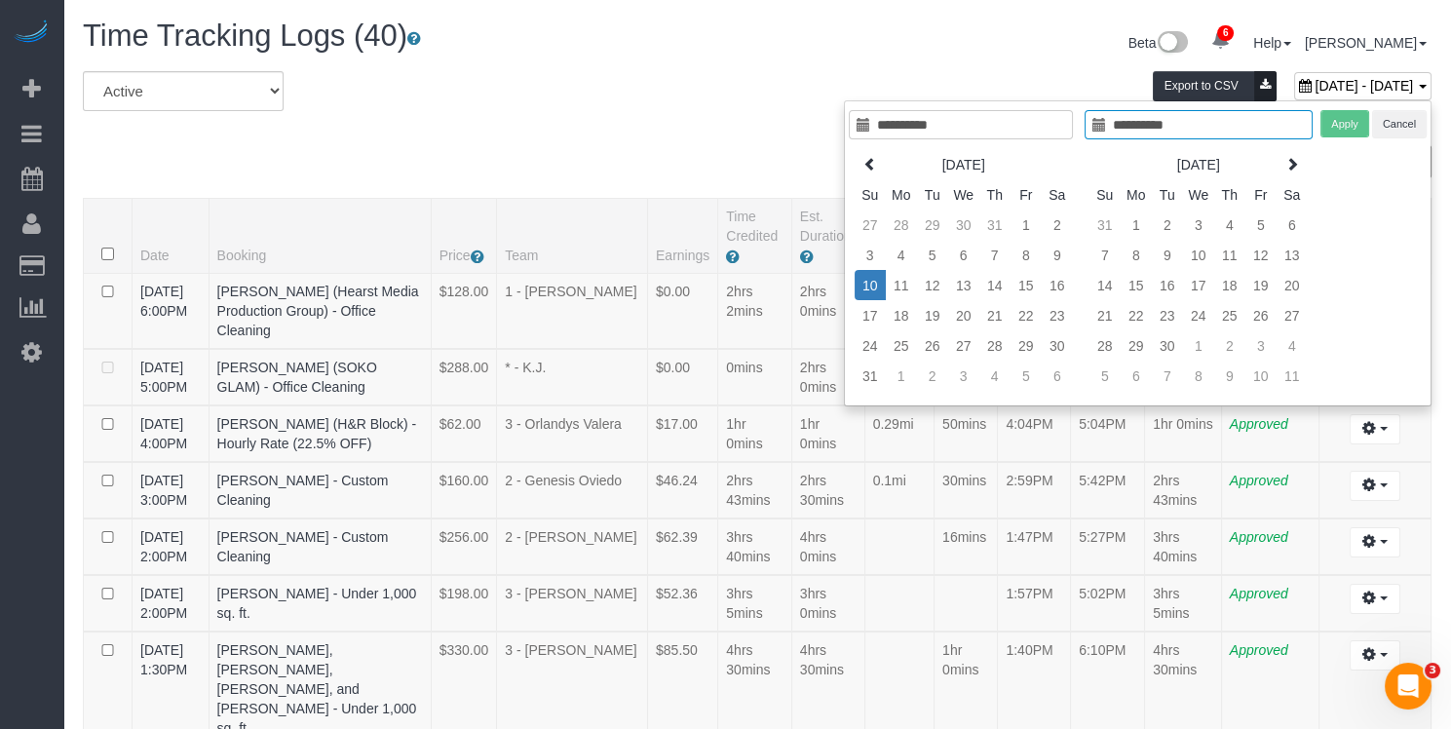
click at [882, 282] on td "10" at bounding box center [870, 285] width 31 height 30
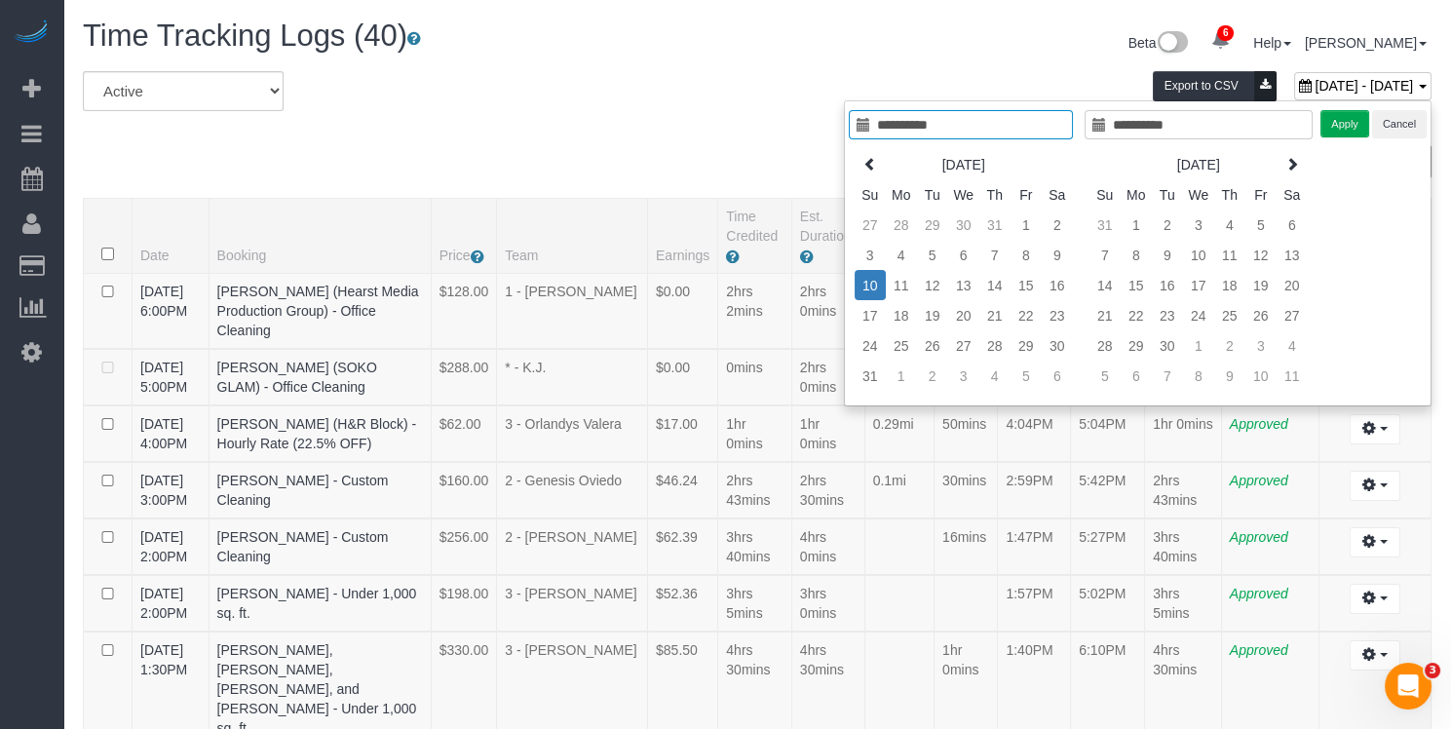
type input "**********"
click at [1362, 122] on button "Apply" at bounding box center [1345, 124] width 49 height 28
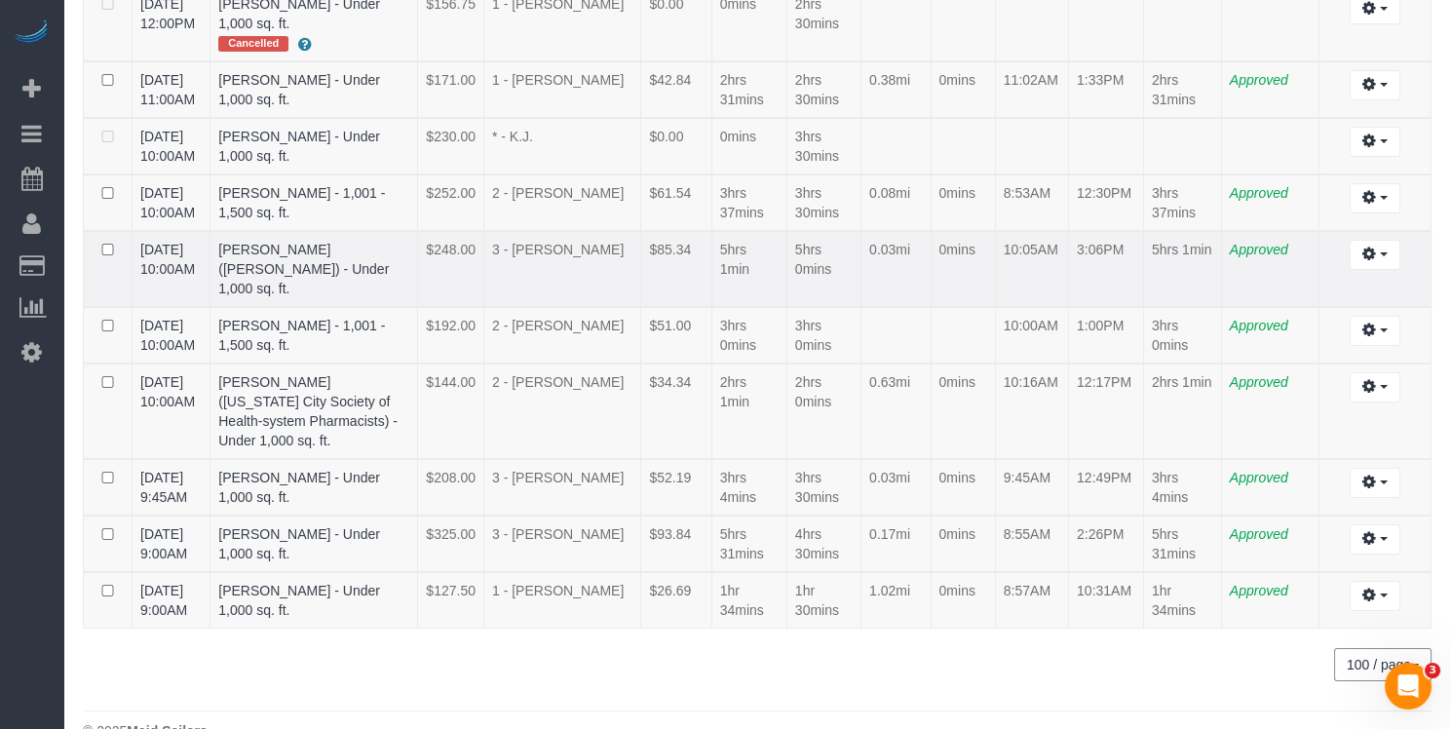
scroll to position [727, 0]
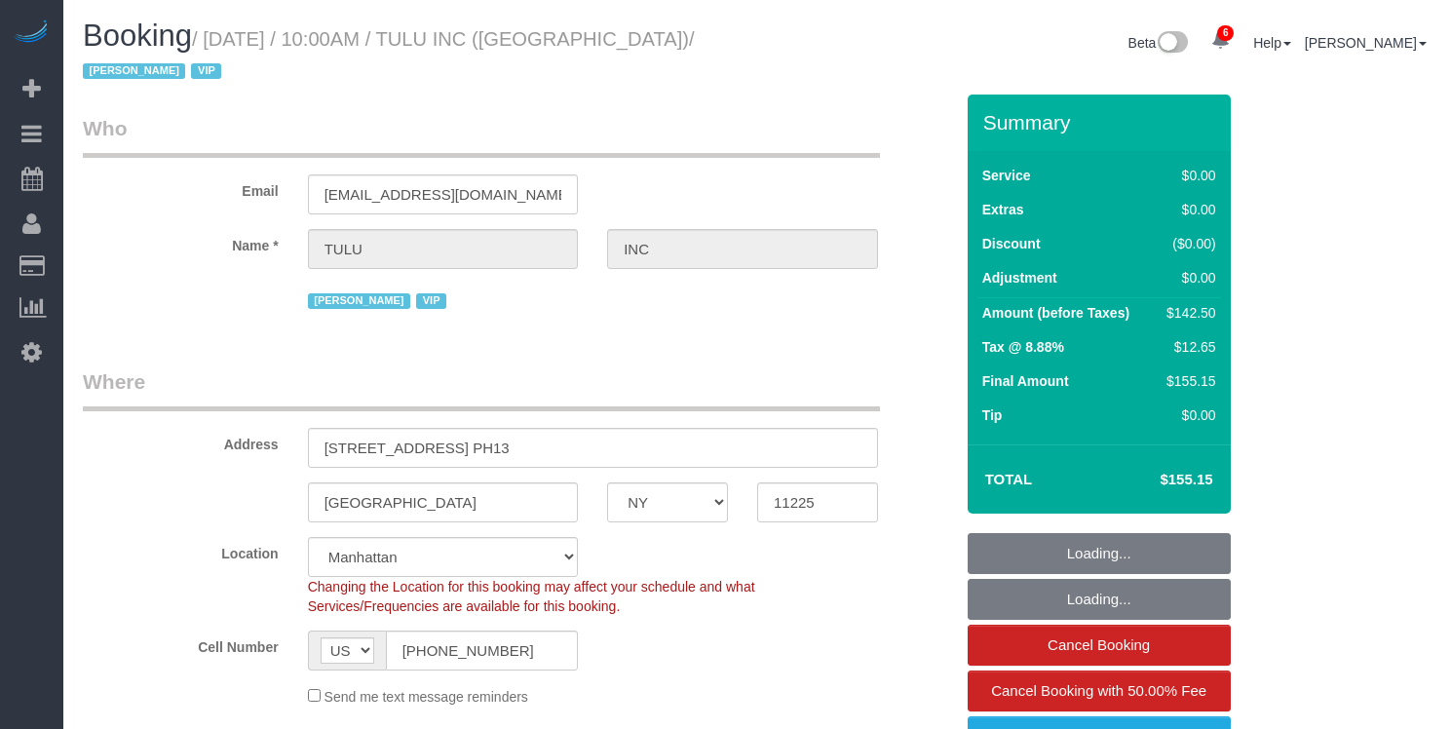
select select "NY"
select select "3"
select select "spot1"
select select "number:89"
select select "number:90"
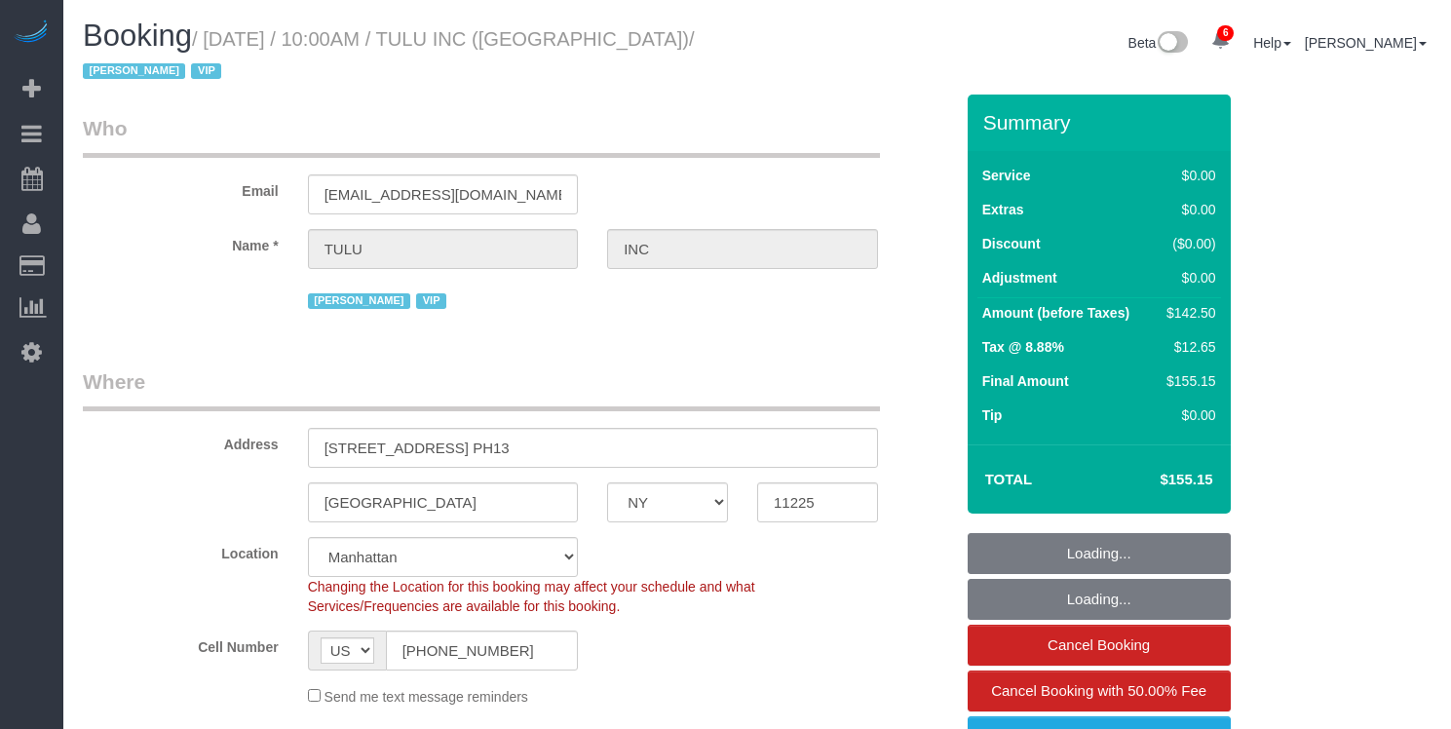
select select "number:15"
select select "number:5"
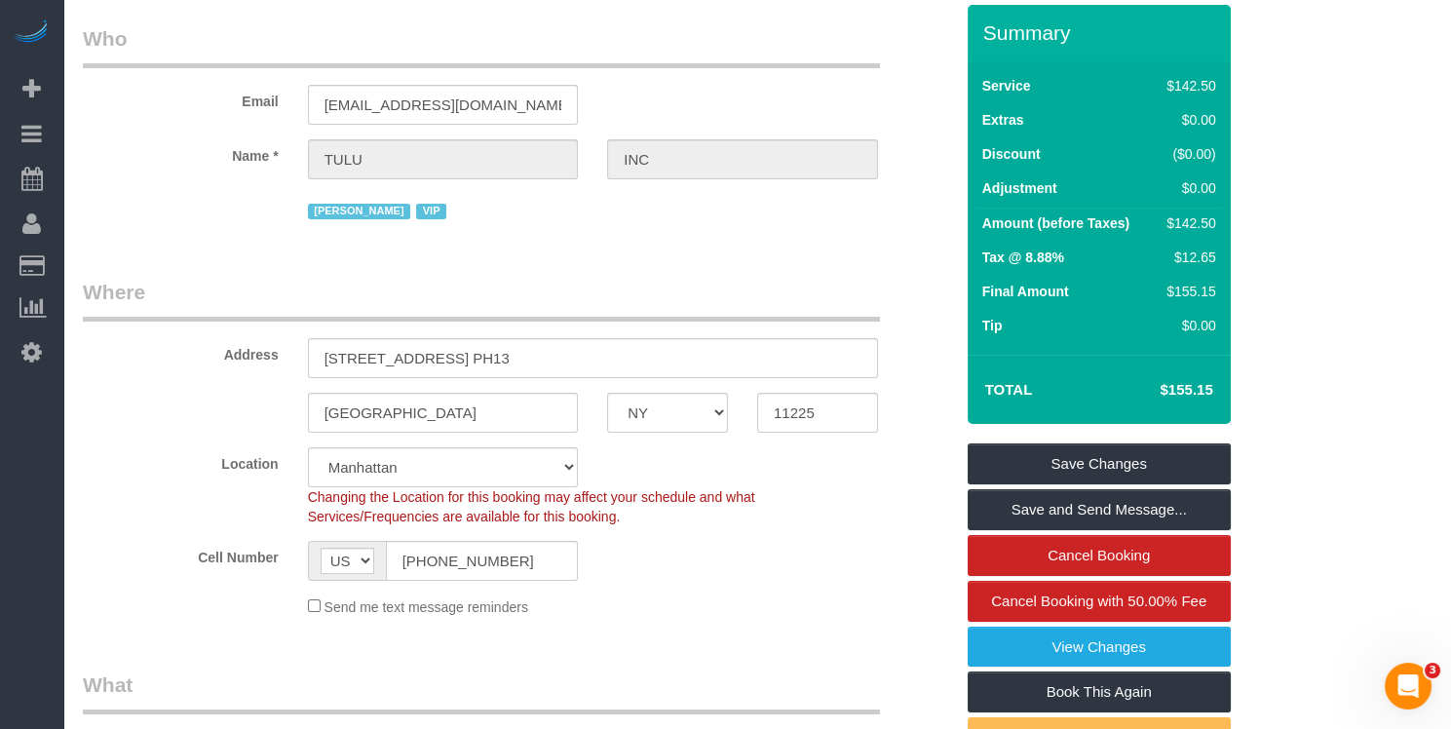
scroll to position [139, 0]
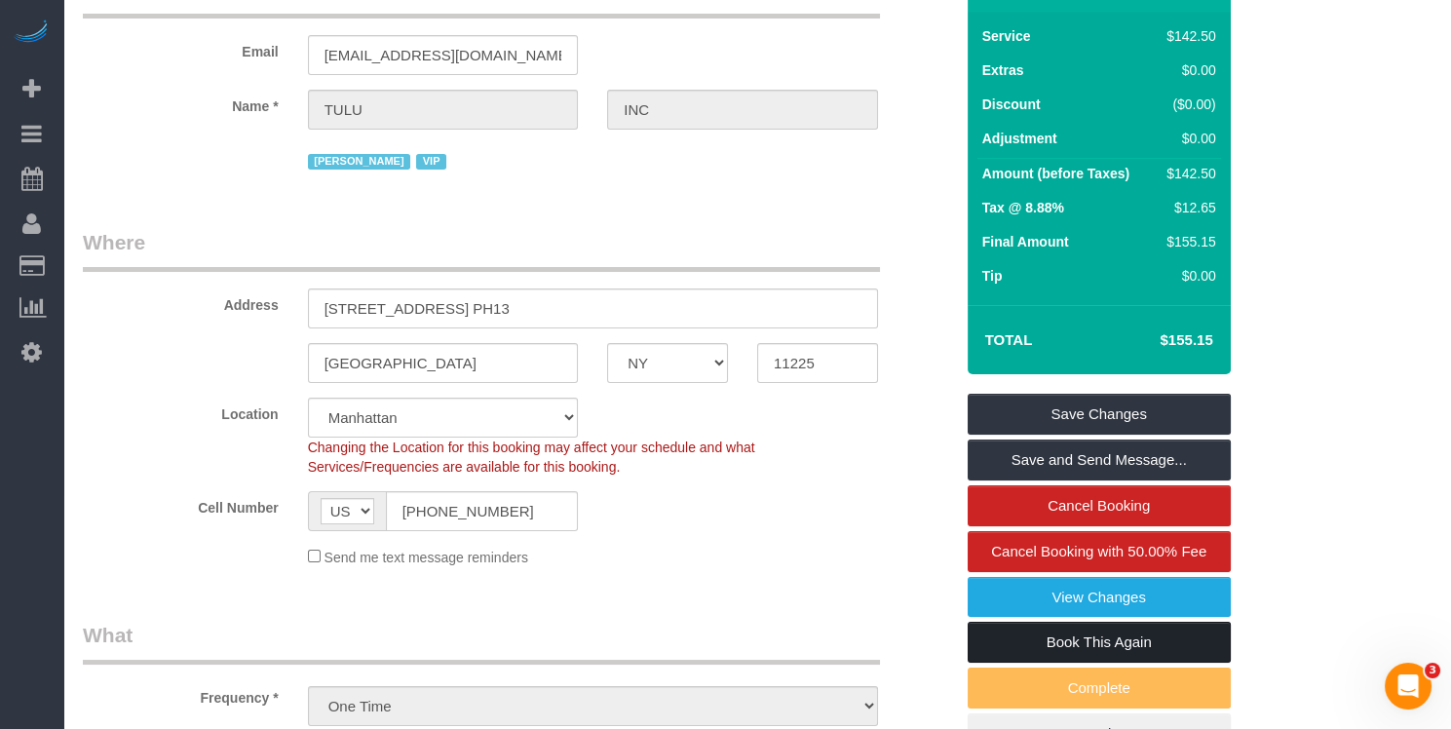
click at [1104, 624] on link "Book This Again" at bounding box center [1099, 642] width 263 height 41
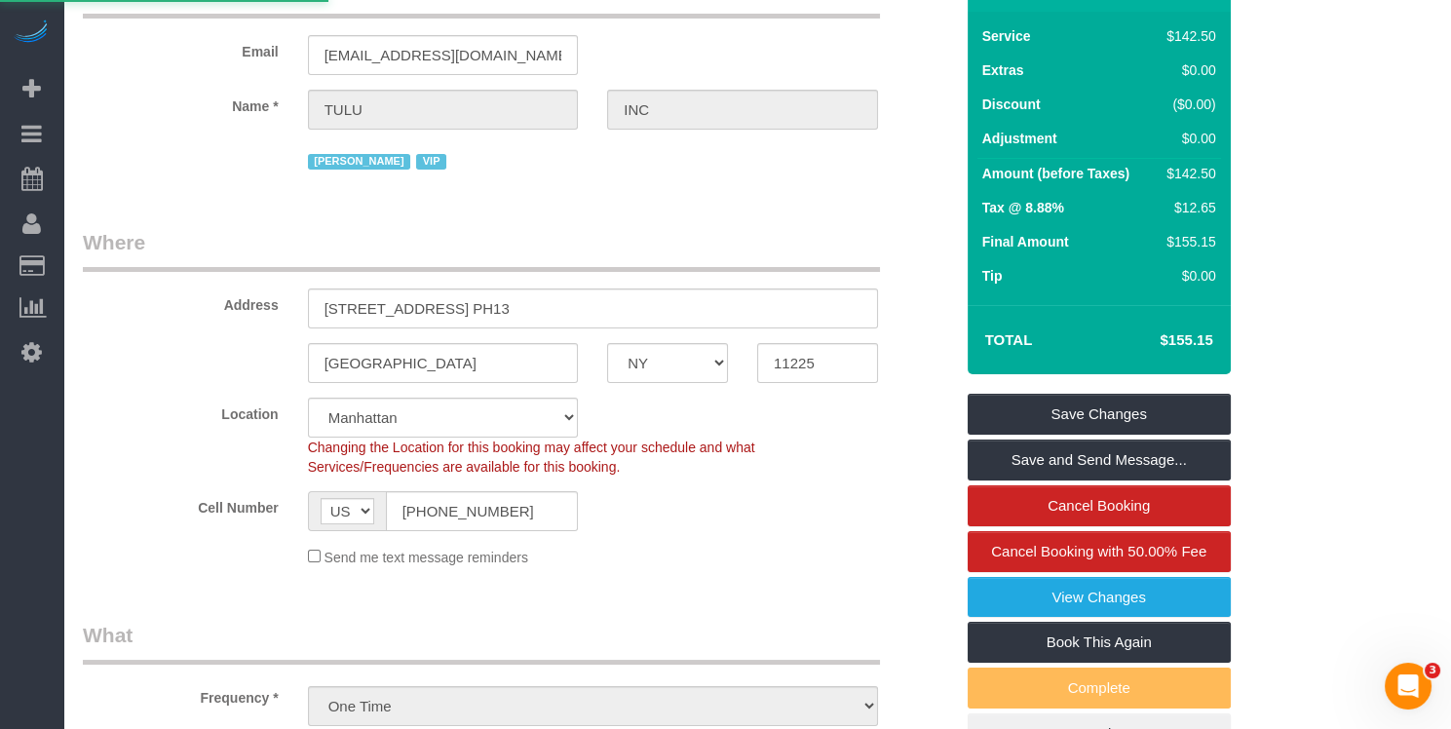
select select "NY"
select select "number:89"
select select "number:90"
select select "number:15"
select select "number:5"
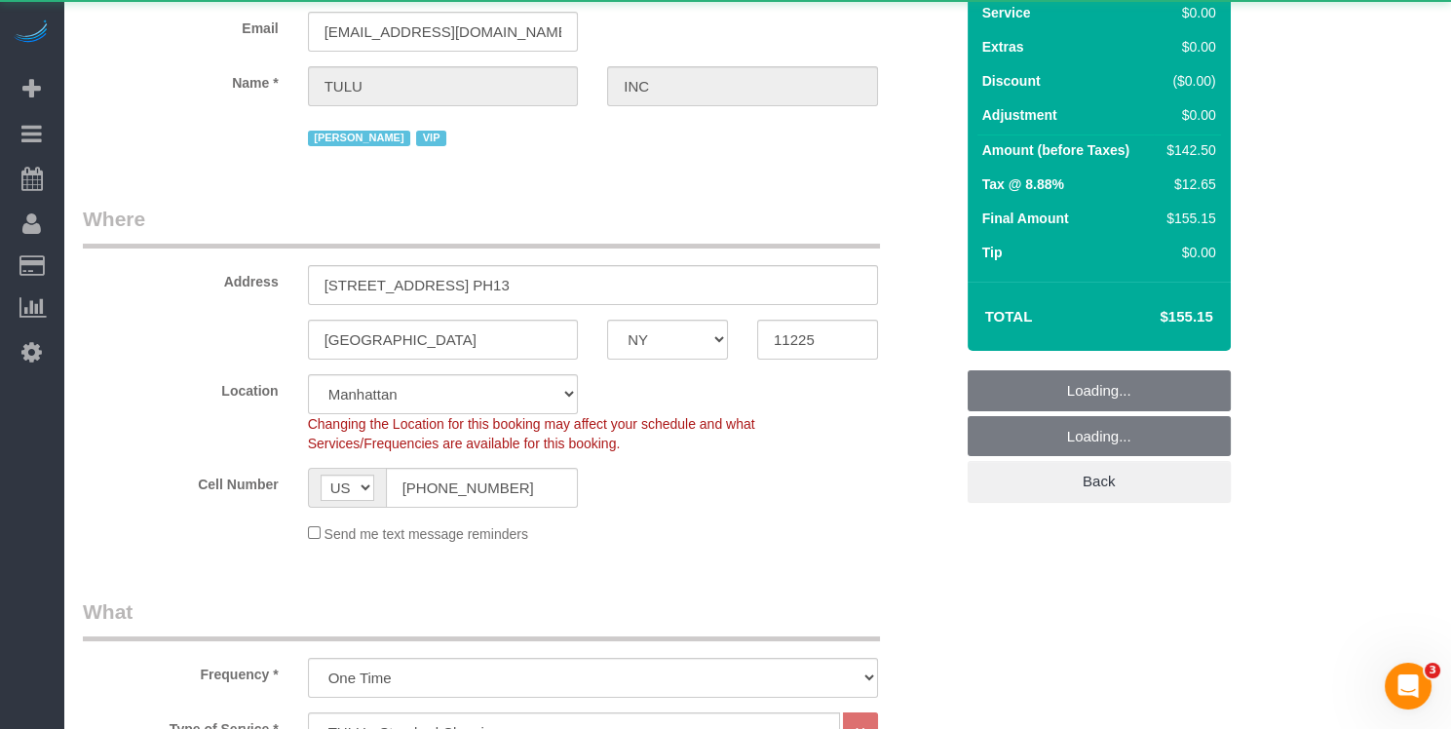
select select "3"
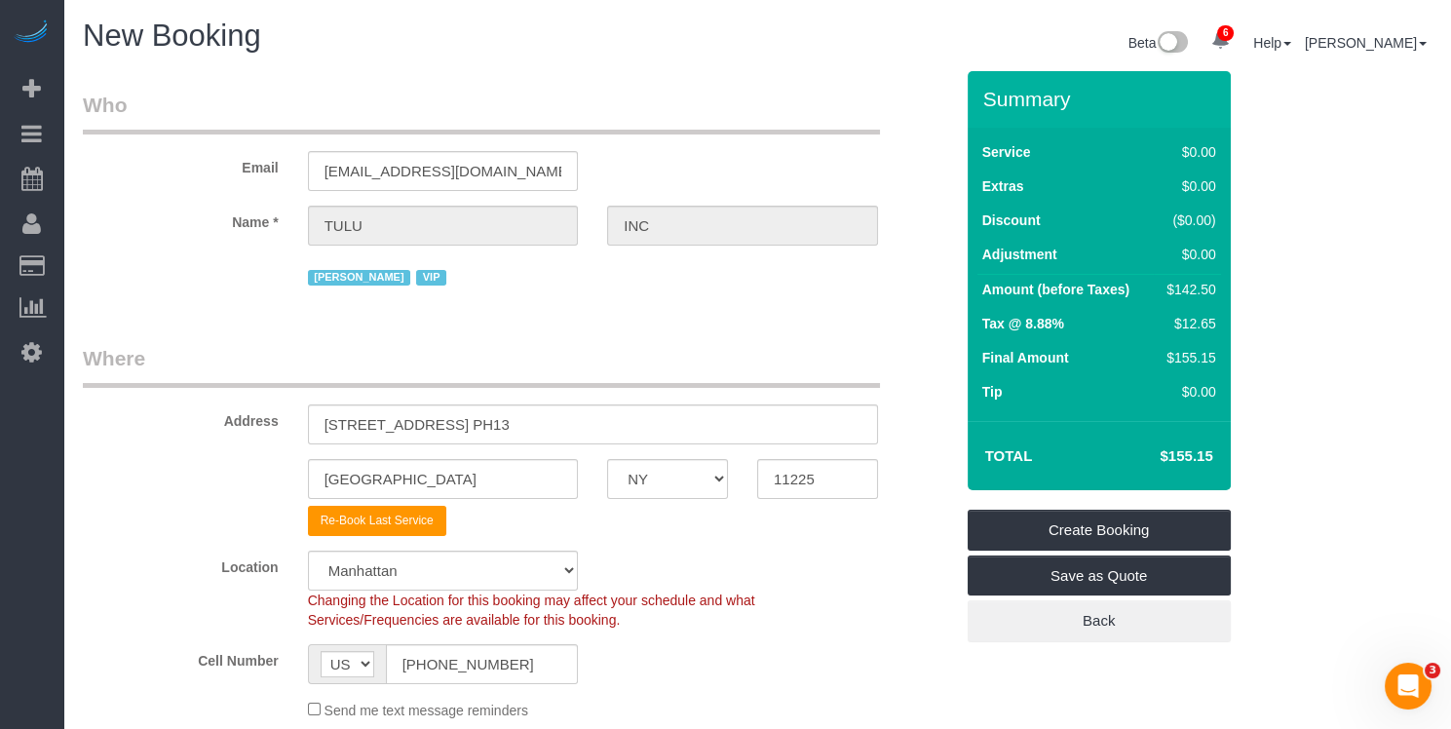
select select "object:2763"
select select "3"
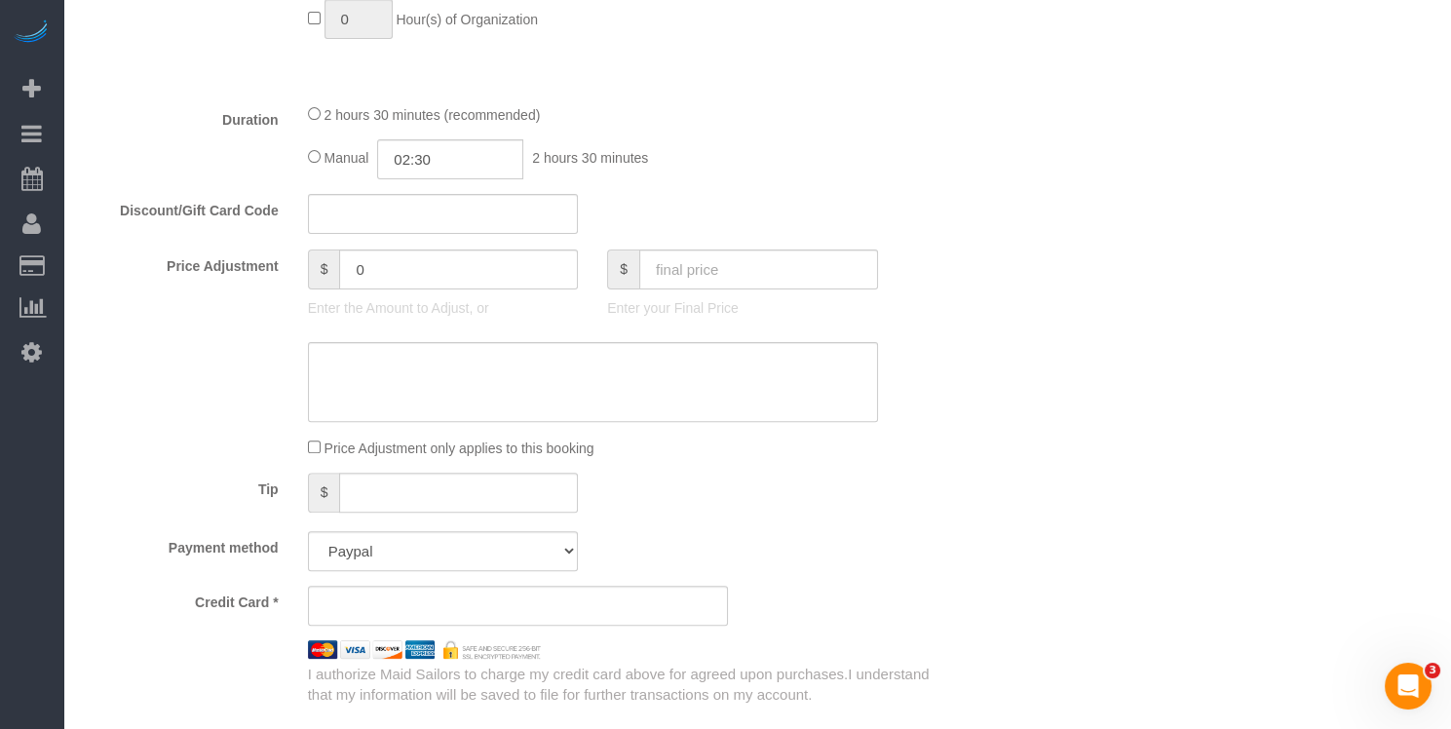
scroll to position [1697, 0]
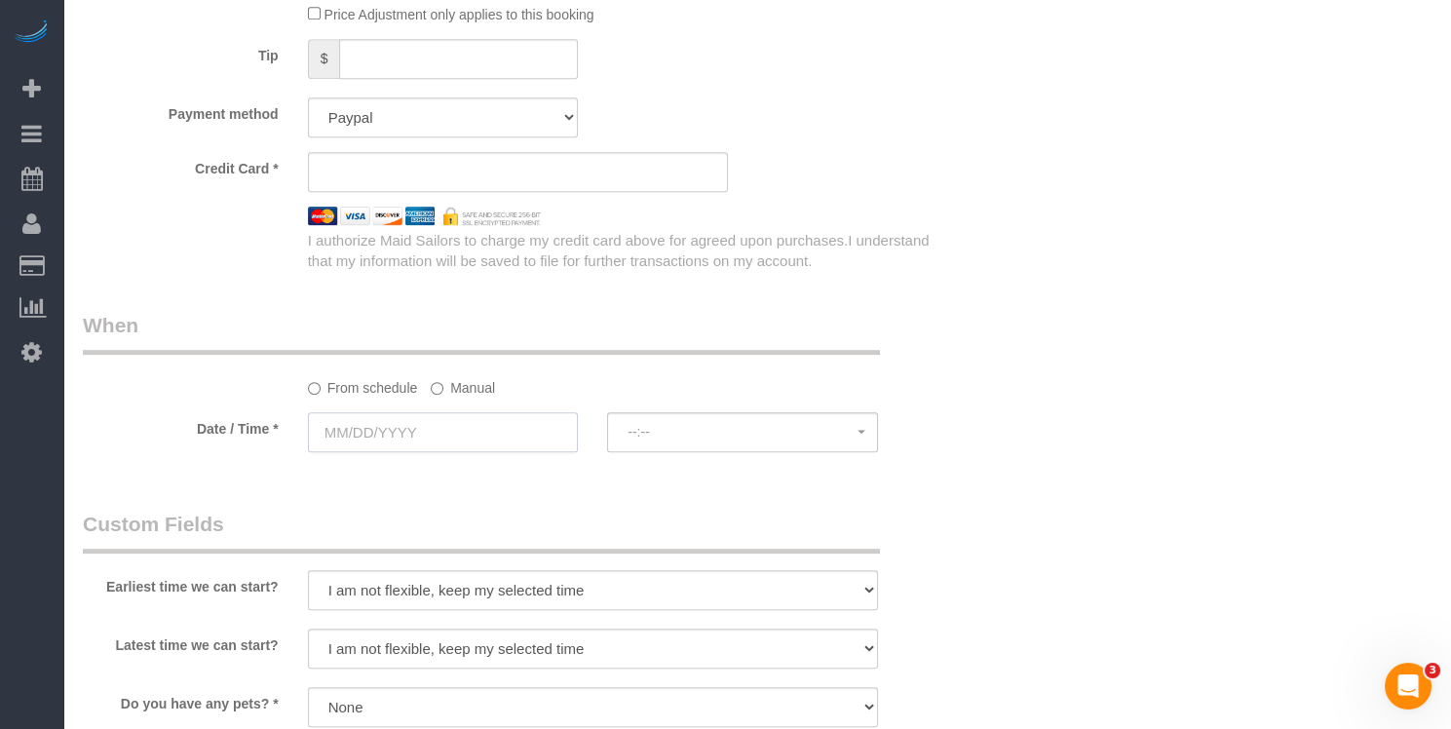
click at [416, 422] on input "text" at bounding box center [443, 432] width 271 height 40
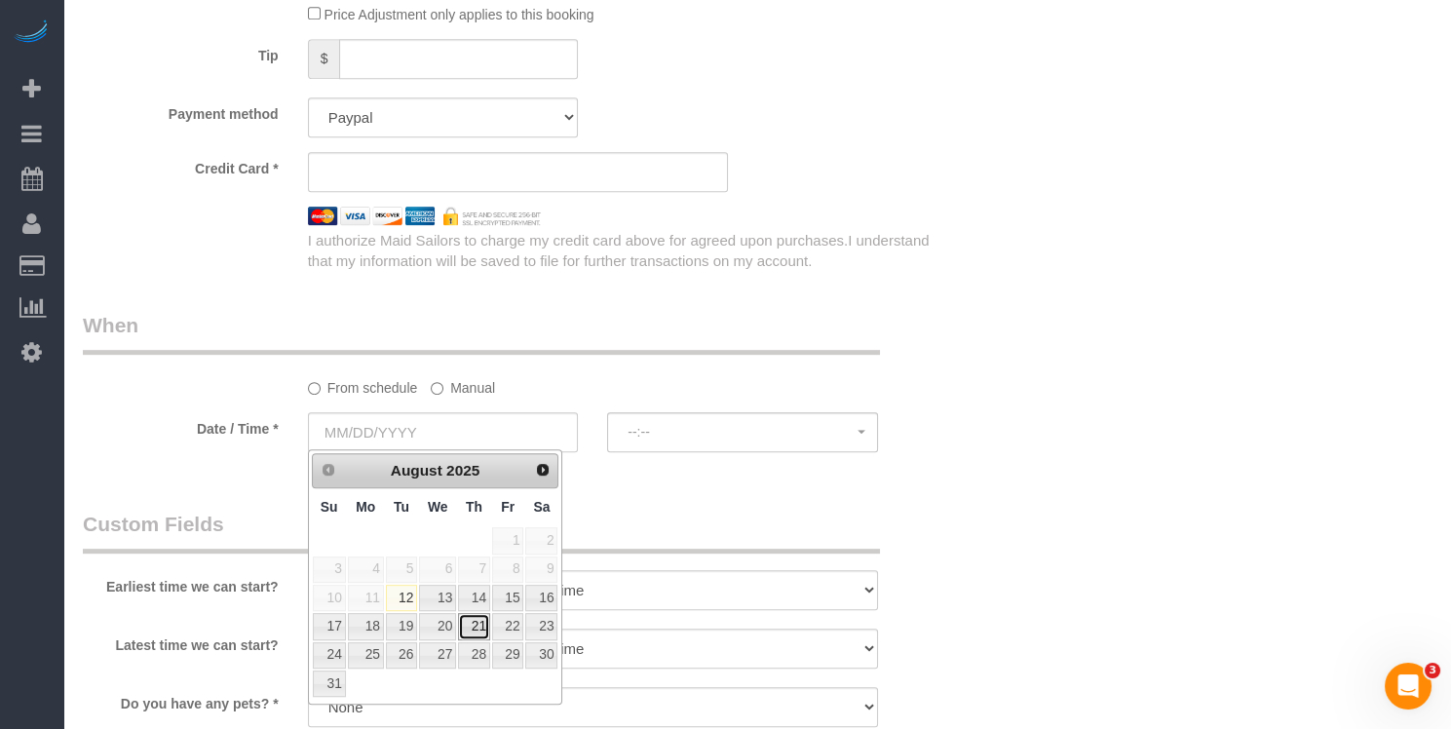
click at [481, 620] on link "21" at bounding box center [474, 626] width 32 height 26
type input "[DATE]"
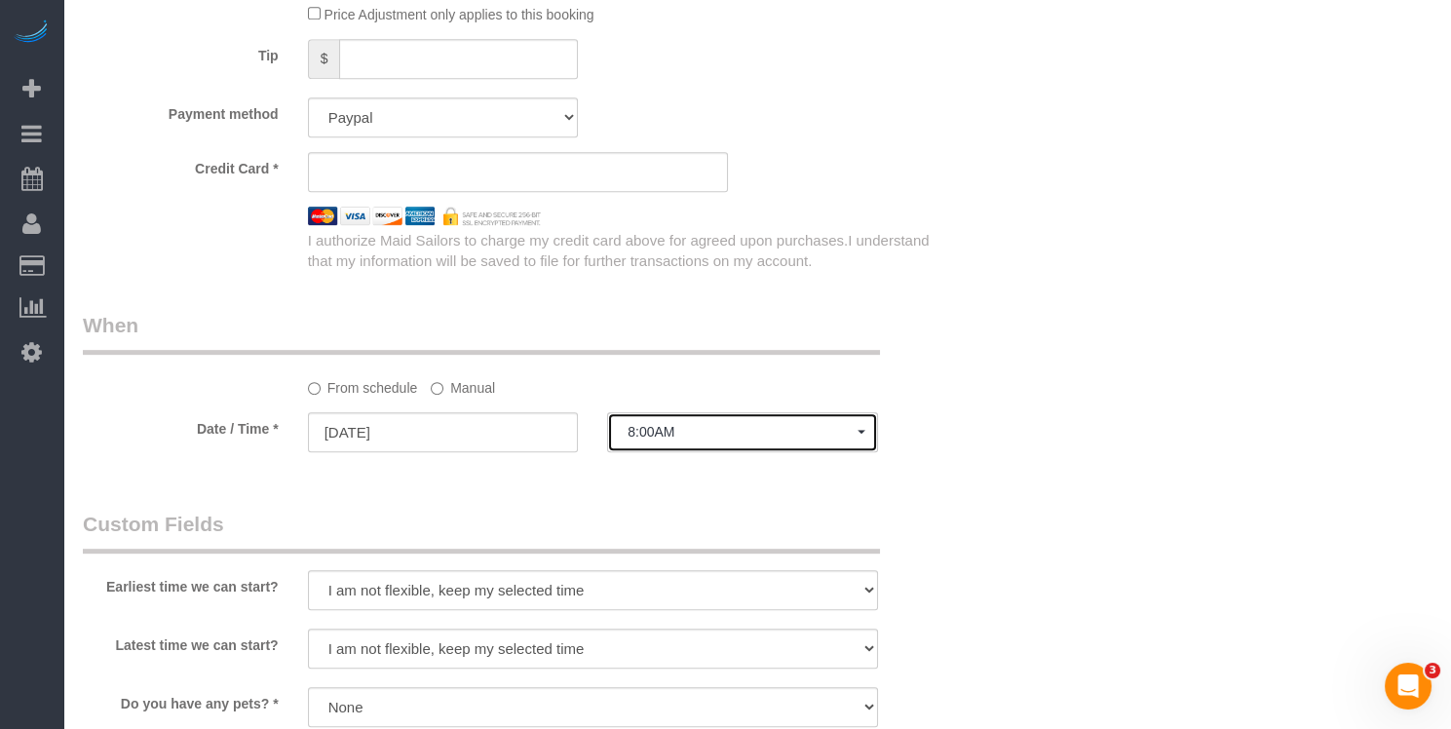
drag, startPoint x: 674, startPoint y: 440, endPoint x: 663, endPoint y: 266, distance: 173.9
click at [674, 440] on button "8:00AM" at bounding box center [742, 432] width 271 height 40
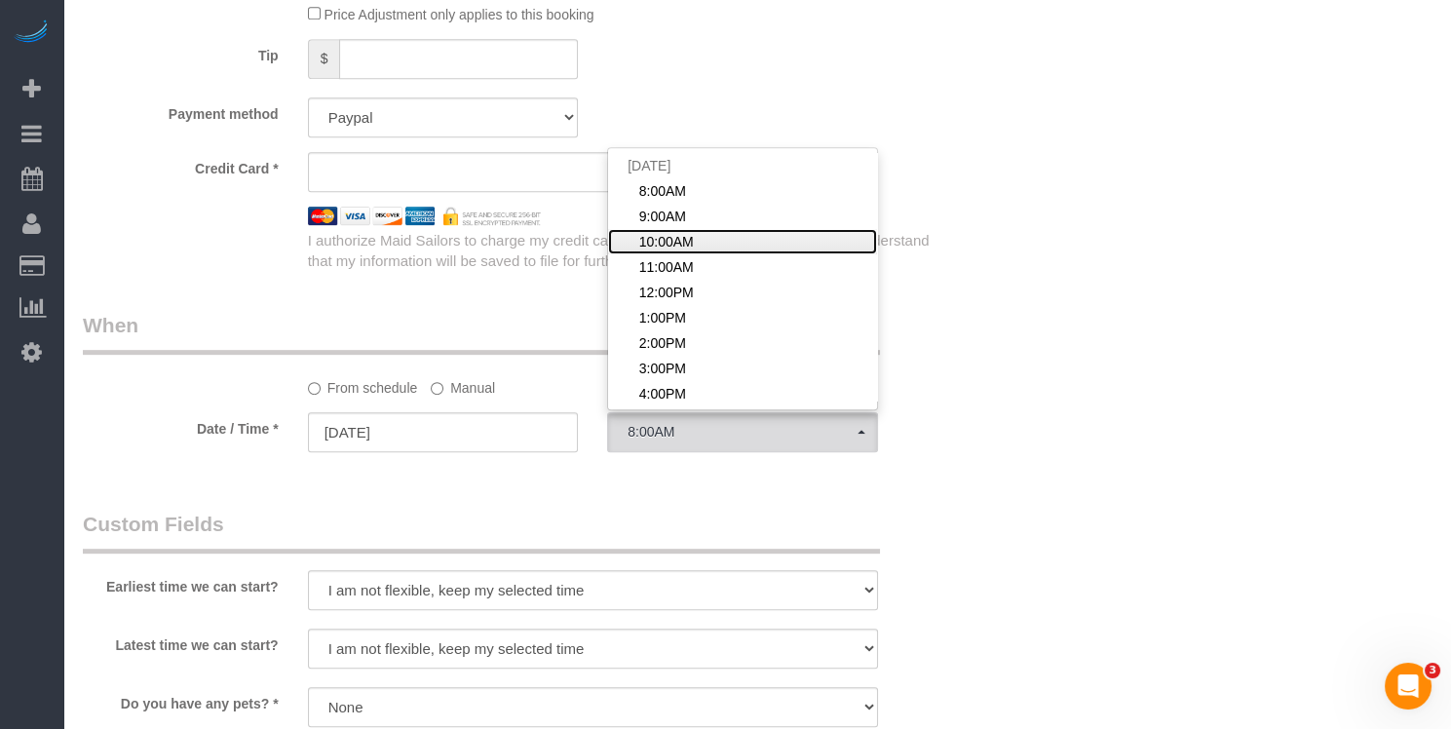
click at [663, 242] on span "10:00AM" at bounding box center [666, 241] width 55 height 19
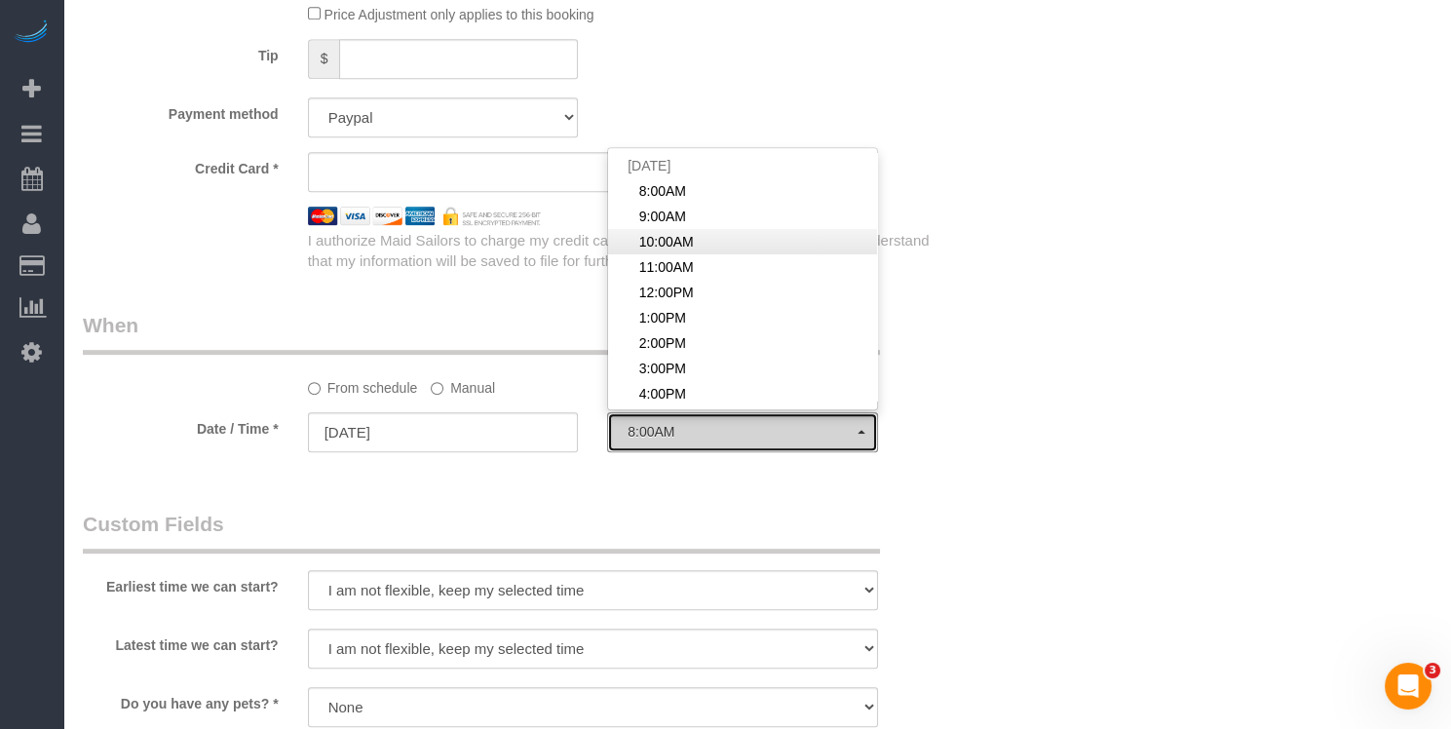
select select "spot13"
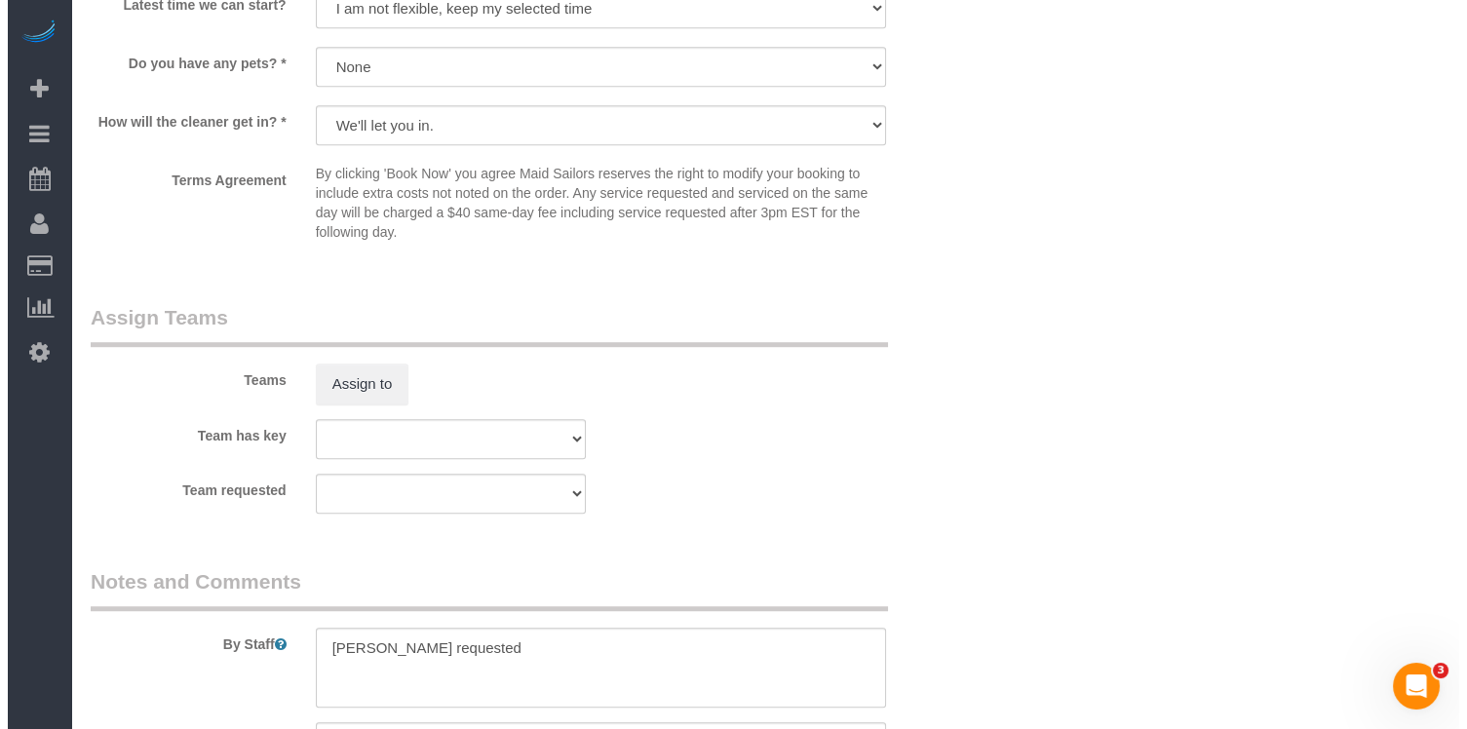
scroll to position [2356, 0]
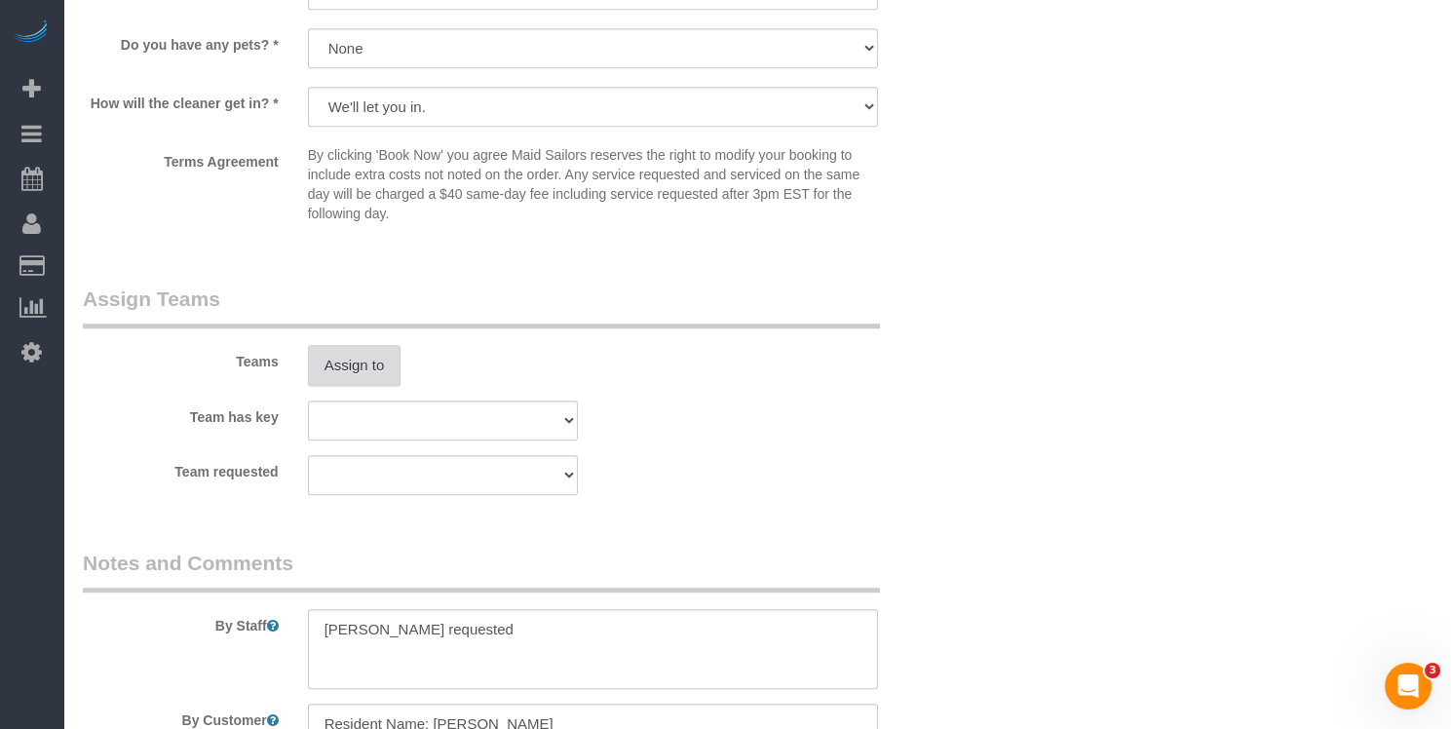
click at [326, 365] on button "Assign to" at bounding box center [355, 365] width 94 height 41
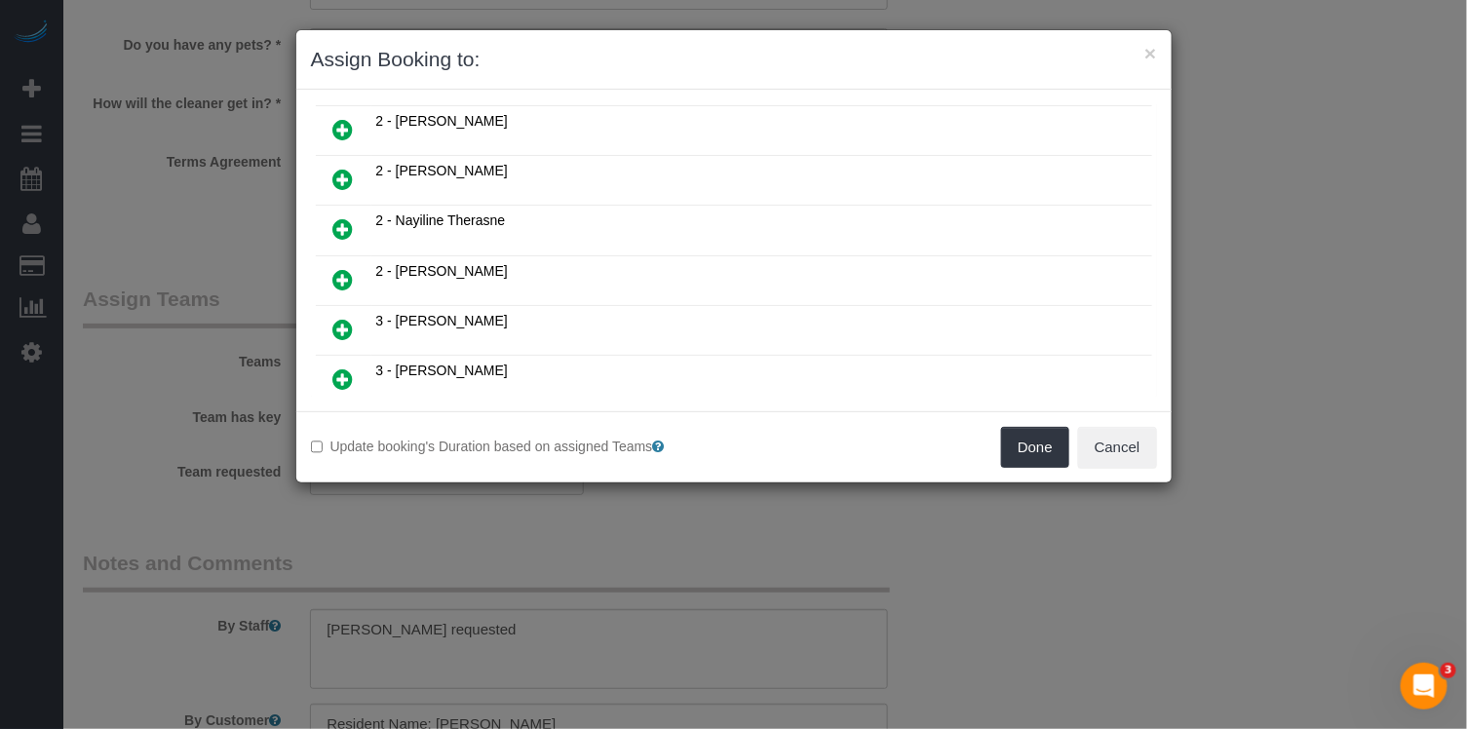
scroll to position [1980, 0]
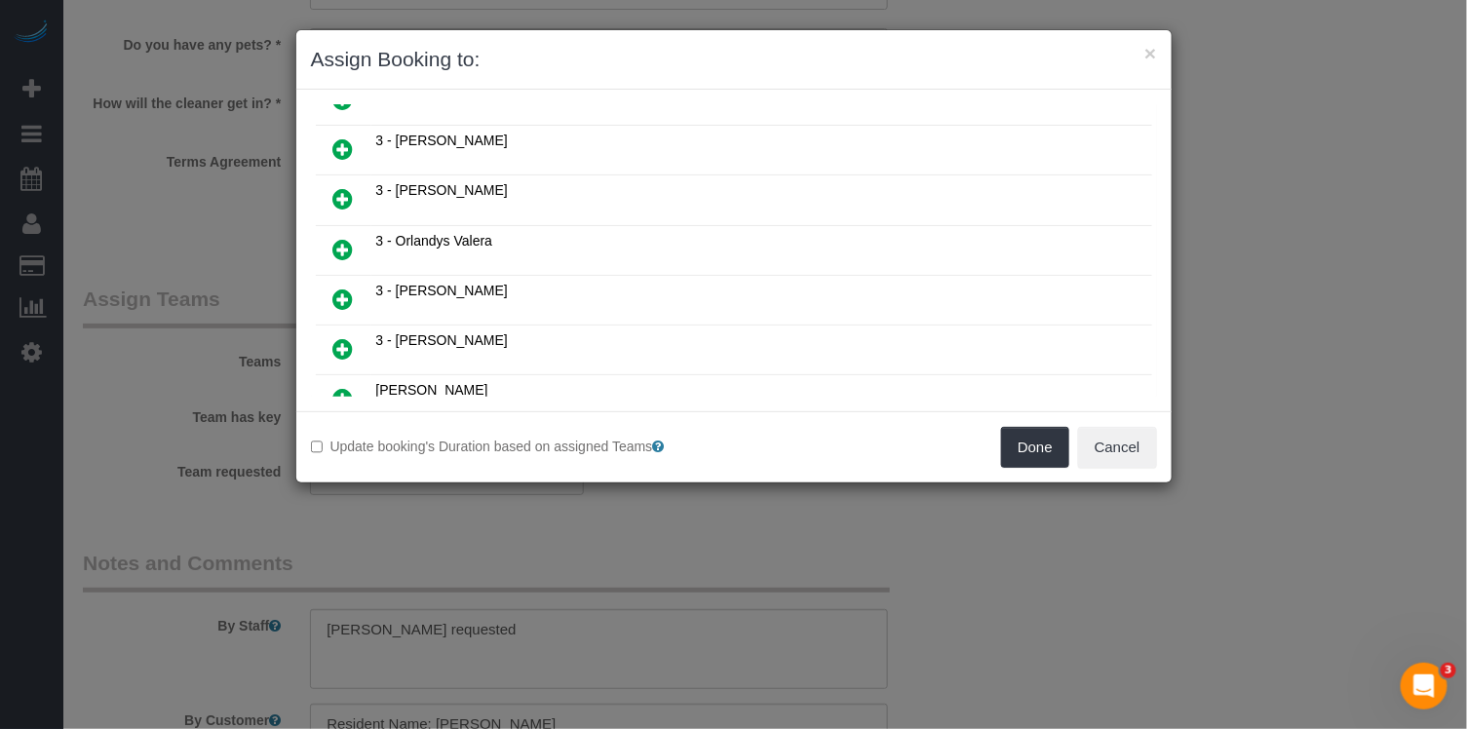
click at [439, 463] on icon at bounding box center [442, 470] width 12 height 15
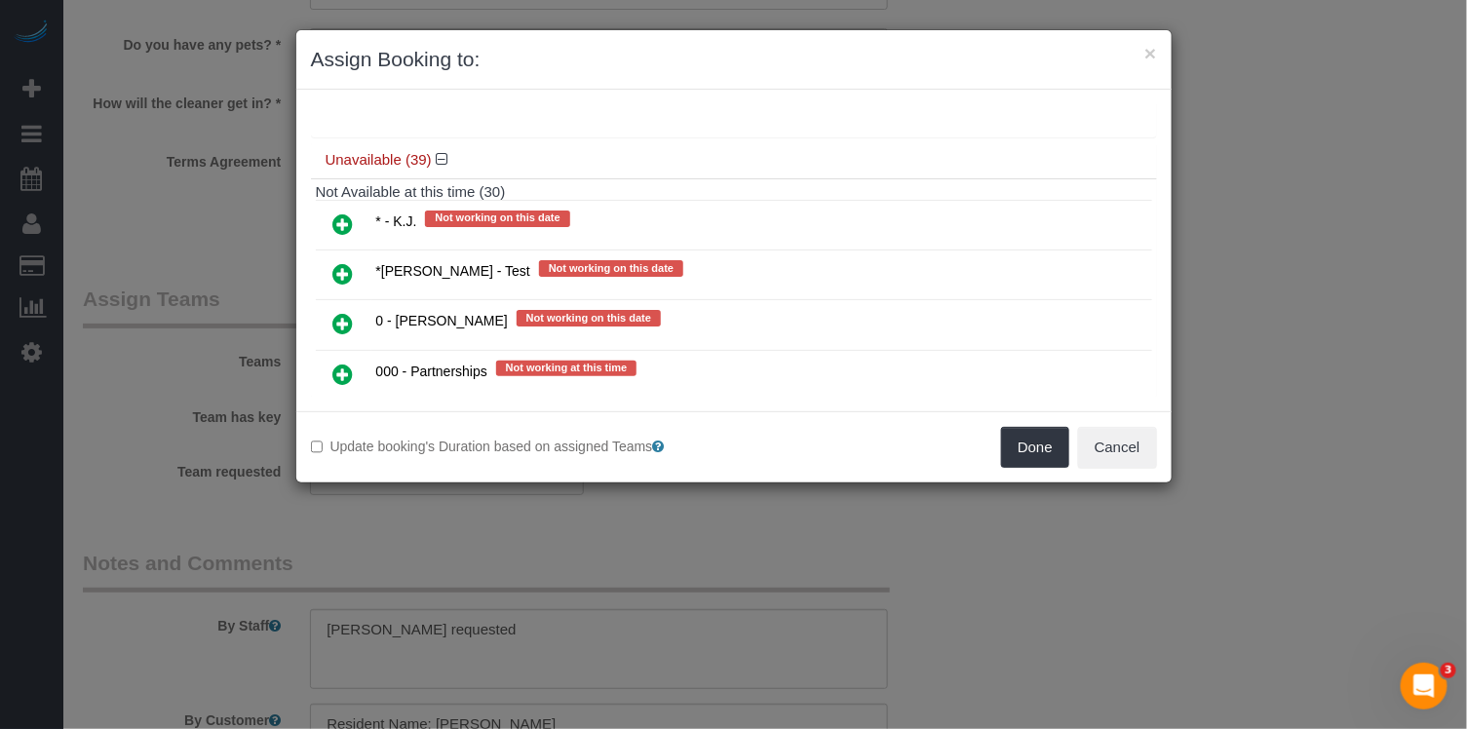
click at [338, 363] on icon at bounding box center [343, 374] width 20 height 23
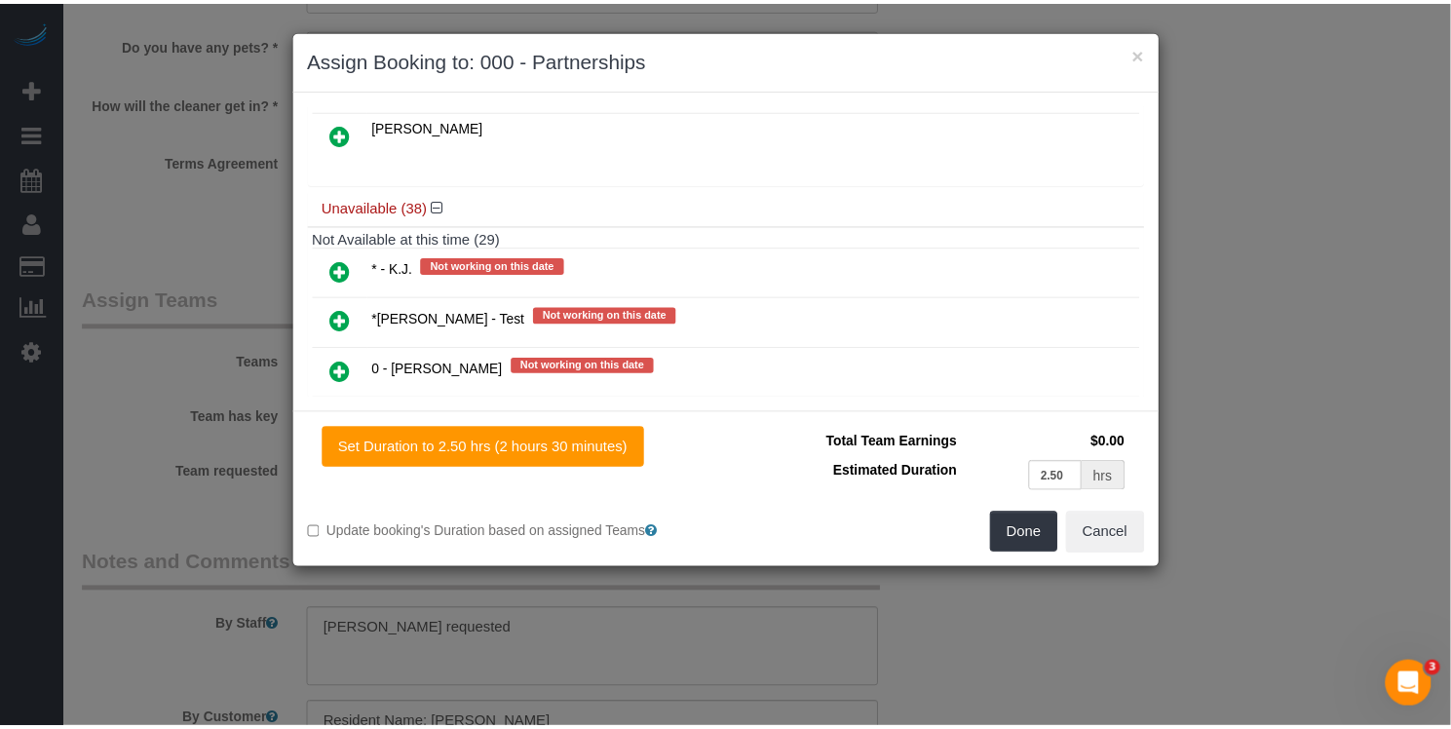
scroll to position [2335, 0]
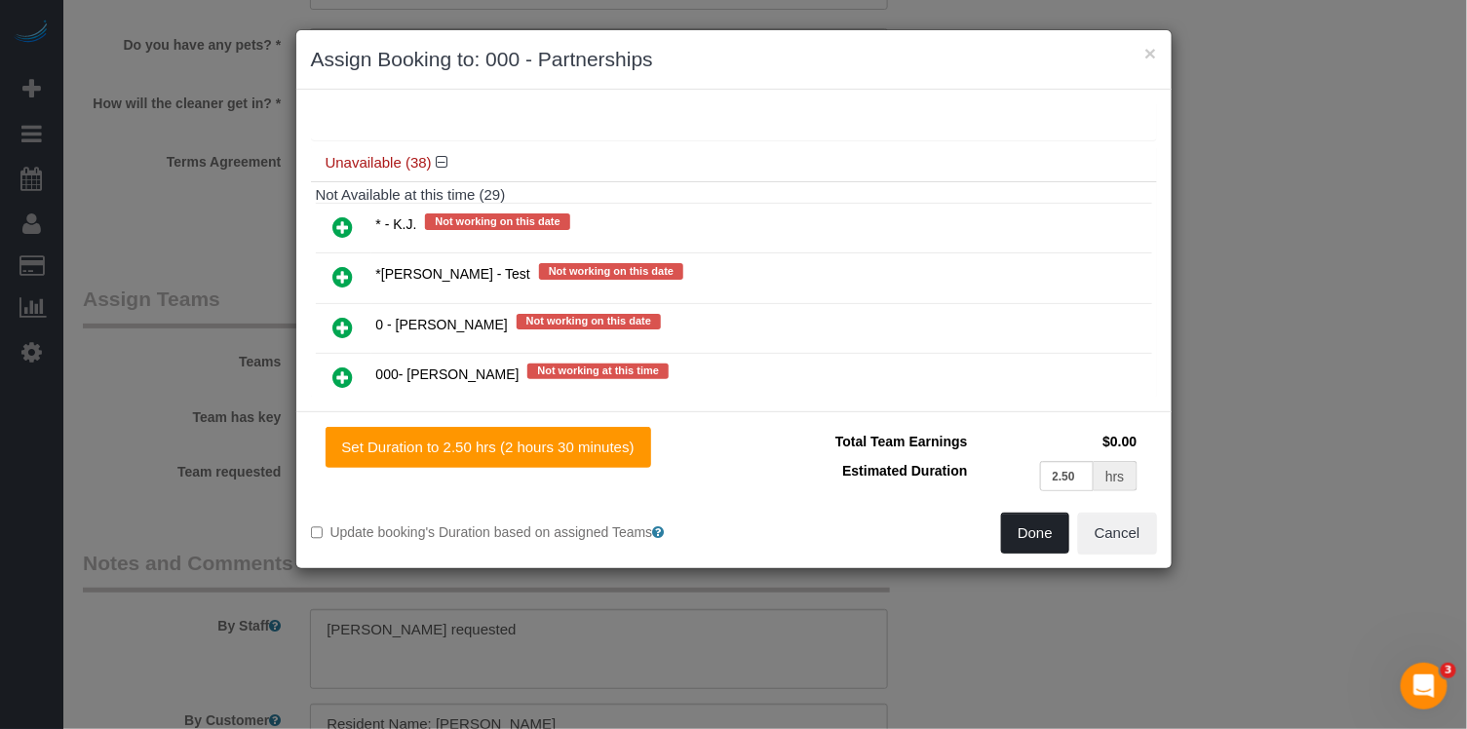
click at [1057, 522] on button "Done" at bounding box center [1035, 533] width 68 height 41
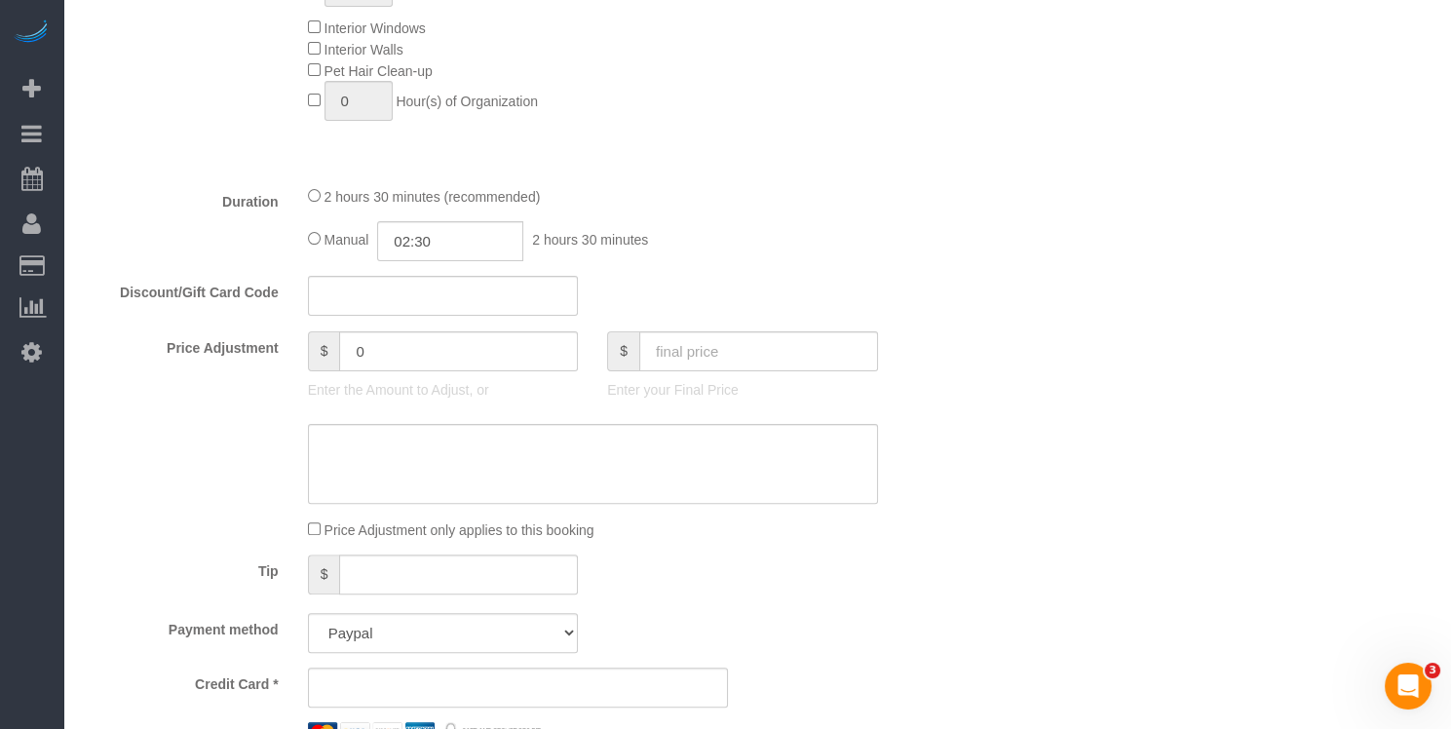
scroll to position [1256, 0]
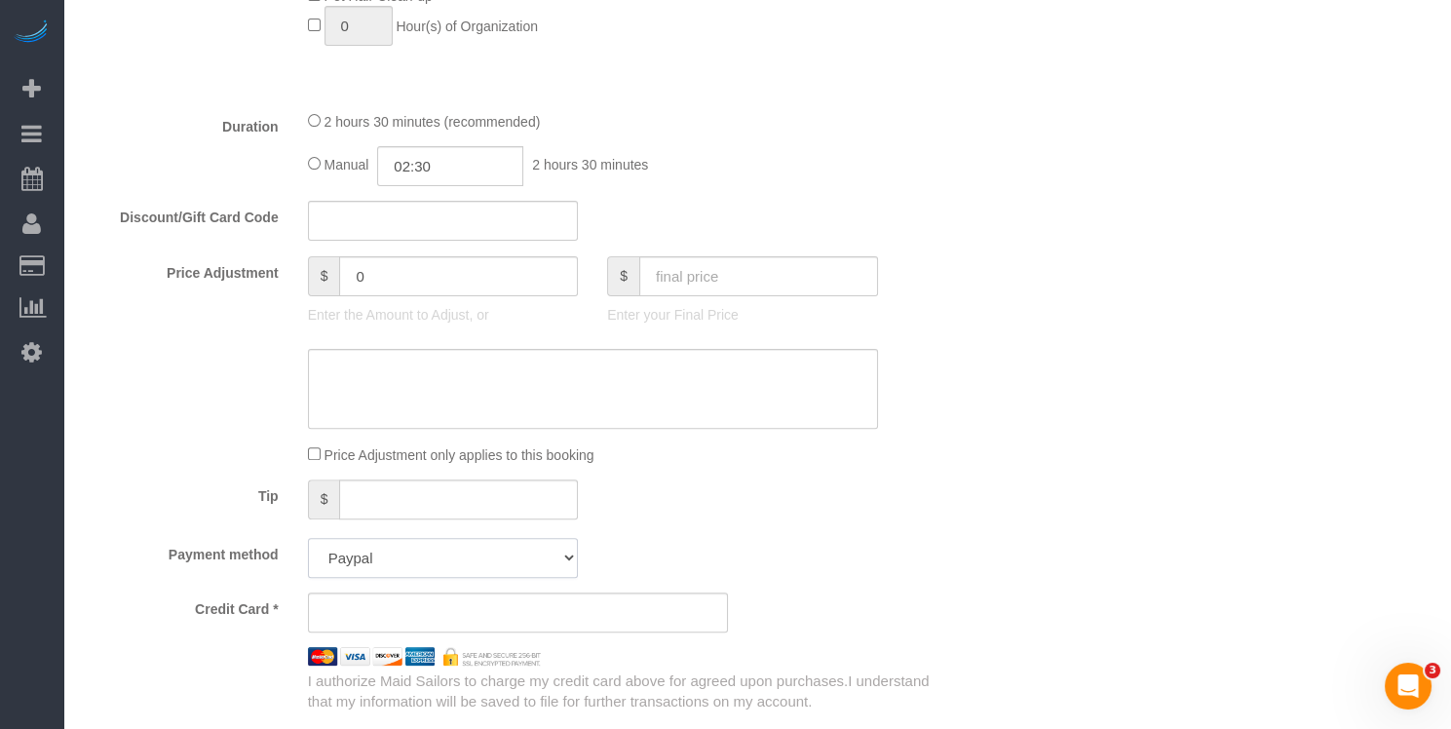
click at [426, 540] on select "Add Credit Card Cash Check Paypal" at bounding box center [443, 558] width 271 height 40
select select "string:paypal"
click at [308, 538] on select "Add Credit Card Cash Check Paypal" at bounding box center [443, 558] width 271 height 40
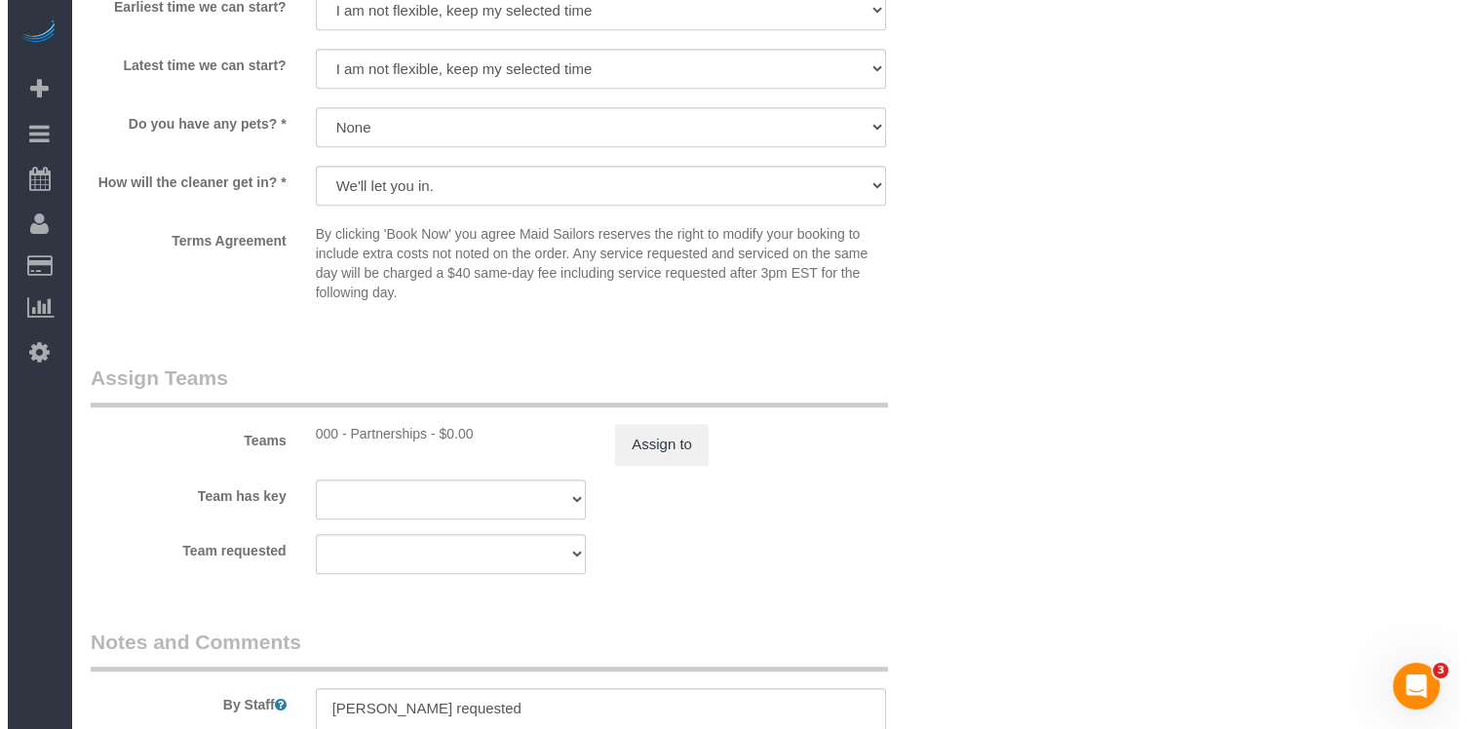
scroll to position [2413, 0]
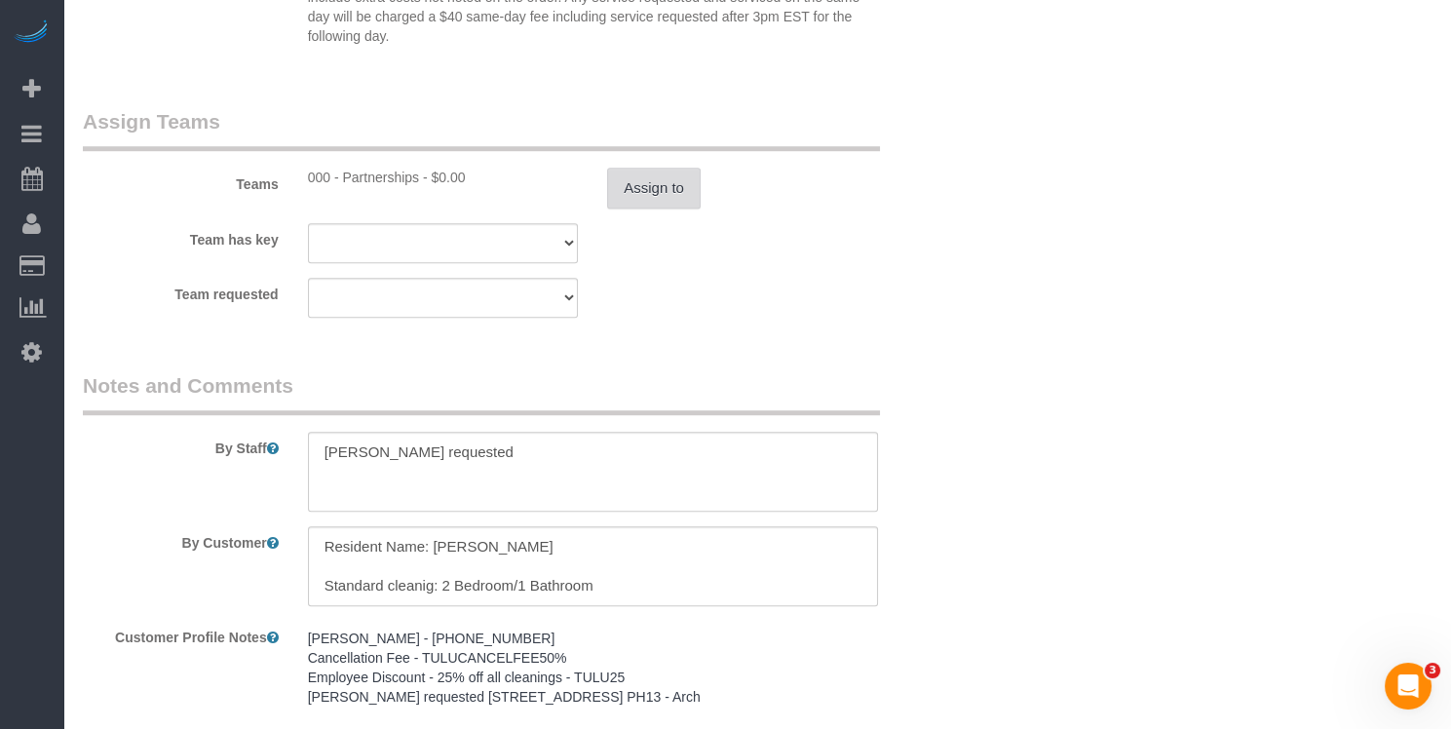
click at [642, 183] on button "Assign to" at bounding box center [654, 188] width 94 height 41
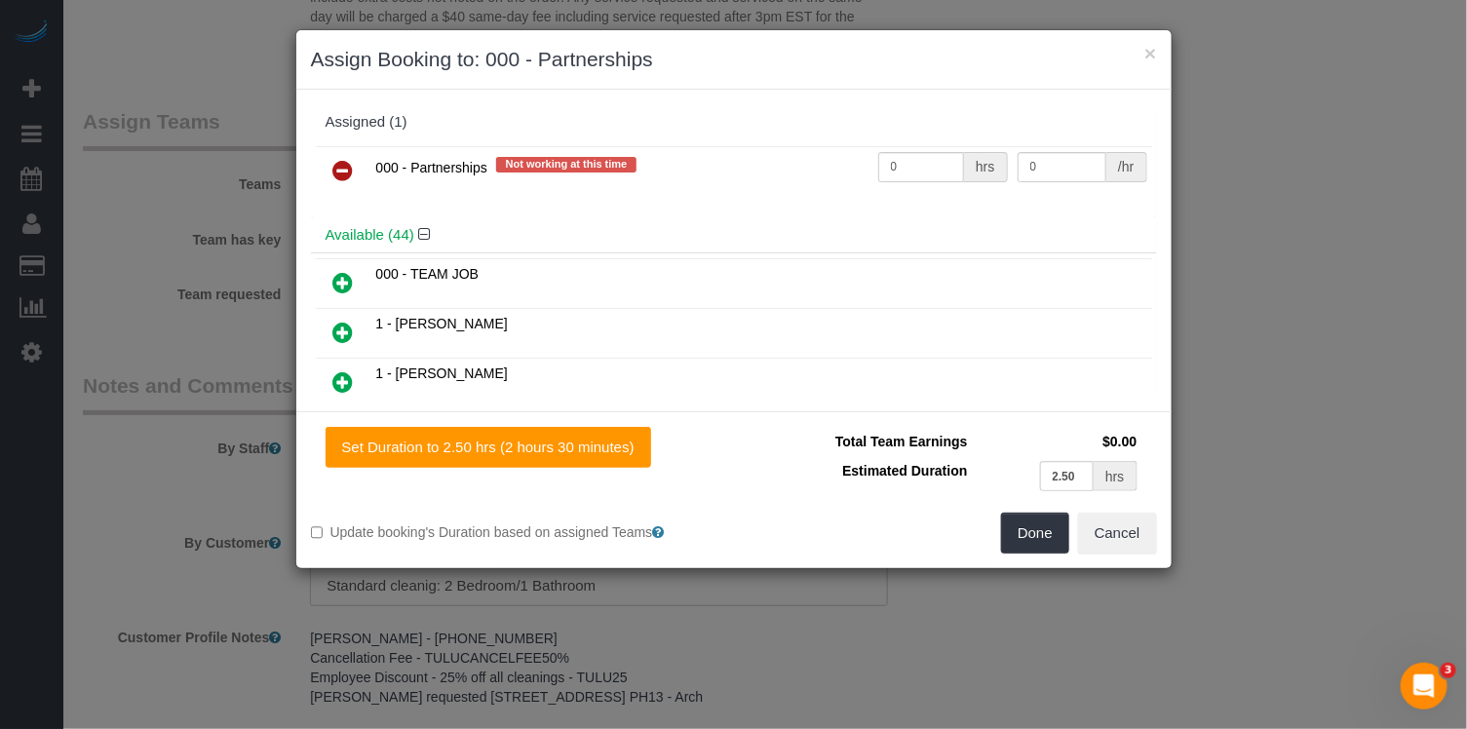
click at [343, 165] on icon at bounding box center [343, 170] width 20 height 23
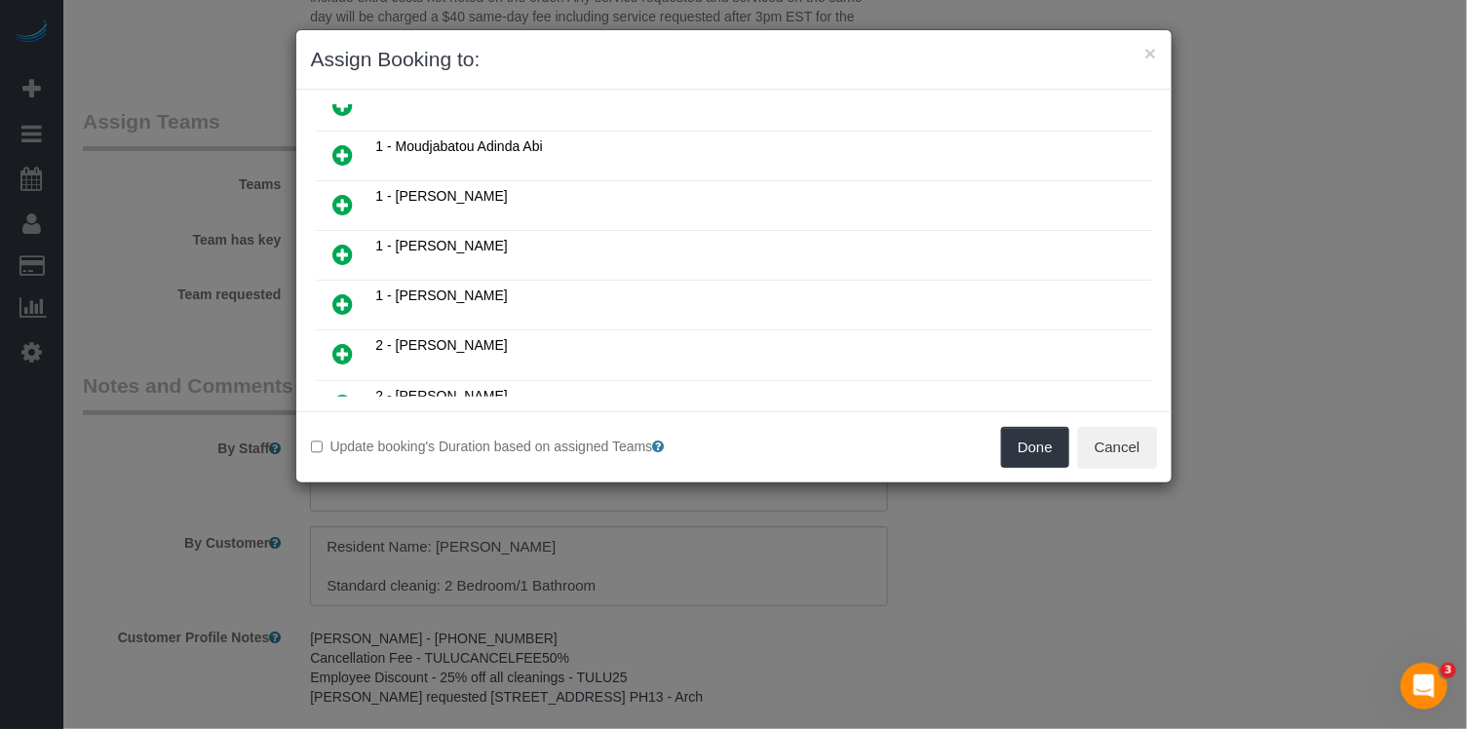
click at [343, 386] on link at bounding box center [344, 405] width 46 height 39
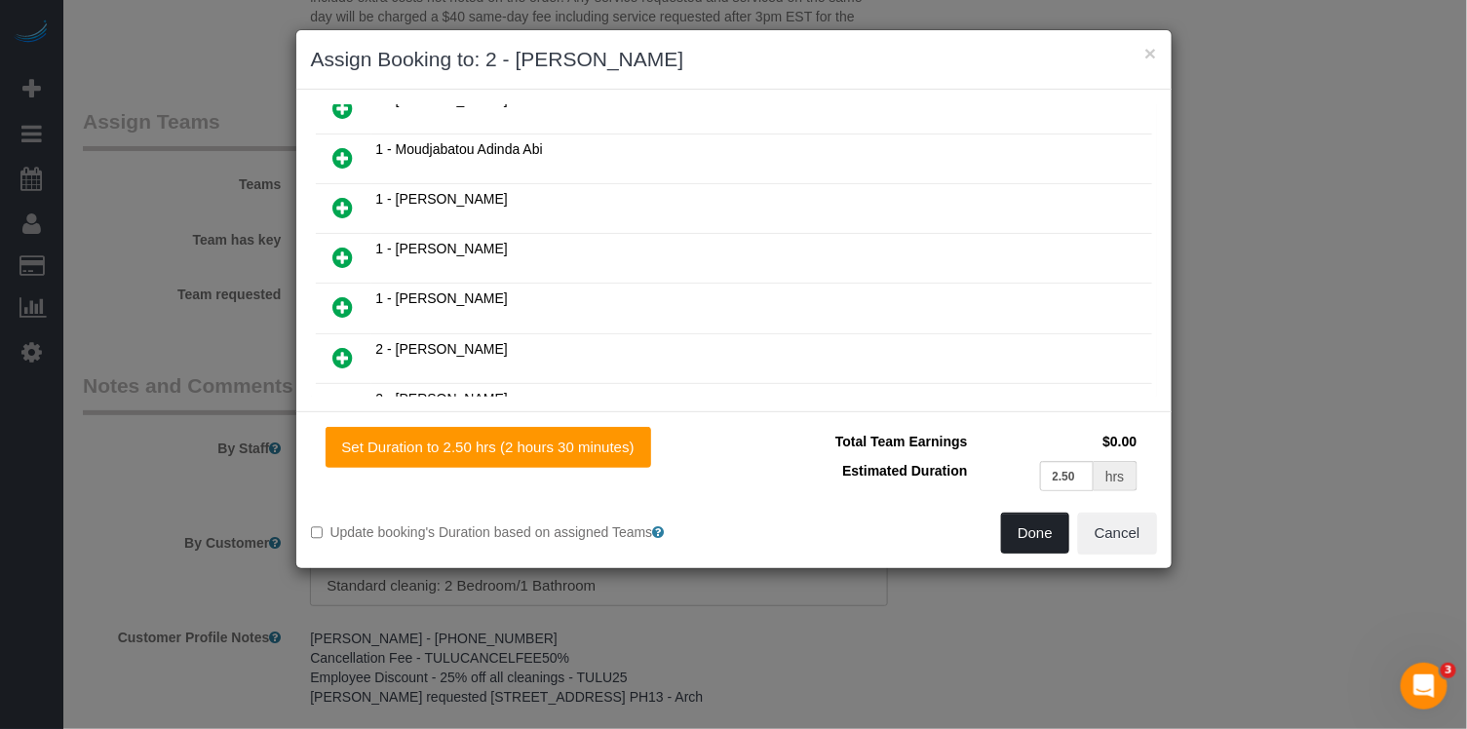
click at [1047, 541] on button "Done" at bounding box center [1035, 533] width 68 height 41
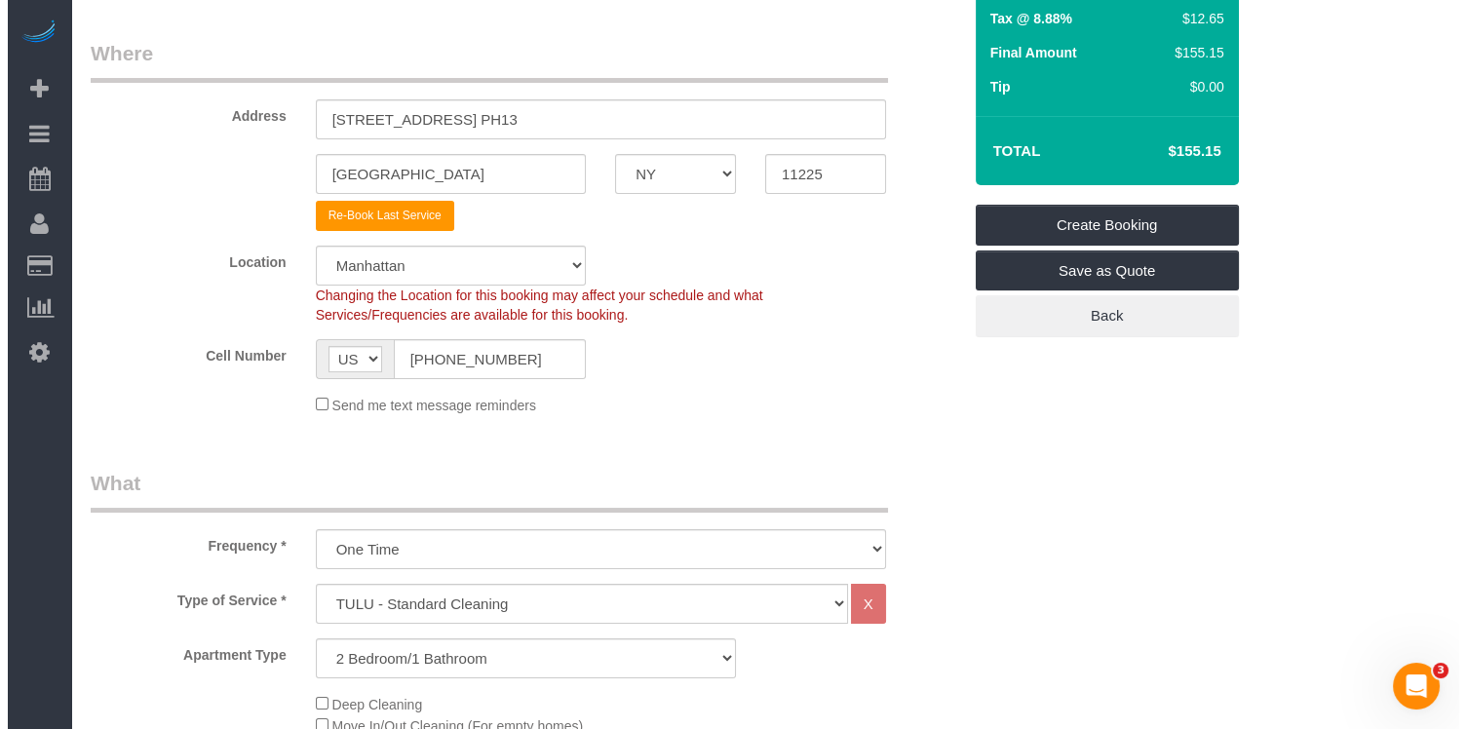
scroll to position [0, 0]
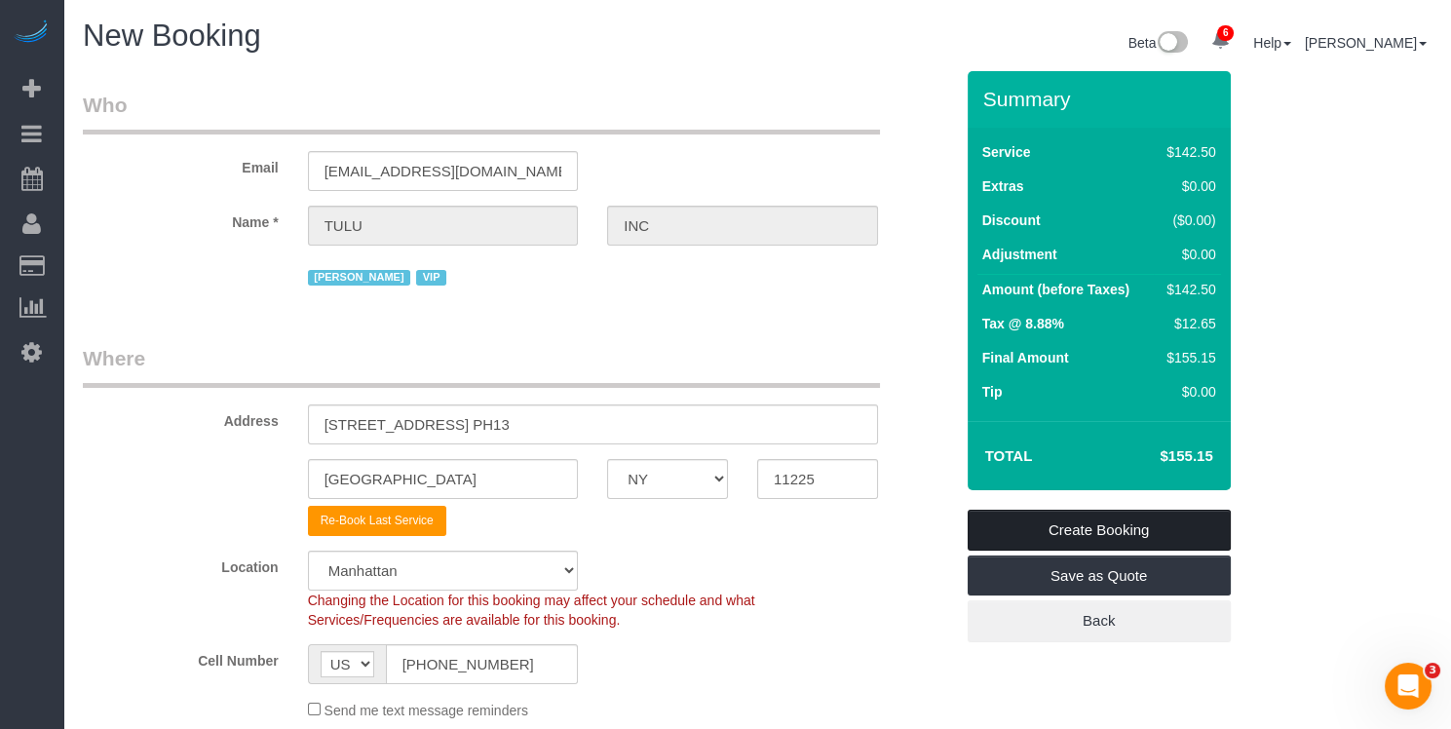
click at [1099, 528] on link "Create Booking" at bounding box center [1099, 530] width 263 height 41
